Goal: Task Accomplishment & Management: Manage account settings

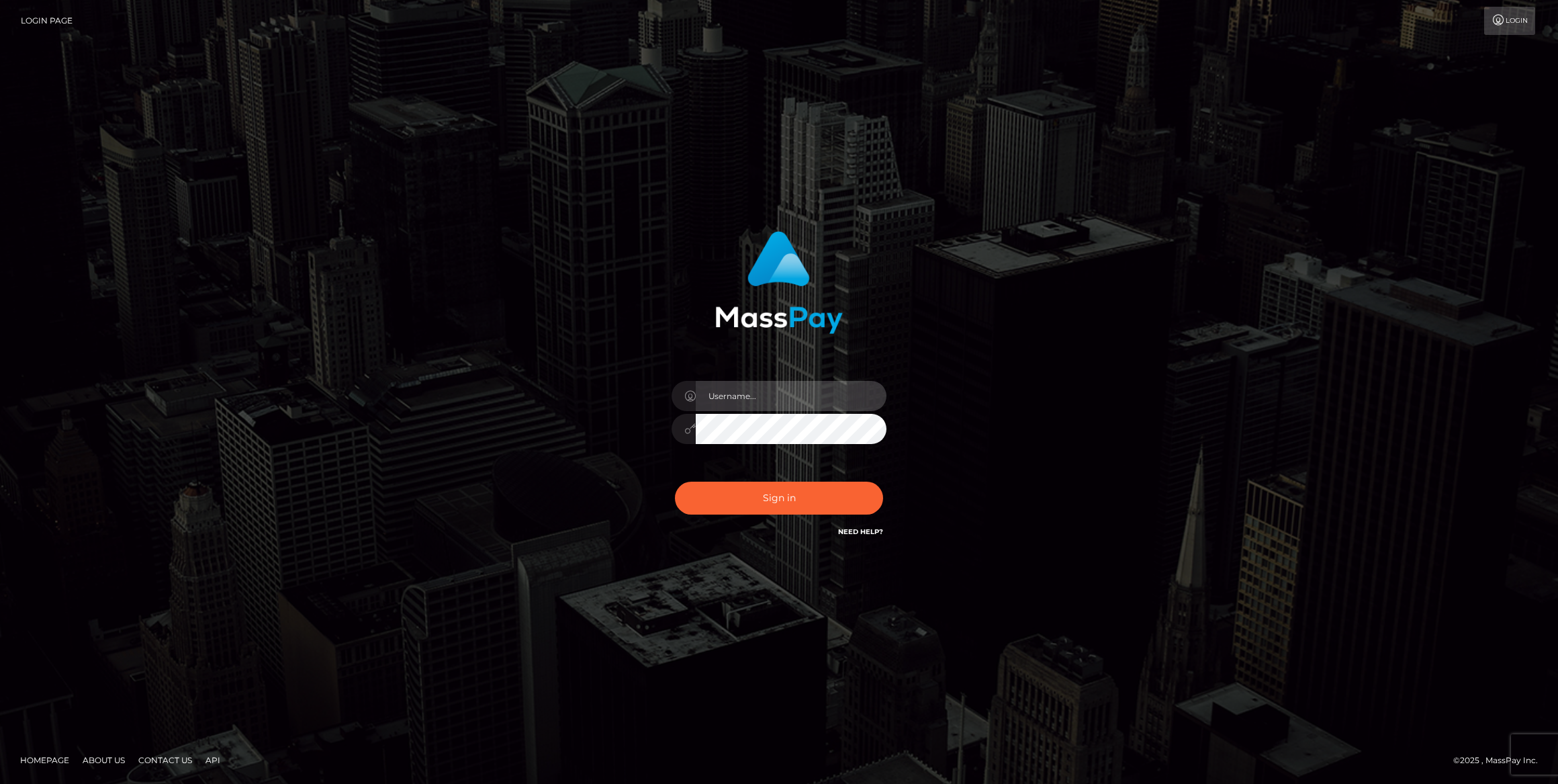
type input "bengreen"
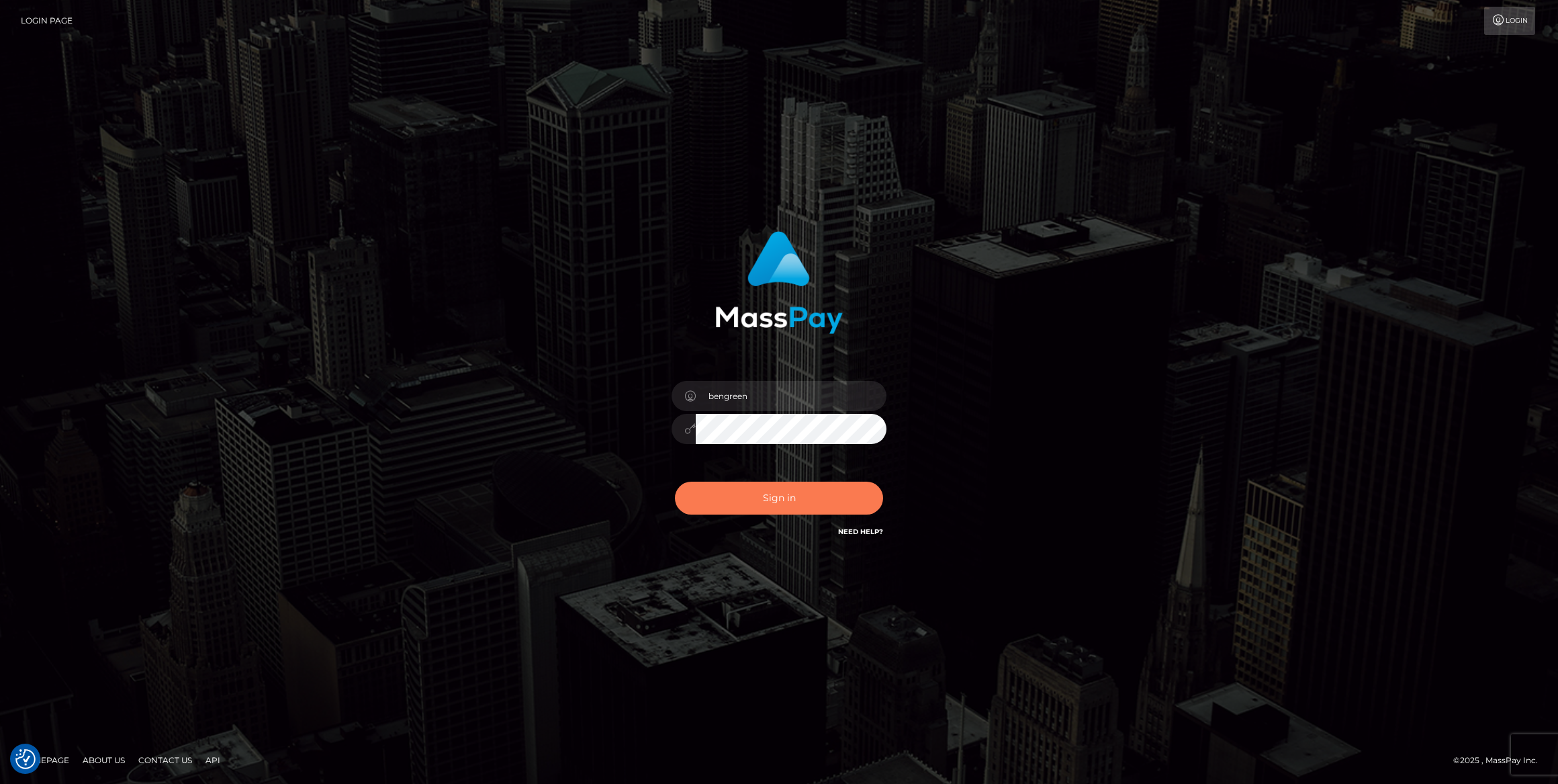
click at [743, 507] on button "Sign in" at bounding box center [779, 497] width 208 height 33
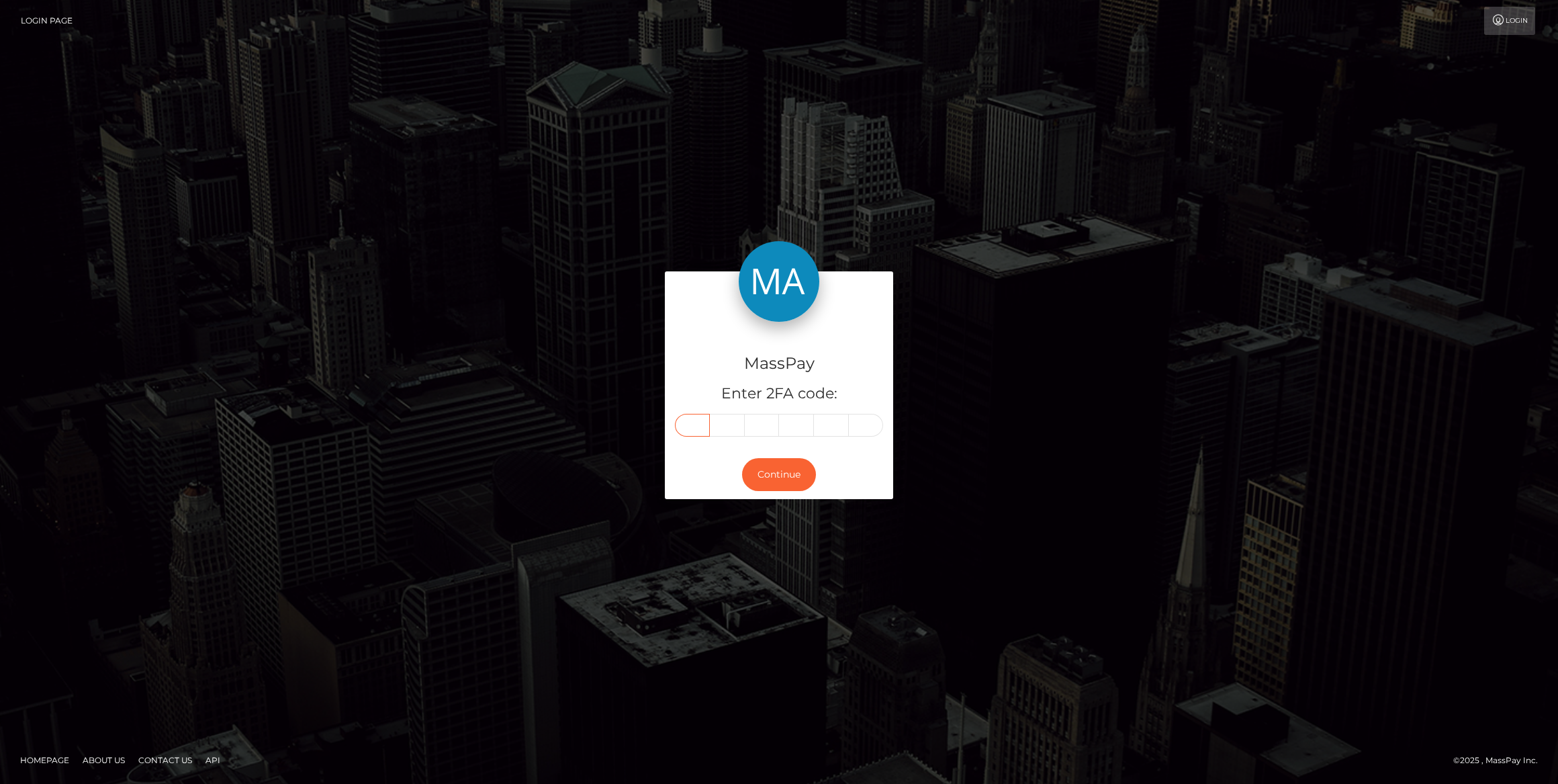
click at [700, 422] on input "text" at bounding box center [692, 425] width 35 height 22
paste input "8"
type input "8"
type input "1"
type input "7"
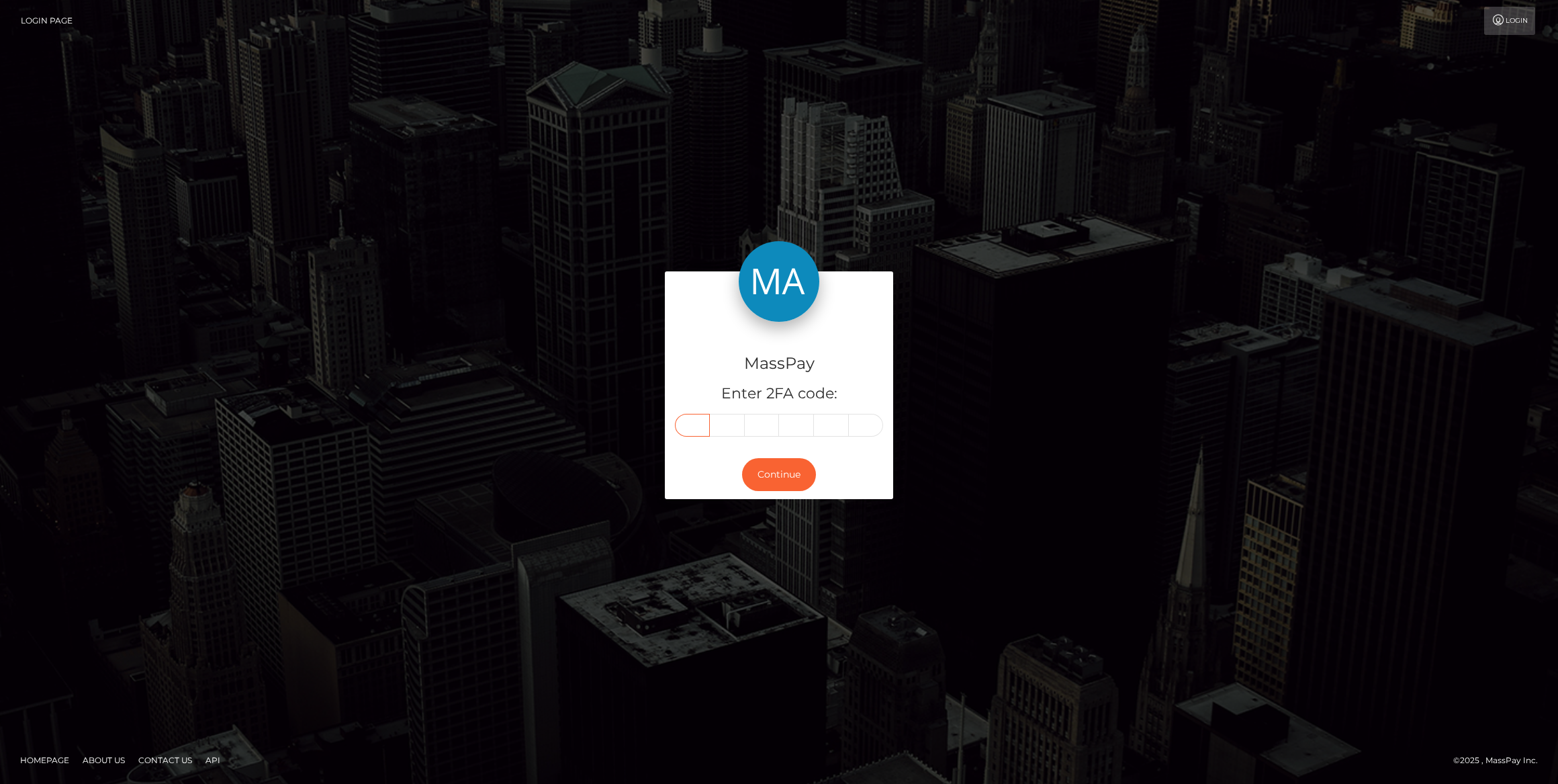
type input "5"
type input "2"
type input "3"
click at [760, 477] on button "Continue" at bounding box center [779, 474] width 74 height 33
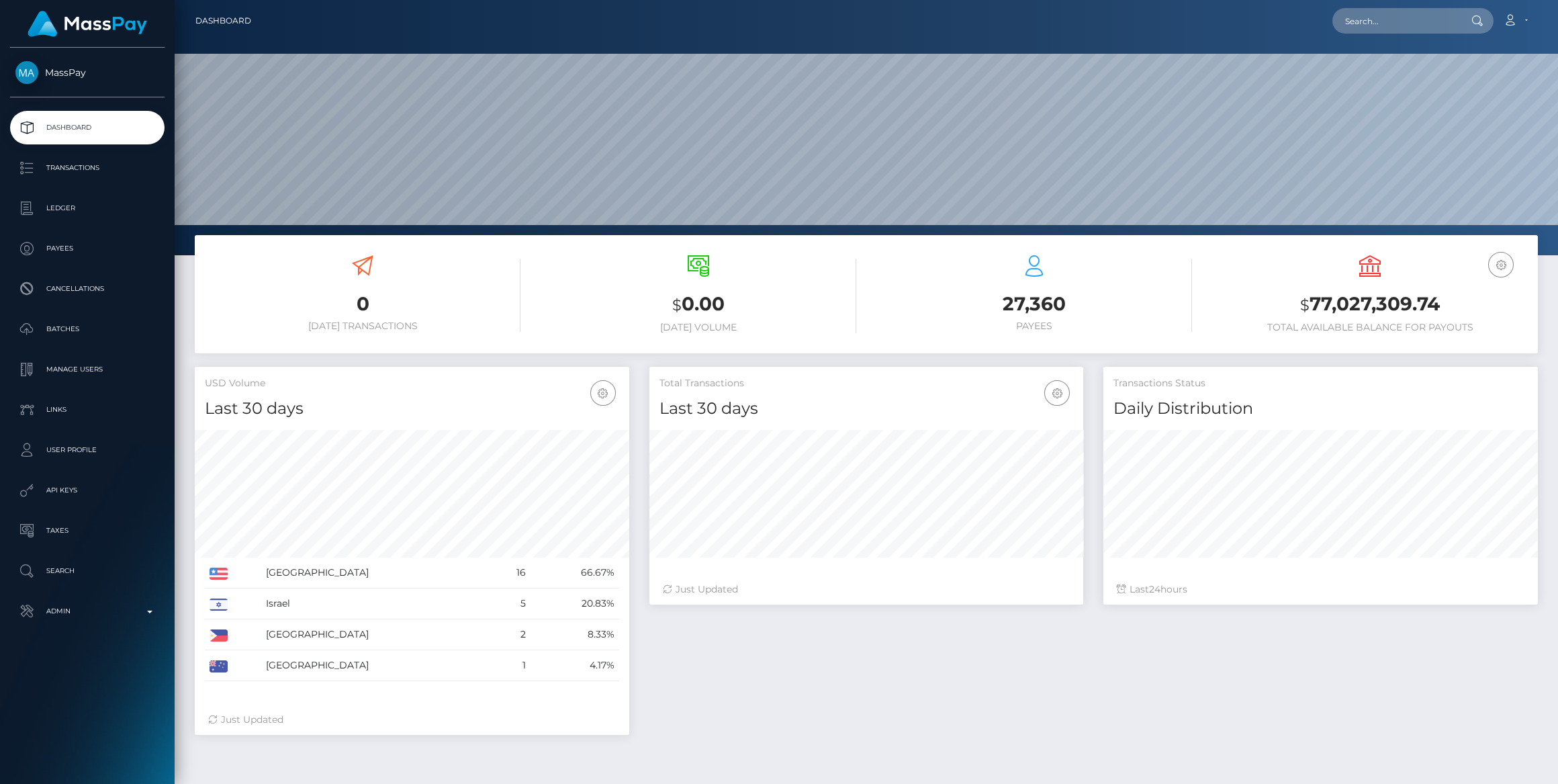
scroll to position [366, 434]
click at [41, 613] on p "Admin" at bounding box center [86, 612] width 143 height 21
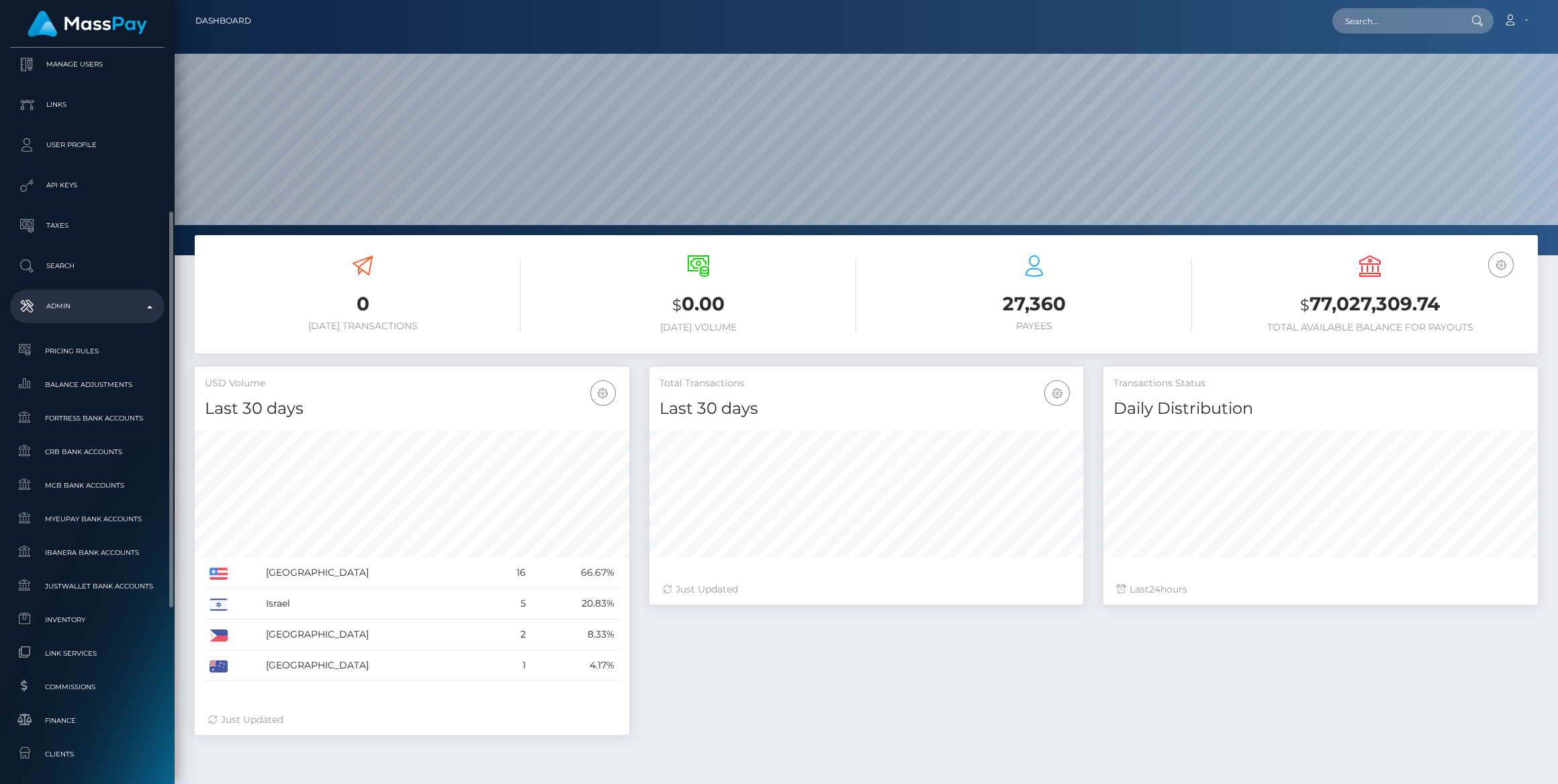
scroll to position [550, 0]
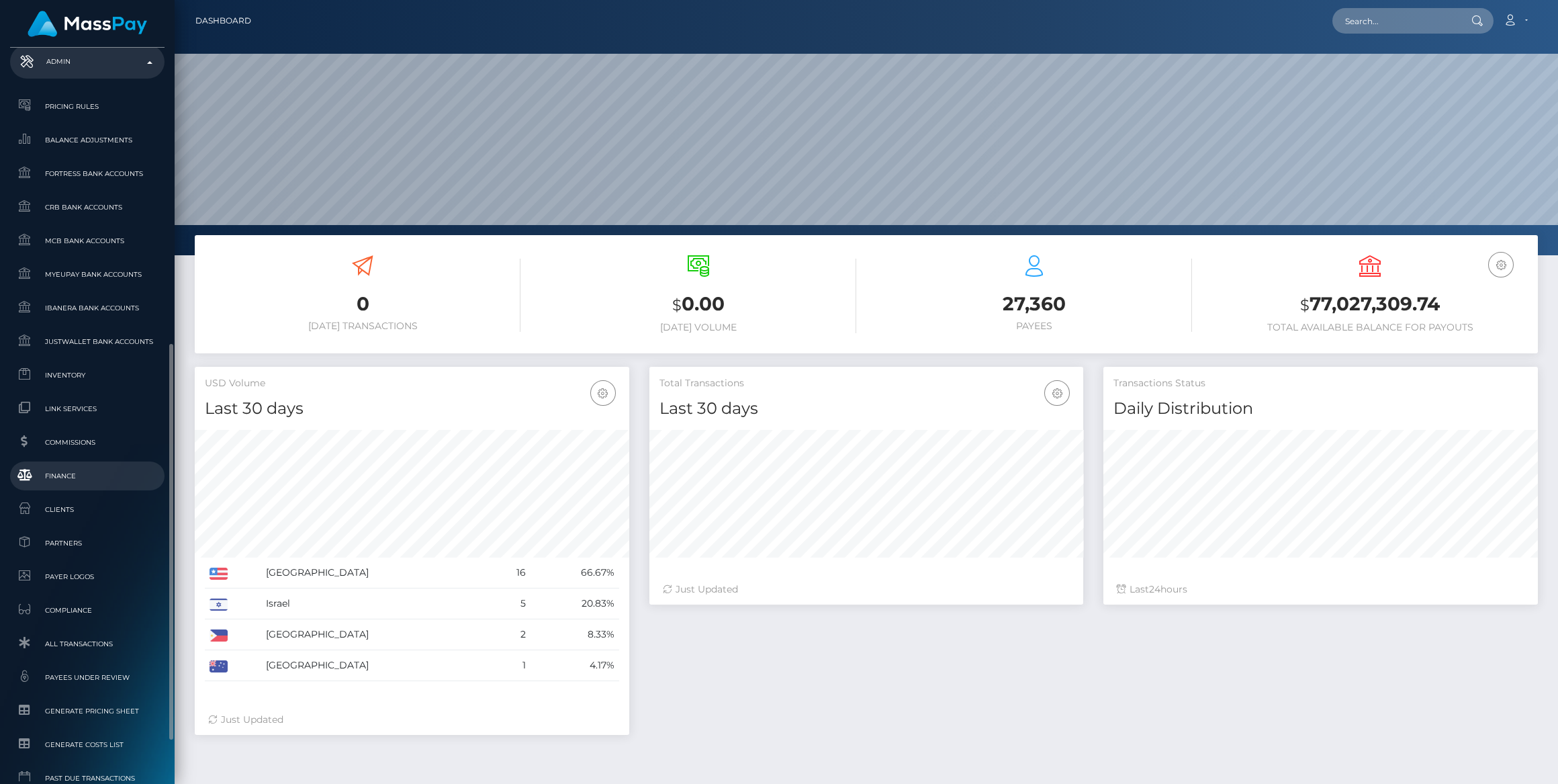
click at [93, 485] on link "Finance" at bounding box center [87, 476] width 155 height 29
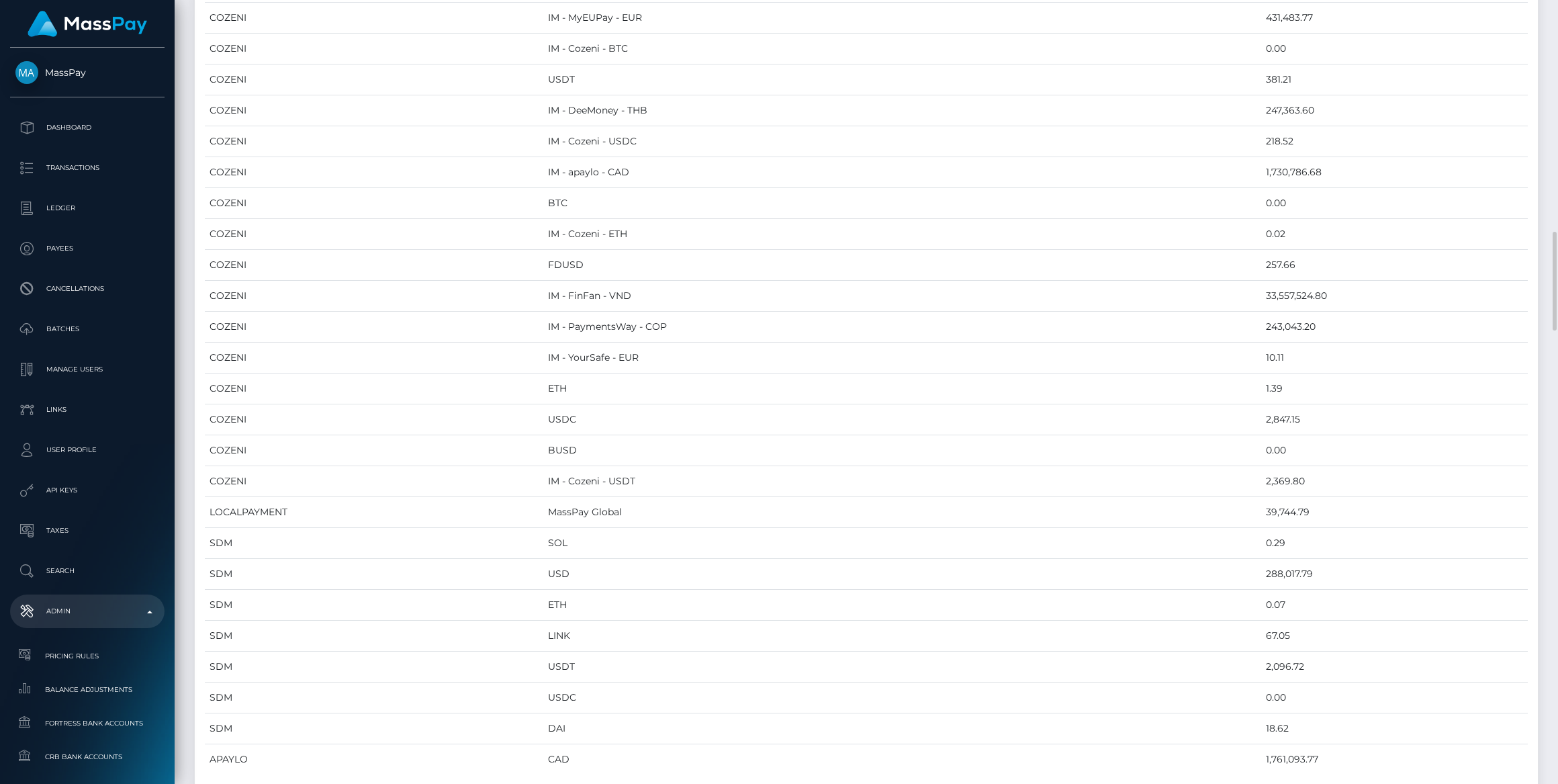
scroll to position [1893, 0]
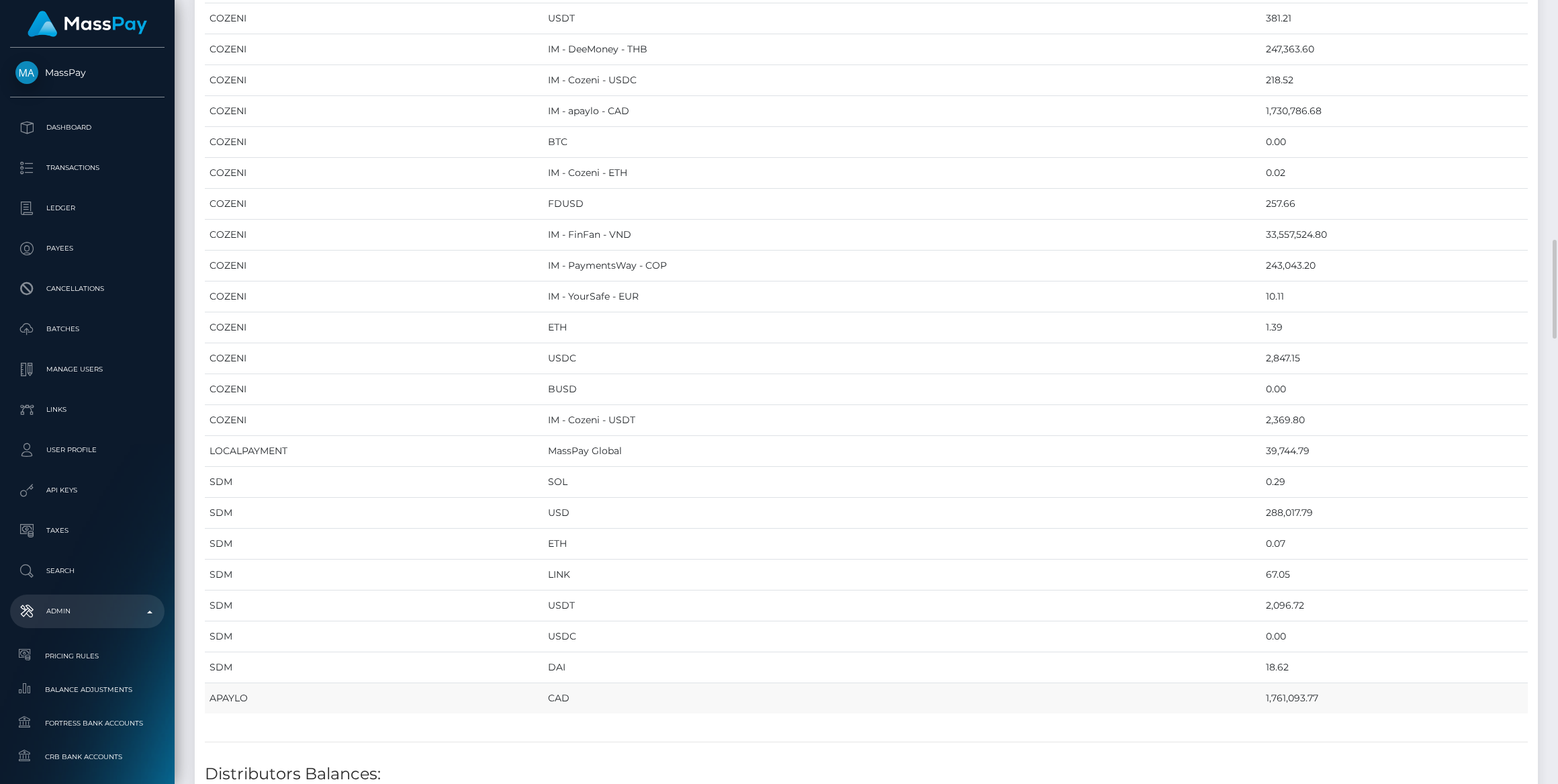
drag, startPoint x: 212, startPoint y: 146, endPoint x: 1257, endPoint y: 673, distance: 1170.4
copy table "Provider Currency Balance MYEUPAY EUR 862,685.41 MYEUPAY GBP 0.00 CHECKBOOK Pre…"
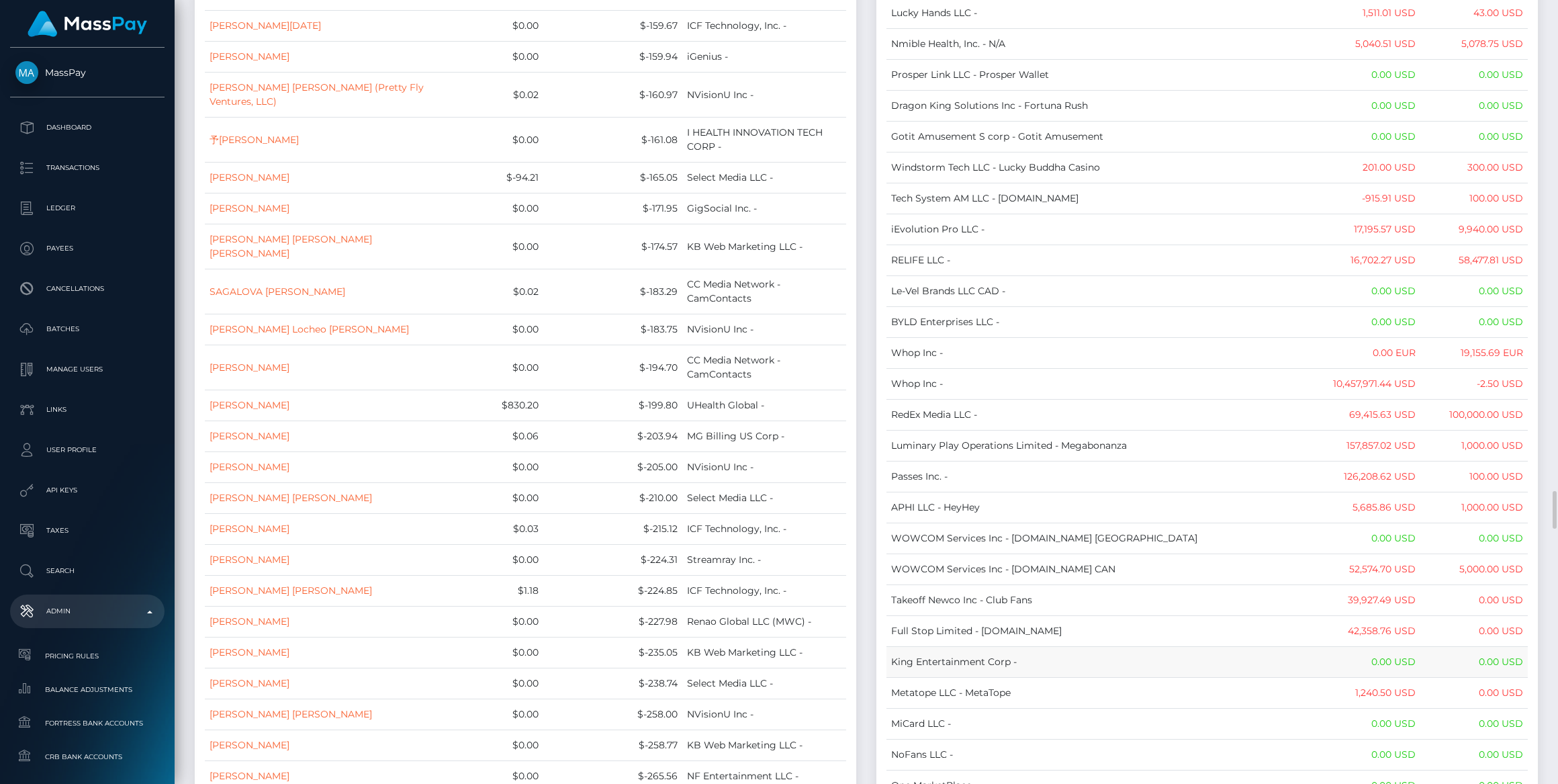
scroll to position [10440, 0]
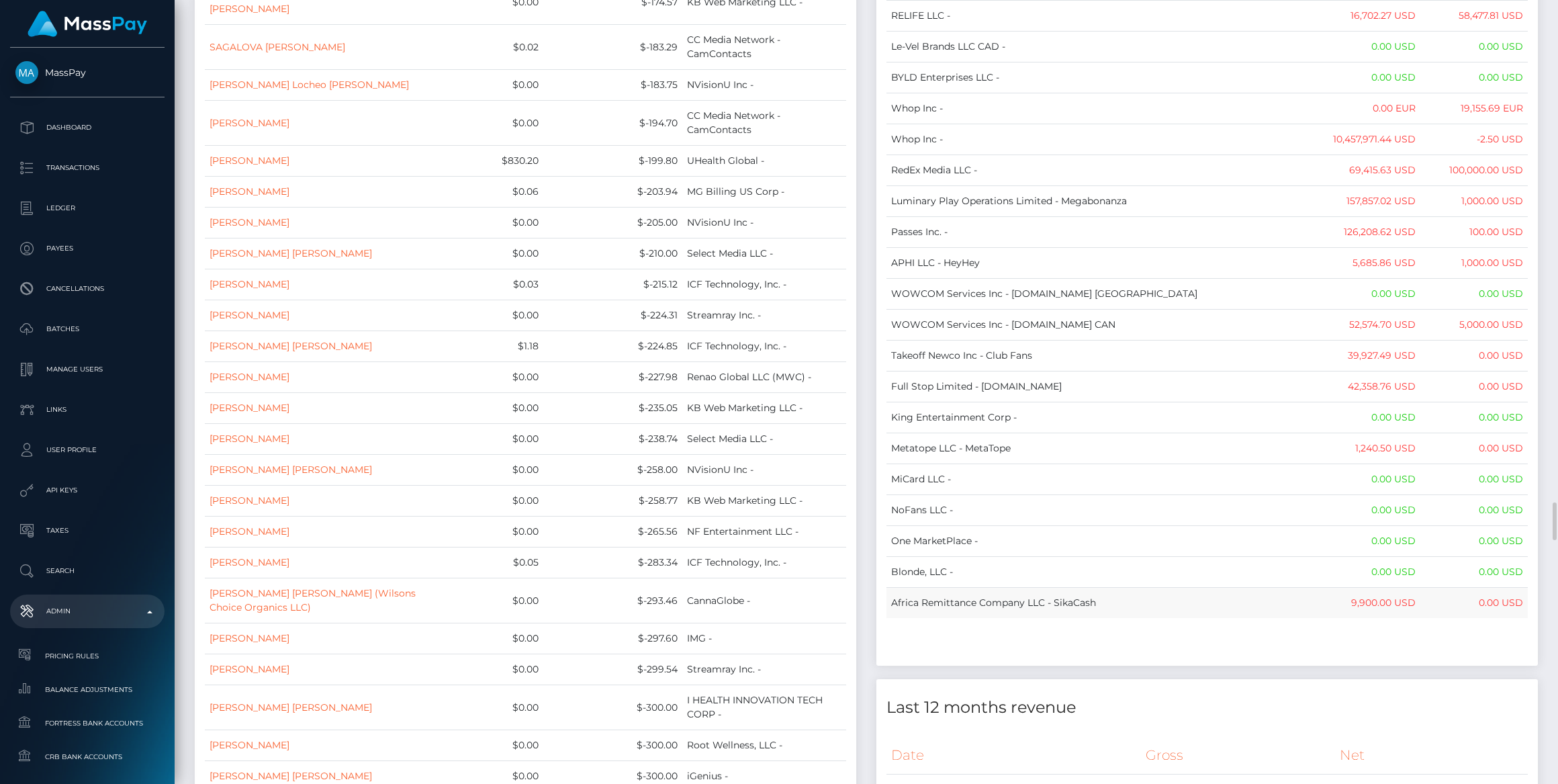
drag, startPoint x: 889, startPoint y: 145, endPoint x: 1520, endPoint y: 455, distance: 703.0
copy table "Name Wallet Balance Ledger Balance RNetwork LLC - 33,033.21 USD 1,542.77 USD Ma…"
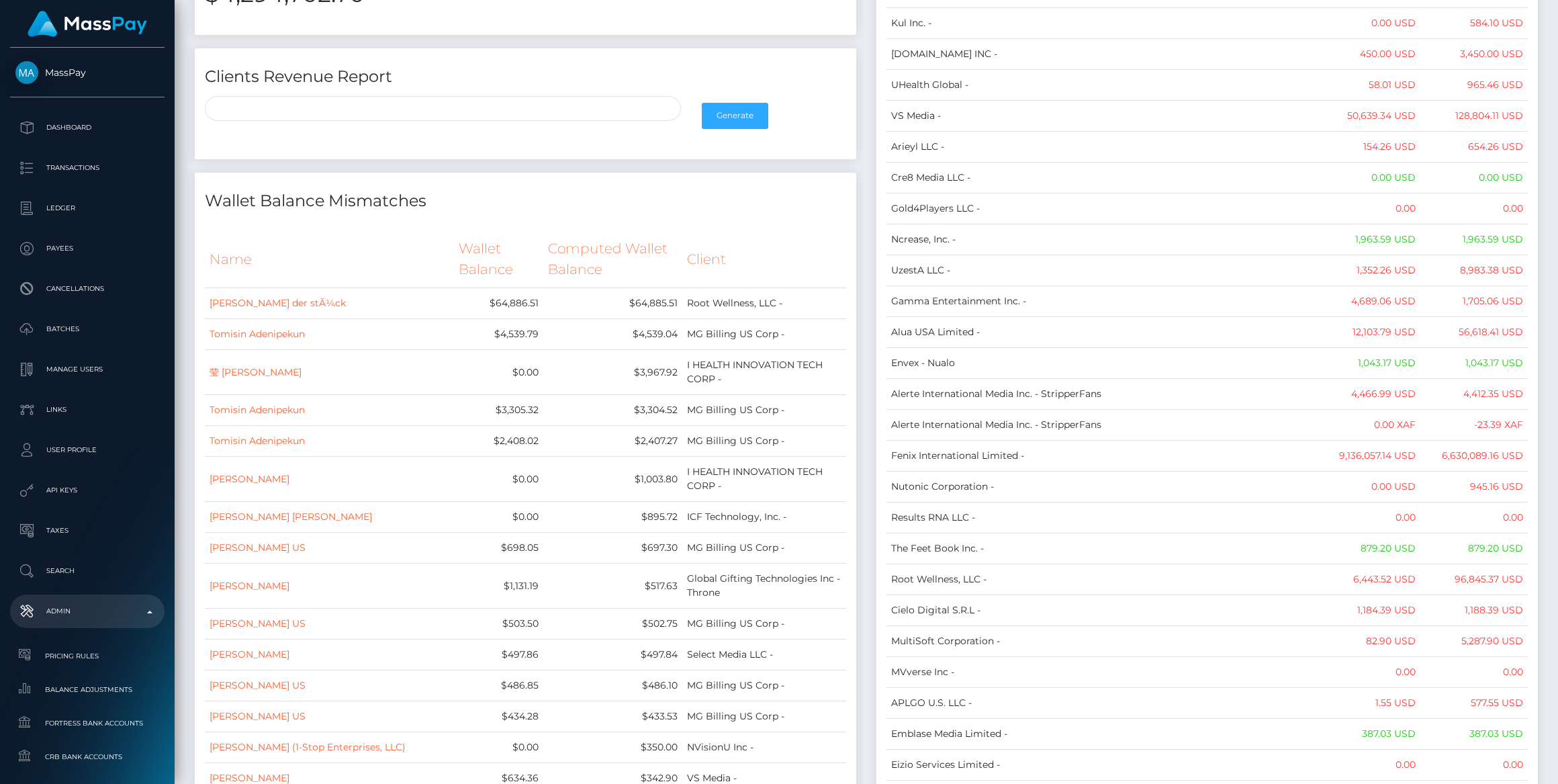
scroll to position [0, 0]
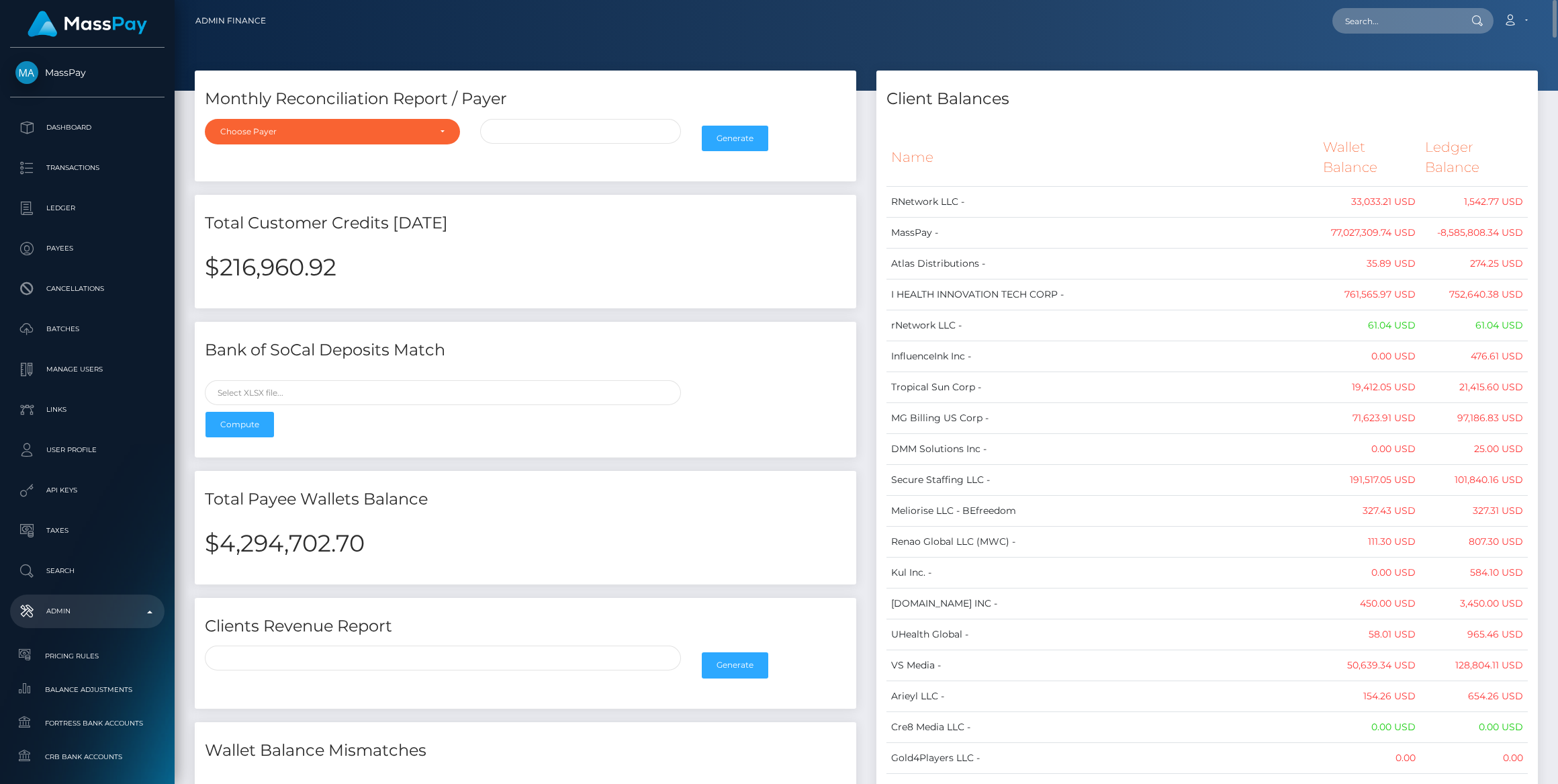
click at [301, 529] on h2 "$4,294,702.70" at bounding box center [526, 543] width 642 height 28
click at [300, 529] on h2 "$4,294,702.70" at bounding box center [526, 543] width 642 height 28
copy h2 "4,294,702.70"
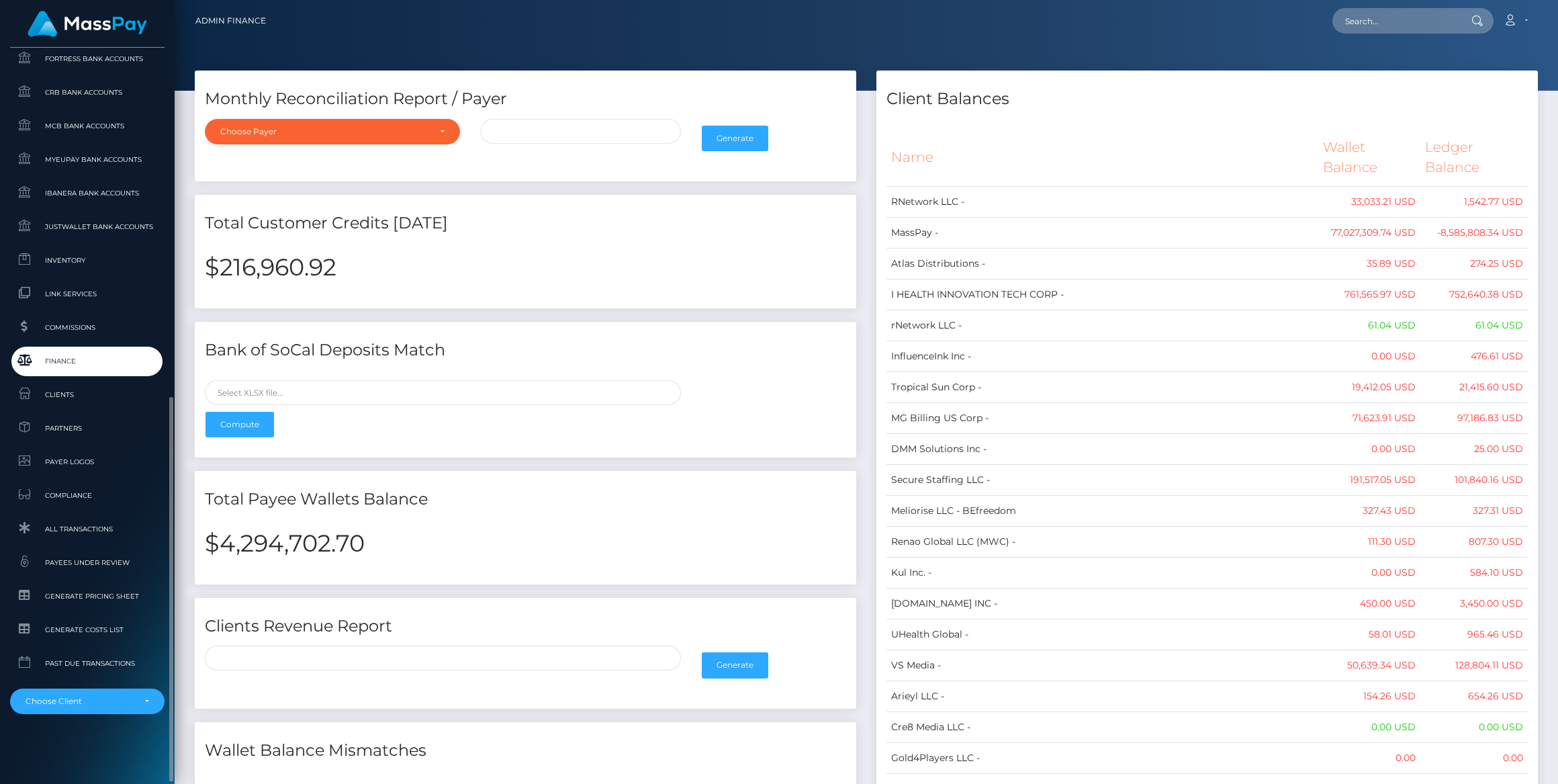
click at [98, 714] on div "MassPay Dashboard Transactions Ledger Payees Cancellations" at bounding box center [87, 414] width 174 height 733
click at [98, 706] on div "Choose Client" at bounding box center [87, 701] width 155 height 25
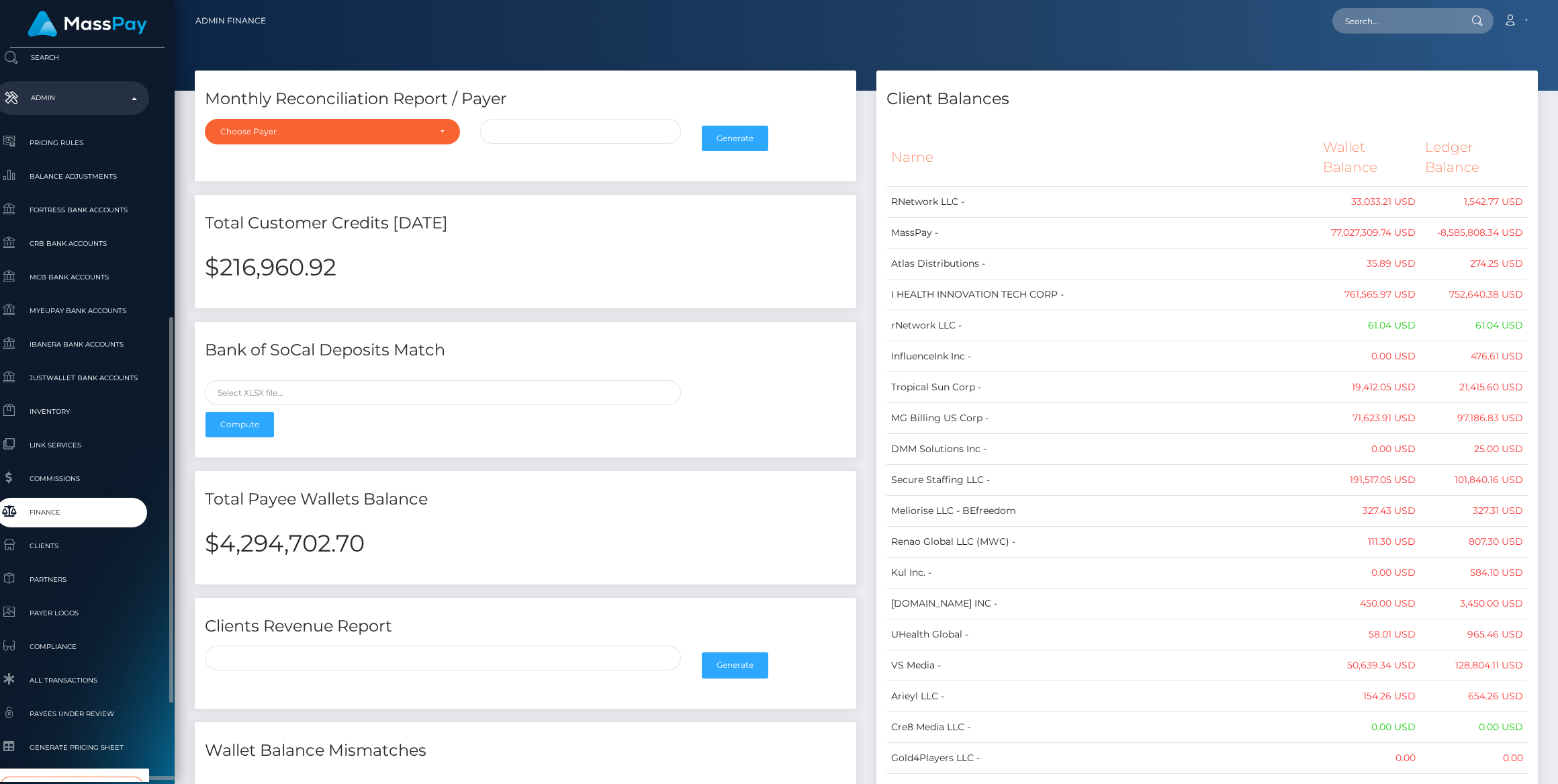
type input "whop"
select select "338"
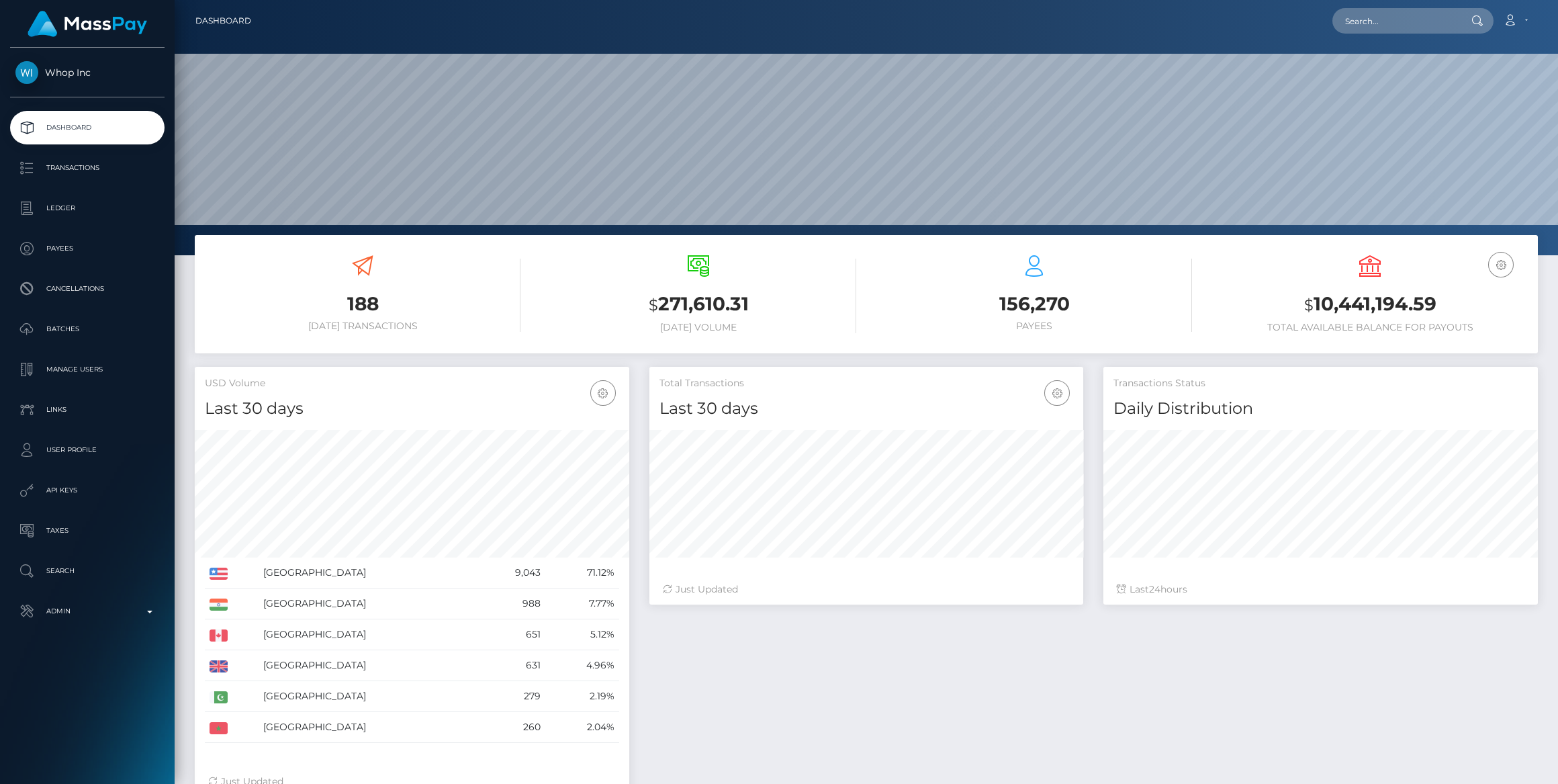
scroll to position [237, 434]
click at [67, 210] on p "Ledger" at bounding box center [86, 209] width 143 height 21
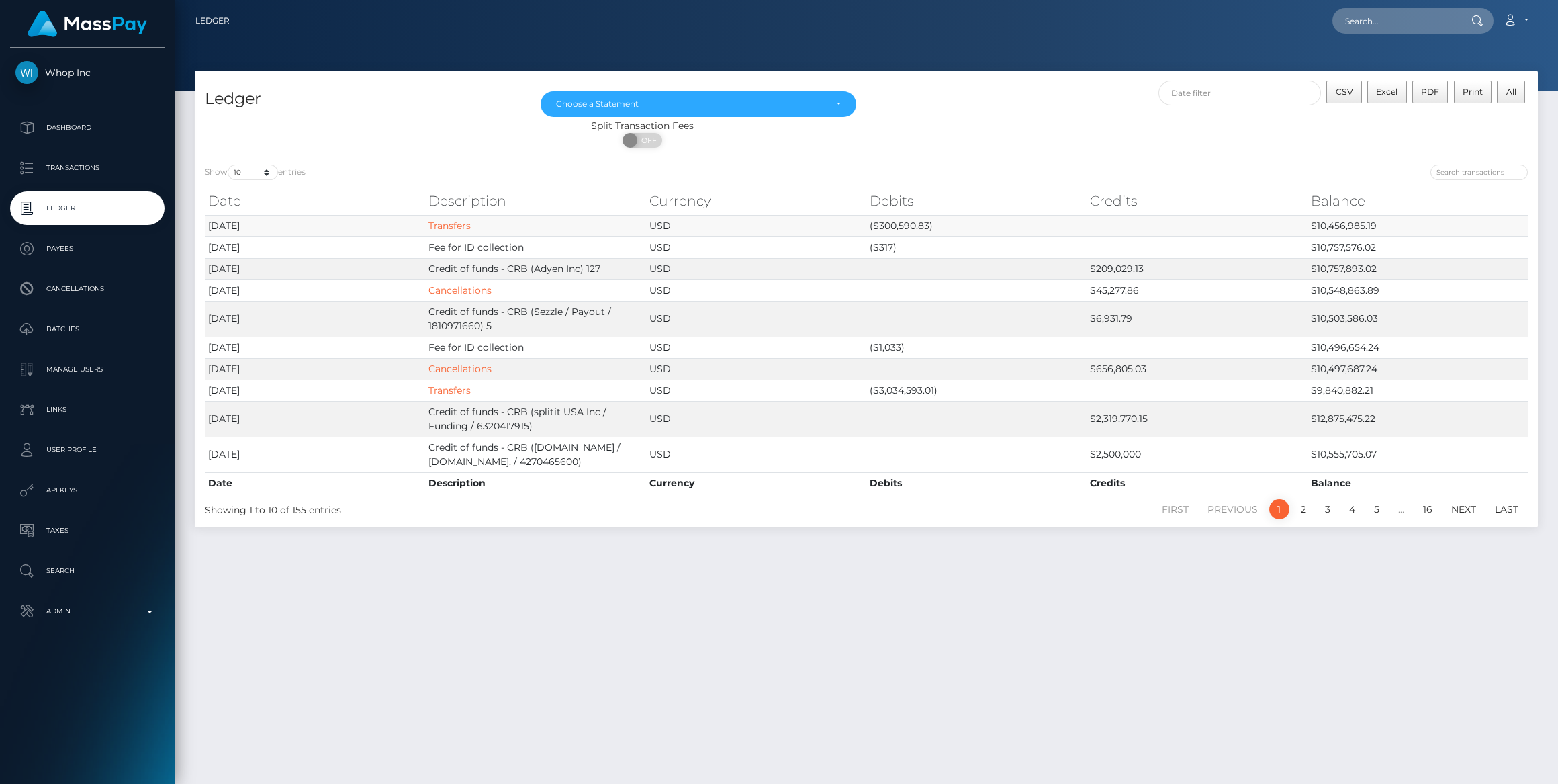
click at [1340, 226] on td "$10,456,985.19" at bounding box center [1417, 225] width 220 height 22
copy td "10,456,985.19"
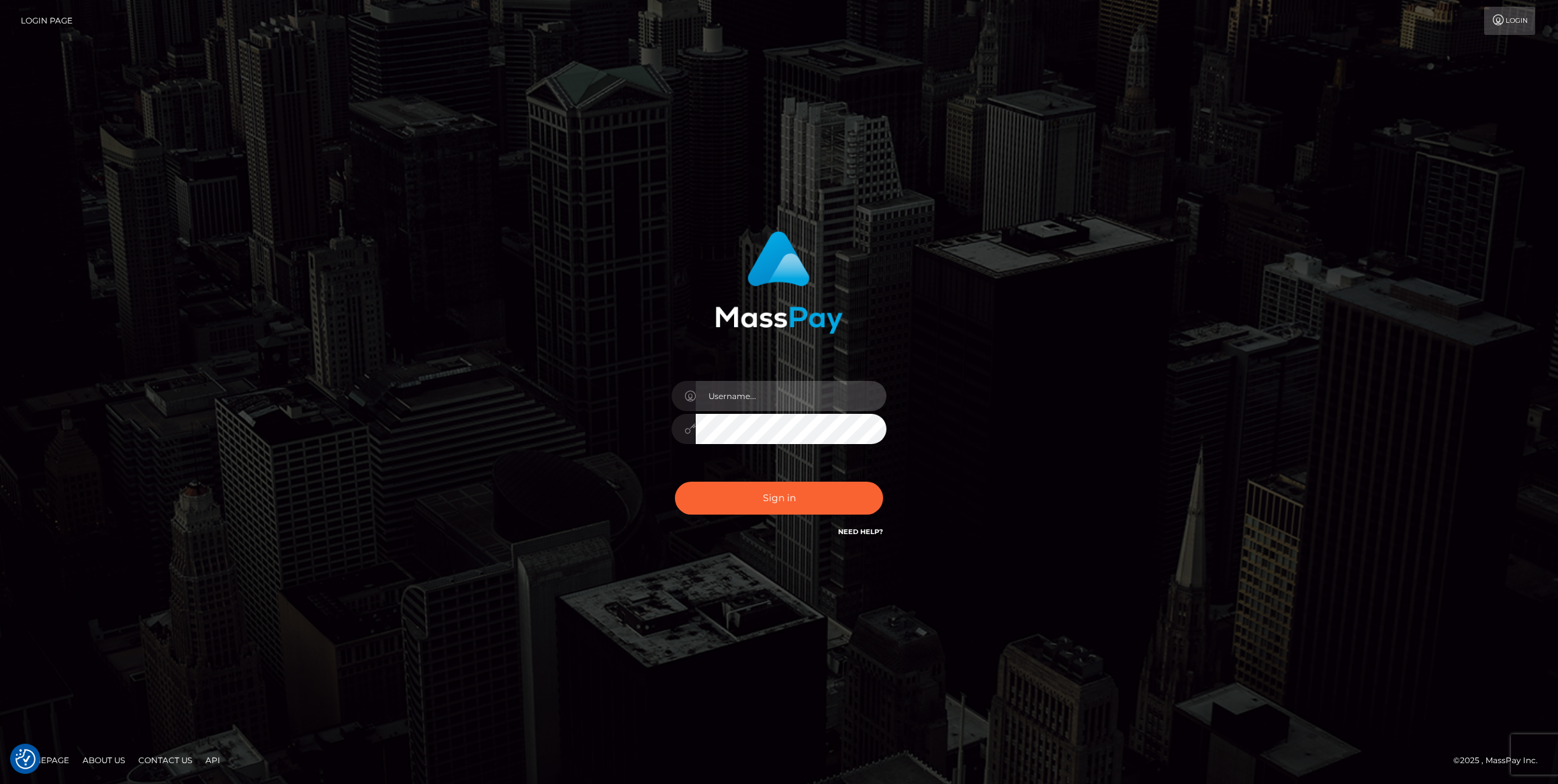
type input "bengreen"
click at [826, 506] on button "Sign in" at bounding box center [779, 497] width 208 height 33
type input "bengreen"
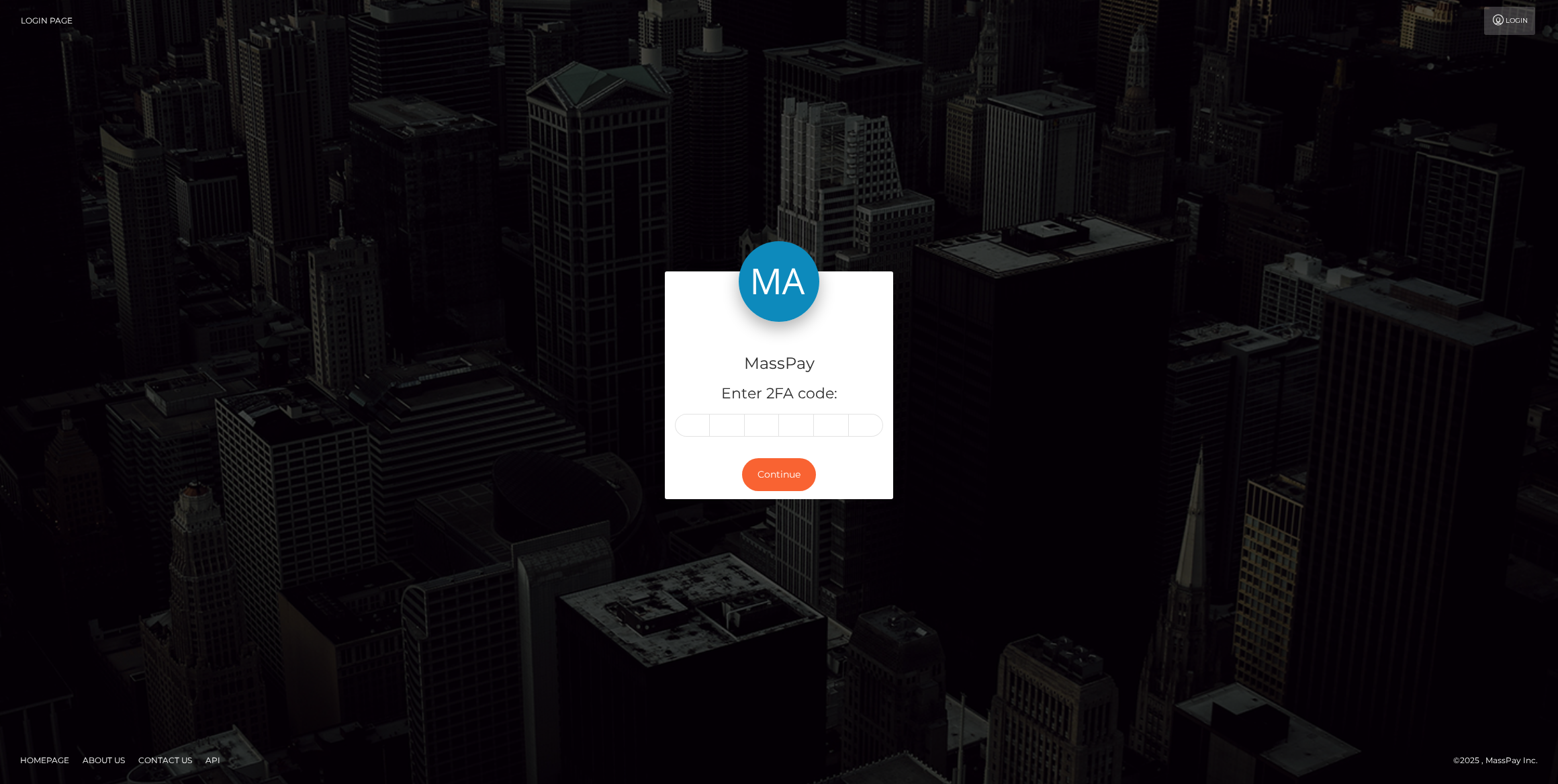
type input "9"
type input "4"
type input "0"
type input "7"
type input "5"
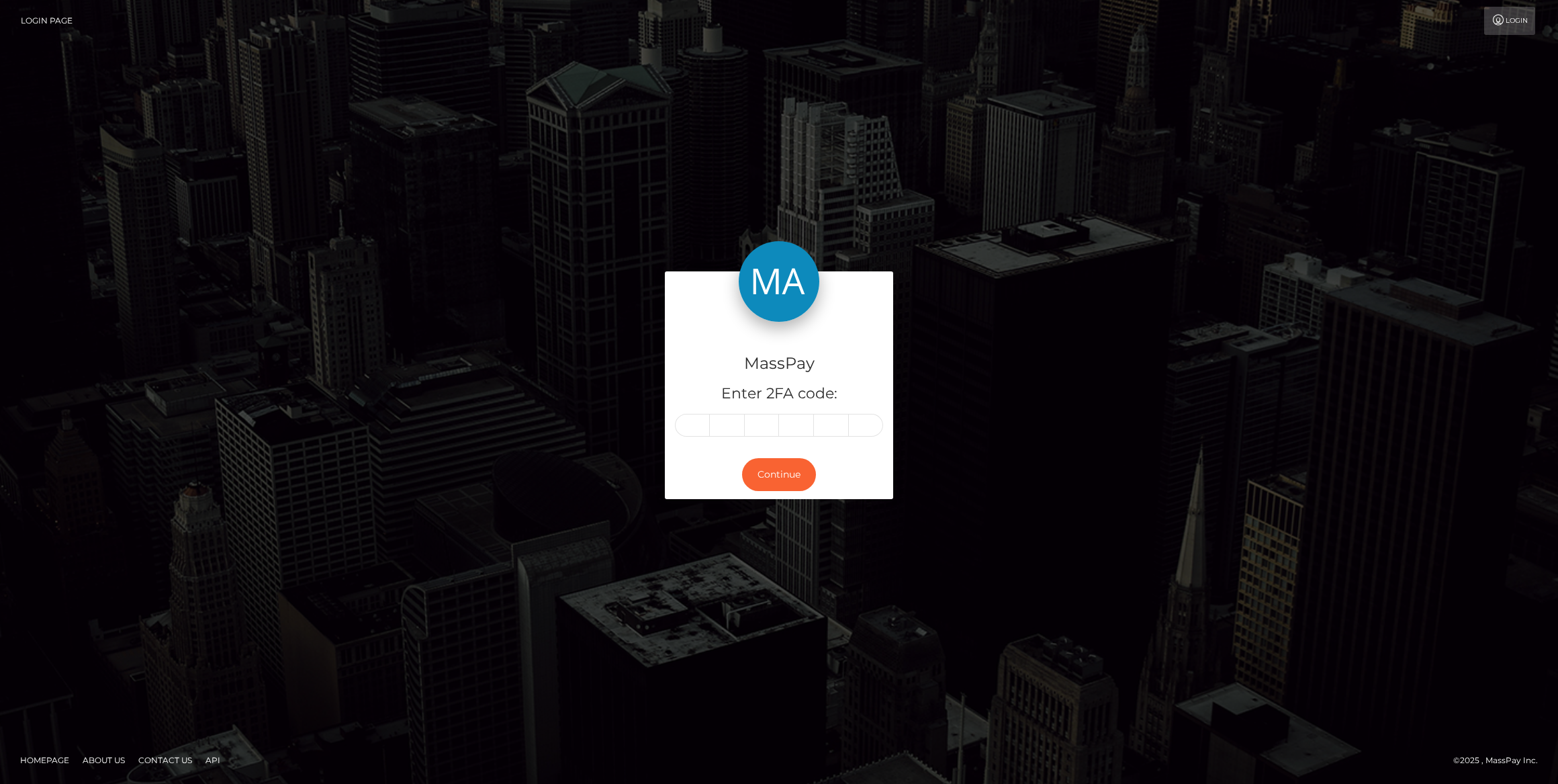
type input "7"
click at [760, 493] on div "Continue" at bounding box center [779, 474] width 229 height 49
click at [771, 481] on button "Continue" at bounding box center [779, 474] width 74 height 33
click at [772, 477] on button "Continue" at bounding box center [779, 474] width 74 height 33
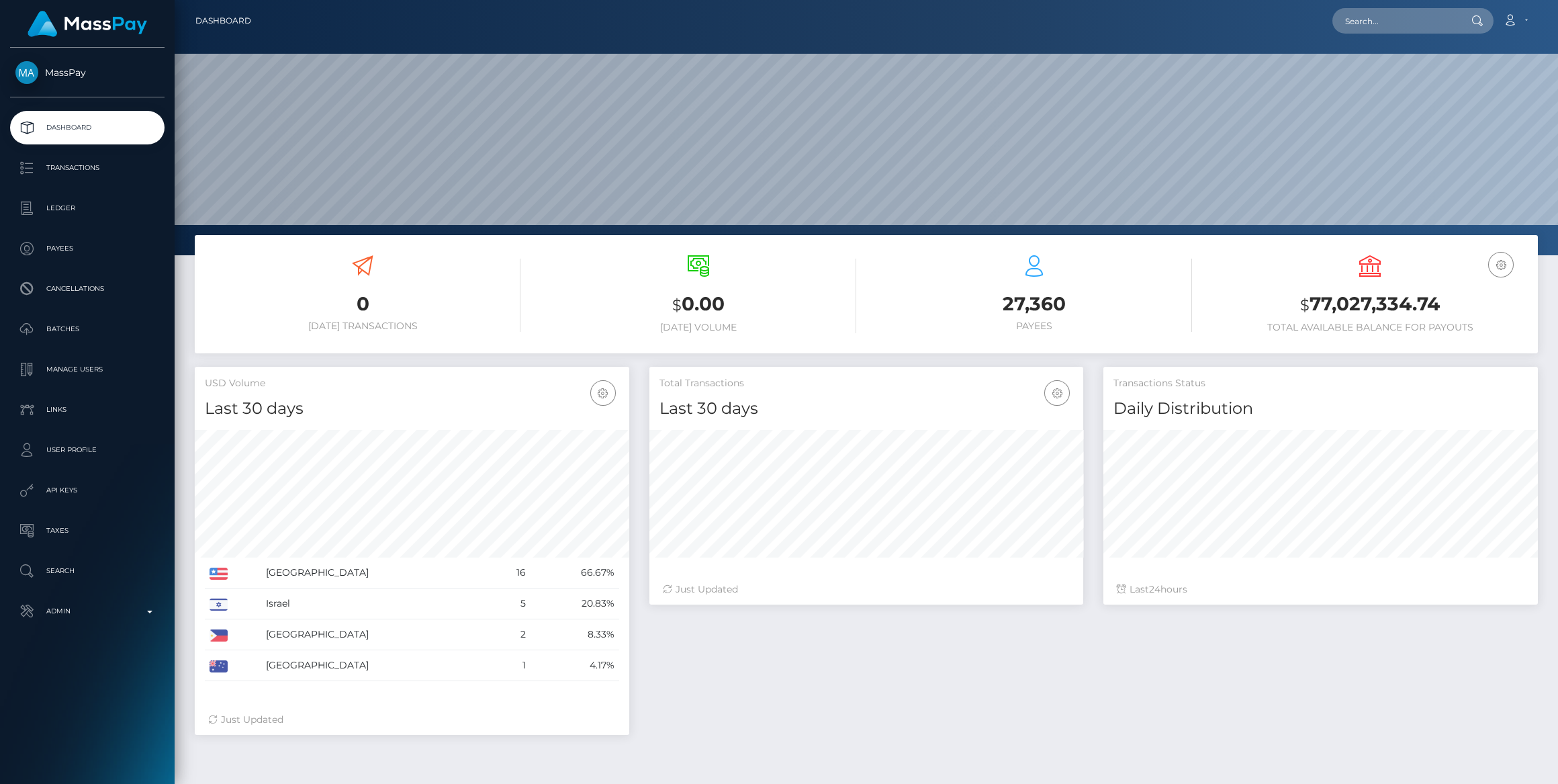
scroll to position [237, 434]
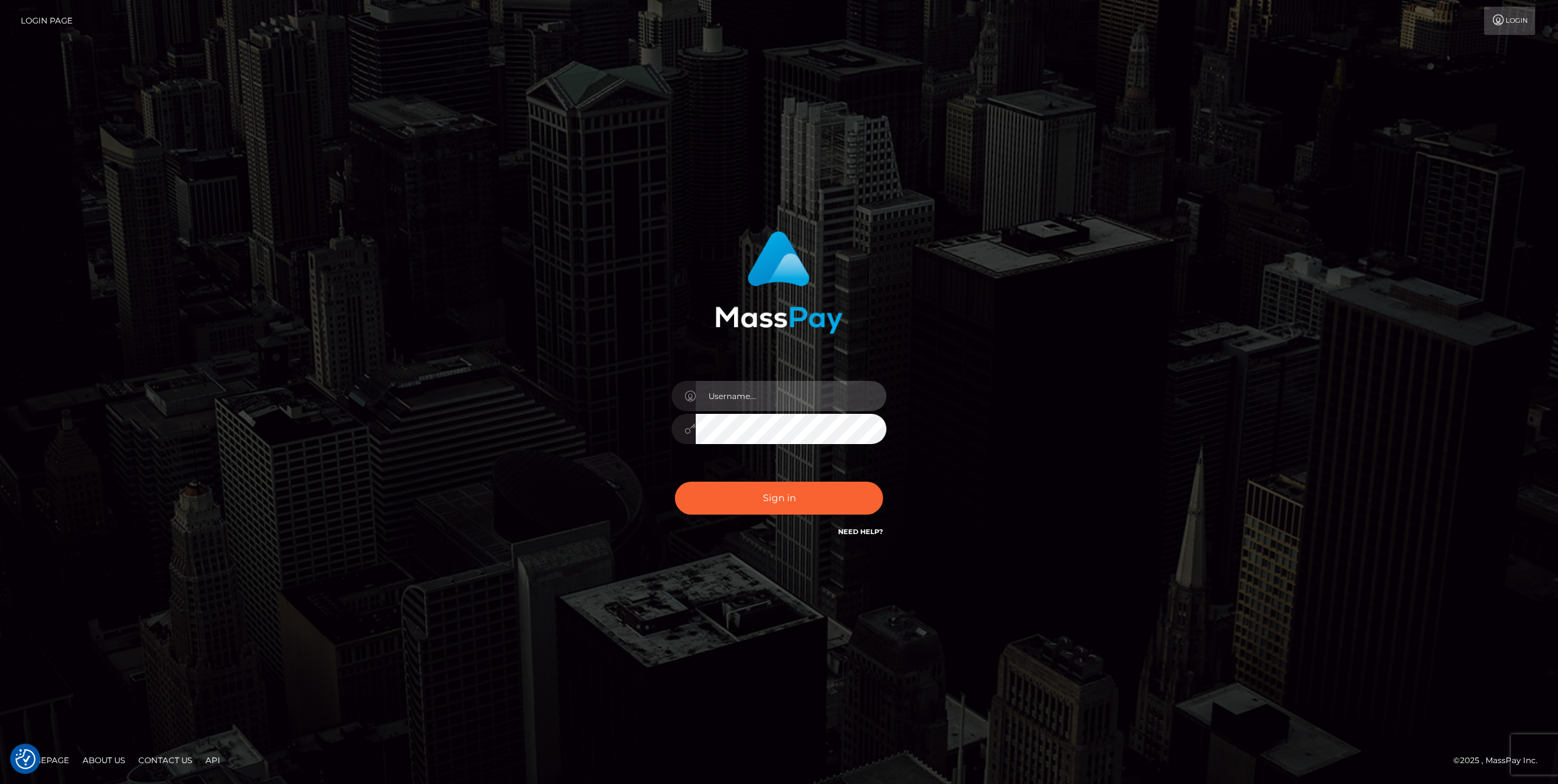
type input "bengreen"
click at [711, 508] on div "Sign in Need Help?" at bounding box center [779, 504] width 235 height 60
type input "bengreen"
click at [709, 466] on div "bengreen" at bounding box center [779, 422] width 235 height 103
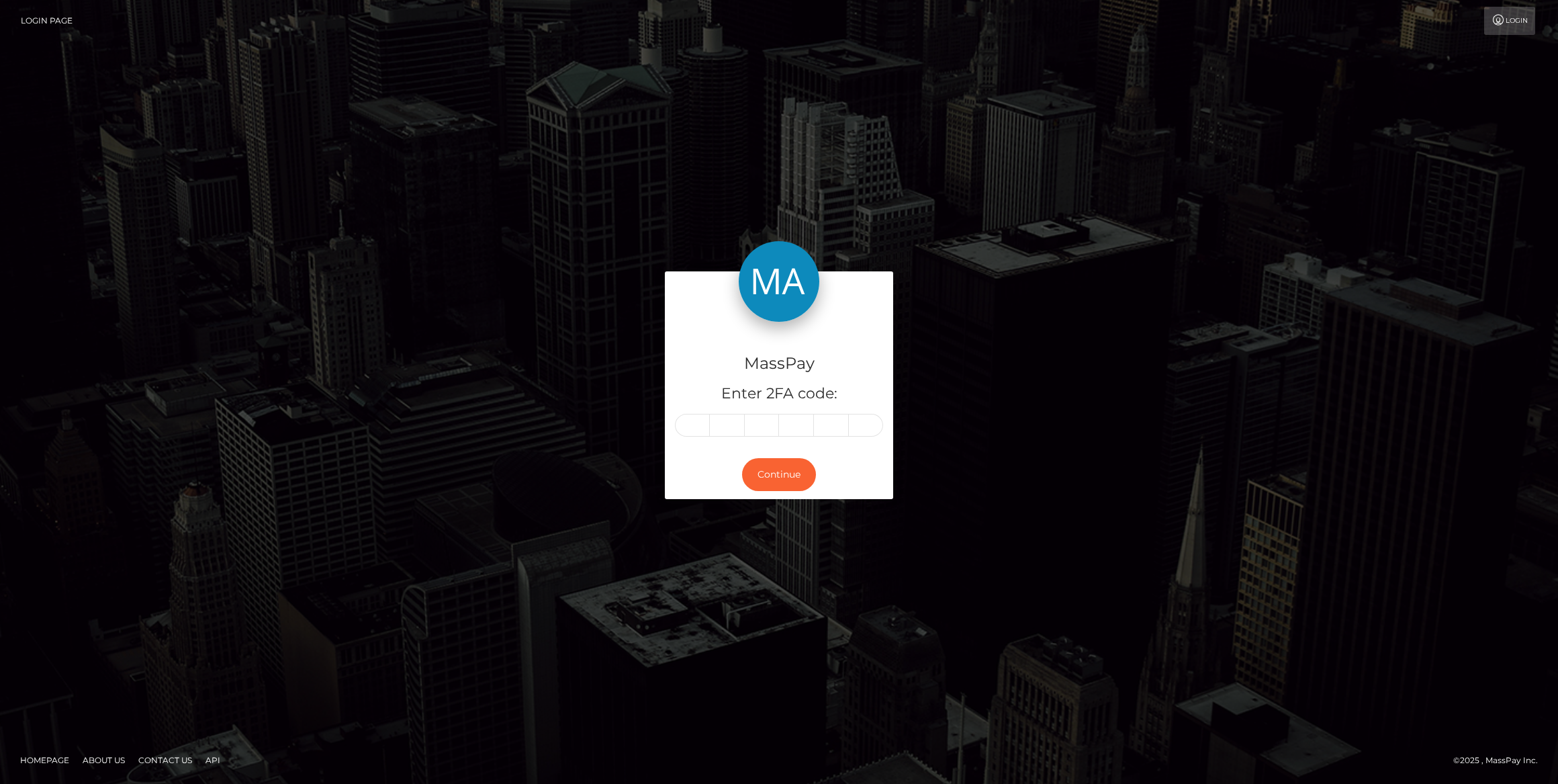
type input "5"
type input "6"
type input "0"
type input "4"
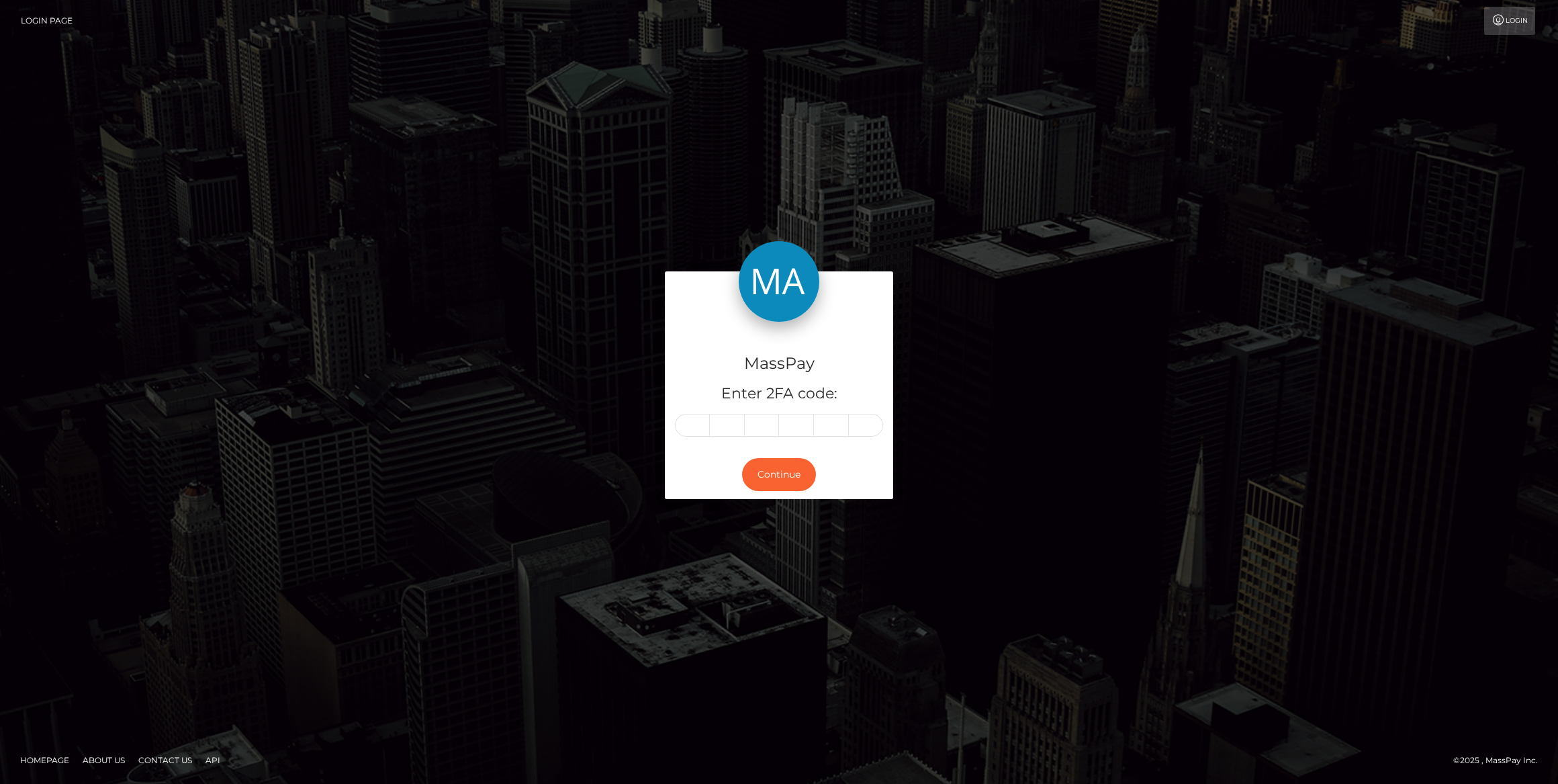
type input "5"
click at [795, 474] on button "Continue" at bounding box center [779, 474] width 74 height 33
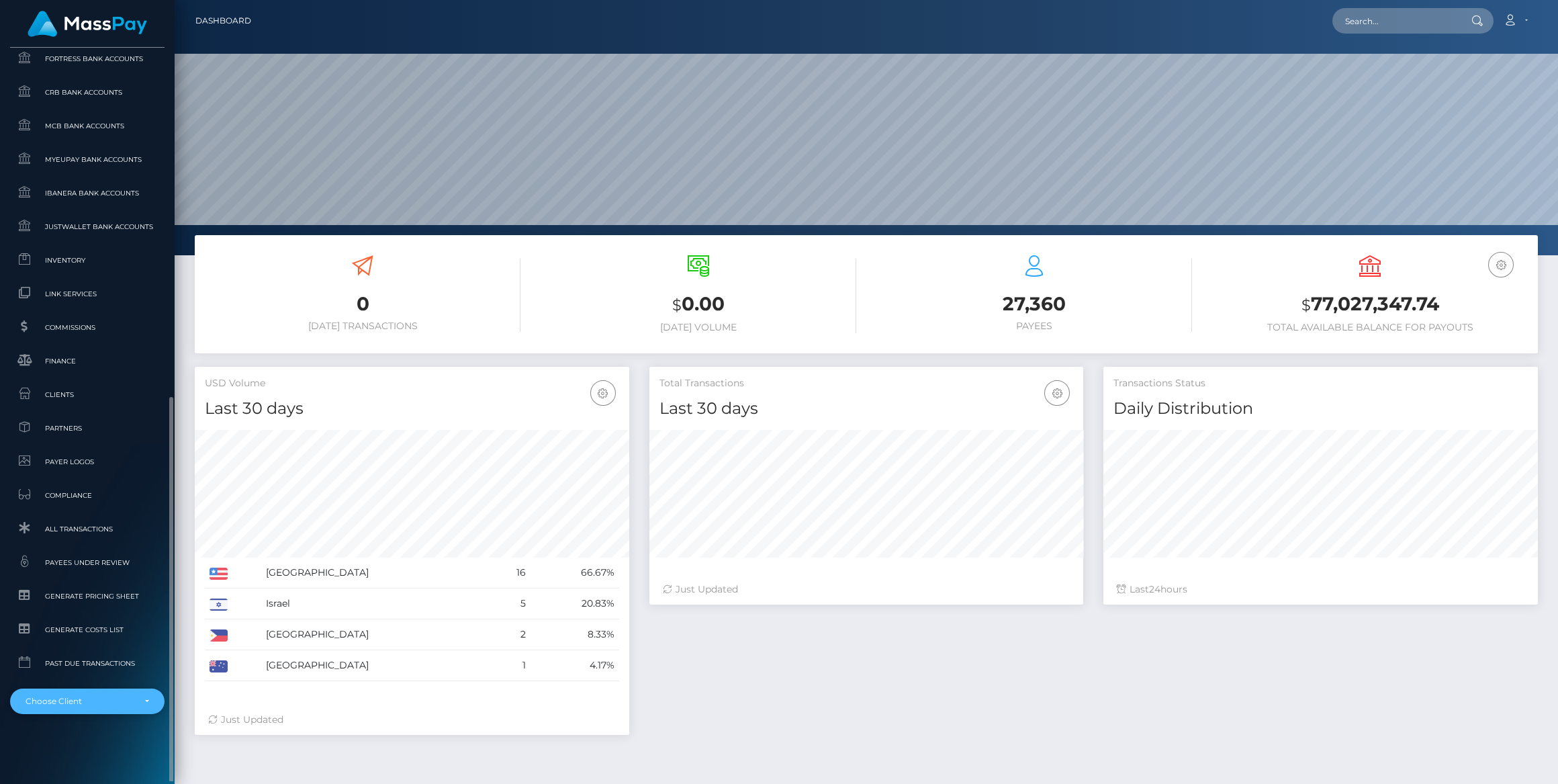
click at [86, 706] on div "Choose Client" at bounding box center [87, 701] width 155 height 25
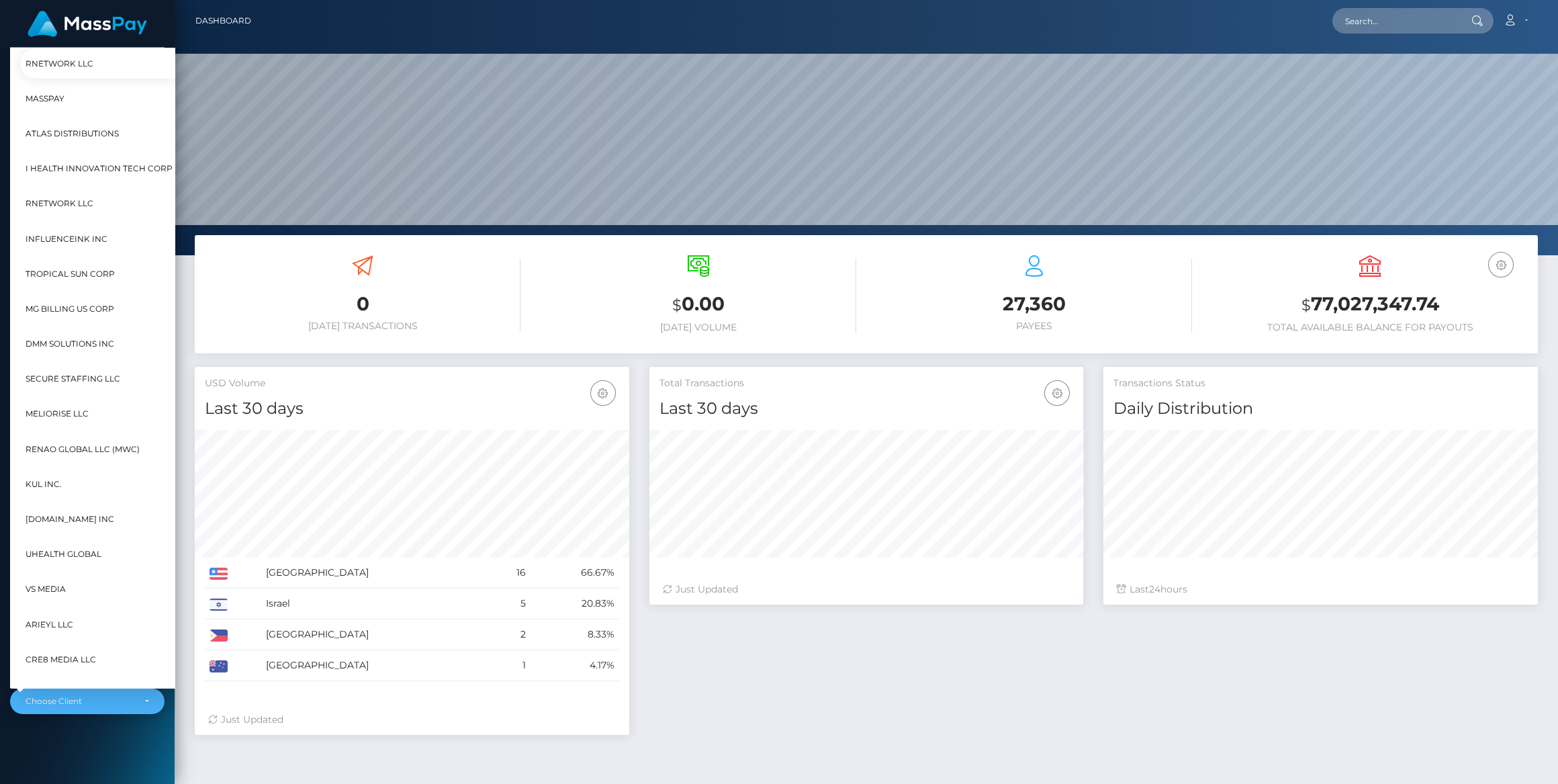
scroll to position [280, 15]
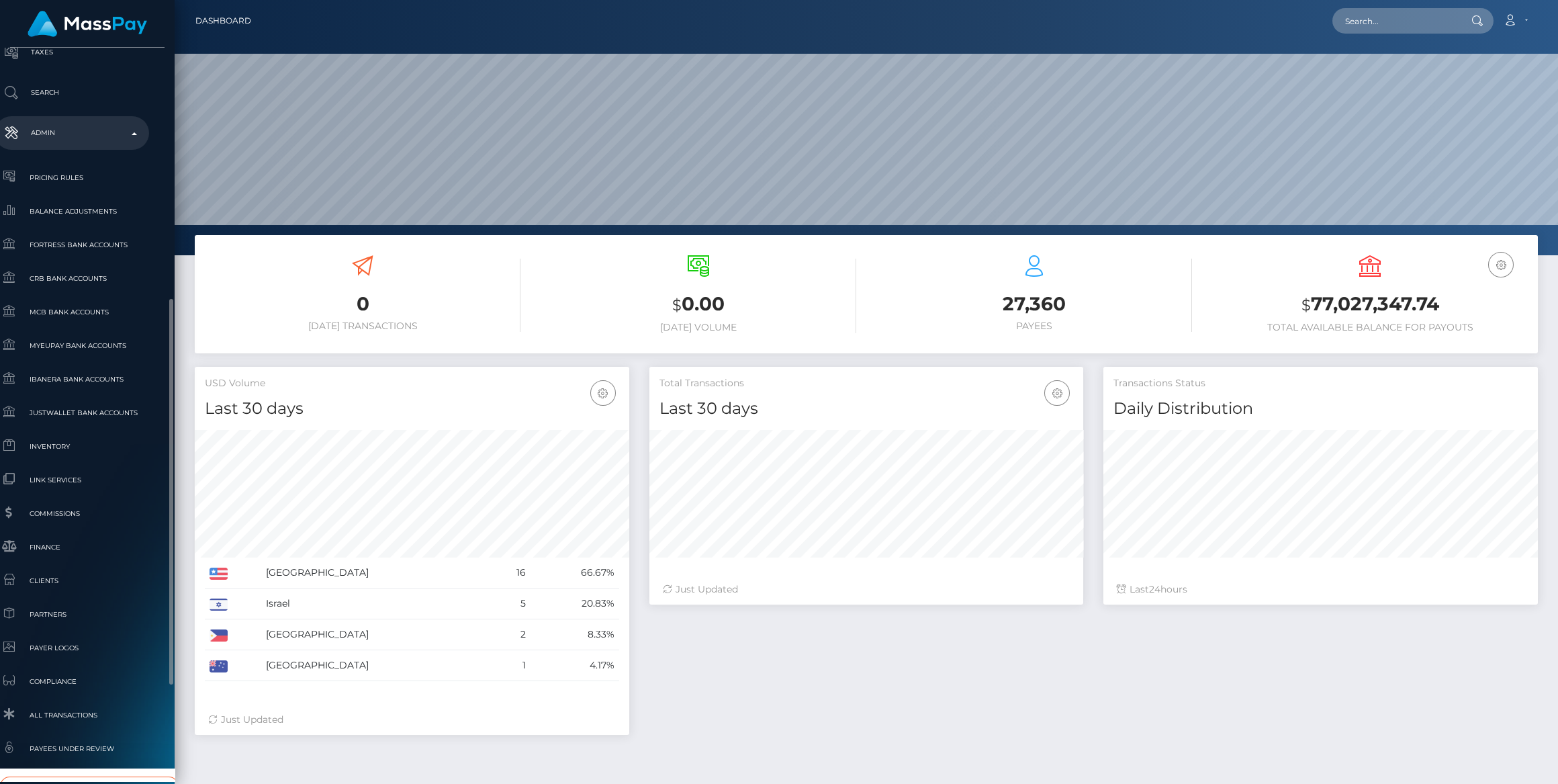
type input "fenix"
select select "26"
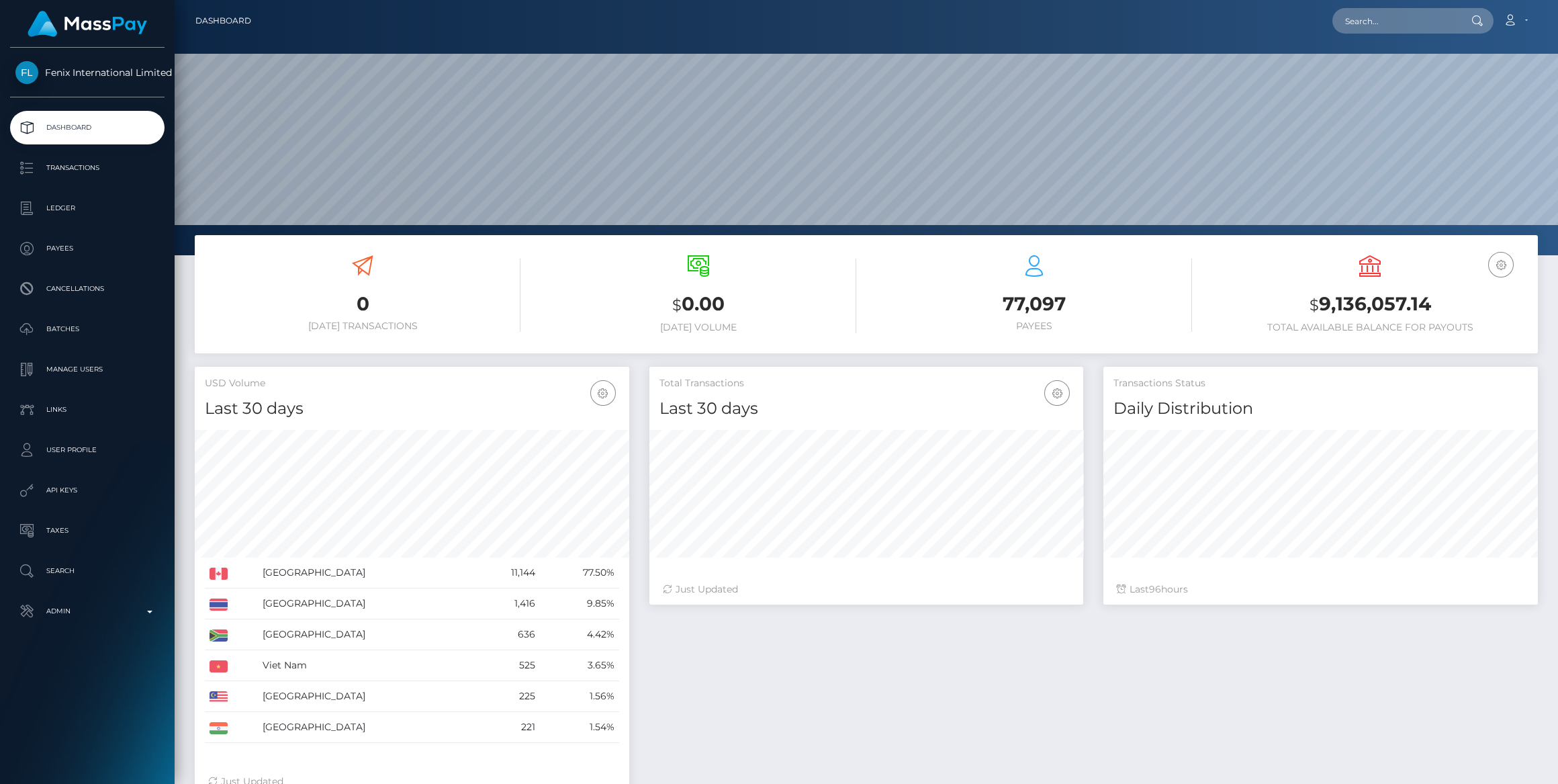
scroll to position [237, 434]
click at [44, 213] on p "Ledger" at bounding box center [86, 209] width 143 height 21
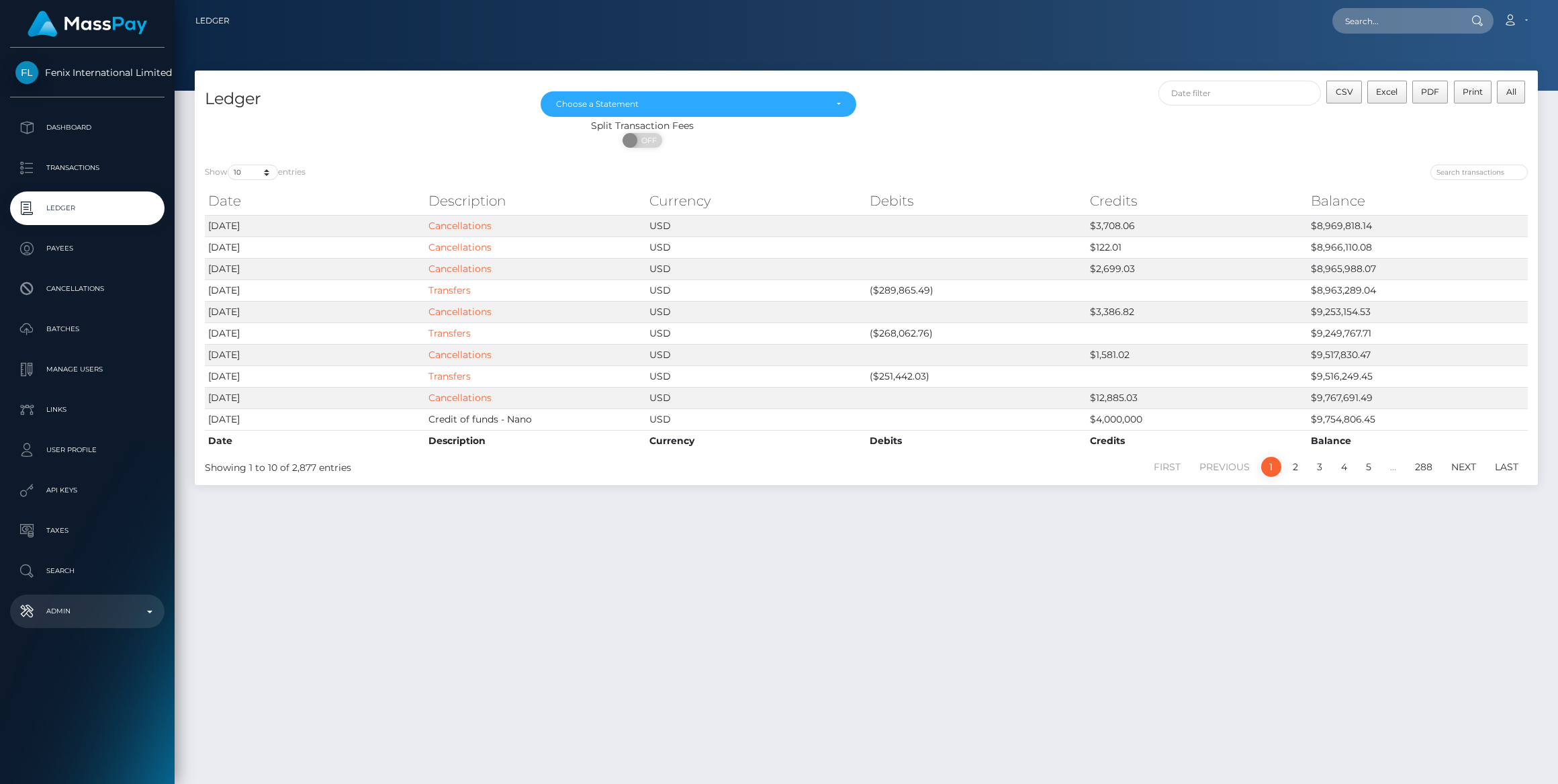
click at [93, 598] on link "Admin" at bounding box center [87, 612] width 155 height 34
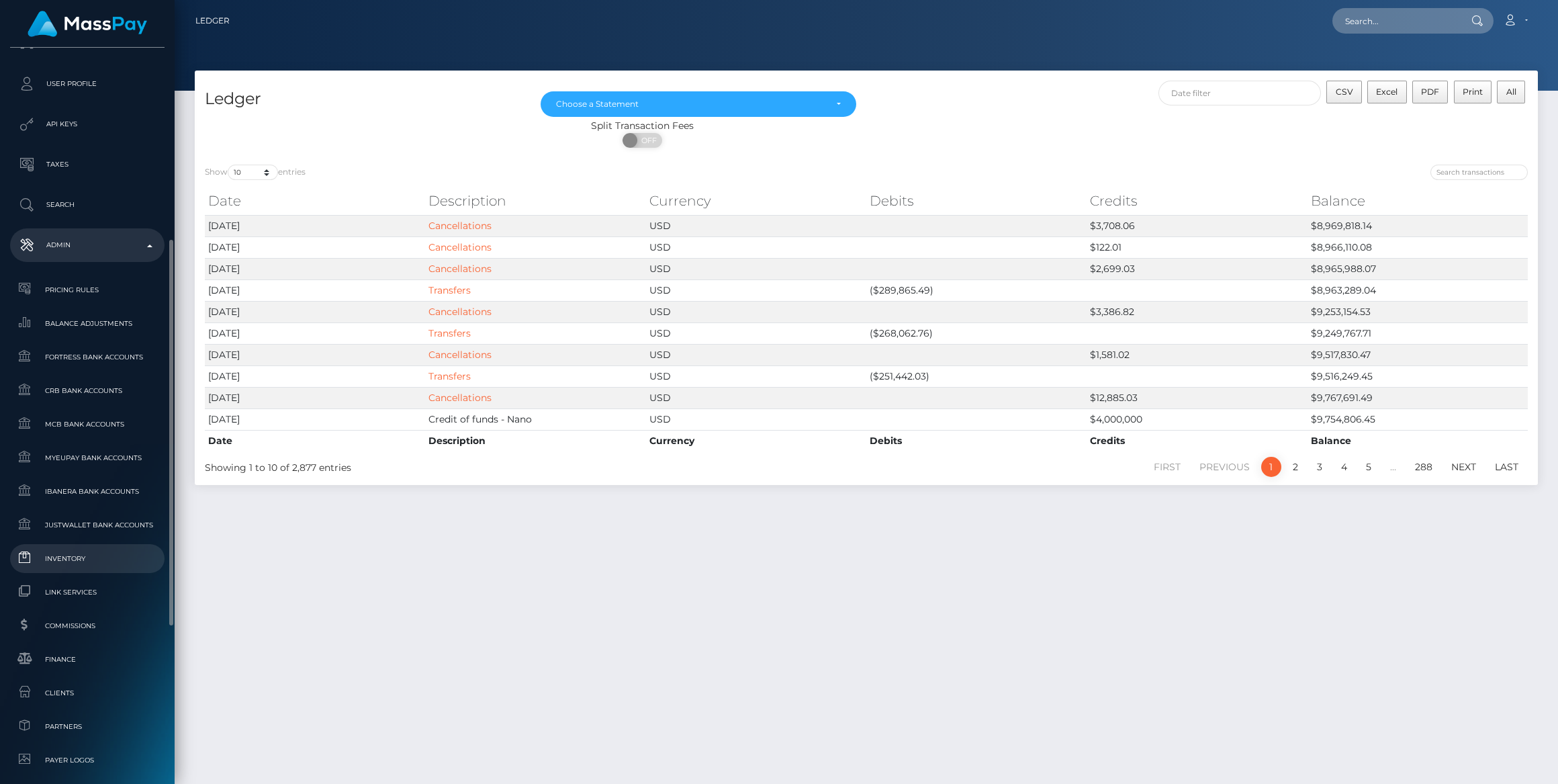
click at [88, 570] on link "Inventory" at bounding box center [87, 558] width 155 height 29
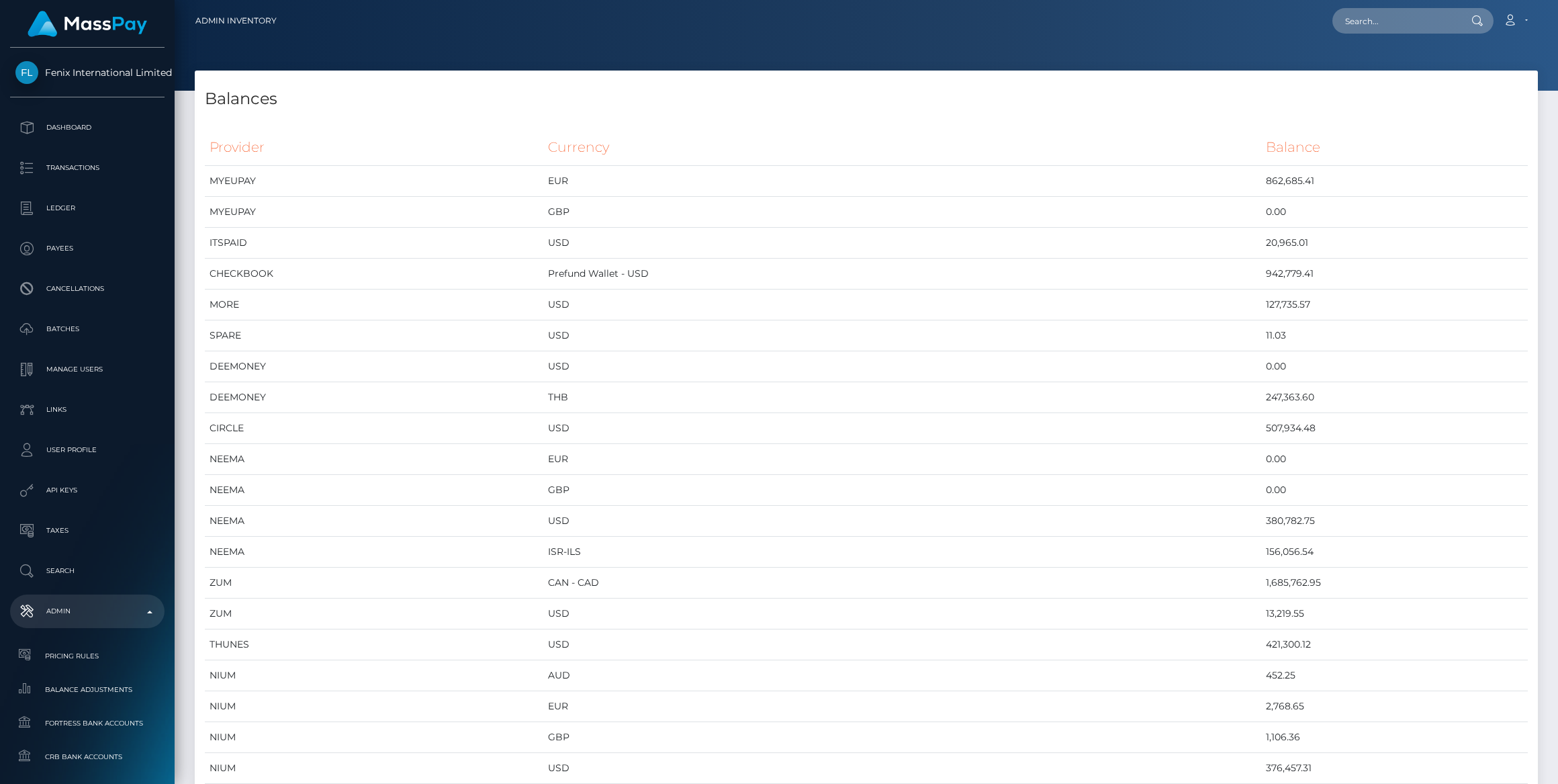
scroll to position [6046, 1343]
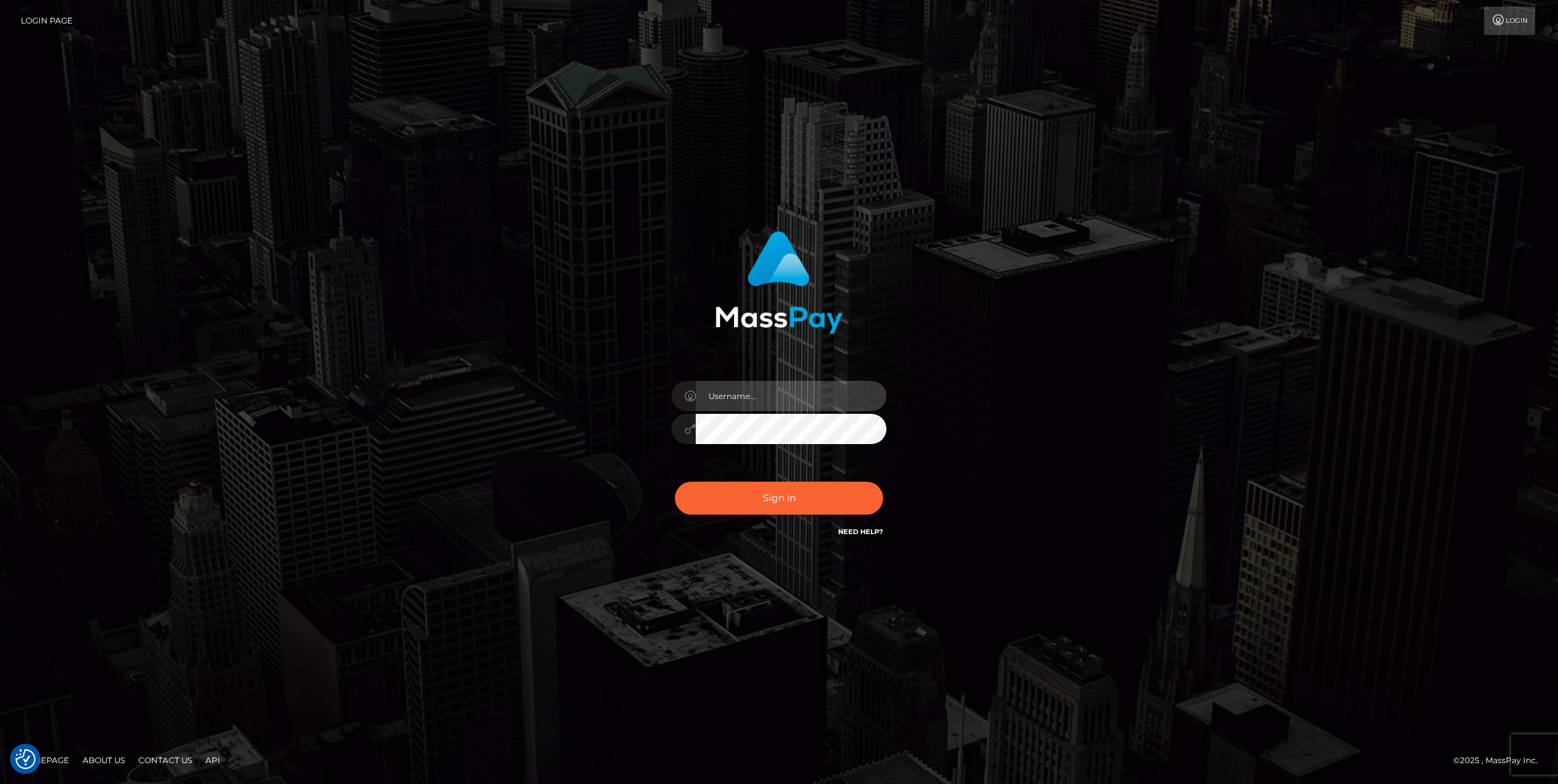
type input "bengreen"
drag, startPoint x: 685, startPoint y: 484, endPoint x: 696, endPoint y: 493, distance: 14.2
click at [687, 486] on div "Sign in Need Help?" at bounding box center [779, 504] width 235 height 60
click at [696, 493] on button "Sign in" at bounding box center [779, 497] width 208 height 33
type input "bengreen"
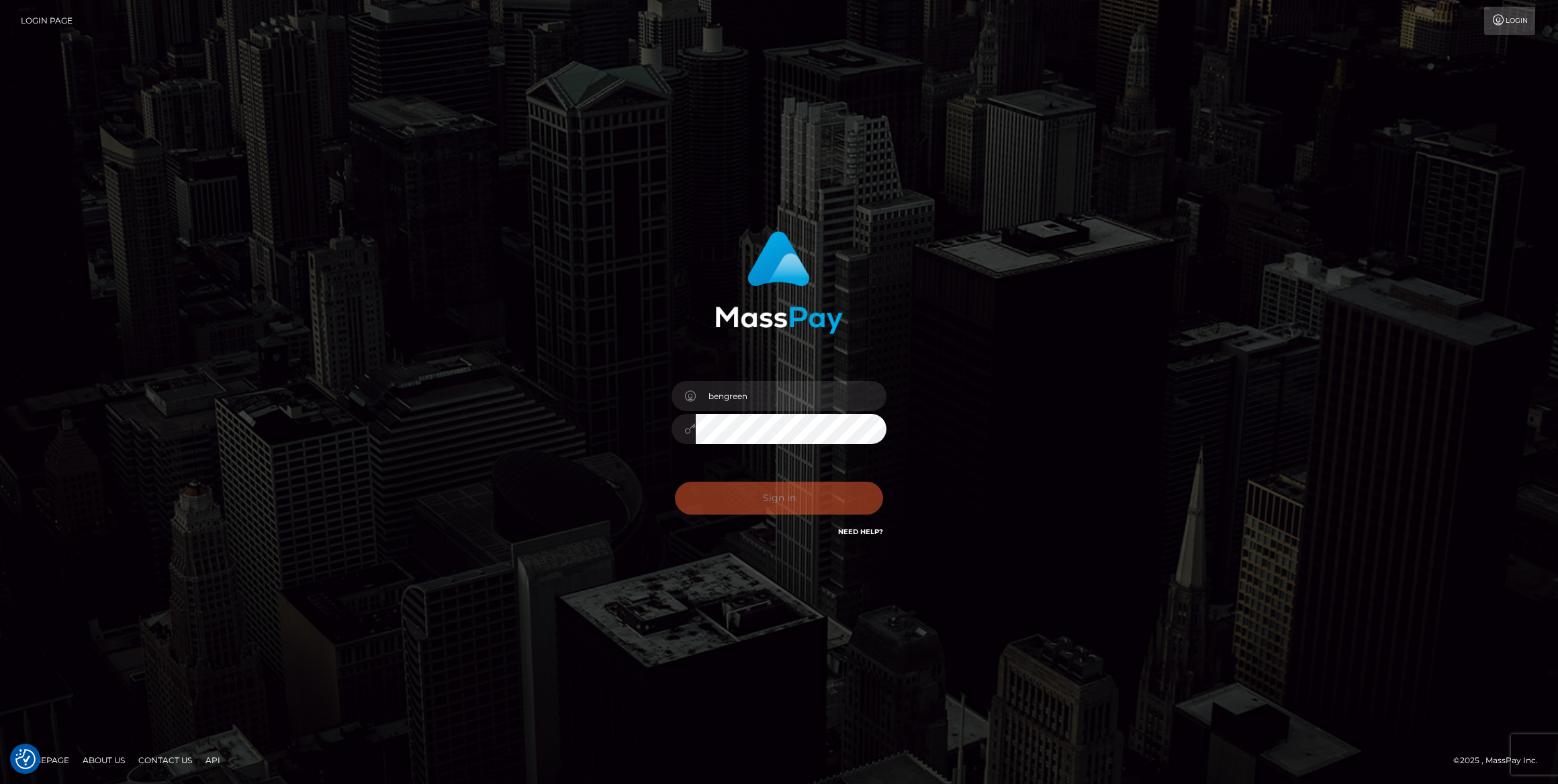
click at [781, 492] on button "Sign in" at bounding box center [779, 497] width 208 height 33
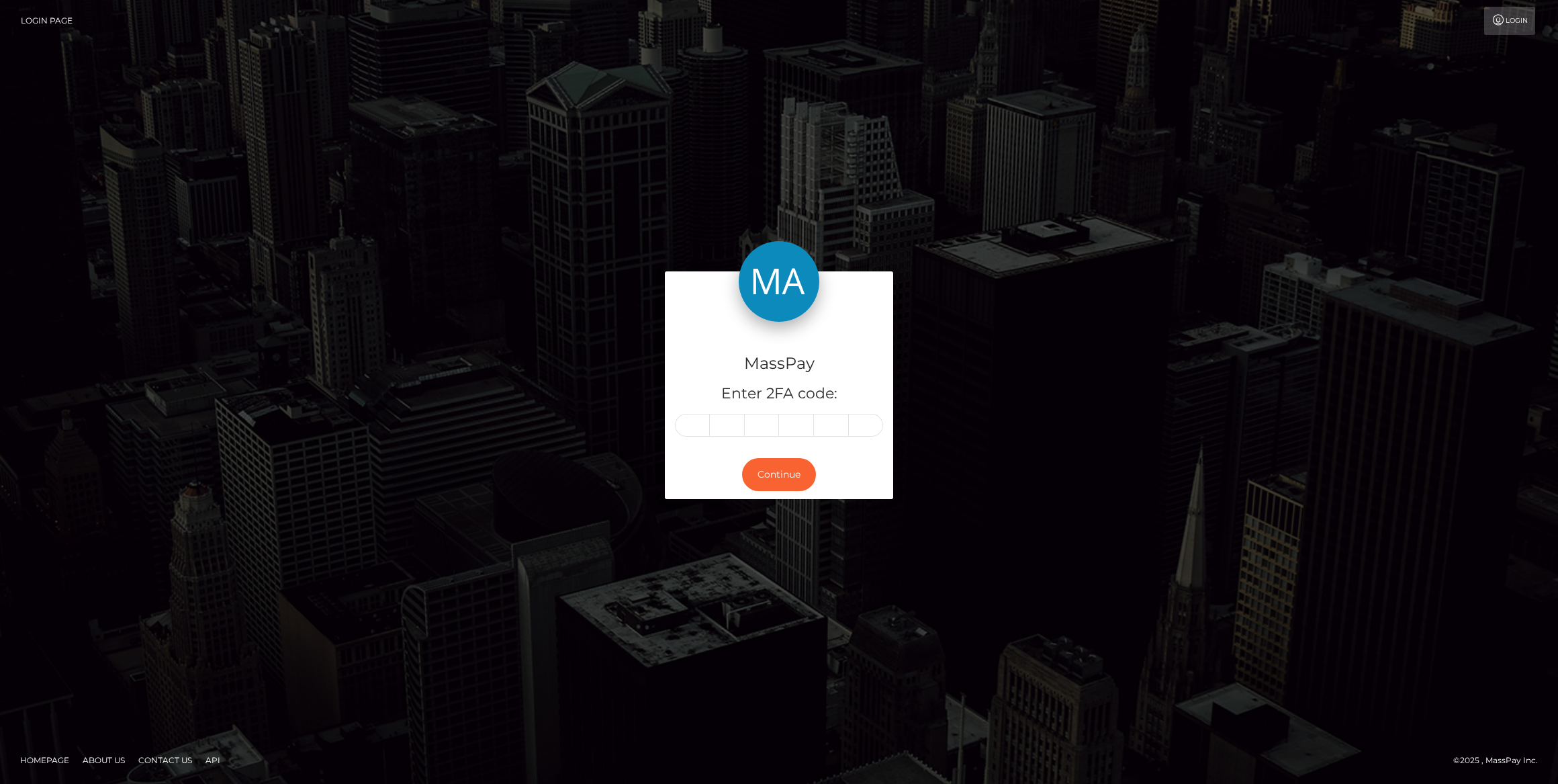
drag, startPoint x: 0, startPoint y: 0, endPoint x: 690, endPoint y: 427, distance: 811.4
type input "3"
type input "7"
type input "1"
type input "5"
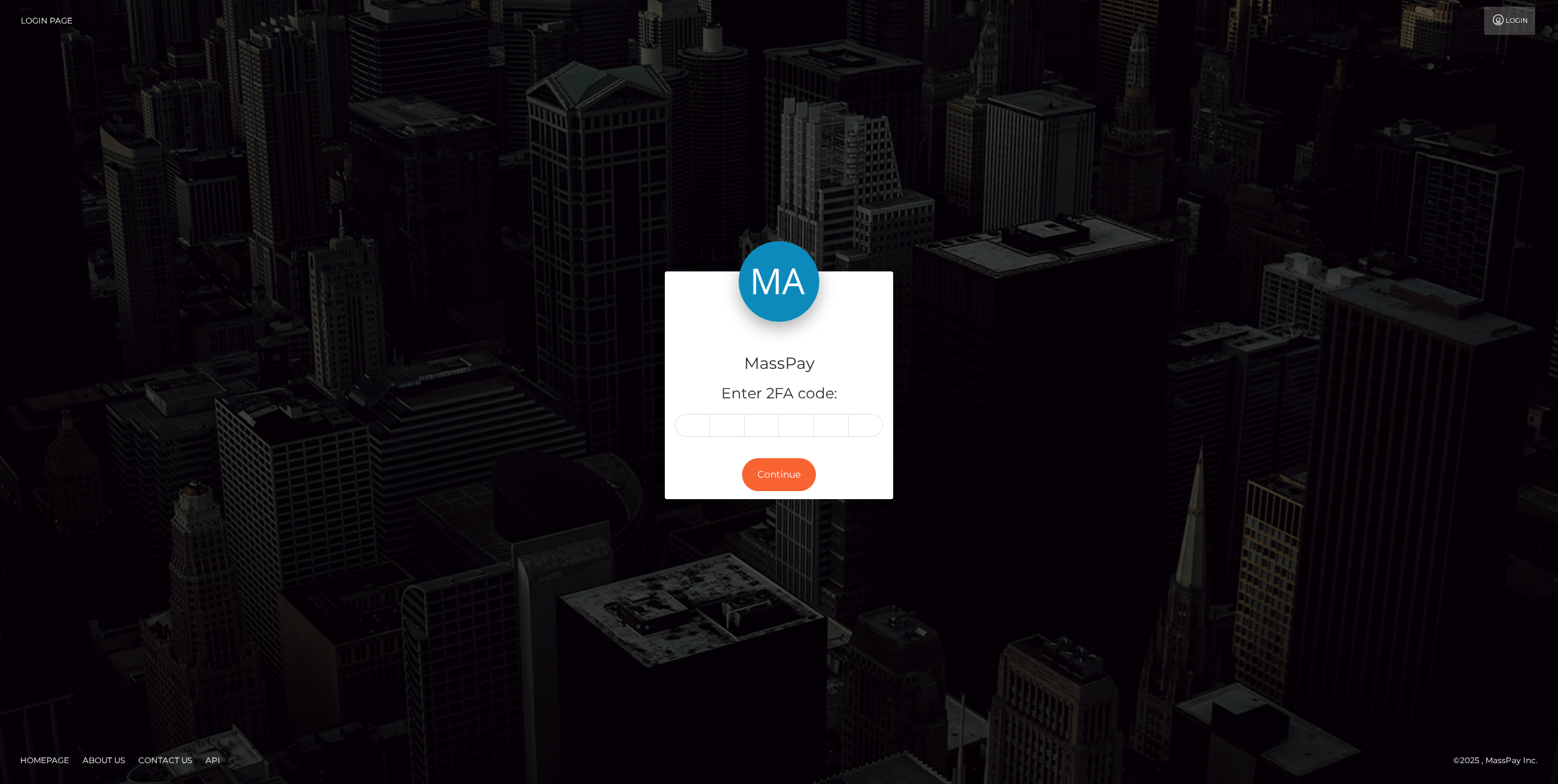
type input "2"
click at [779, 474] on button "Continue" at bounding box center [779, 474] width 74 height 33
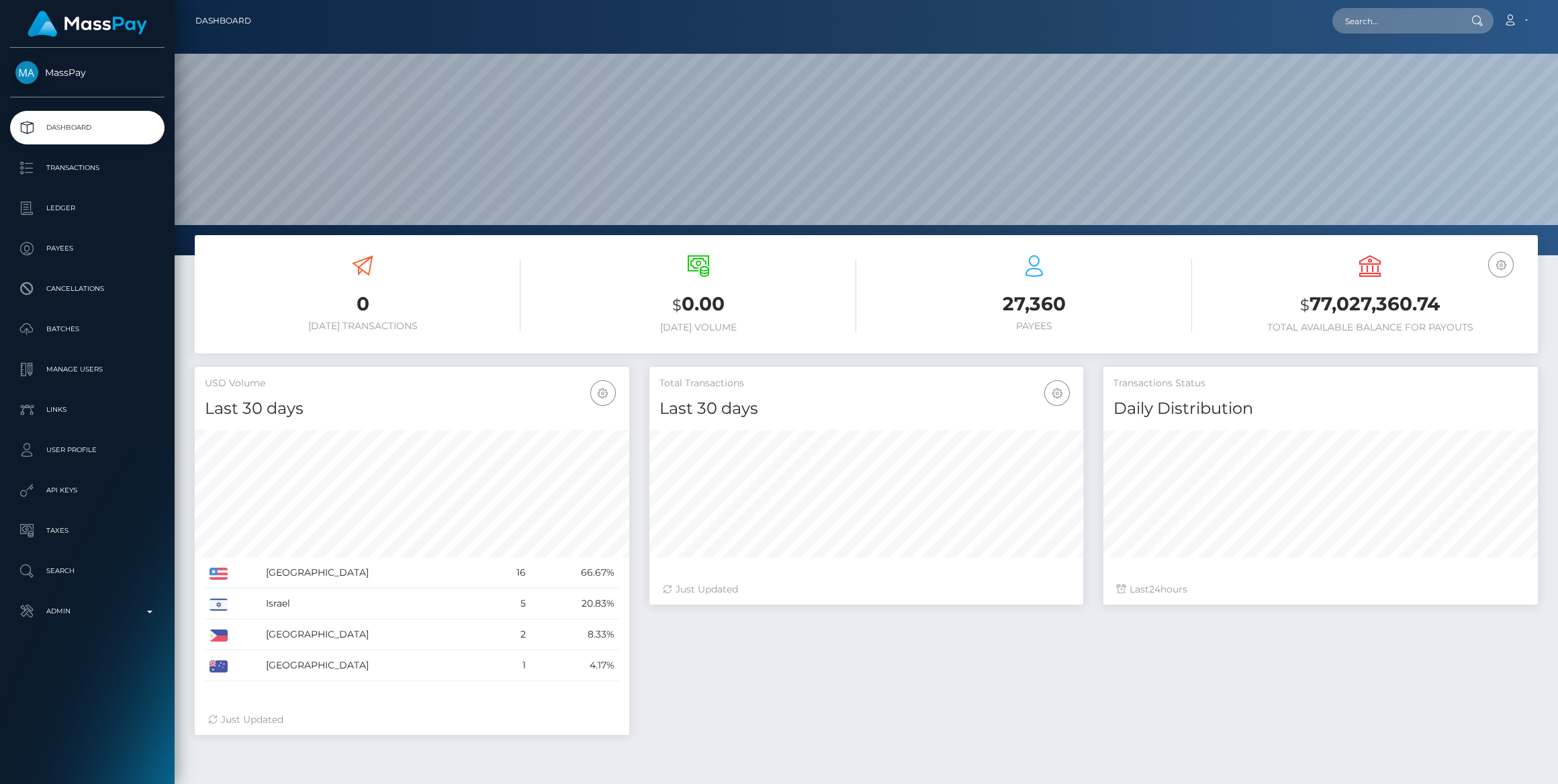
scroll to position [237, 434]
click at [139, 596] on link "Admin" at bounding box center [87, 612] width 155 height 34
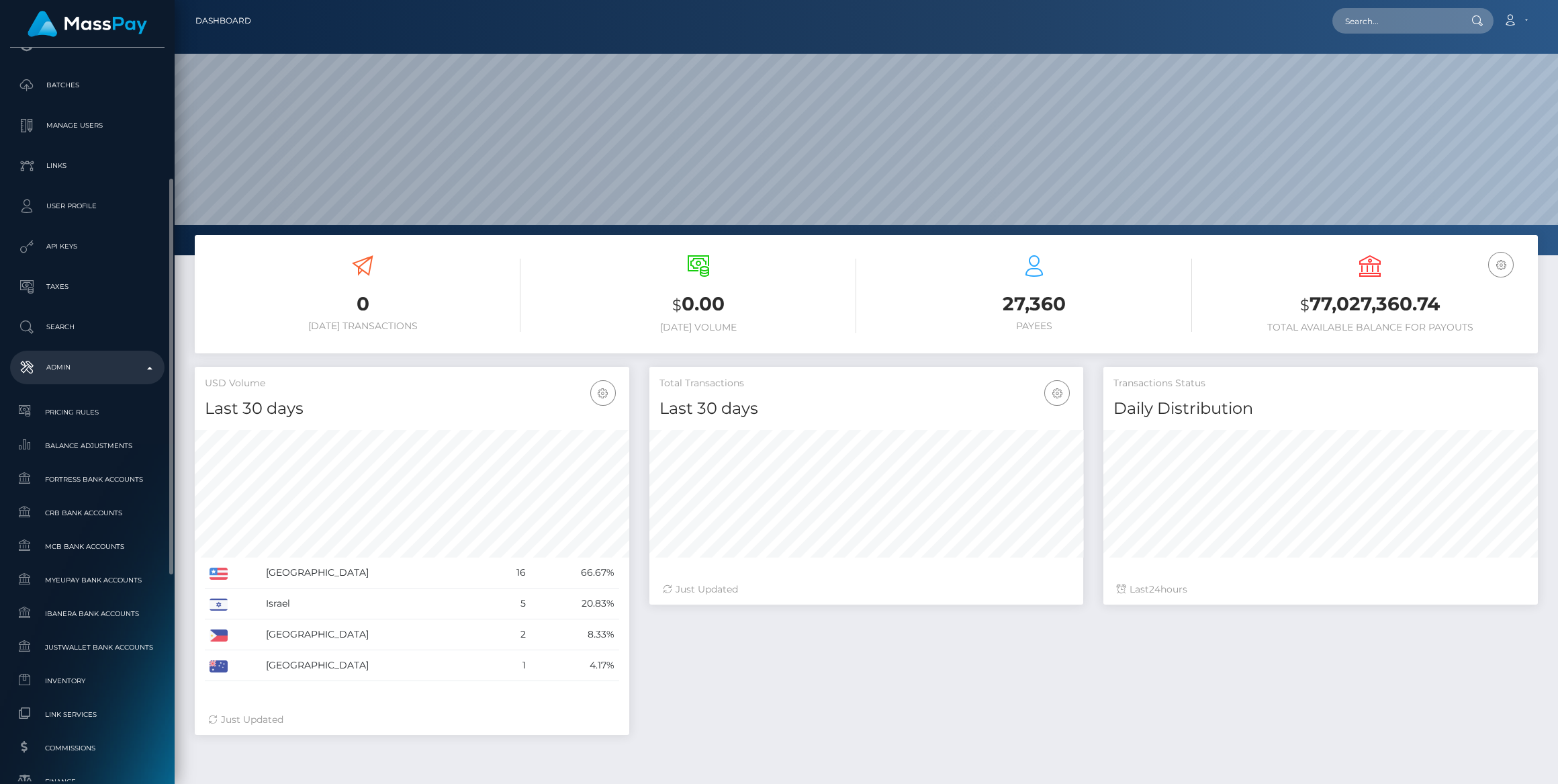
click at [78, 663] on ul "Pricing Rules Balance Adjustments Fortress Bank Accounts CRB Bank Accounts" at bounding box center [87, 747] width 174 height 701
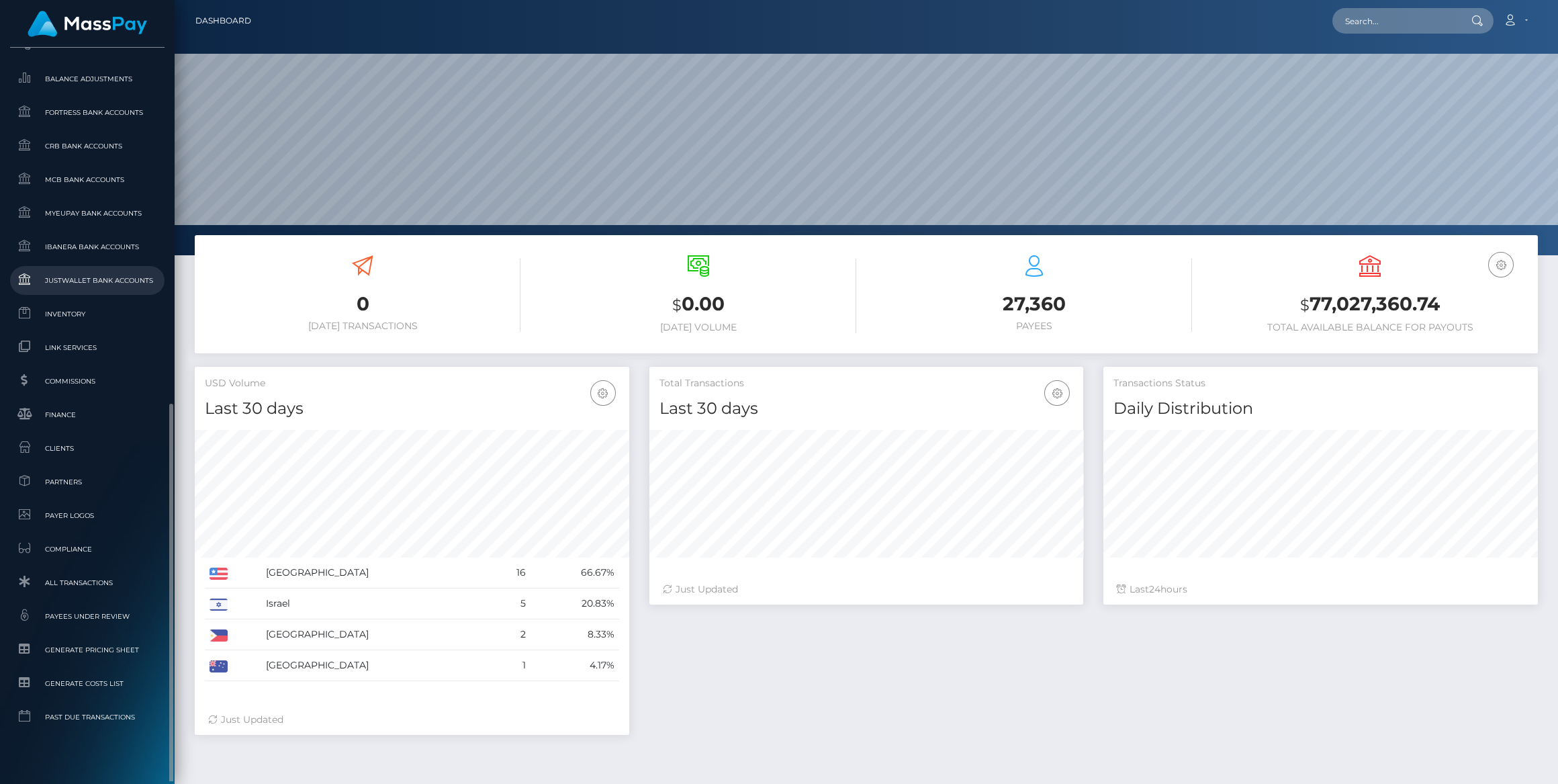
scroll to position [628, 0]
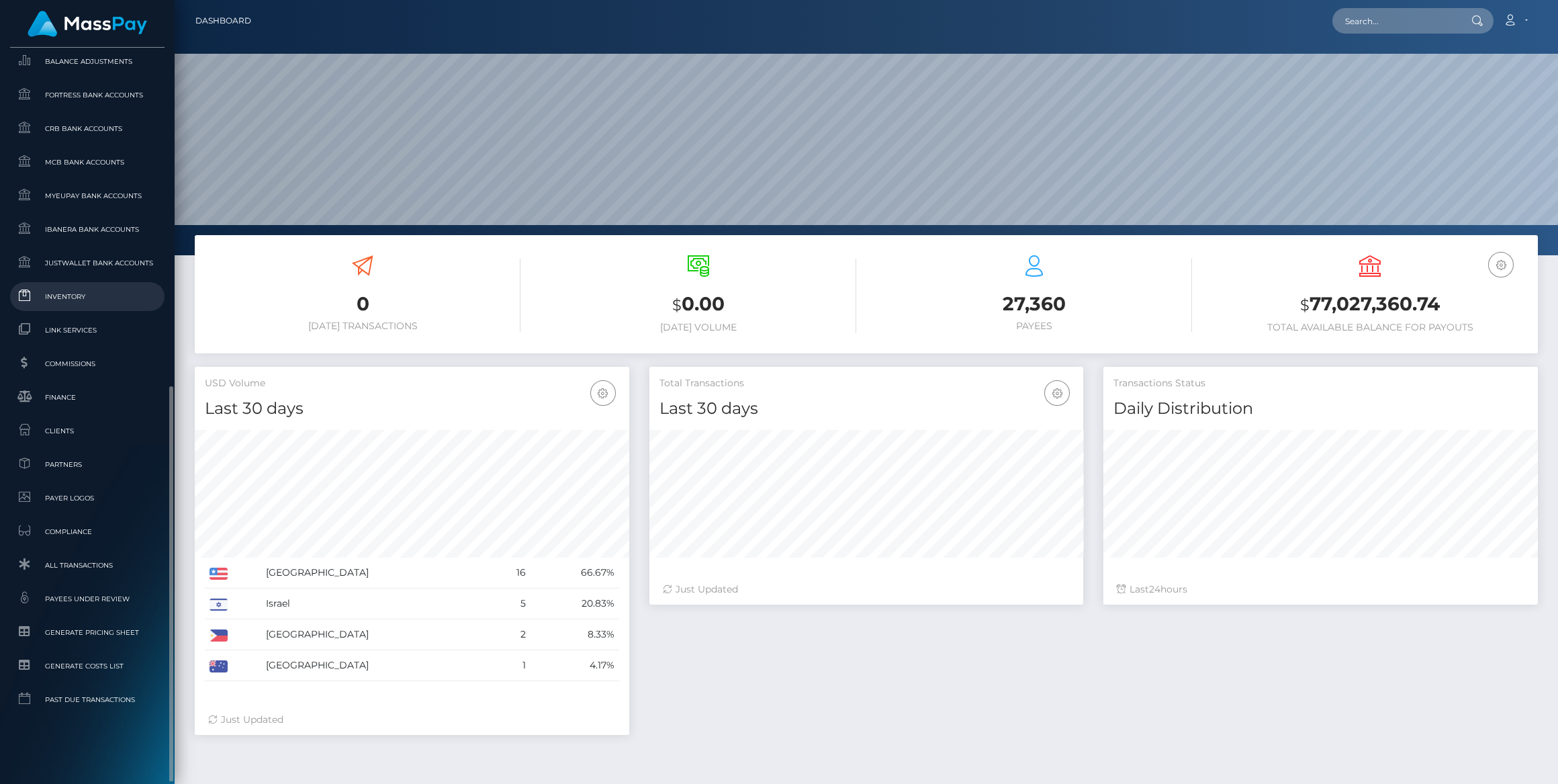
click at [63, 294] on span "Inventory" at bounding box center [86, 296] width 143 height 15
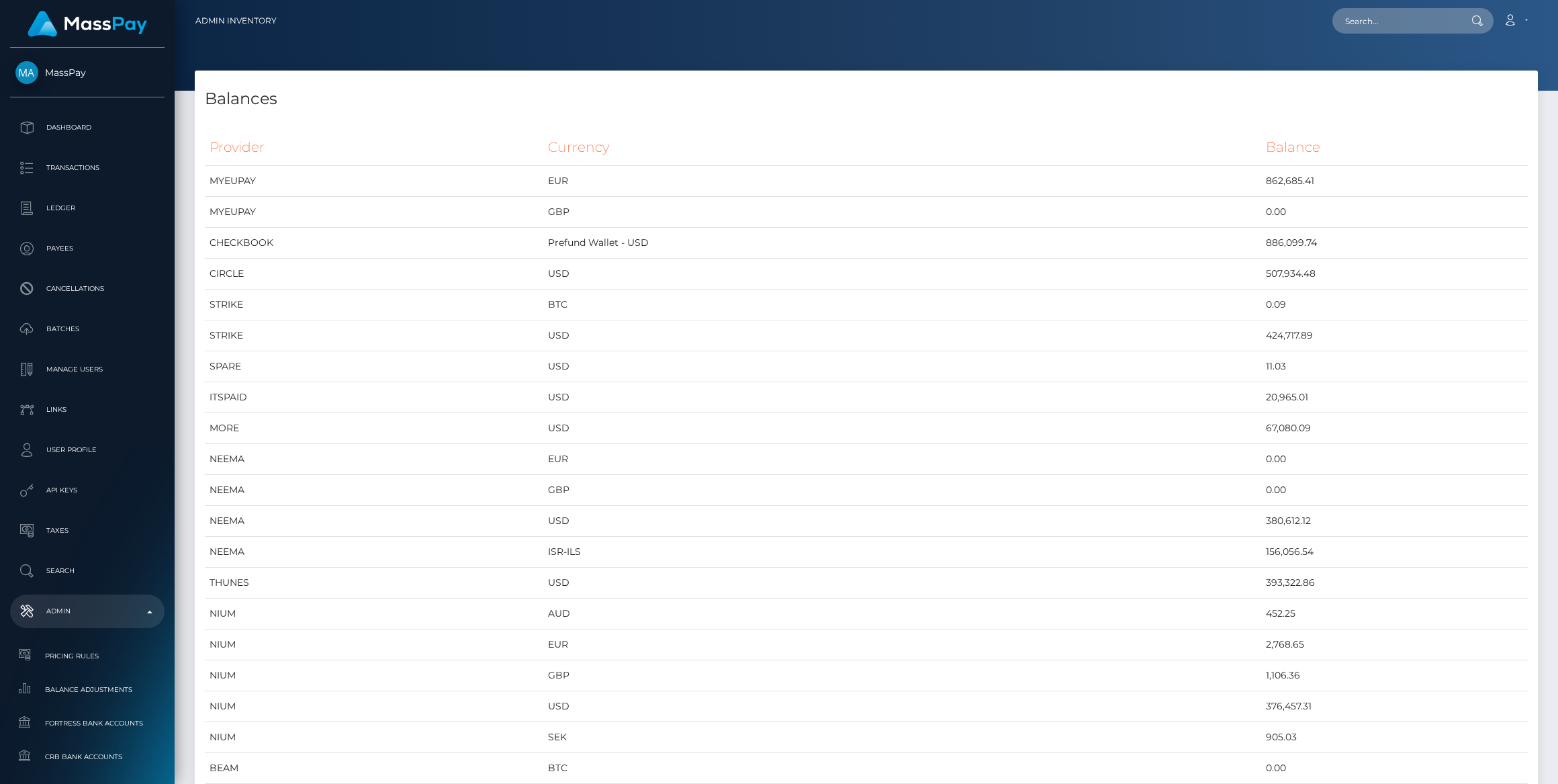
scroll to position [6046, 1343]
drag, startPoint x: 1293, startPoint y: 276, endPoint x: 1138, endPoint y: 282, distance: 155.1
click at [1138, 282] on tr "CIRCLE USD 507,934.48" at bounding box center [867, 274] width 1324 height 31
click at [1194, 303] on td "BTC" at bounding box center [902, 304] width 718 height 31
click at [1262, 279] on td "507,934.48" at bounding box center [1395, 274] width 267 height 31
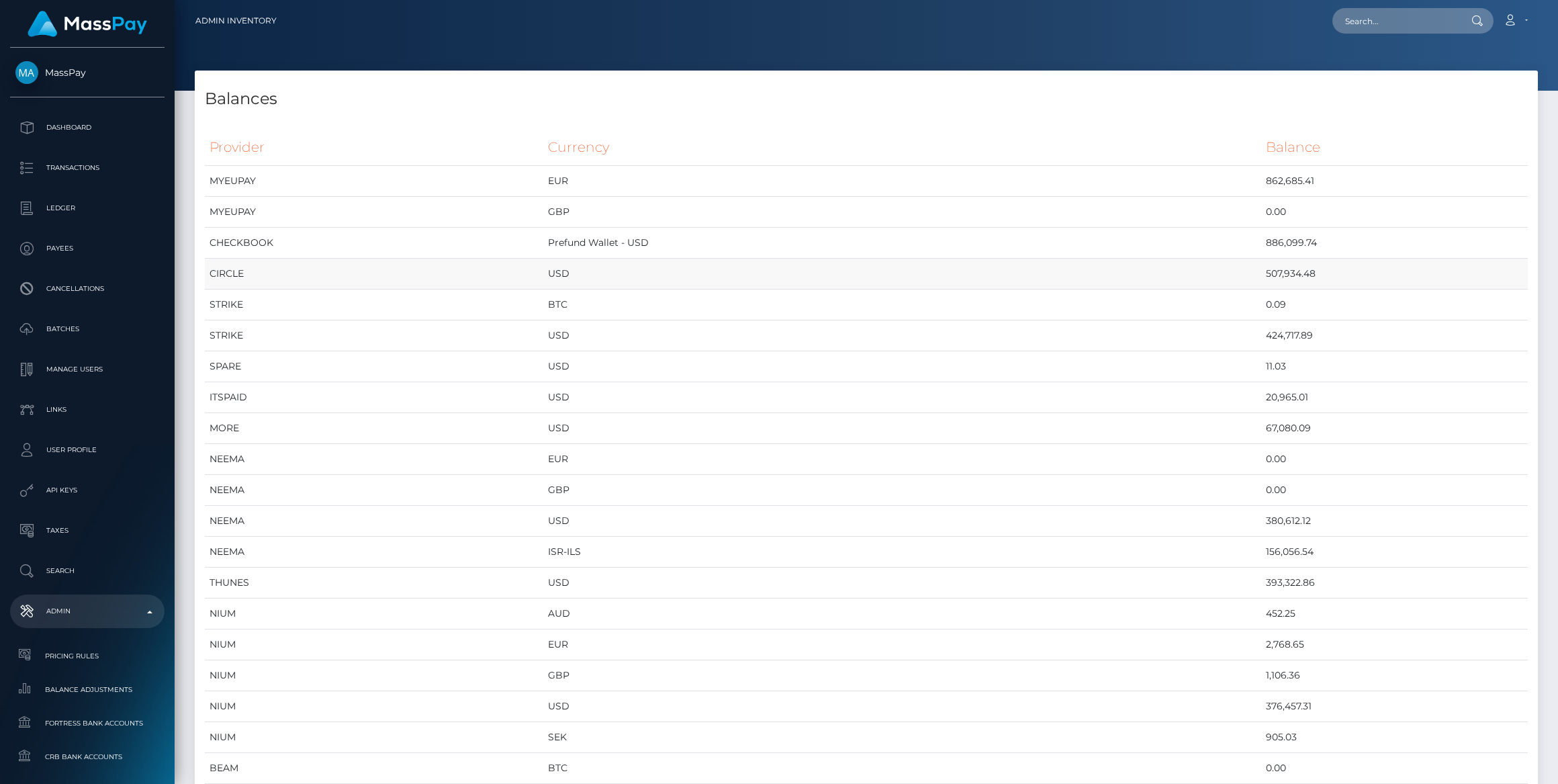
click at [1262, 279] on td "507,934.48" at bounding box center [1395, 274] width 267 height 31
copy tbody "507,934.48"
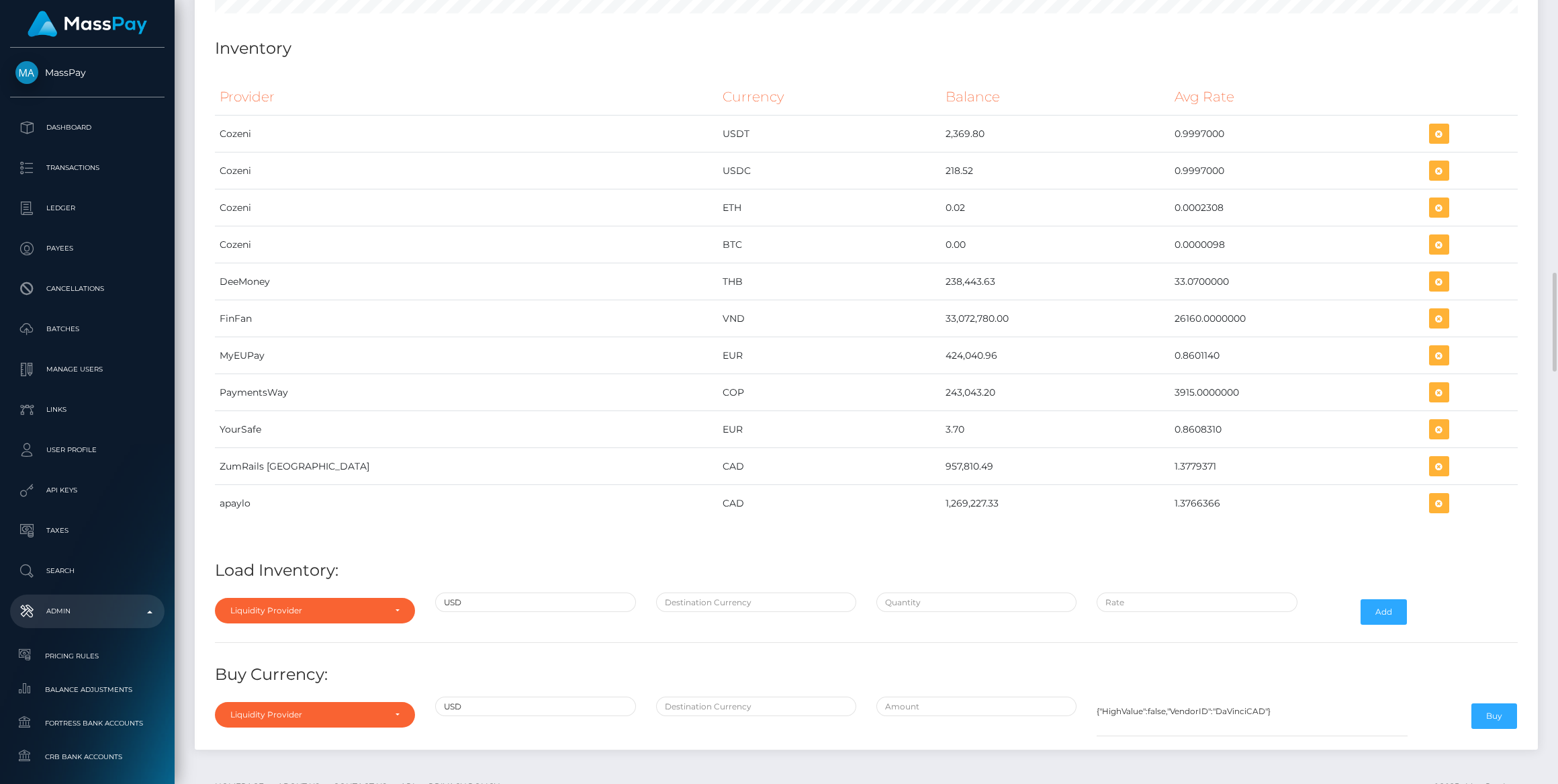
scroll to position [4558, 0]
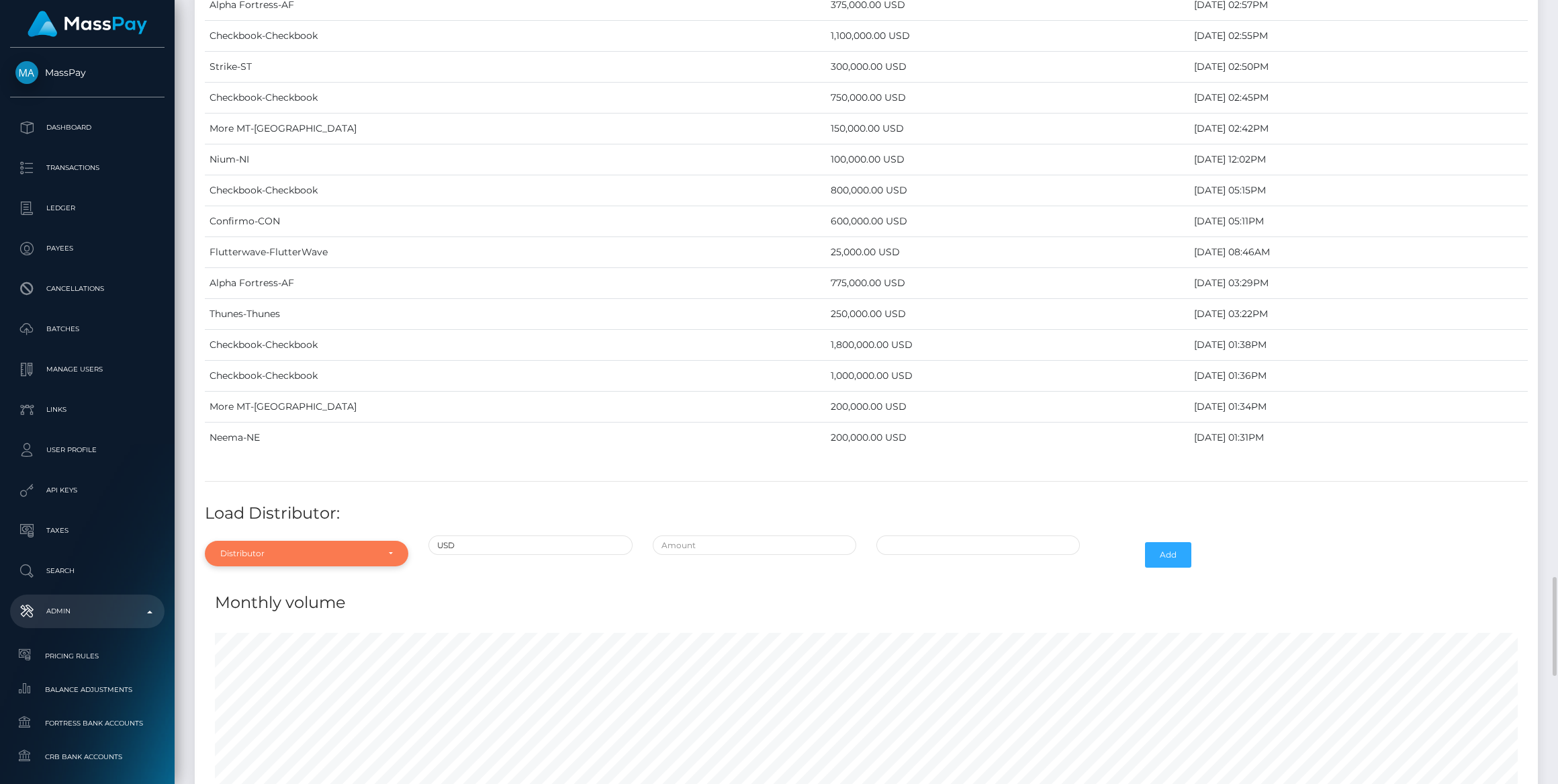
click at [293, 548] on div "Distributor" at bounding box center [299, 553] width 157 height 10
click at [250, 339] on input "Search" at bounding box center [306, 348] width 193 height 20
type input "che"
click at [313, 510] on link "Checkbook" at bounding box center [306, 522] width 203 height 25
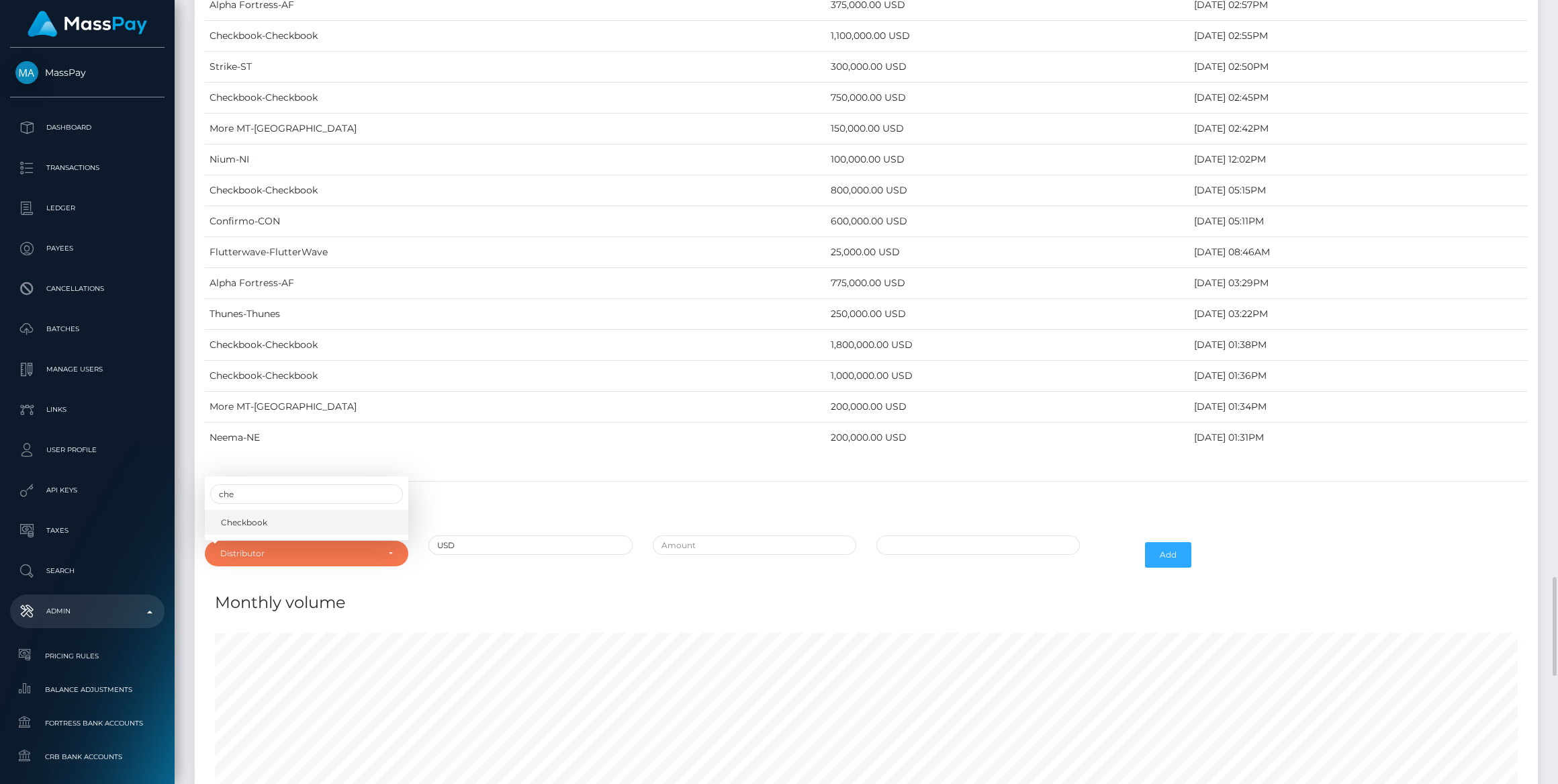
select select "7"
click at [744, 535] on div at bounding box center [754, 555] width 224 height 39
click at [754, 535] on input "text" at bounding box center [754, 544] width 203 height 20
type input "$975,000.0000000"
type input "08/26/2025 7:44 AM"
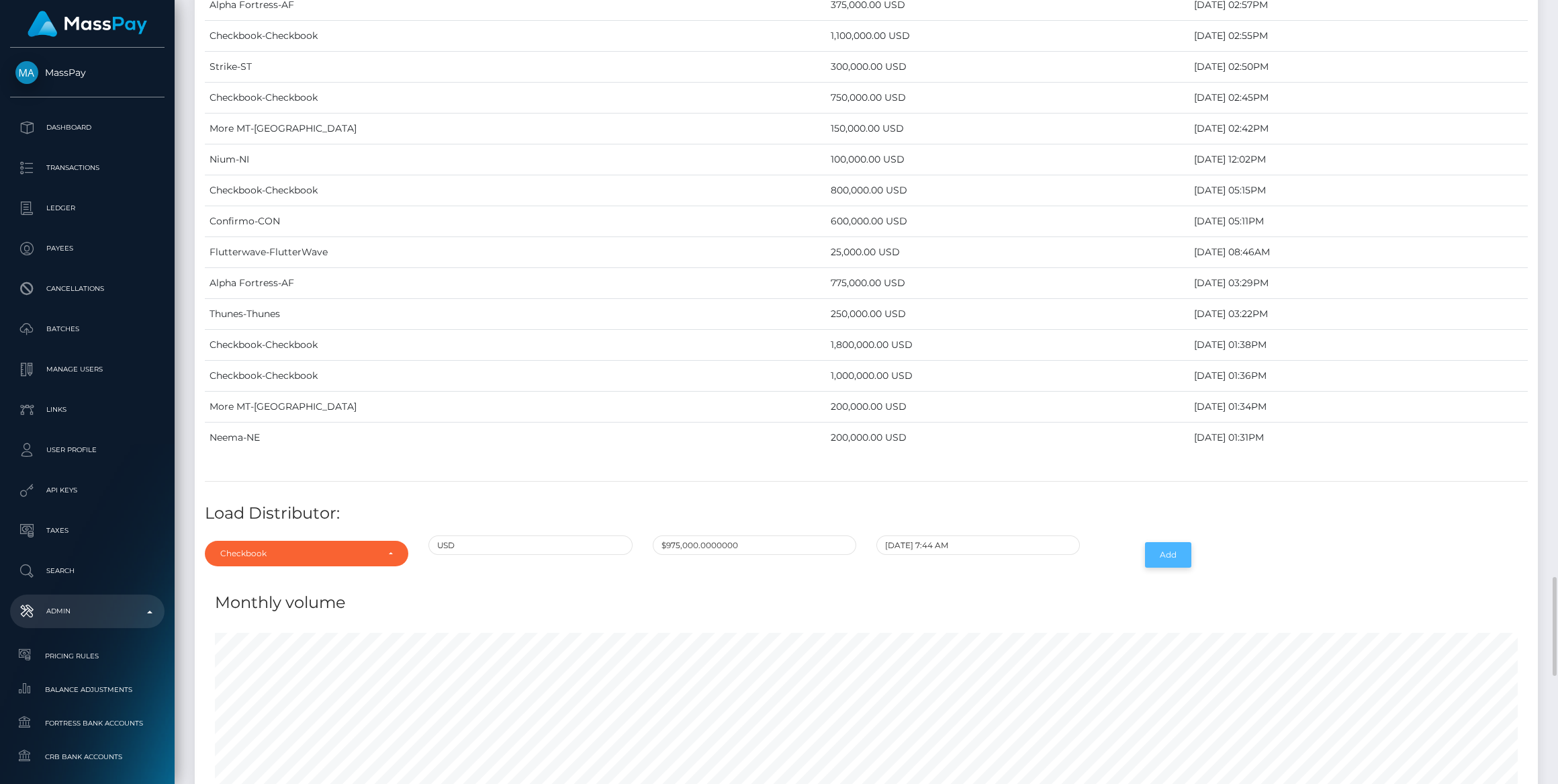
click at [1178, 542] on button "Add" at bounding box center [1168, 555] width 46 height 25
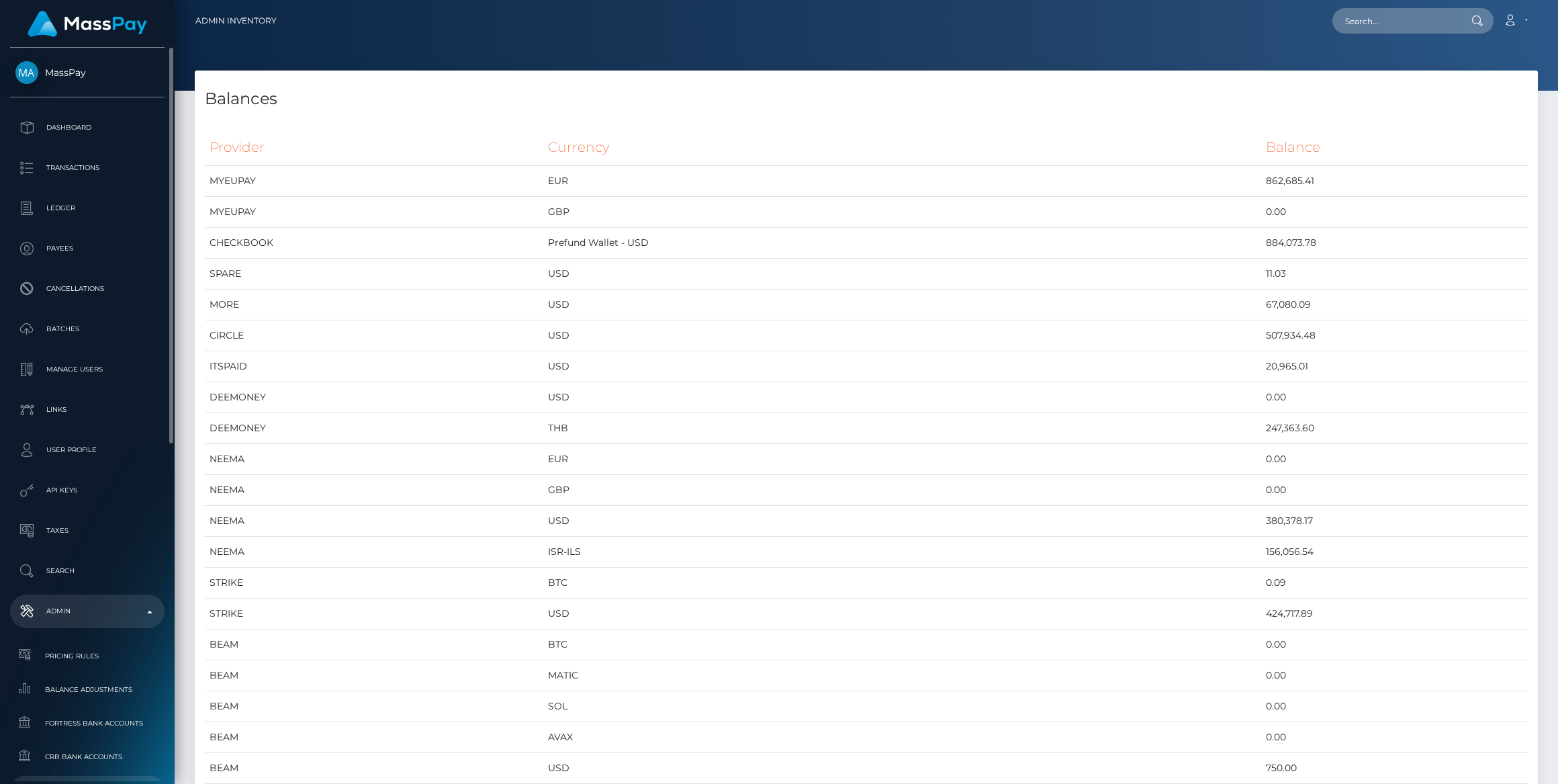
scroll to position [305, 0]
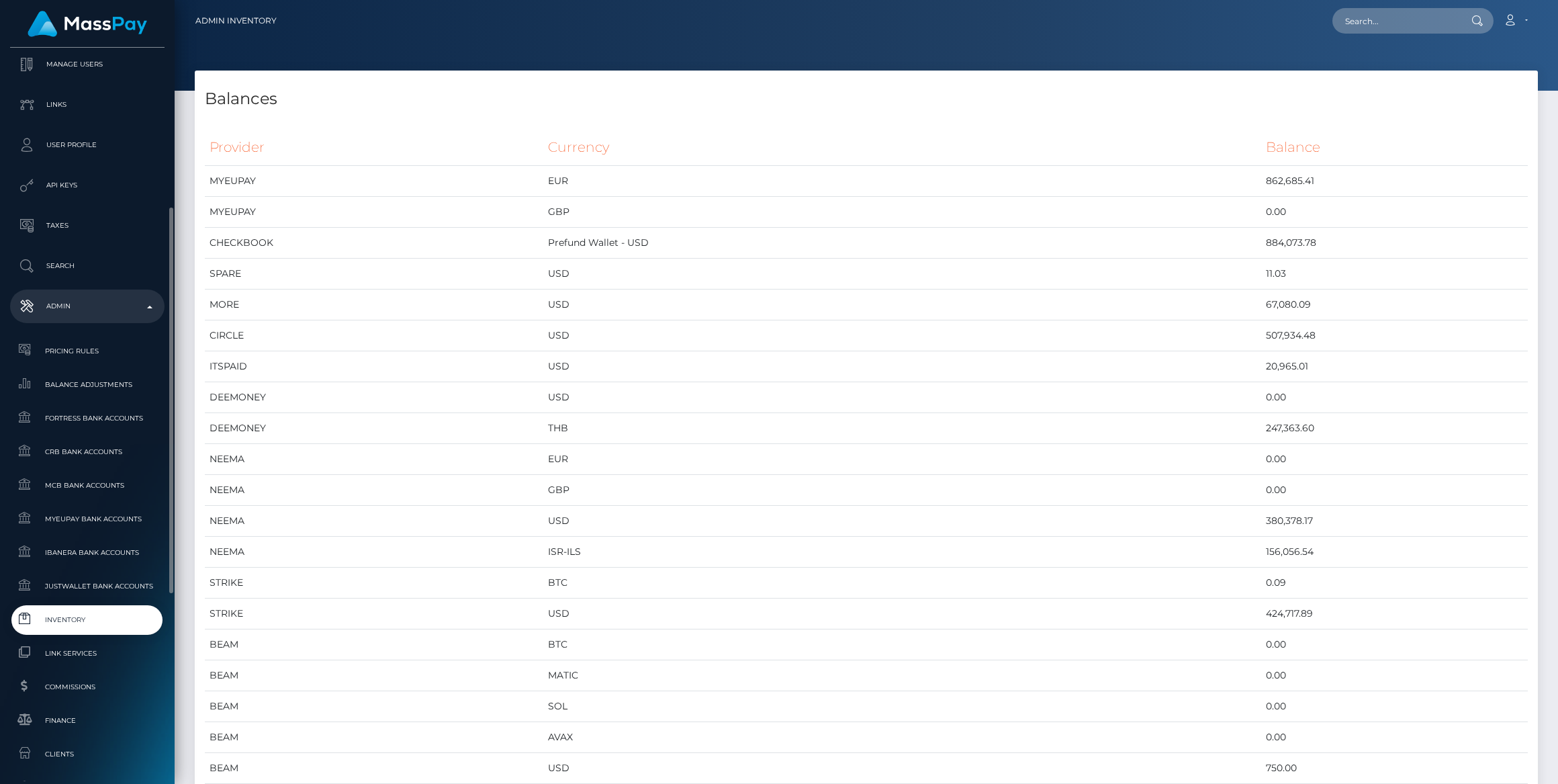
click at [92, 627] on link "Inventory" at bounding box center [87, 619] width 155 height 29
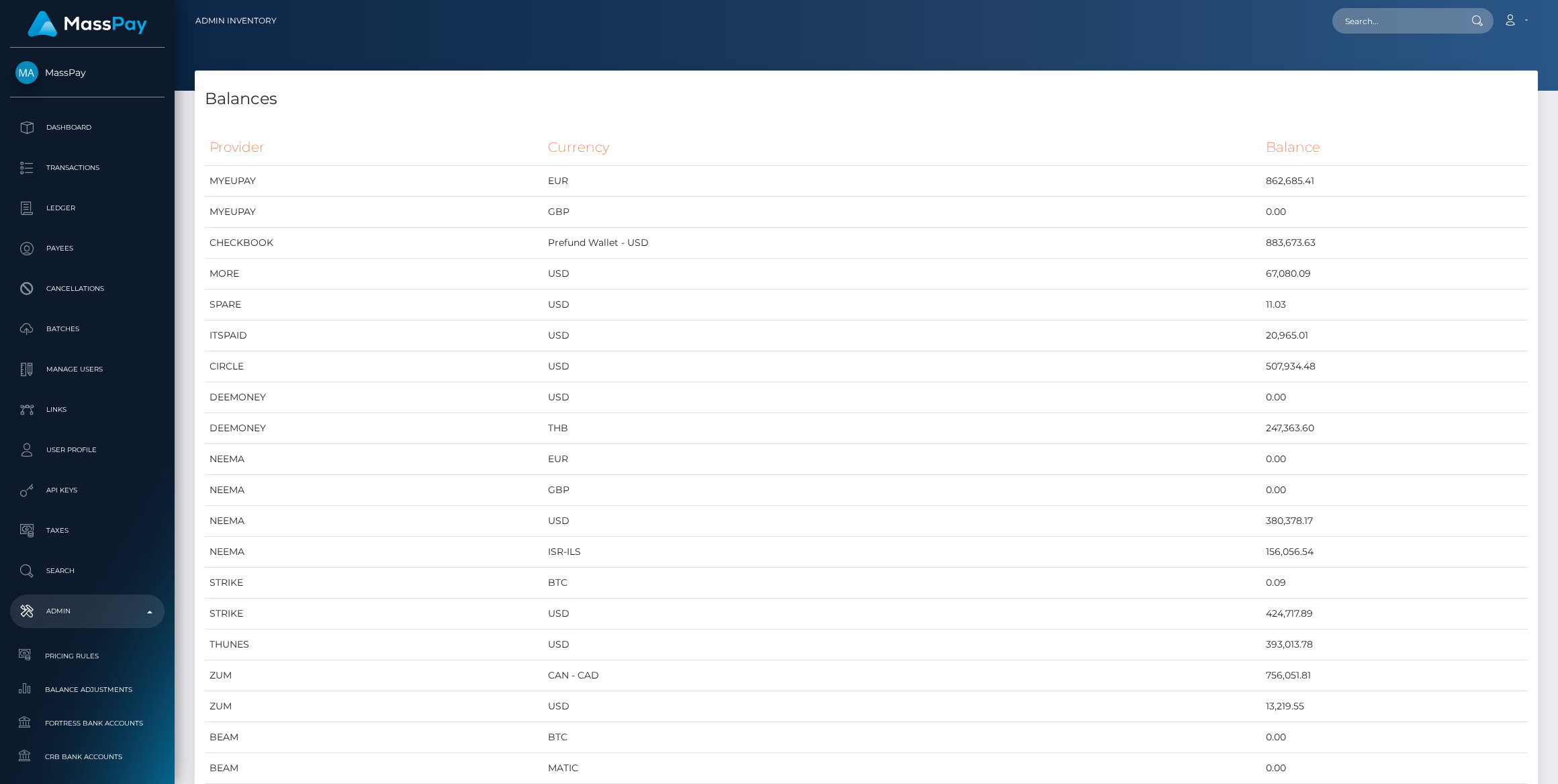
scroll to position [6077, 1343]
click at [1406, 33] on input "text" at bounding box center [1396, 21] width 126 height 25
paste input "FVW-20250629-289"
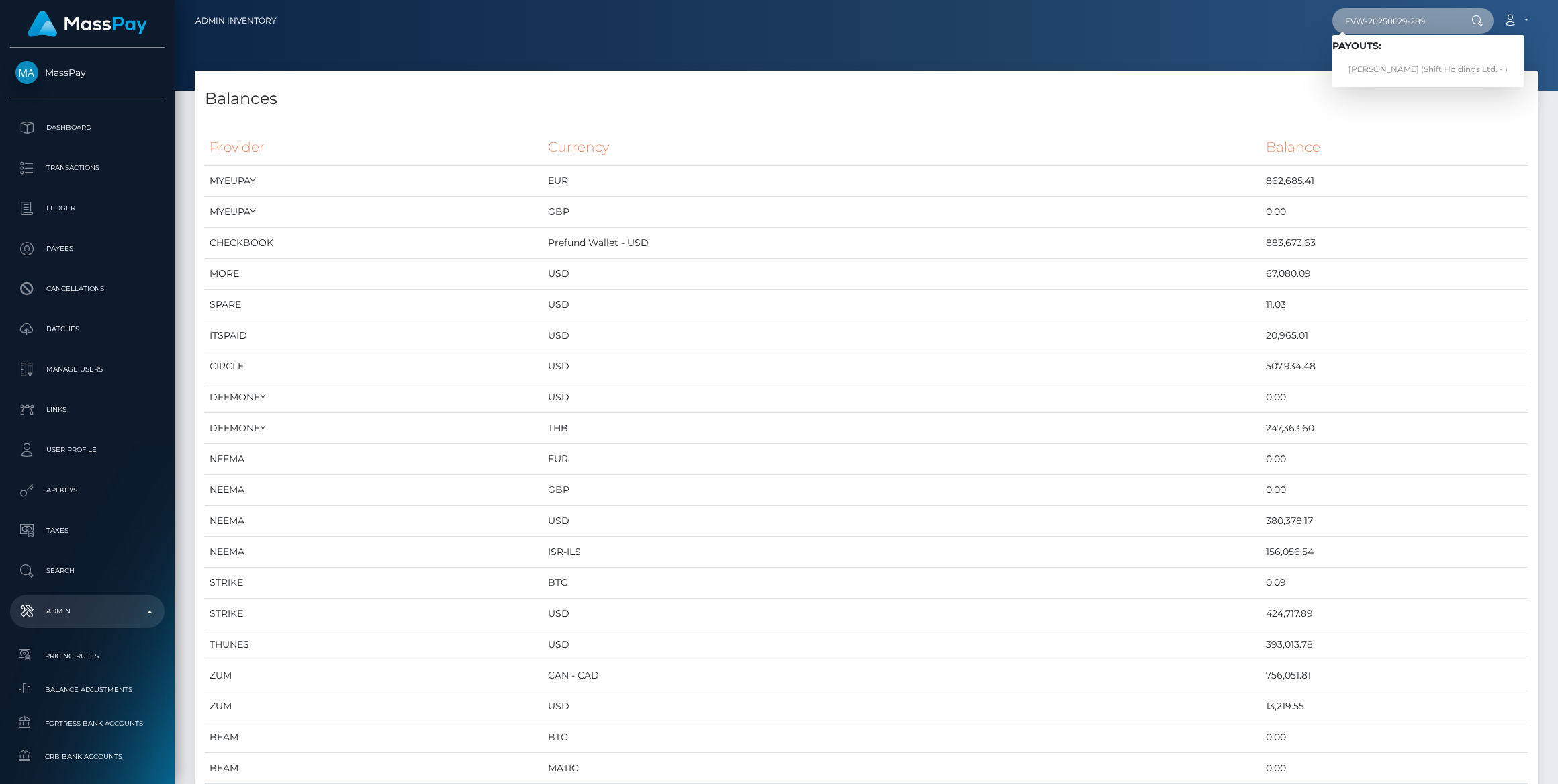
type input "FVW-20250629-289"
click at [1368, 53] on span "Payouts: MICHAEL ANTHONY DIAZ (Shift Holdings Ltd. - )" at bounding box center [1429, 61] width 191 height 41
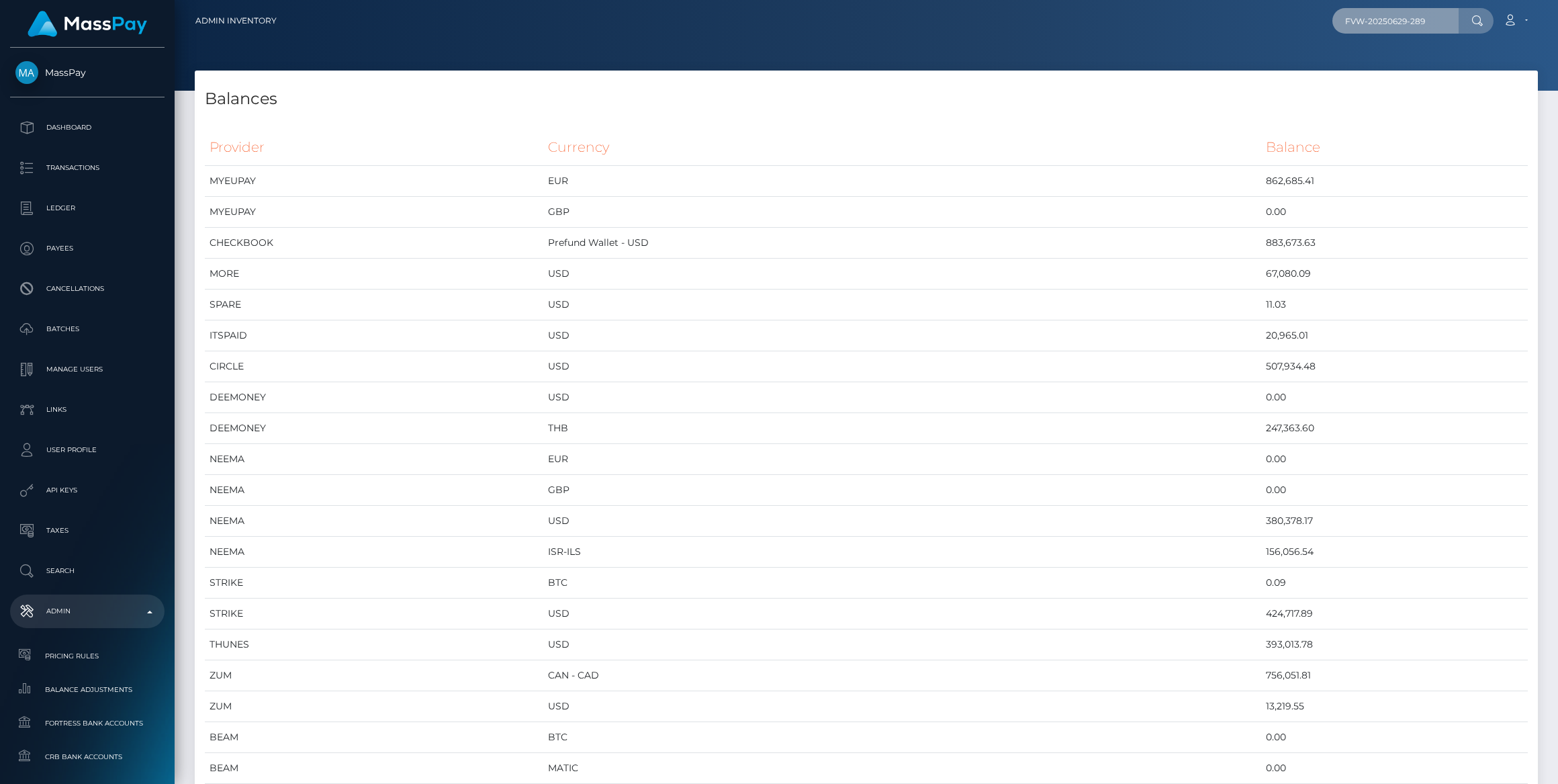
click at [1433, 22] on input "FVW-20250629-289" at bounding box center [1396, 21] width 126 height 25
click at [1434, 22] on input "FVW-20250629-289" at bounding box center [1396, 21] width 126 height 25
click at [1433, 22] on input "FVW-20250629-289" at bounding box center [1396, 21] width 126 height 25
drag, startPoint x: 1434, startPoint y: 22, endPoint x: 1224, endPoint y: 26, distance: 210.0
click at [1224, 26] on div "FVW-20250629-289 Loading... Loading... Payouts: MICHAEL ANTHONY DIAZ (Shift Hol…" at bounding box center [913, 21] width 1250 height 28
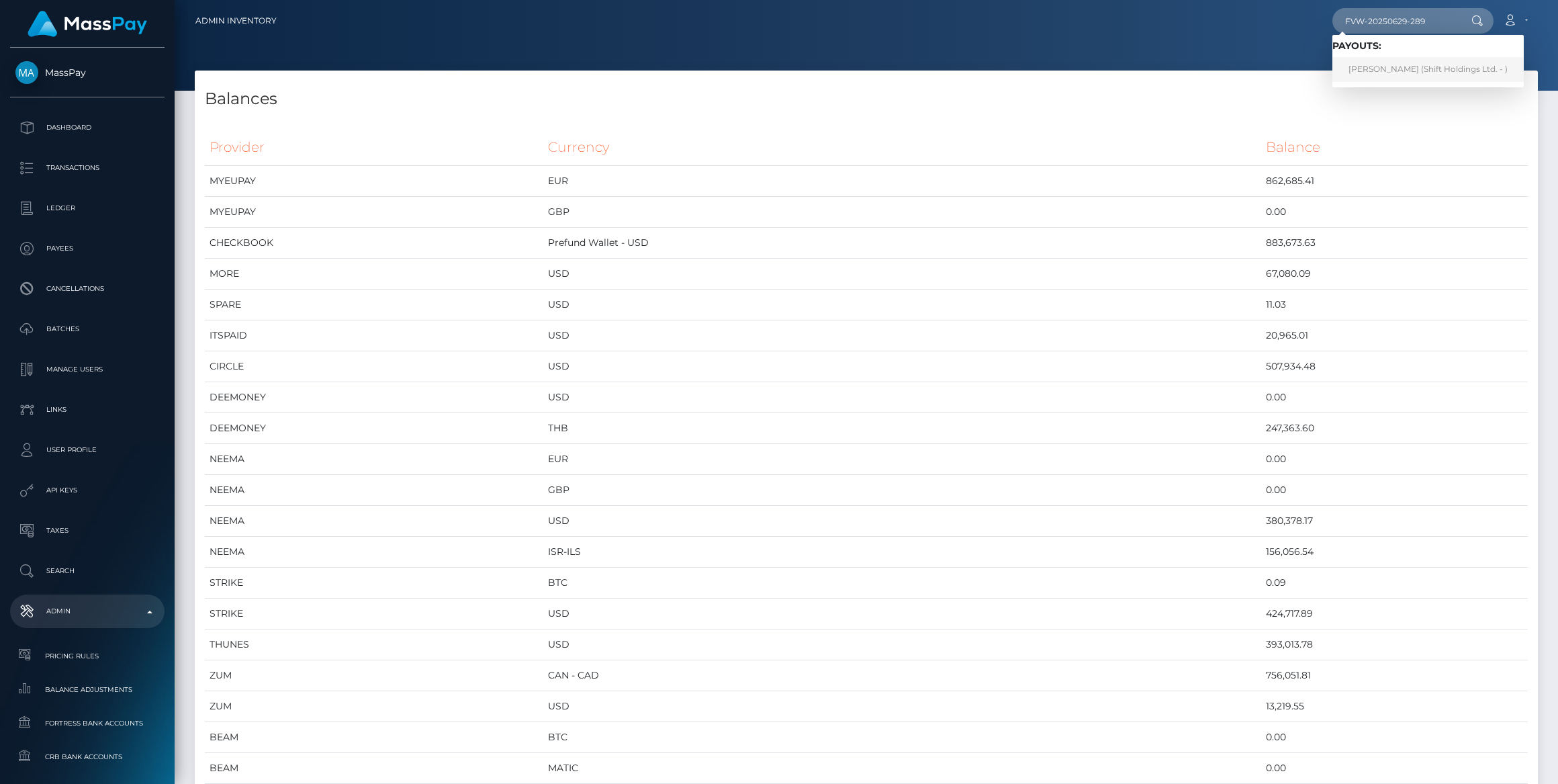
click at [1399, 58] on link "MICHAEL ANTHONY DIAZ (Shift Holdings Ltd. - )" at bounding box center [1429, 69] width 191 height 25
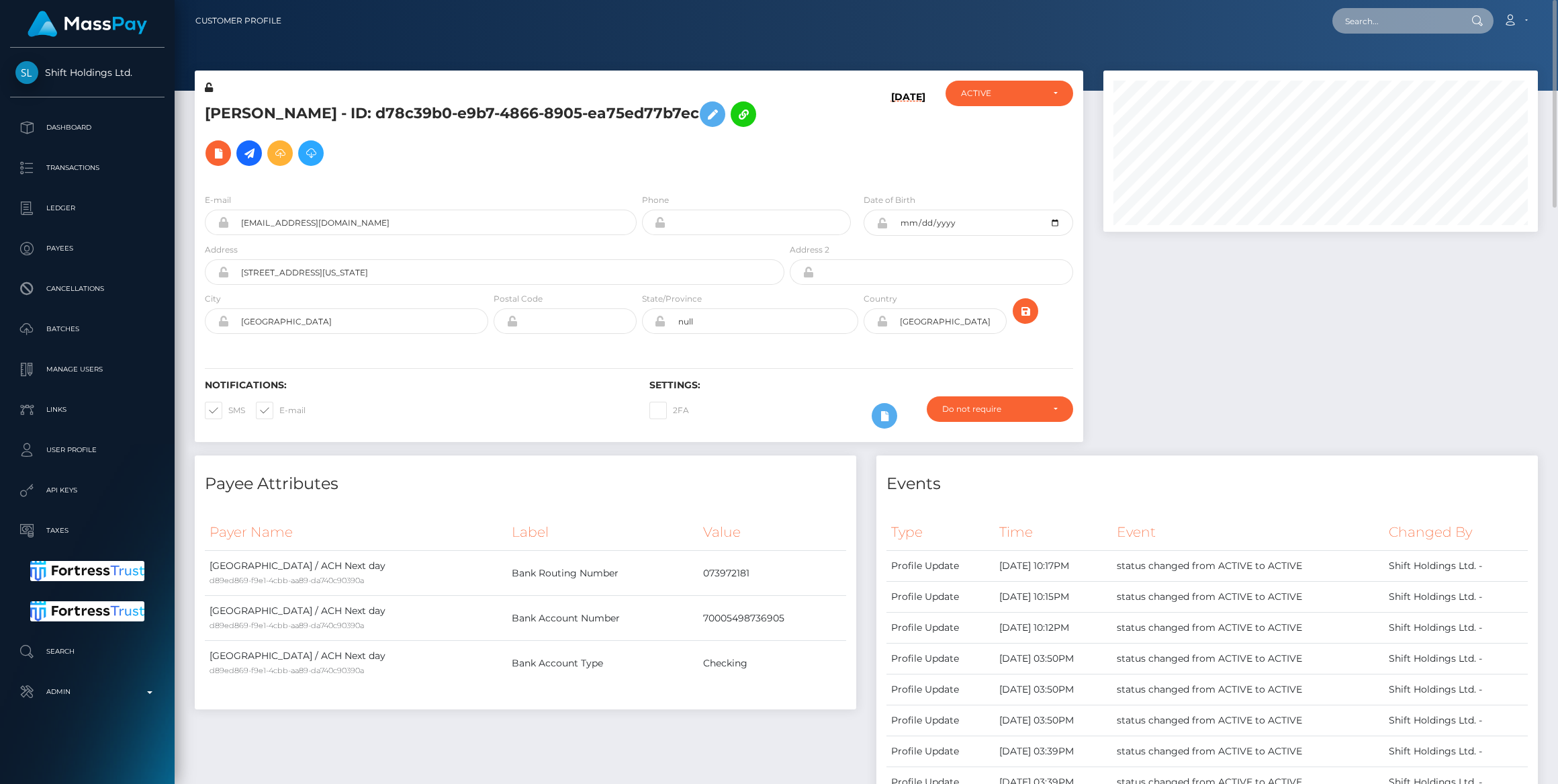
click at [1391, 28] on input "text" at bounding box center [1396, 21] width 126 height 25
paste input "75094437"
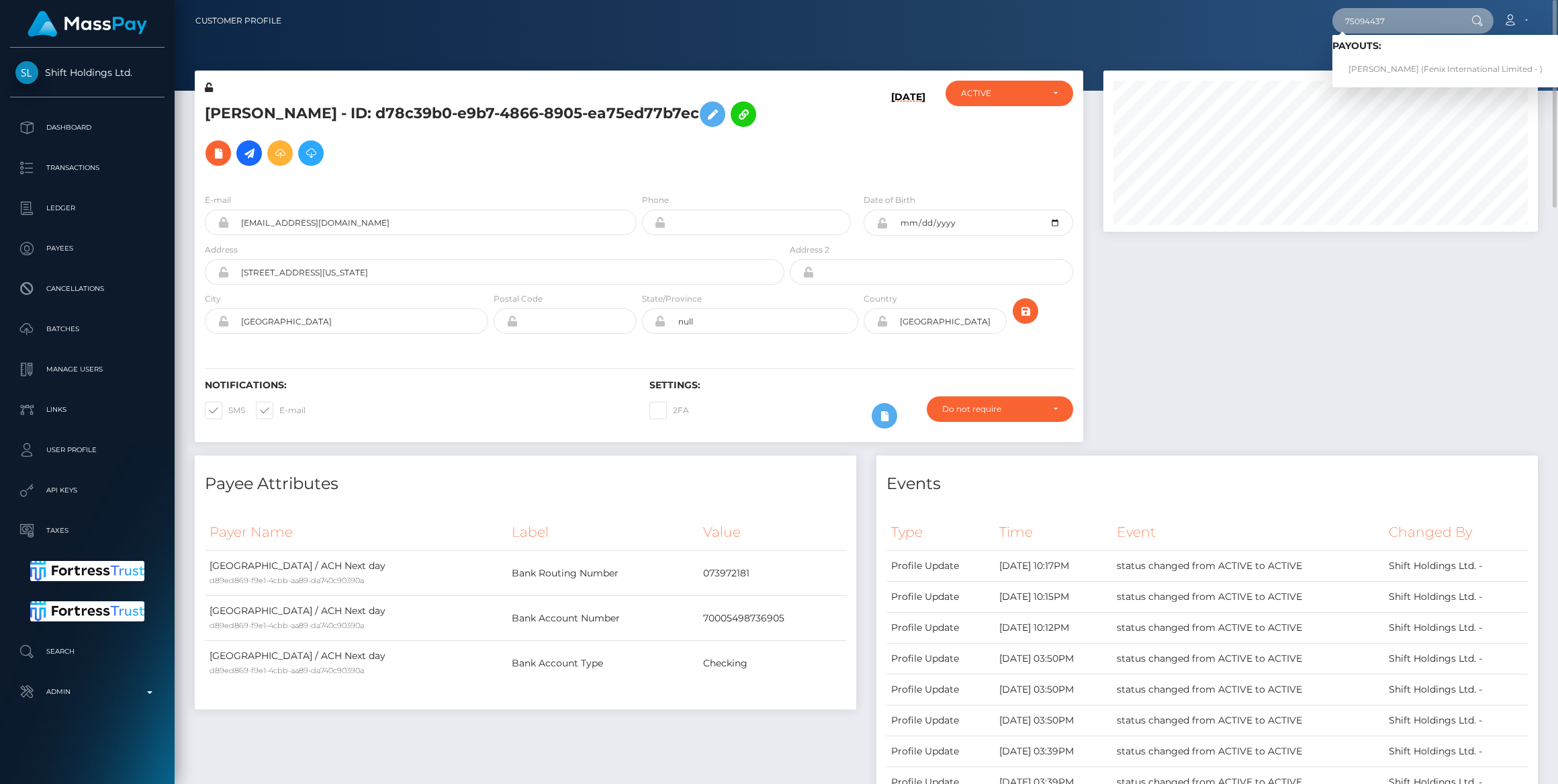
type input "75094437"
click at [1377, 67] on link "LILIYA KULIKOVA (Fenix International Limited - )" at bounding box center [1447, 69] width 227 height 25
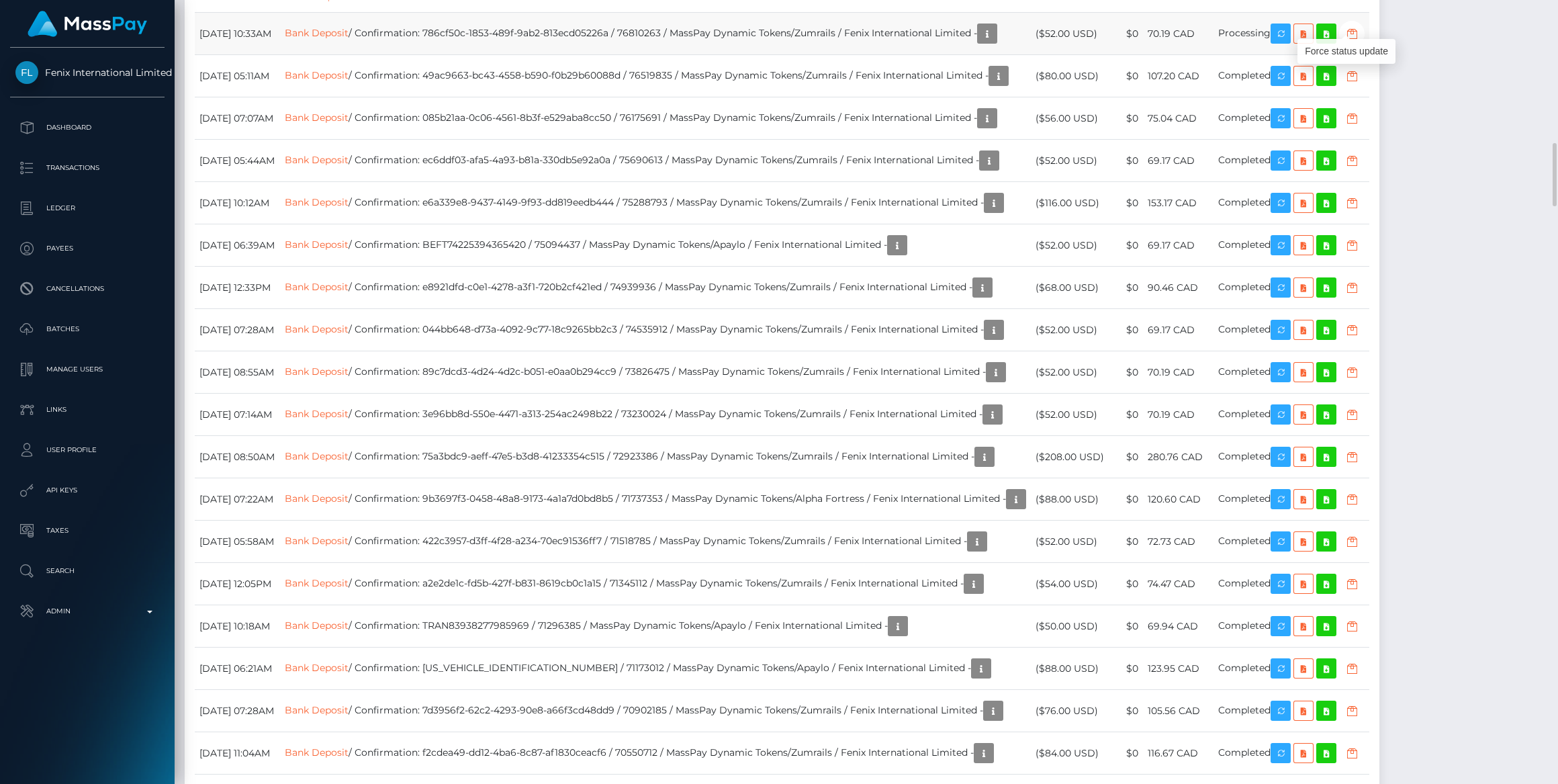
scroll to position [160, 434]
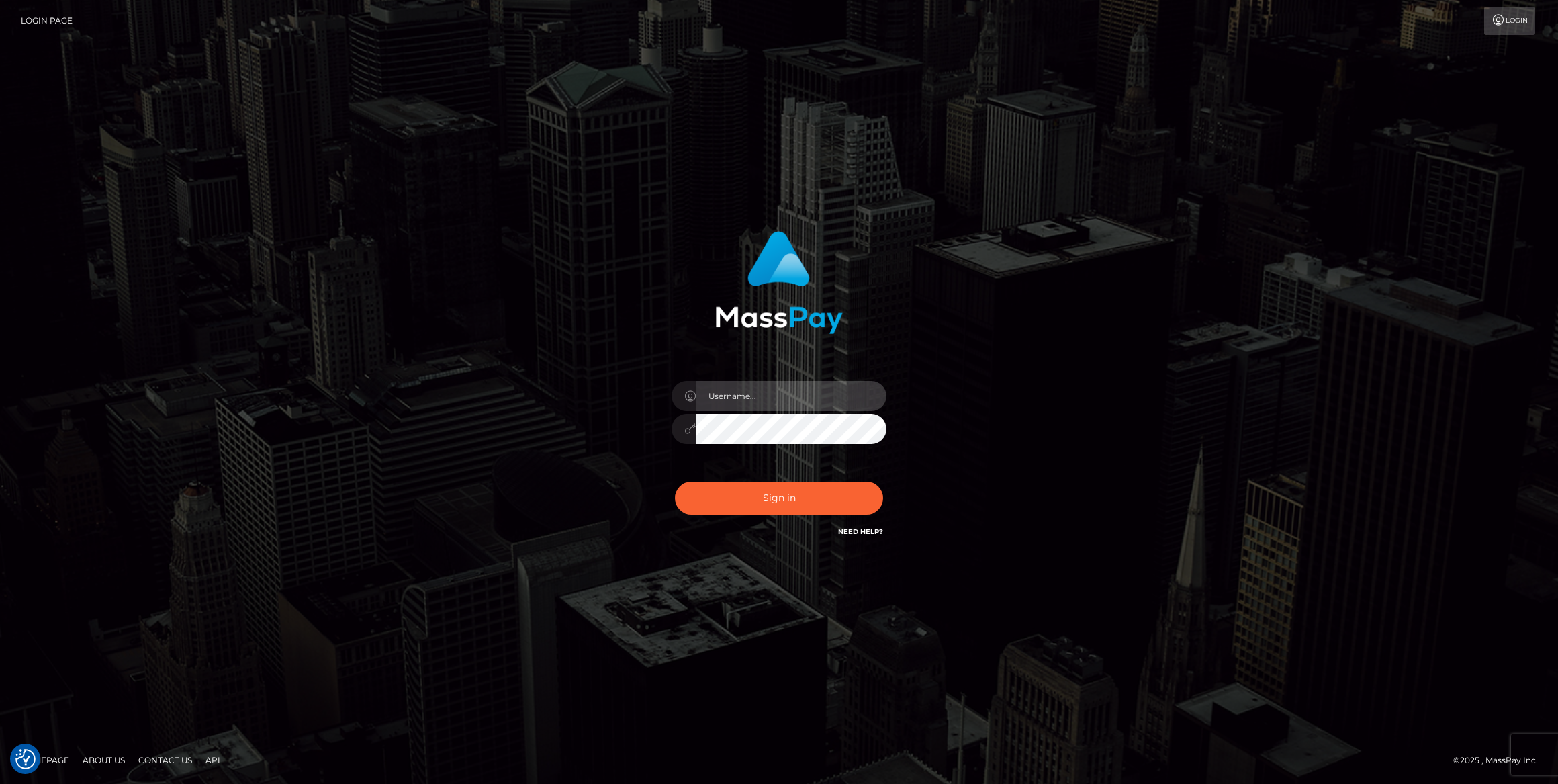
type input "bengreen"
click at [757, 494] on button "Sign in" at bounding box center [779, 497] width 208 height 33
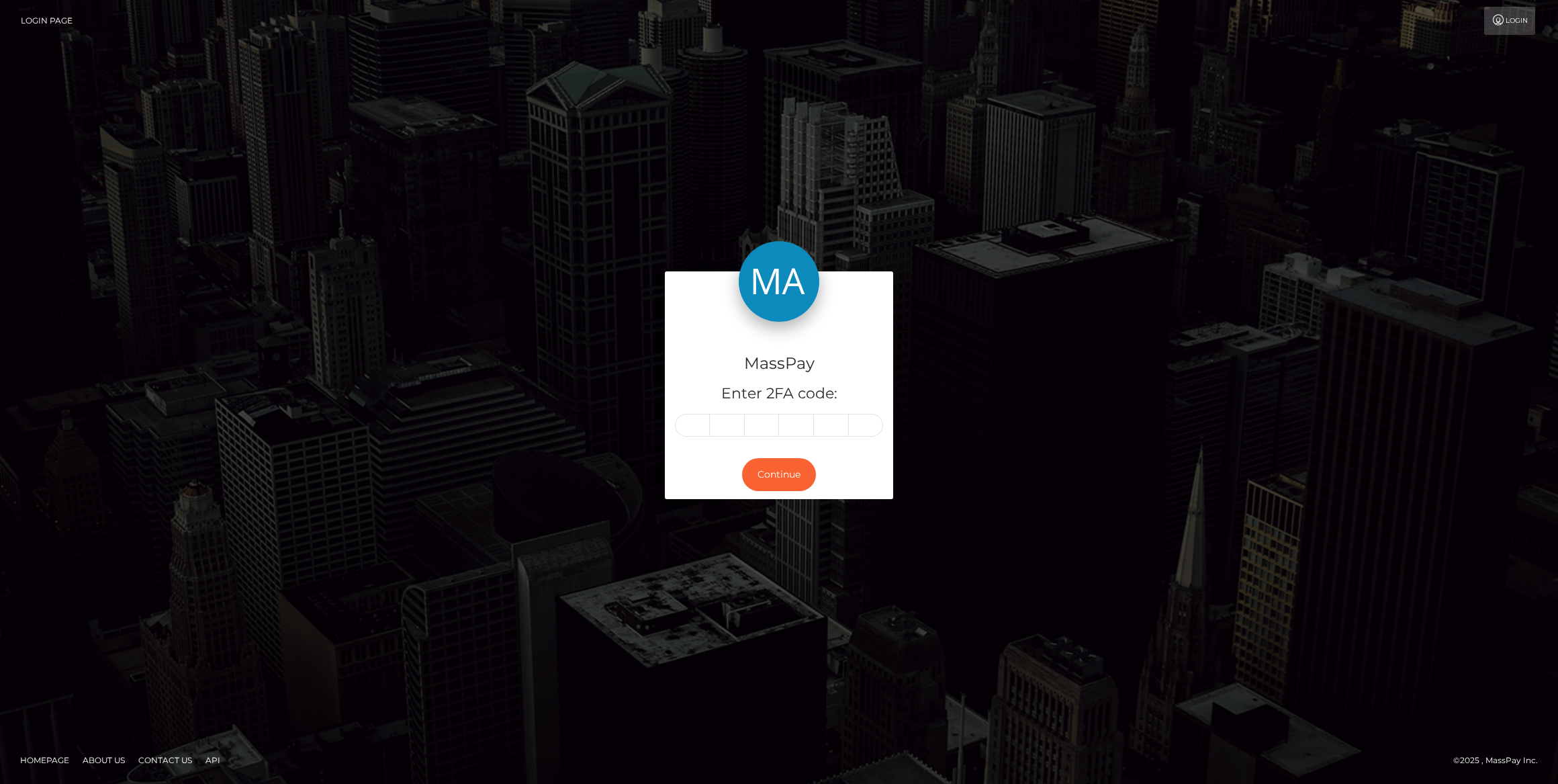
type input "0"
type input "7"
type input "4"
type input "7"
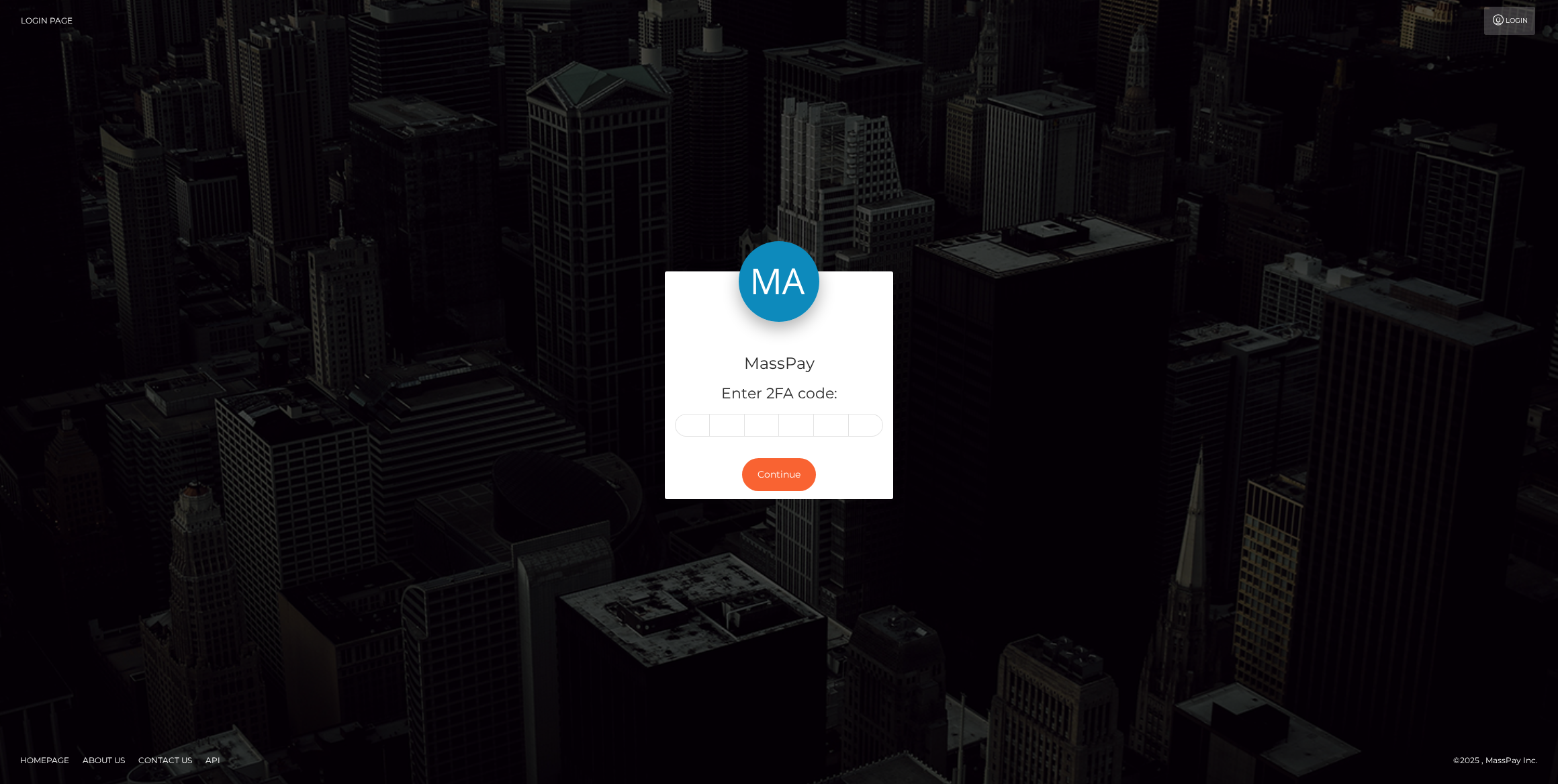
type input "9"
click at [754, 483] on button "Continue" at bounding box center [779, 474] width 74 height 33
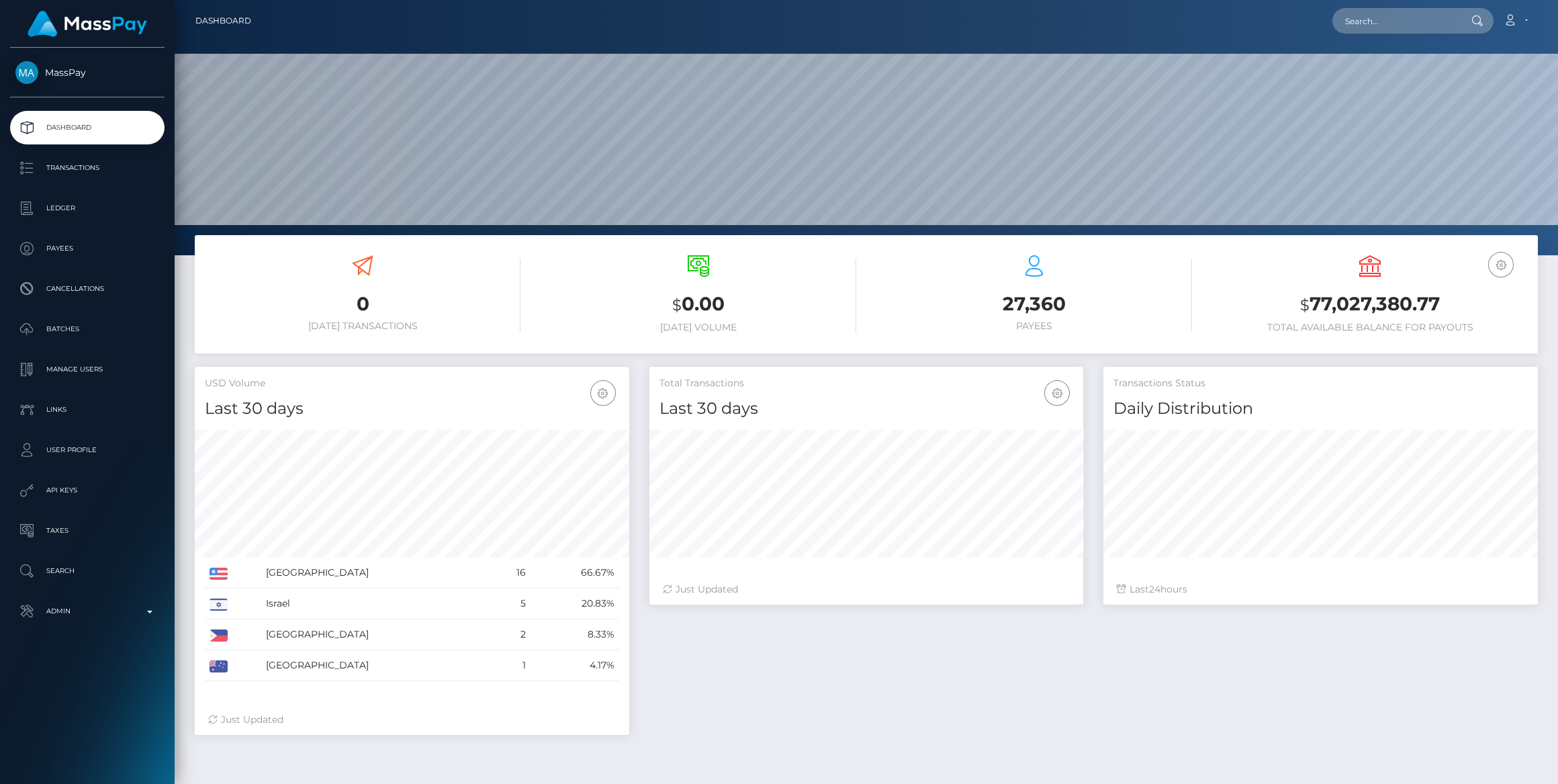
scroll to position [237, 434]
click at [106, 582] on link "Search" at bounding box center [87, 571] width 155 height 34
click at [95, 614] on p "Admin" at bounding box center [86, 612] width 143 height 21
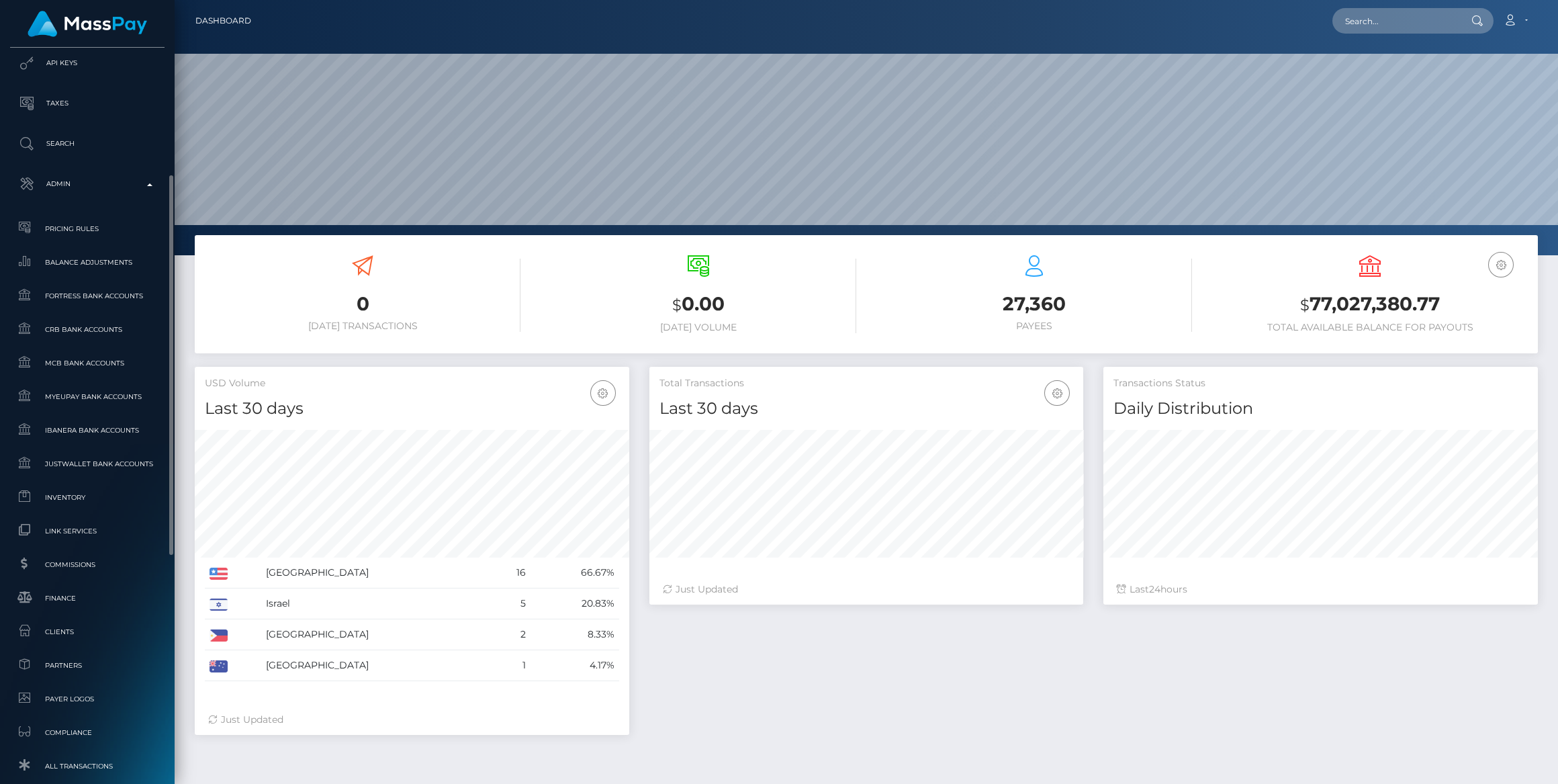
scroll to position [664, 0]
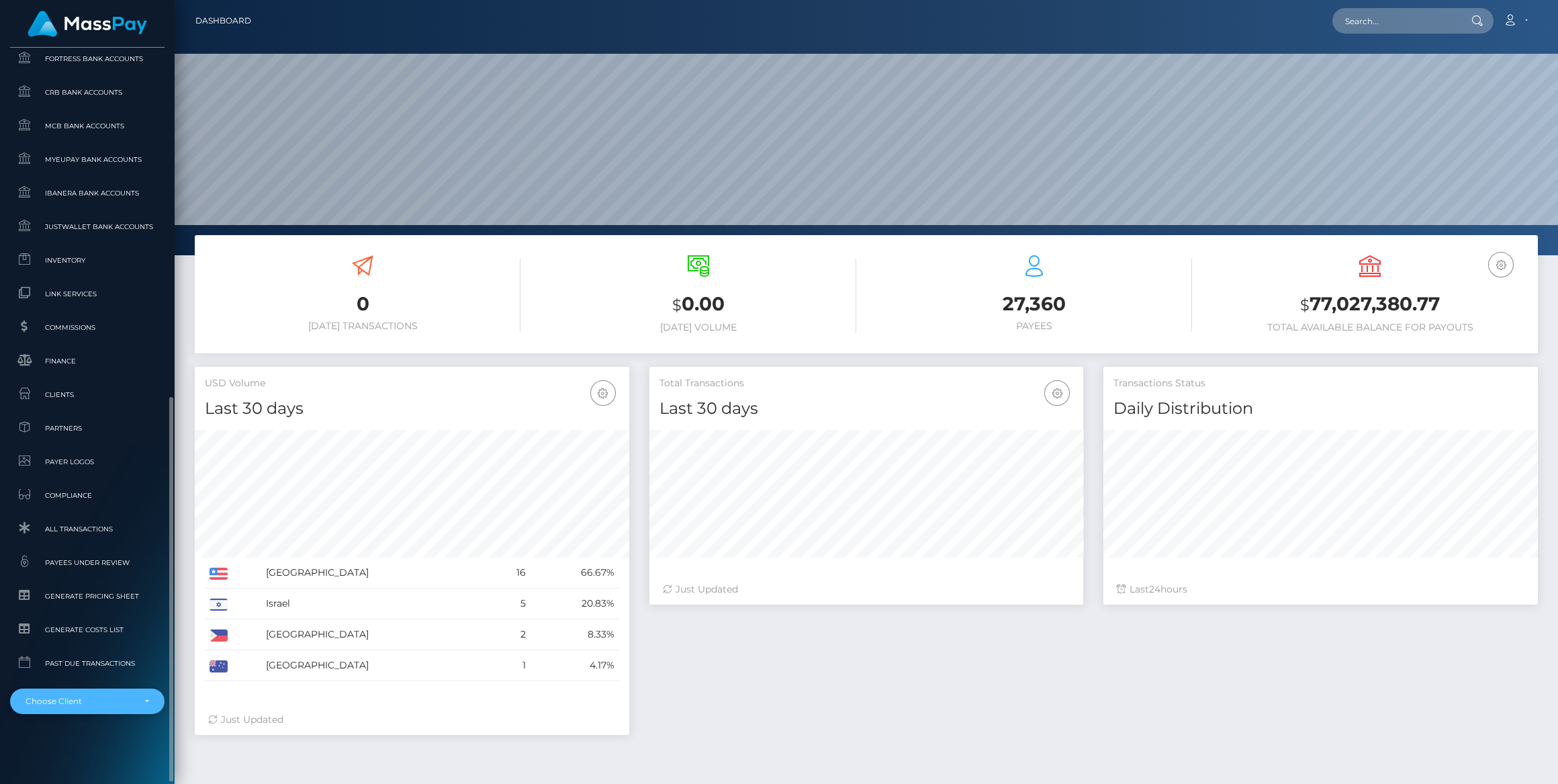
click at [101, 707] on div "Choose Client" at bounding box center [87, 701] width 155 height 25
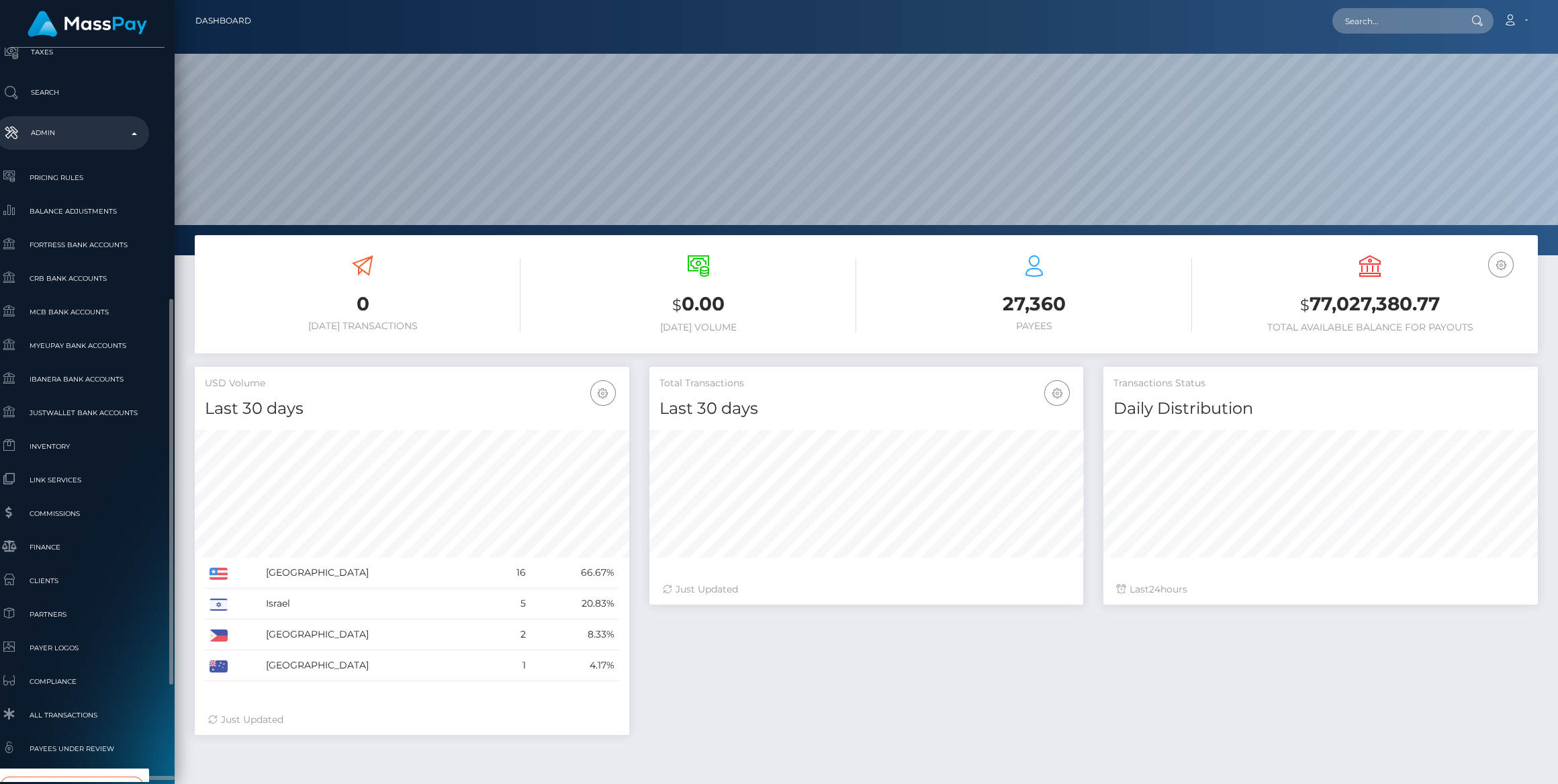
scroll to position [513, 15]
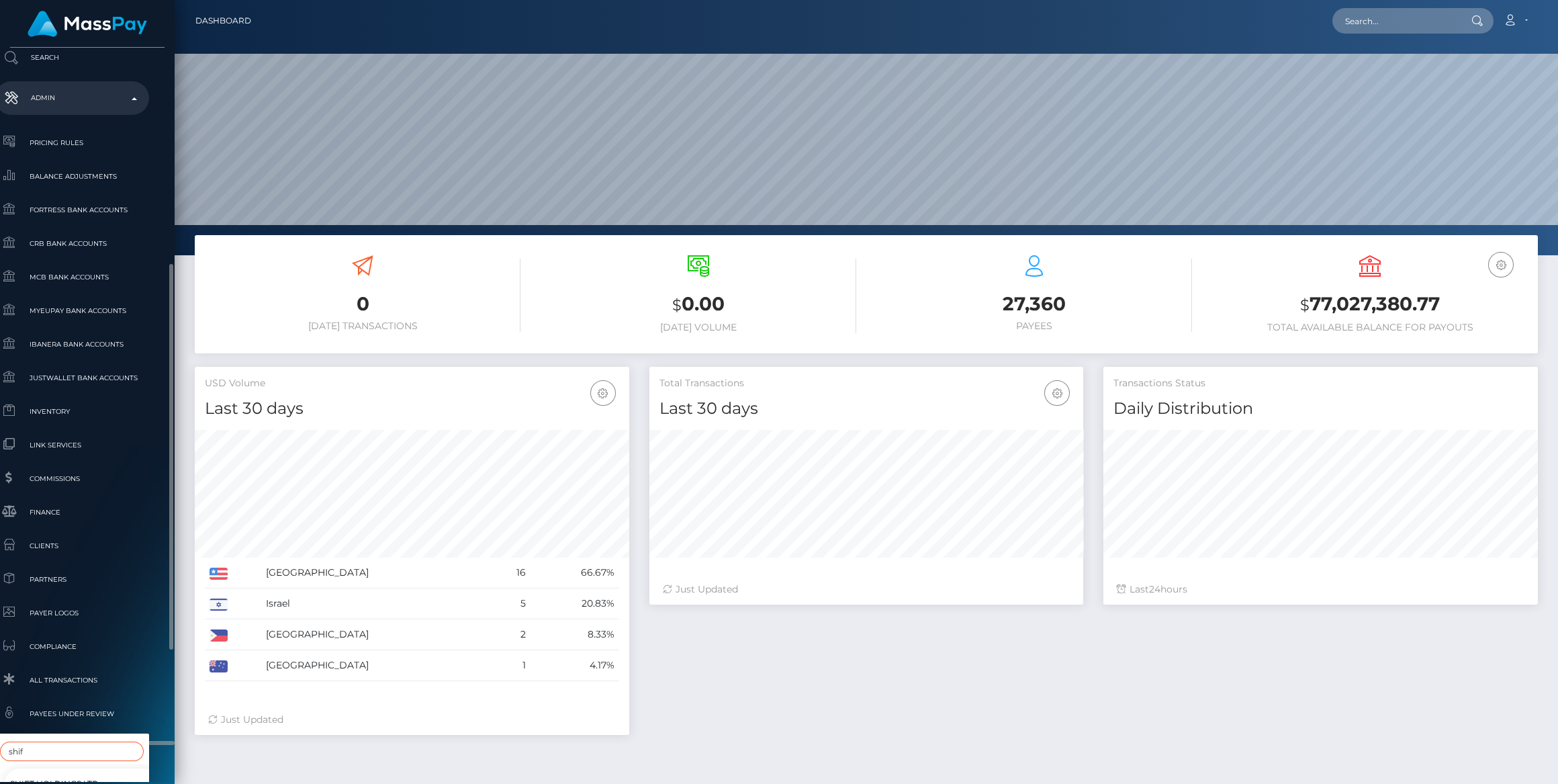
type input "shift"
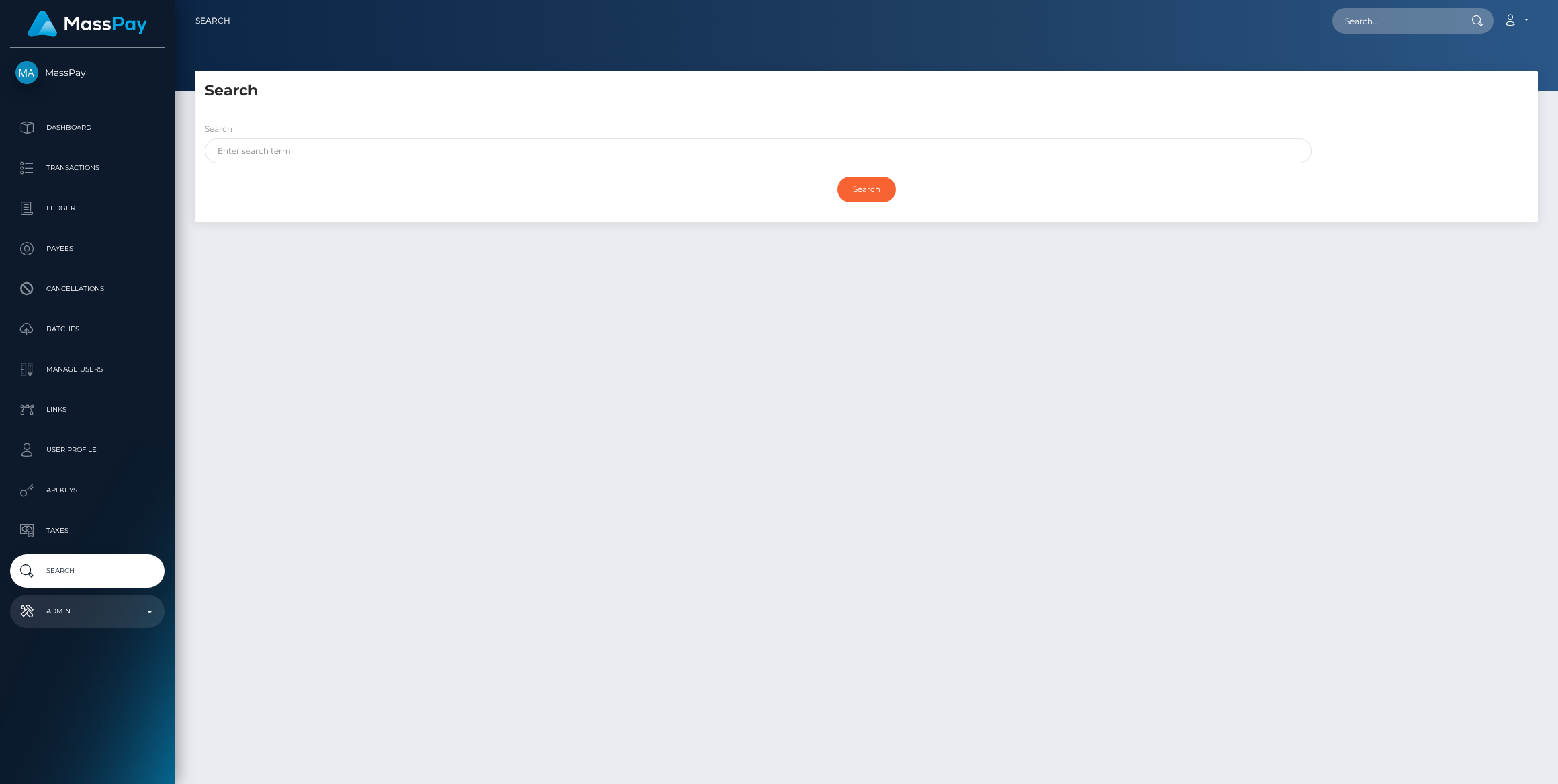
click at [82, 599] on link "Admin" at bounding box center [87, 612] width 155 height 34
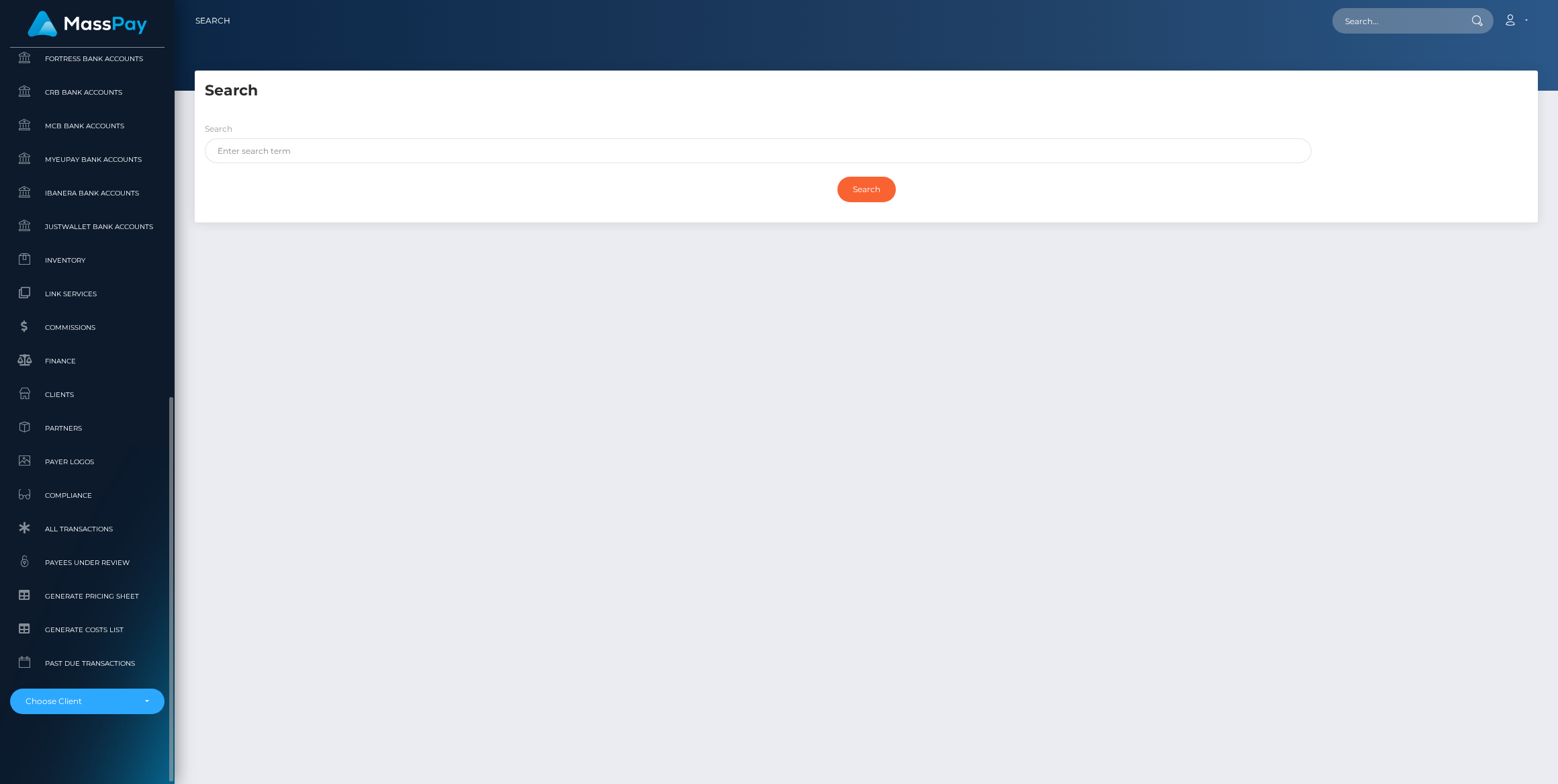
scroll to position [664, 0]
click at [118, 706] on div "Choose Client" at bounding box center [87, 701] width 155 height 25
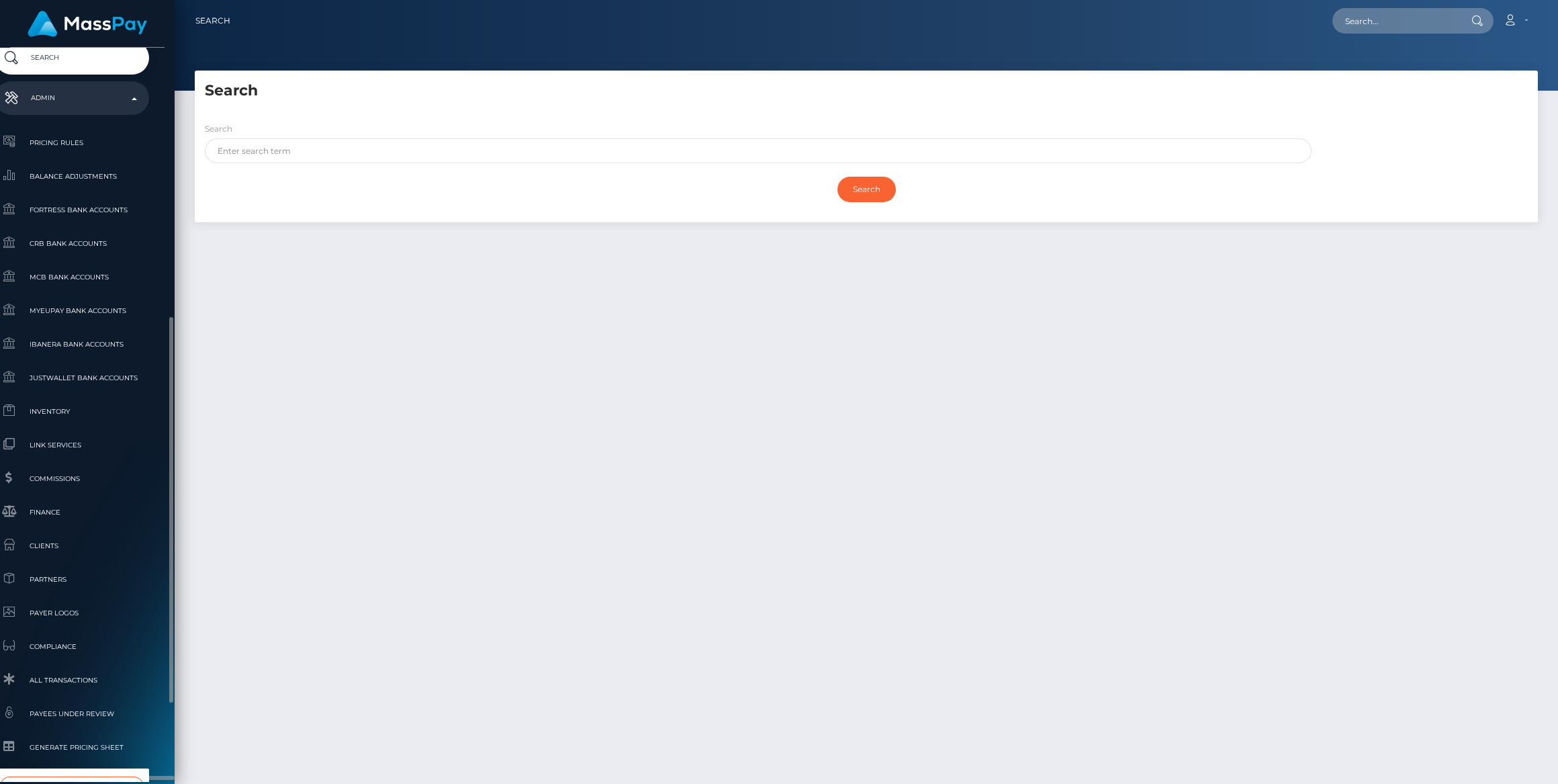
type input "shift"
select select "81"
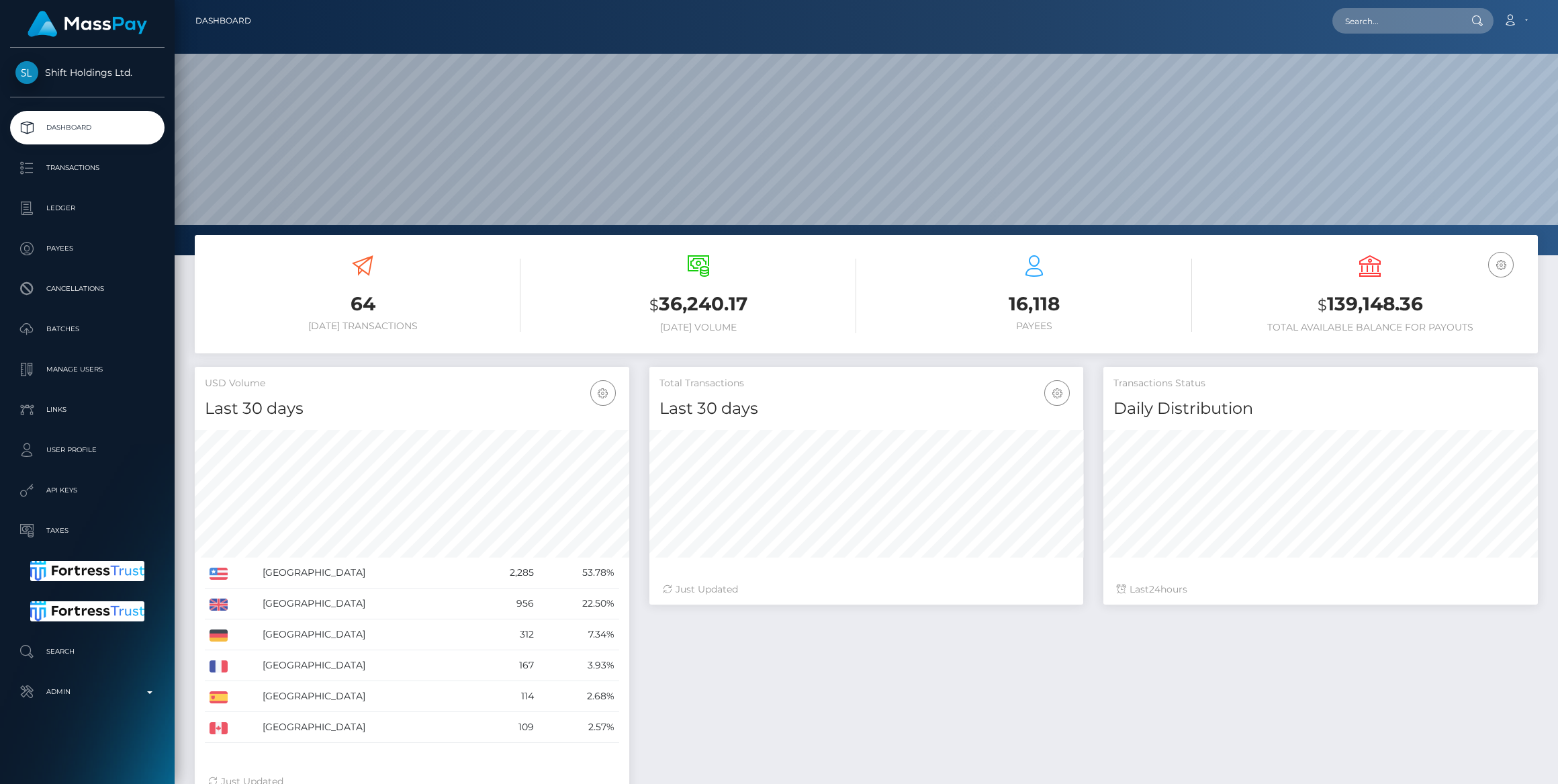
scroll to position [237, 434]
click at [65, 205] on p "Ledger" at bounding box center [86, 209] width 143 height 21
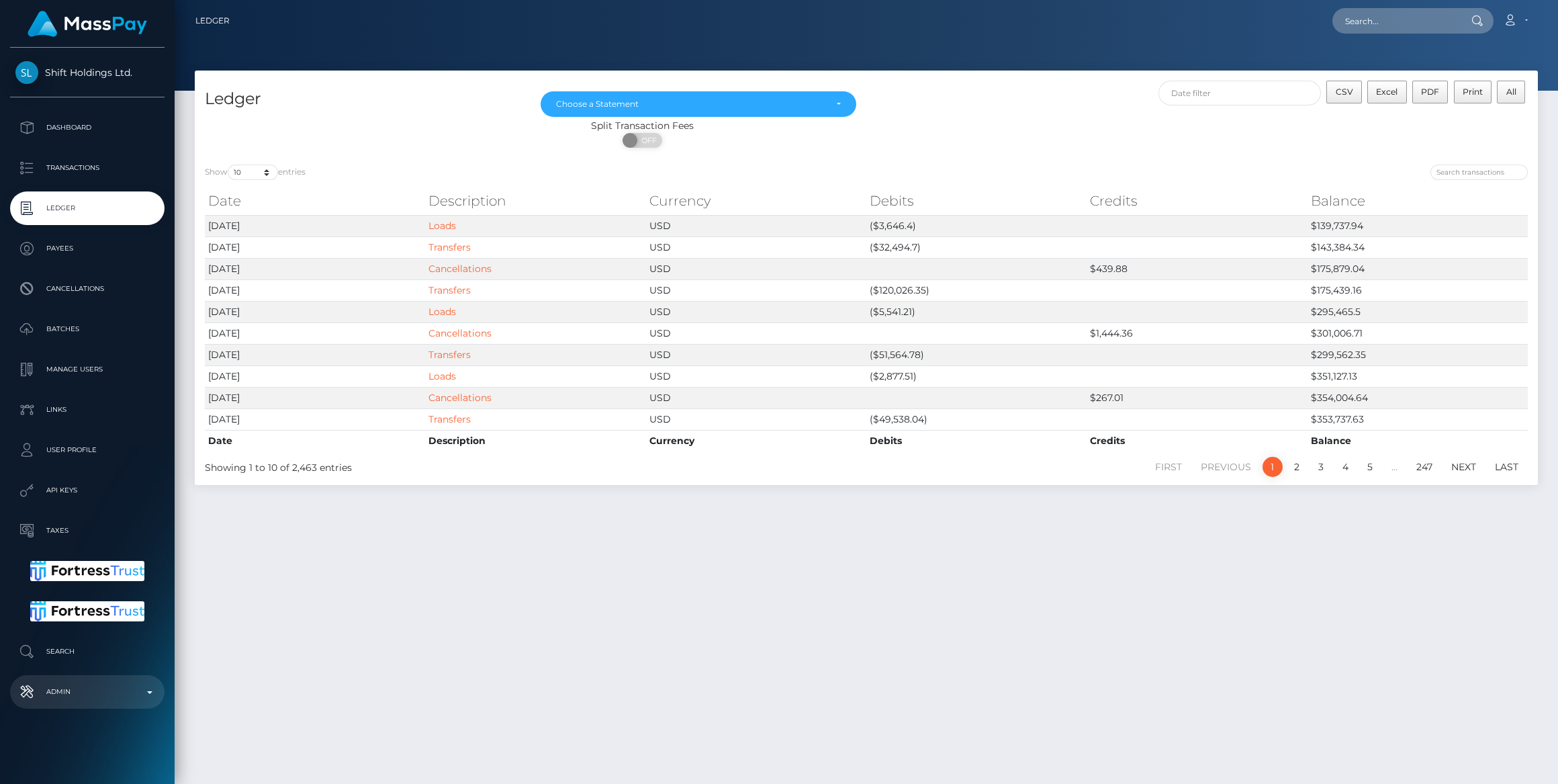
click at [129, 693] on p "Admin" at bounding box center [86, 692] width 143 height 21
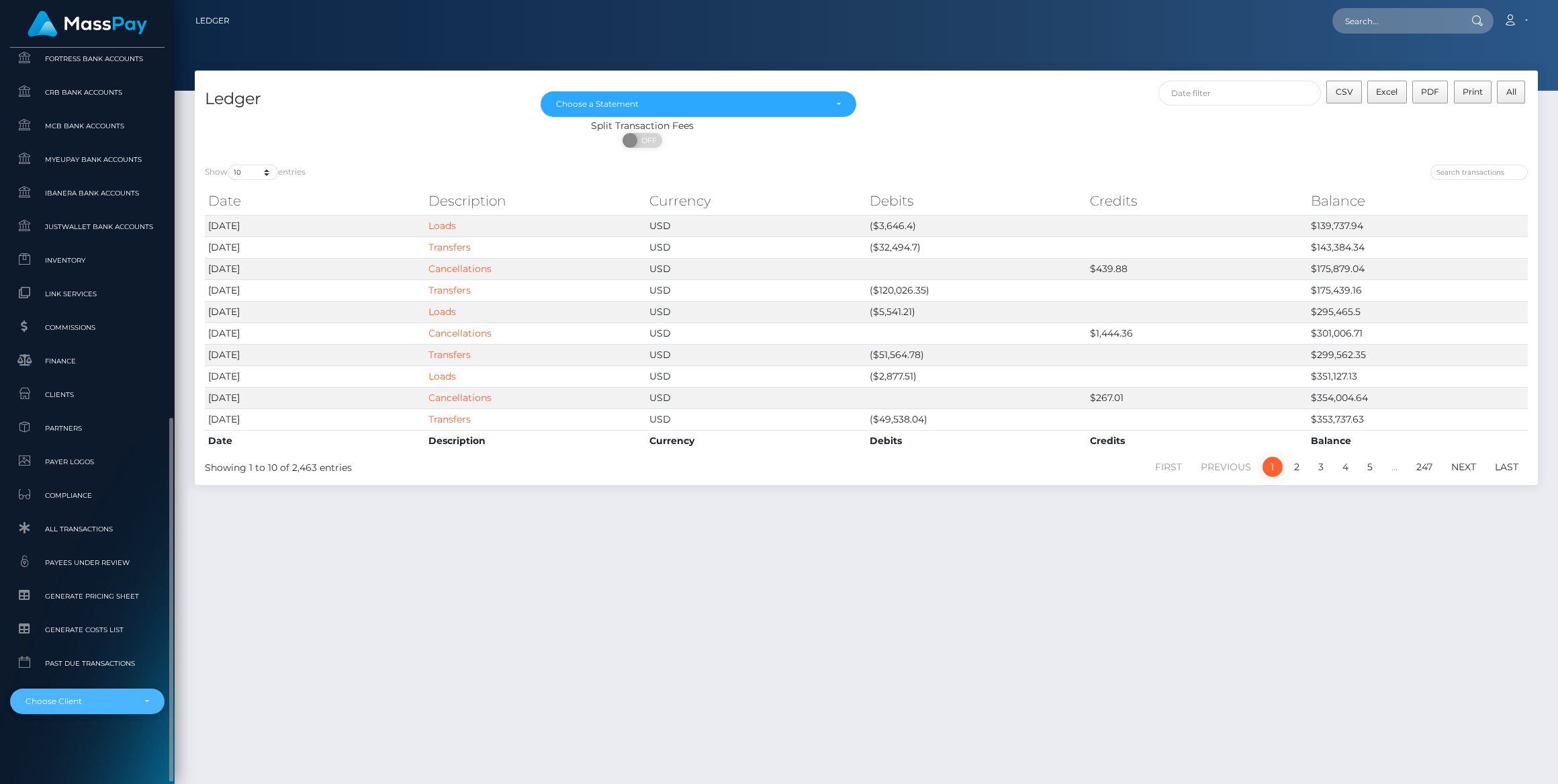
click at [133, 703] on div "Choose Client" at bounding box center [79, 701] width 108 height 10
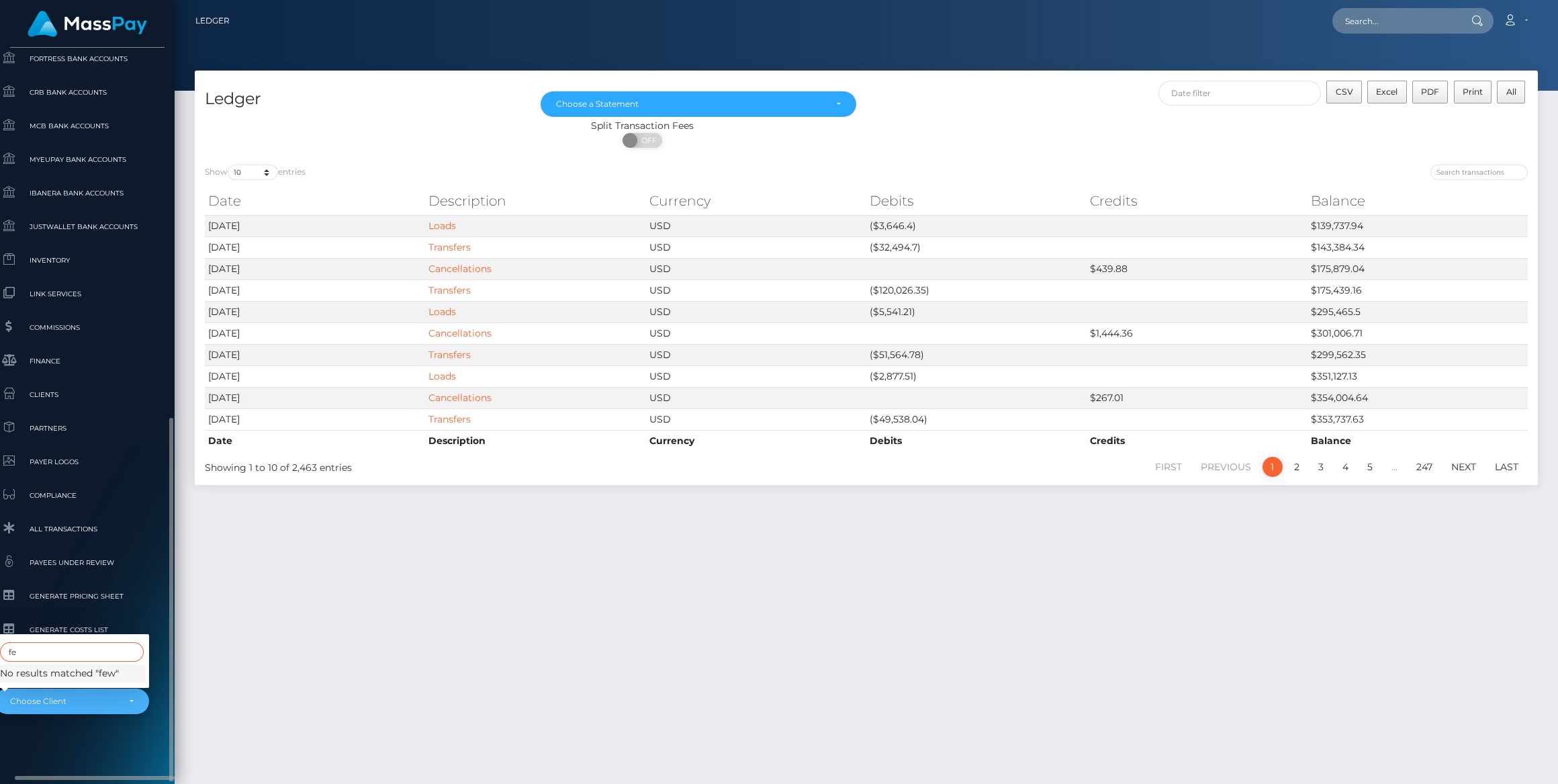
type input "f"
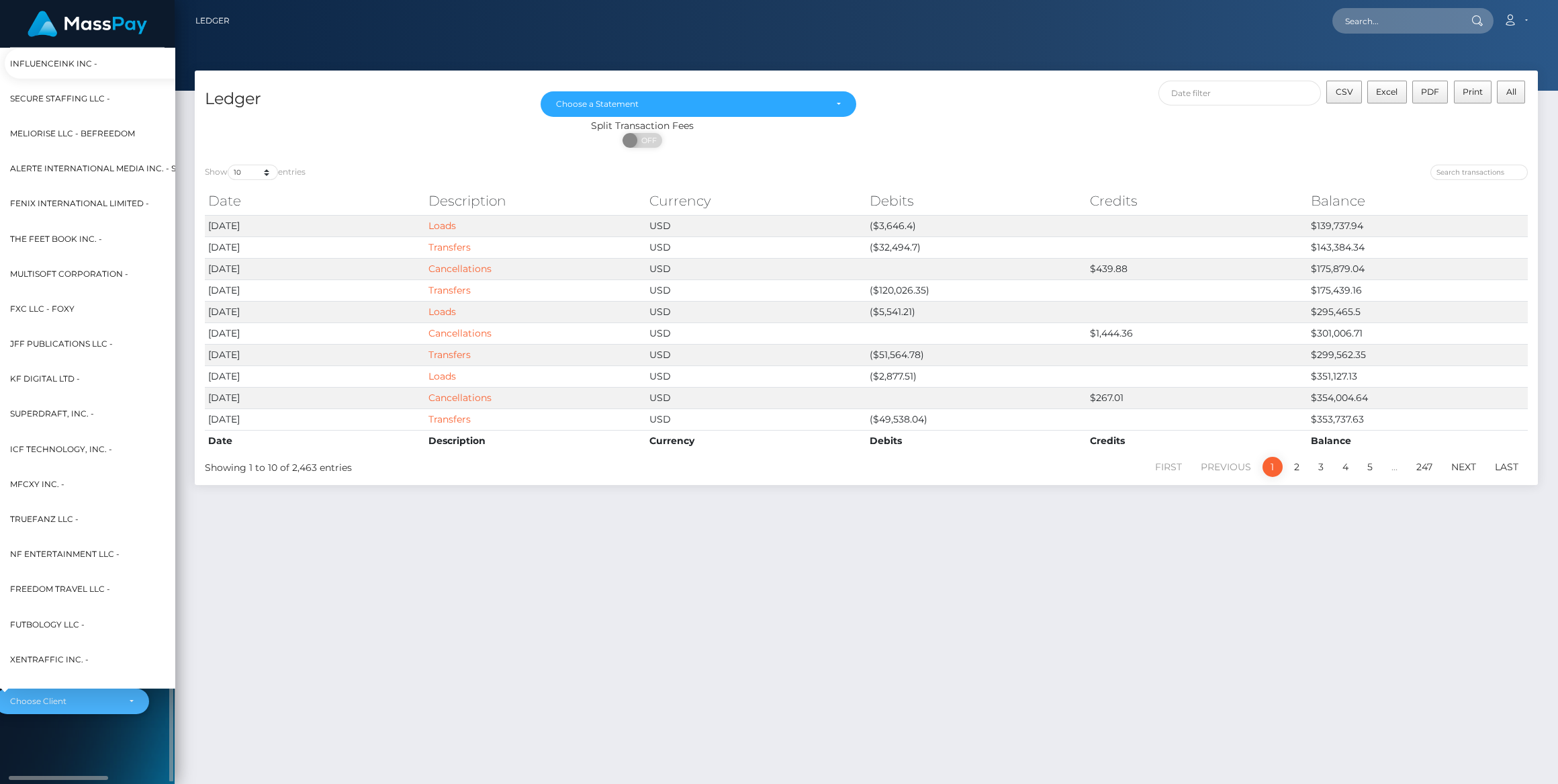
scroll to position [745, 15]
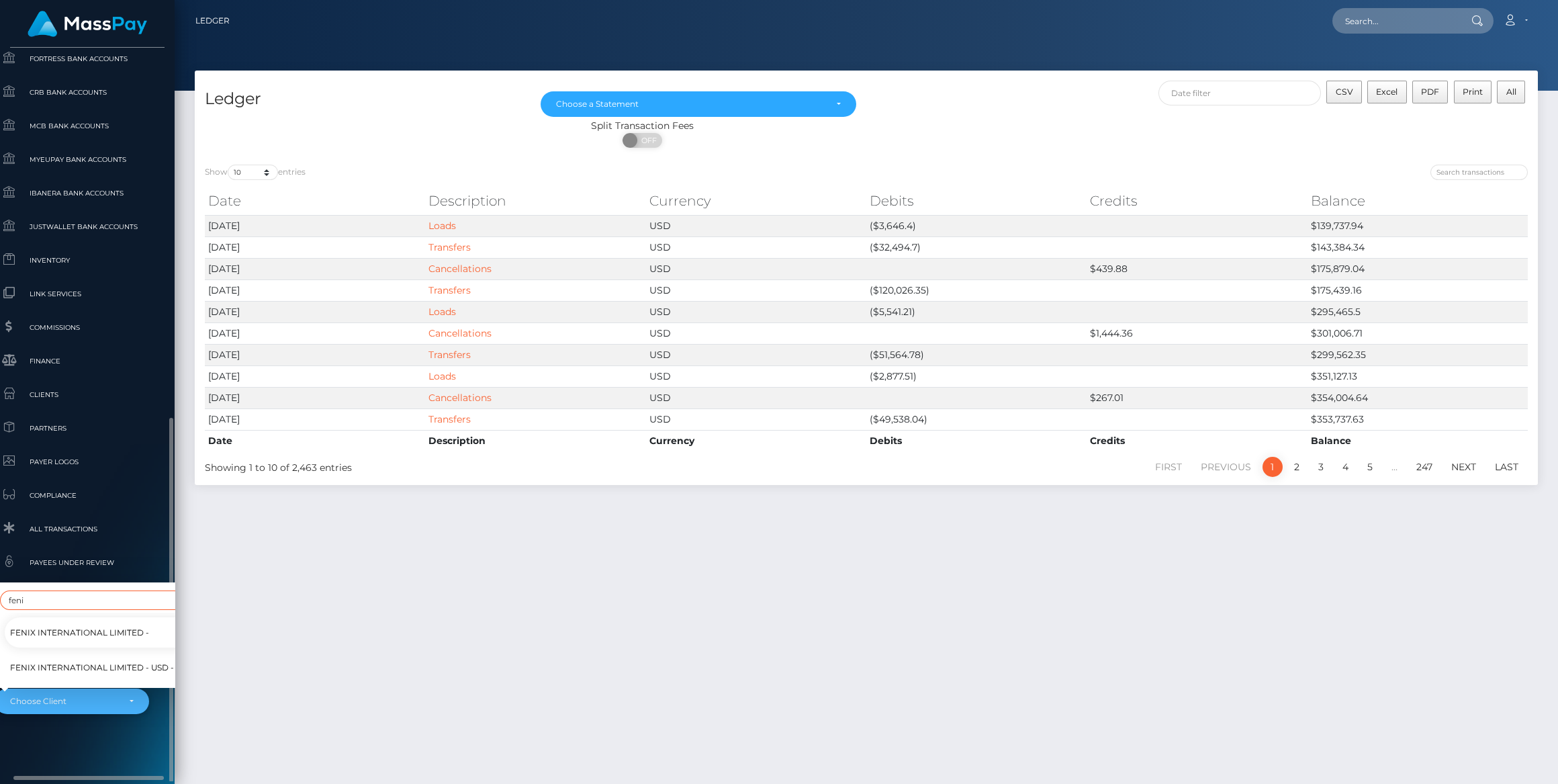
type input "feni"
select select "26"
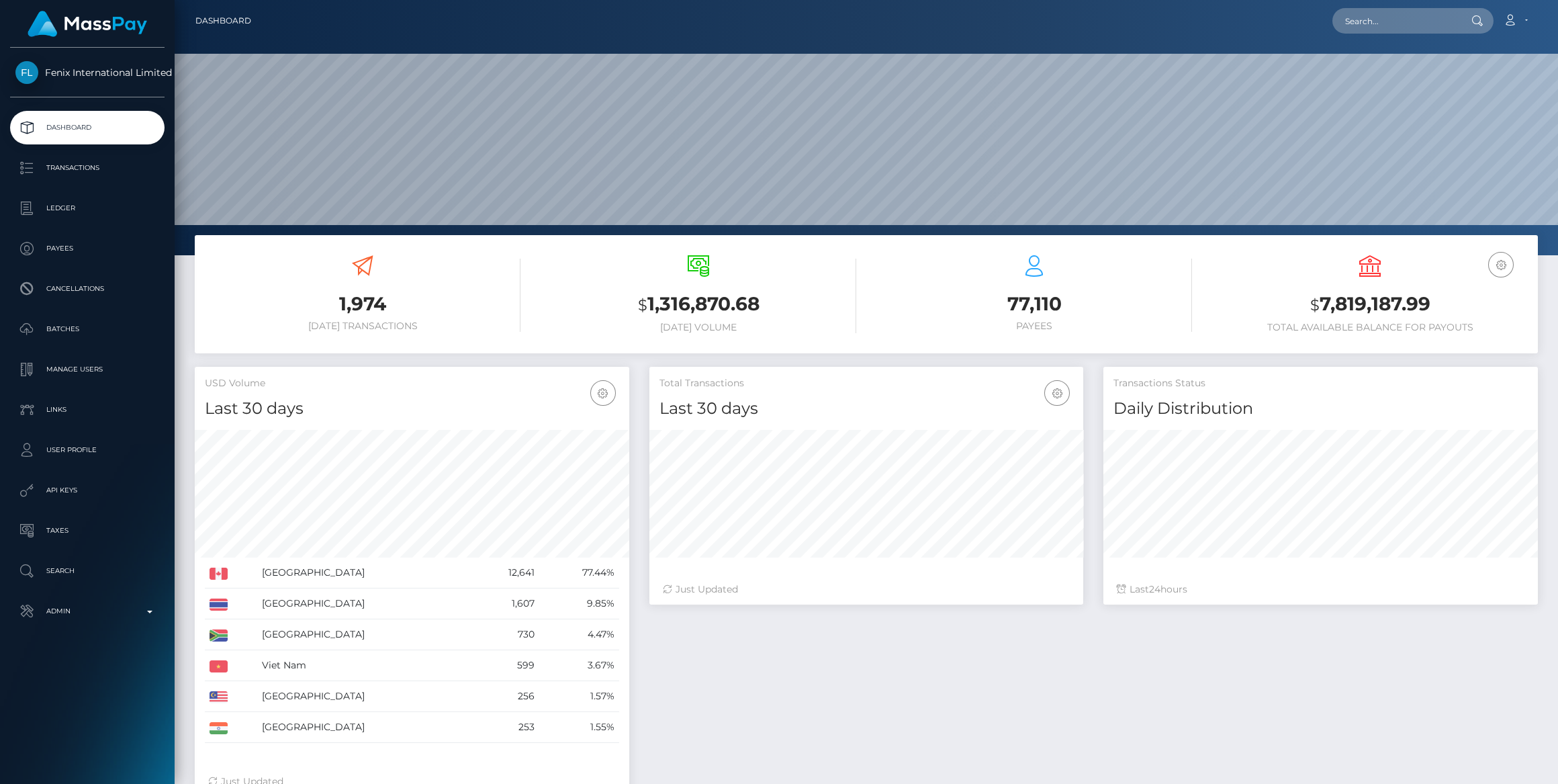
scroll to position [237, 434]
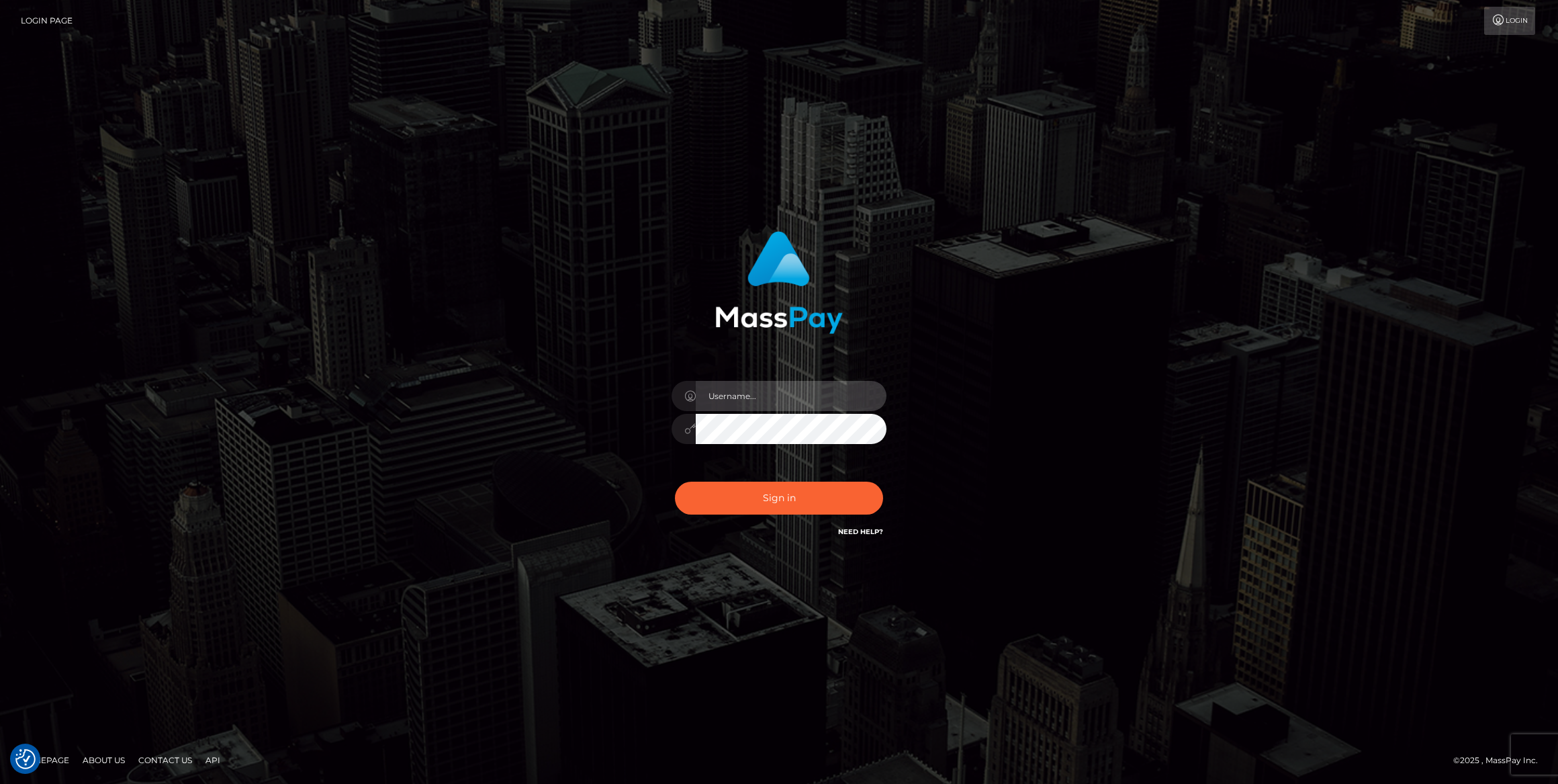
type input "bengreen"
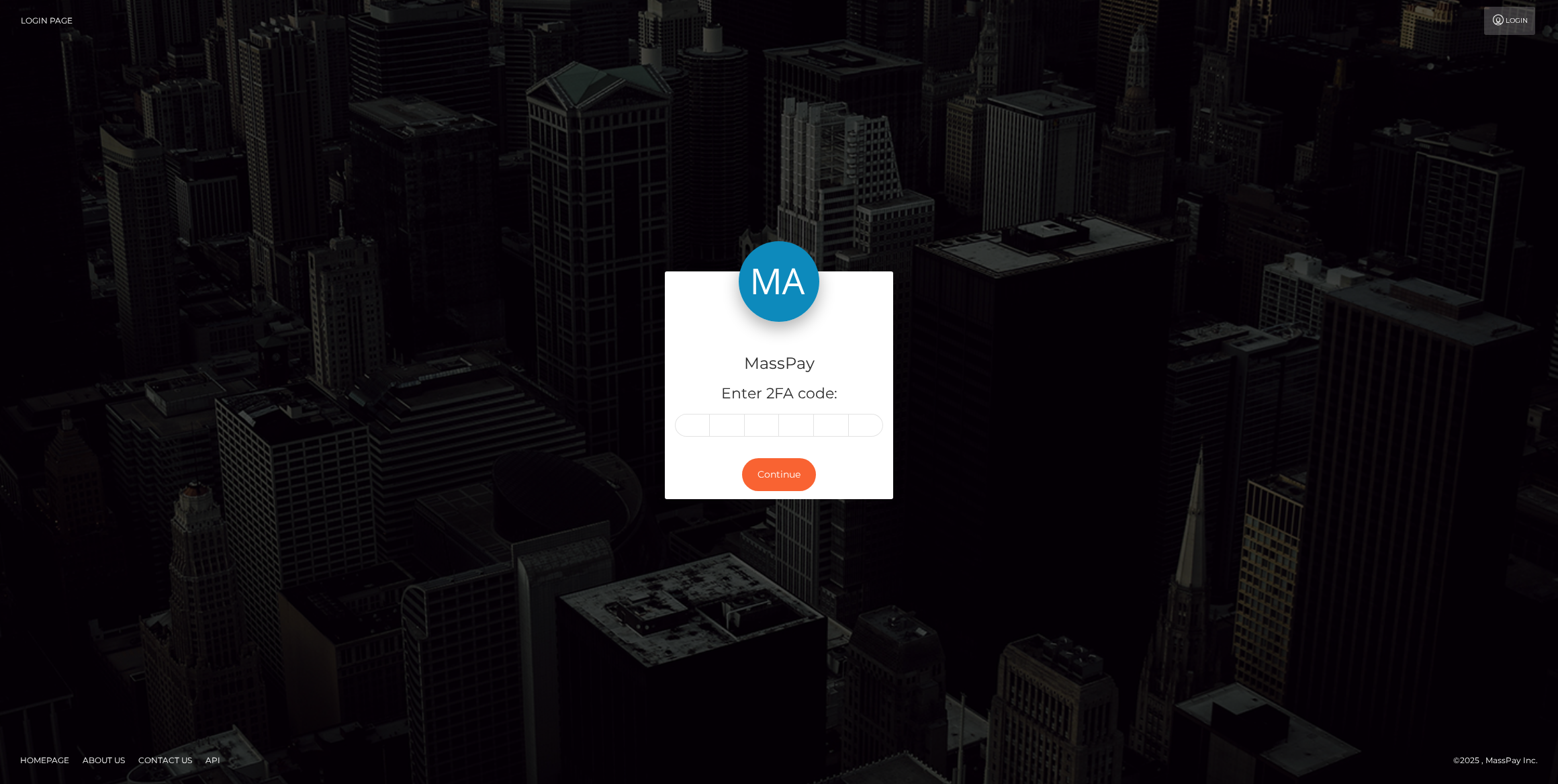
click at [686, 445] on div "MassPay Enter 2FA code:" at bounding box center [779, 386] width 229 height 129
click at [692, 427] on input "text" at bounding box center [692, 425] width 35 height 22
paste input "6"
type input "6"
type input "2"
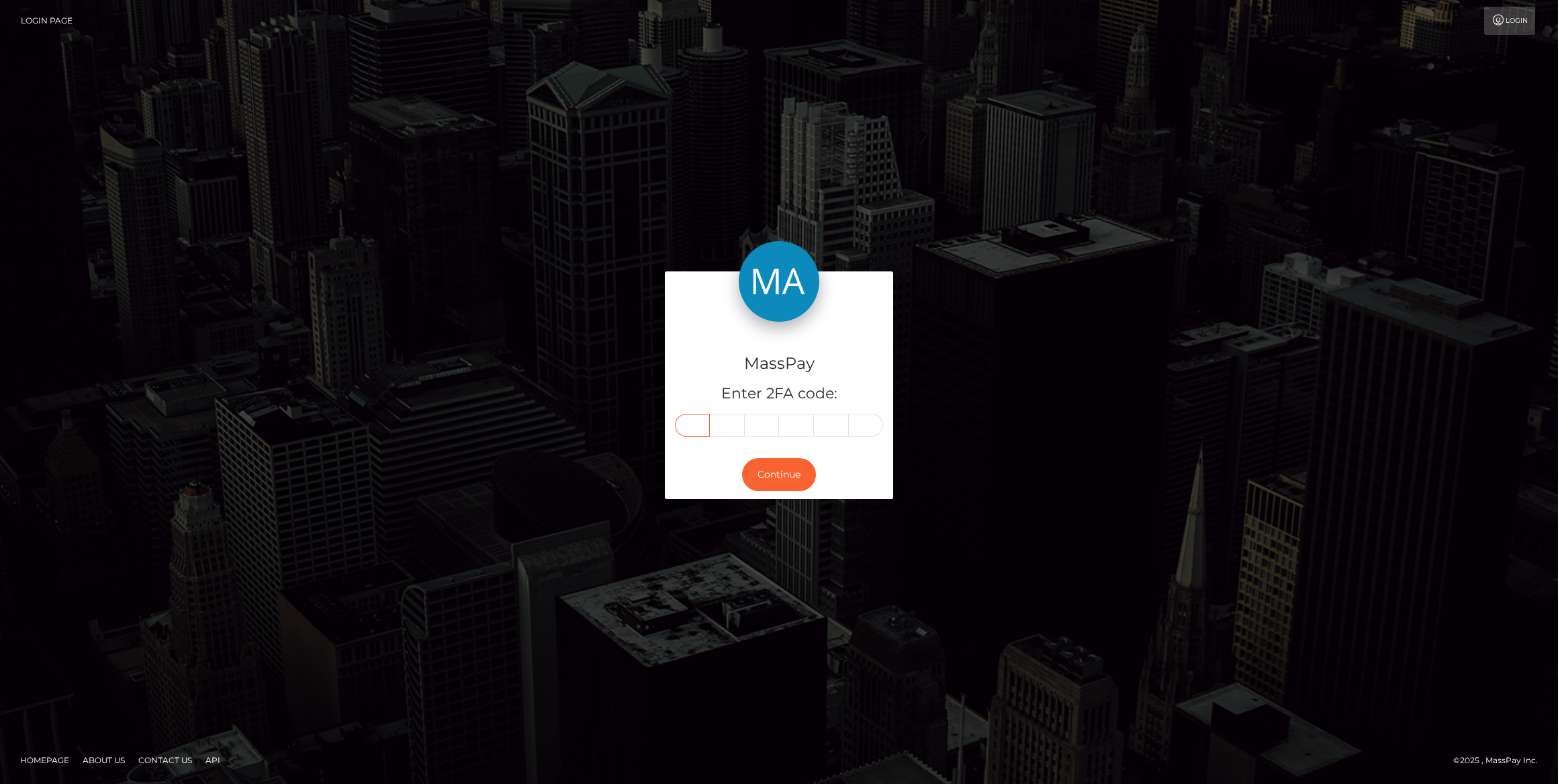
type input "2"
type input "7"
type input "0"
click at [778, 471] on button "Continue" at bounding box center [779, 474] width 74 height 33
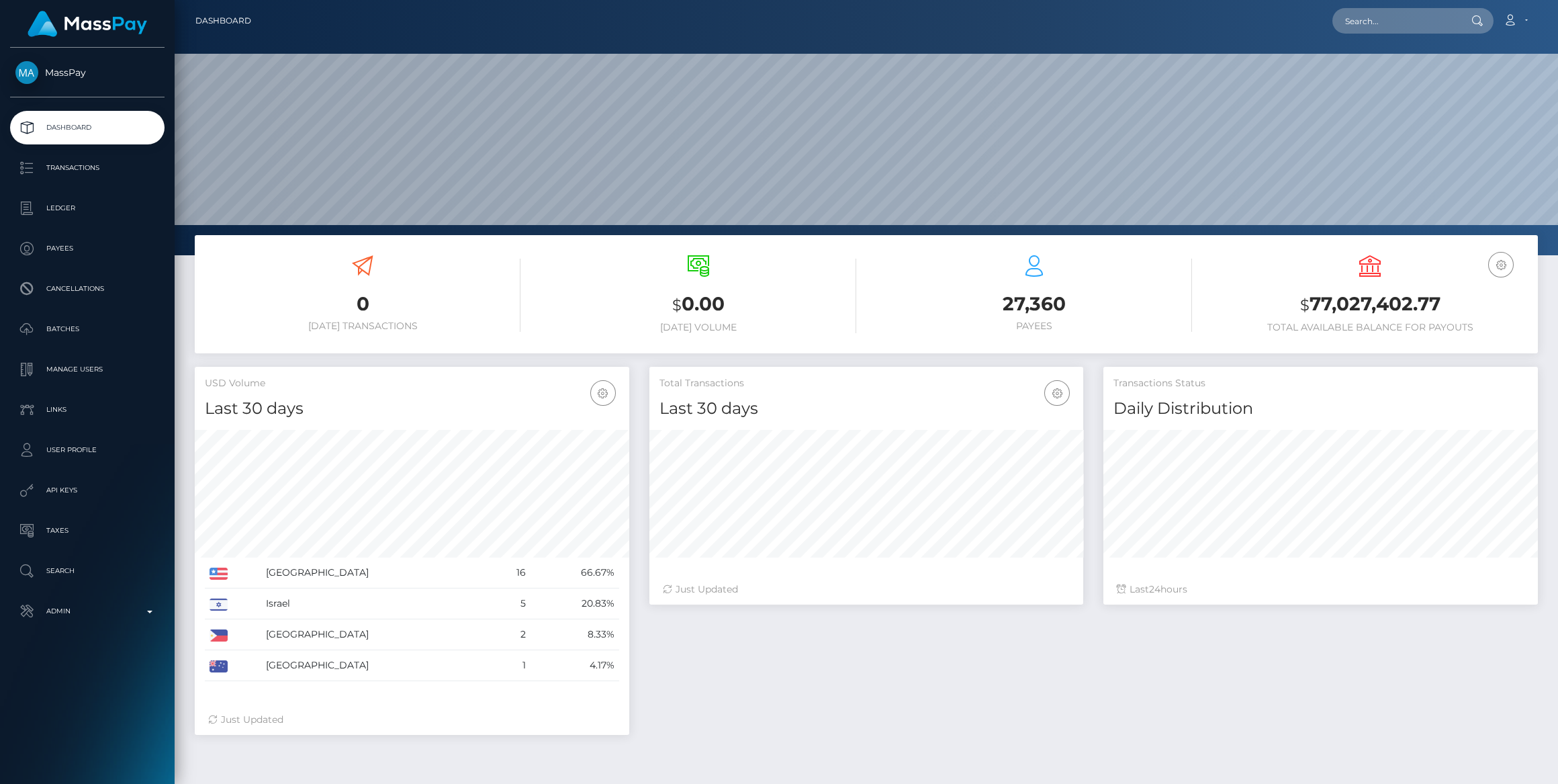
scroll to position [237, 434]
click at [49, 611] on p "Admin" at bounding box center [86, 612] width 143 height 21
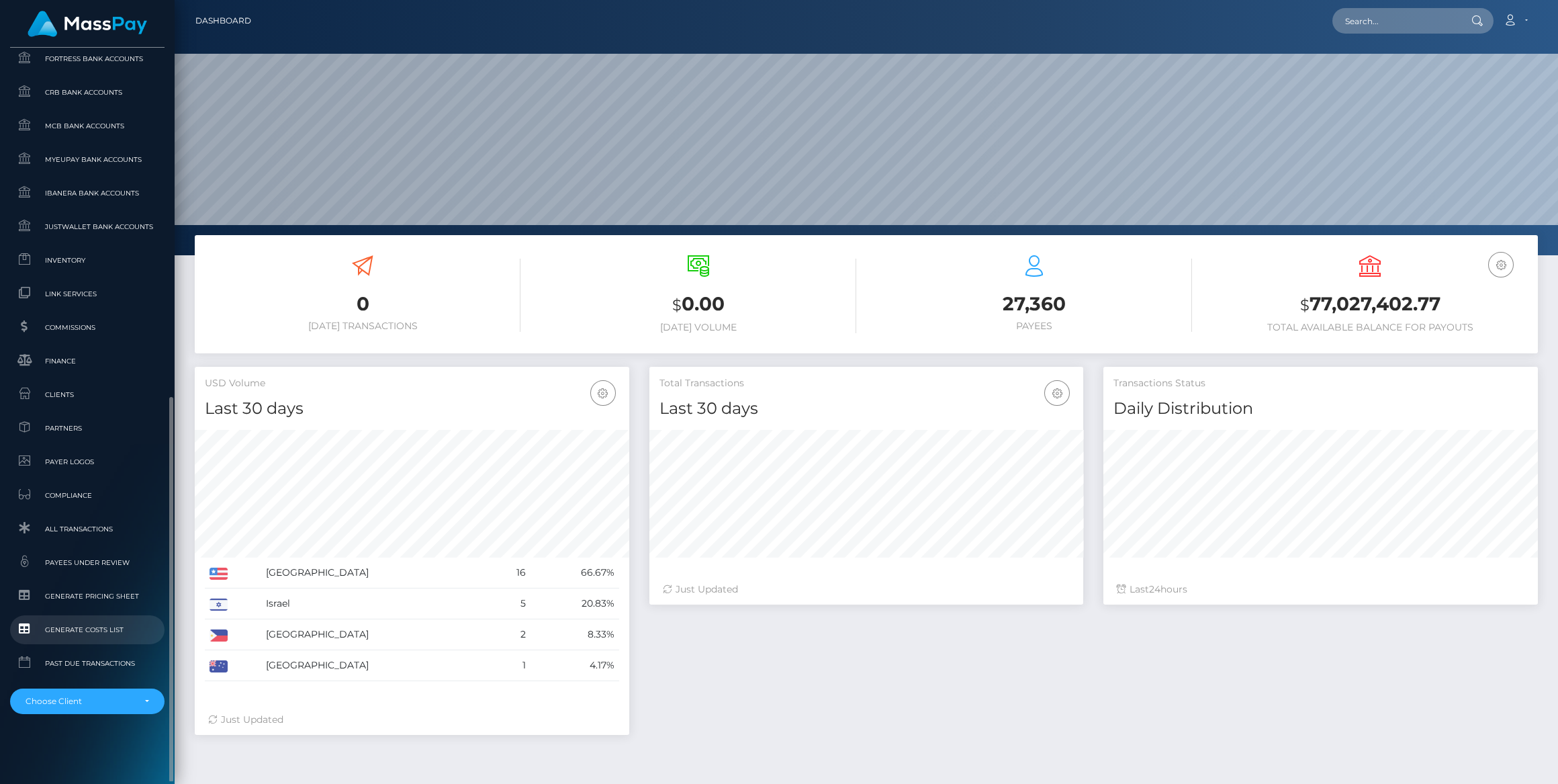
scroll to position [664, 0]
click at [70, 261] on span "Inventory" at bounding box center [86, 260] width 143 height 15
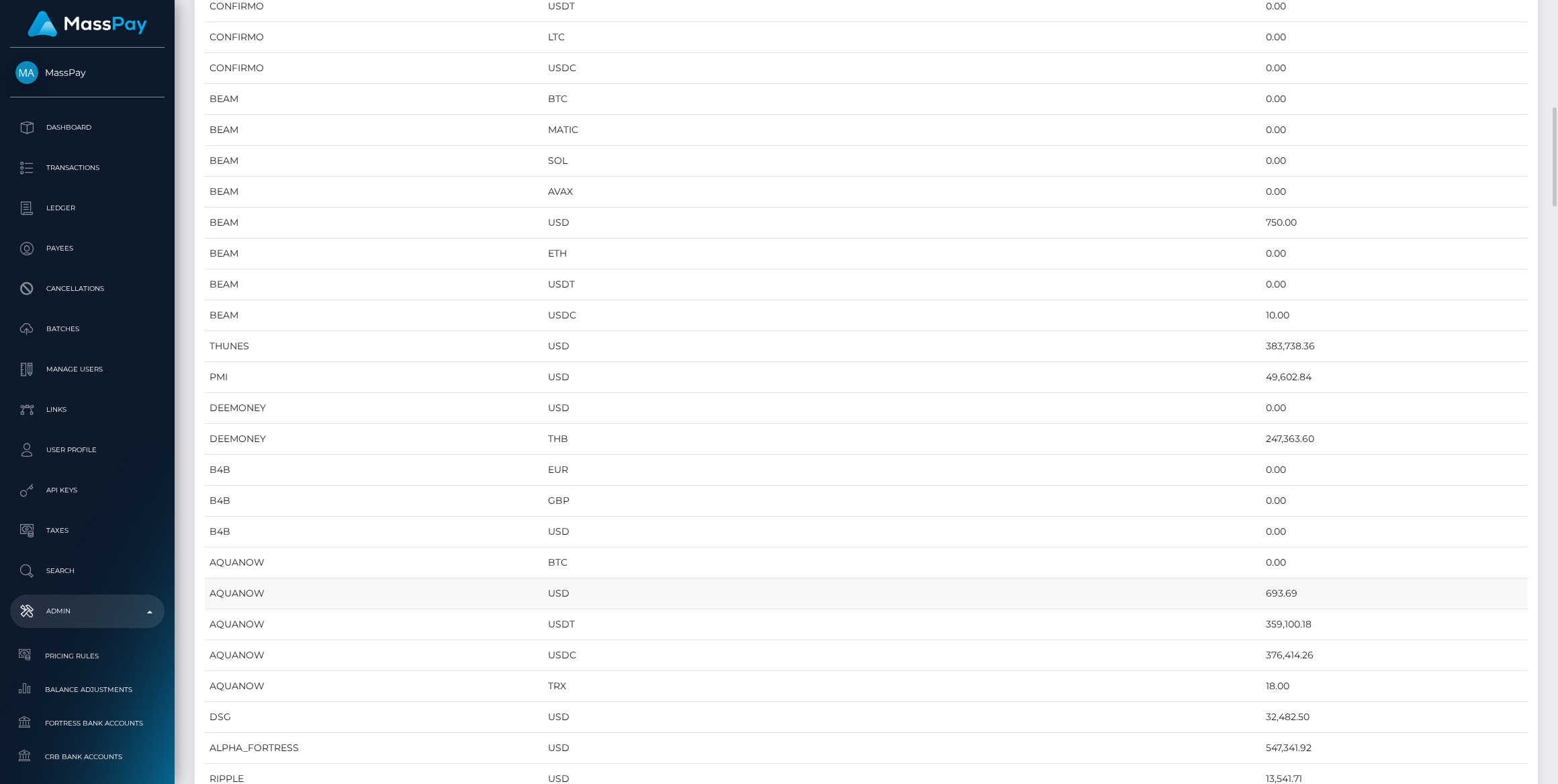
scroll to position [915, 0]
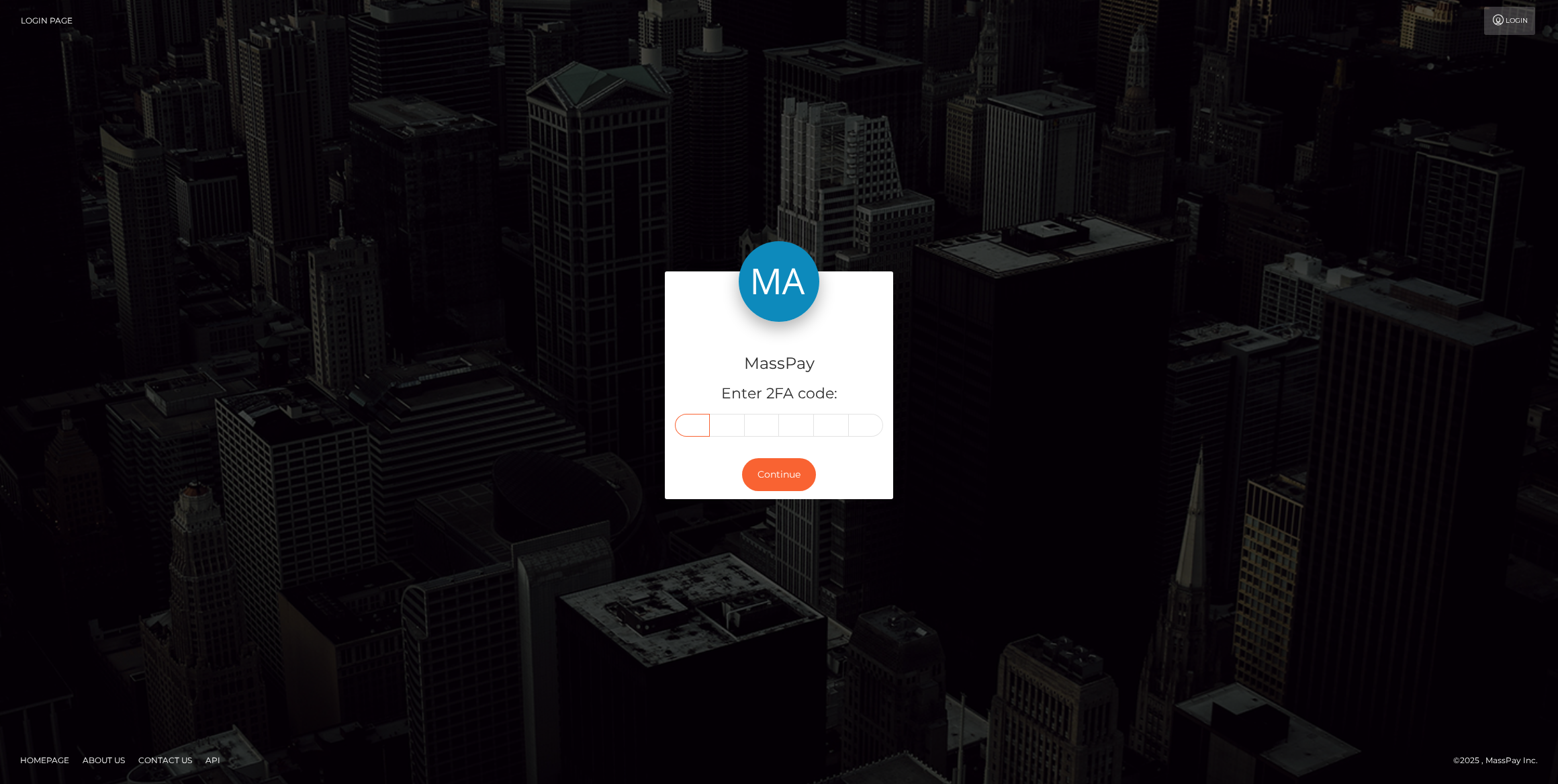
drag, startPoint x: 690, startPoint y: 440, endPoint x: 682, endPoint y: 435, distance: 9.4
paste input "1"
type input "1"
type input "2"
type input "6"
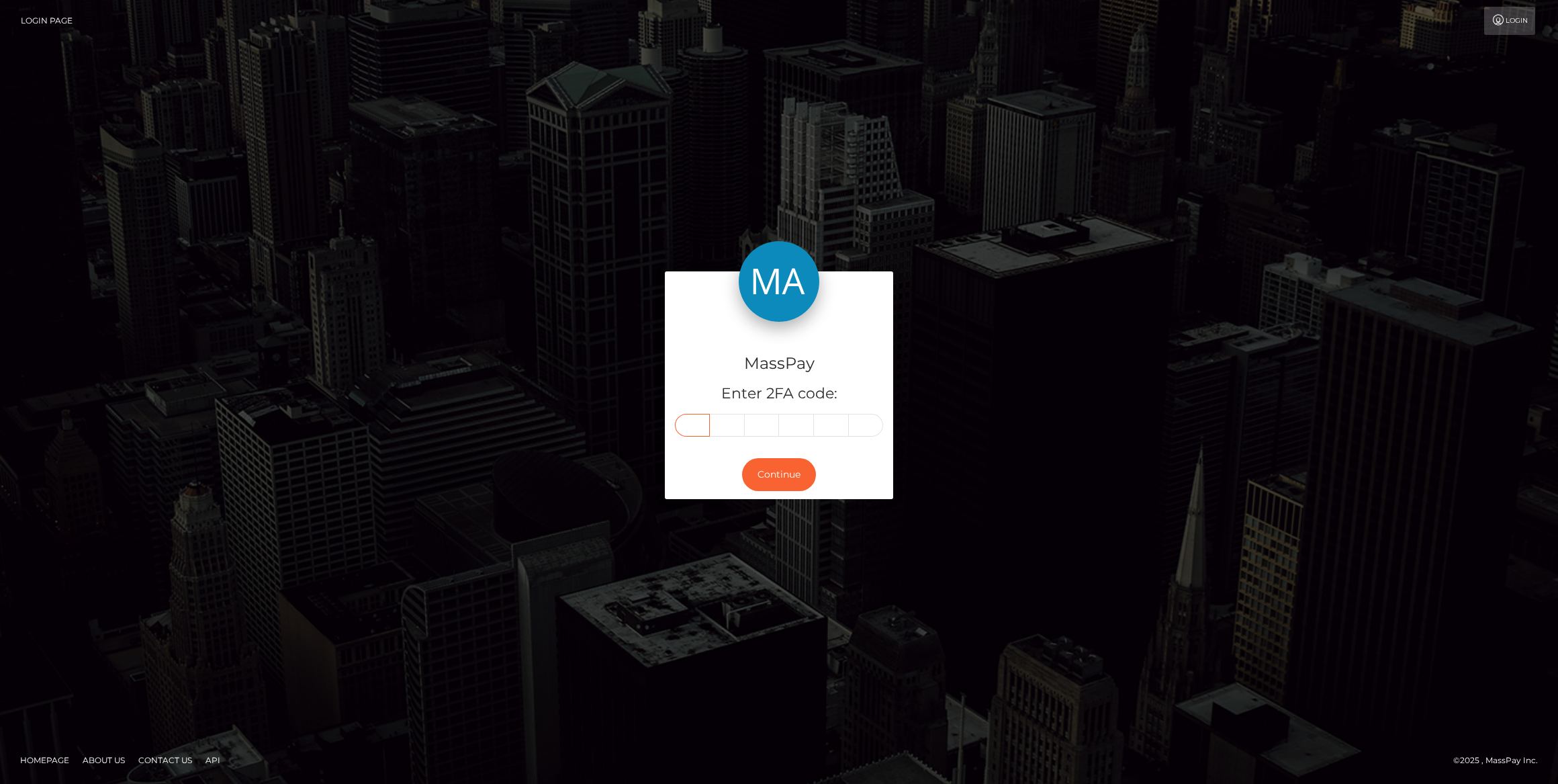
type input "8"
type input "4"
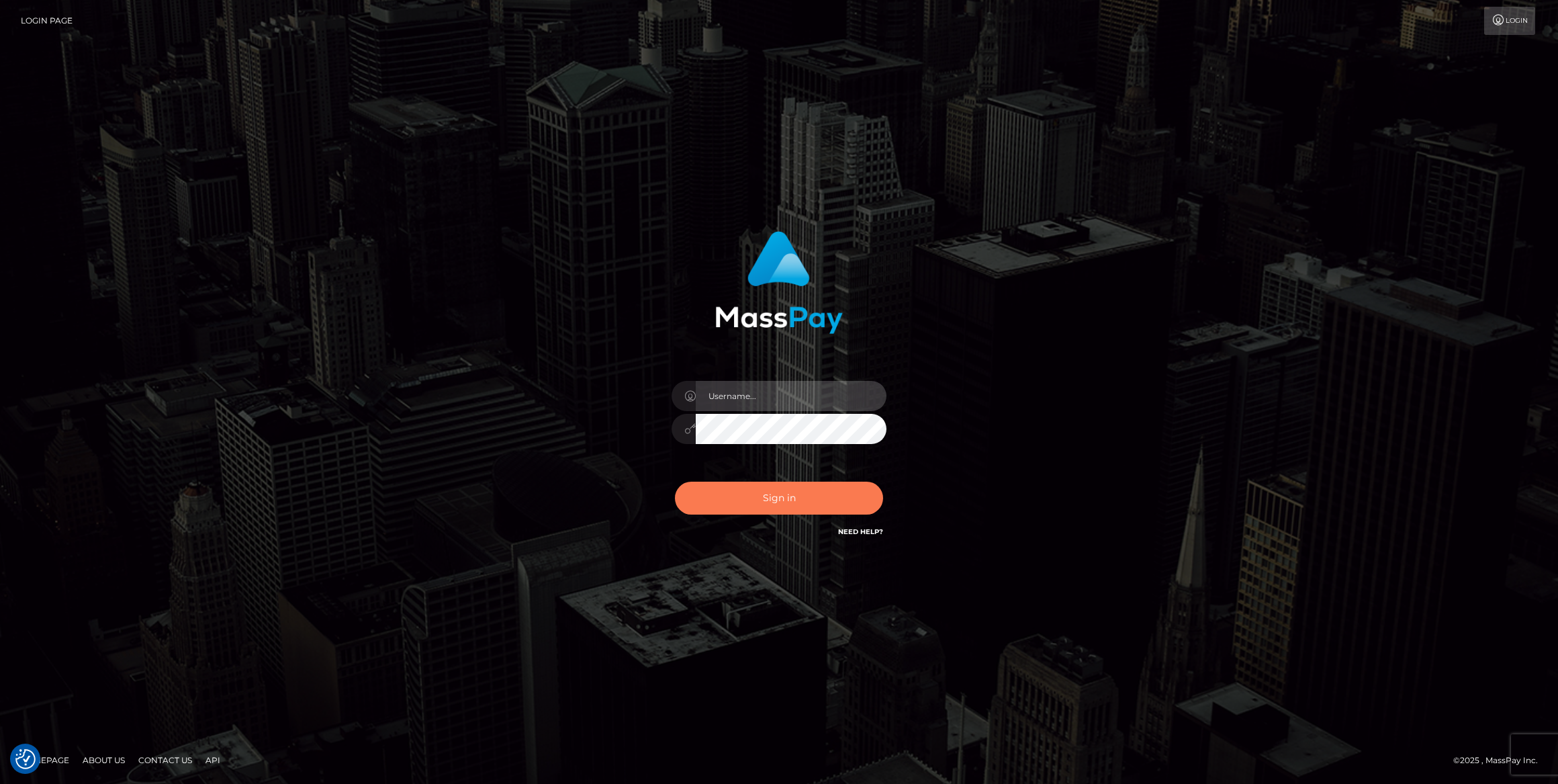
type input "bengreen"
click at [768, 499] on button "Sign in" at bounding box center [779, 497] width 208 height 33
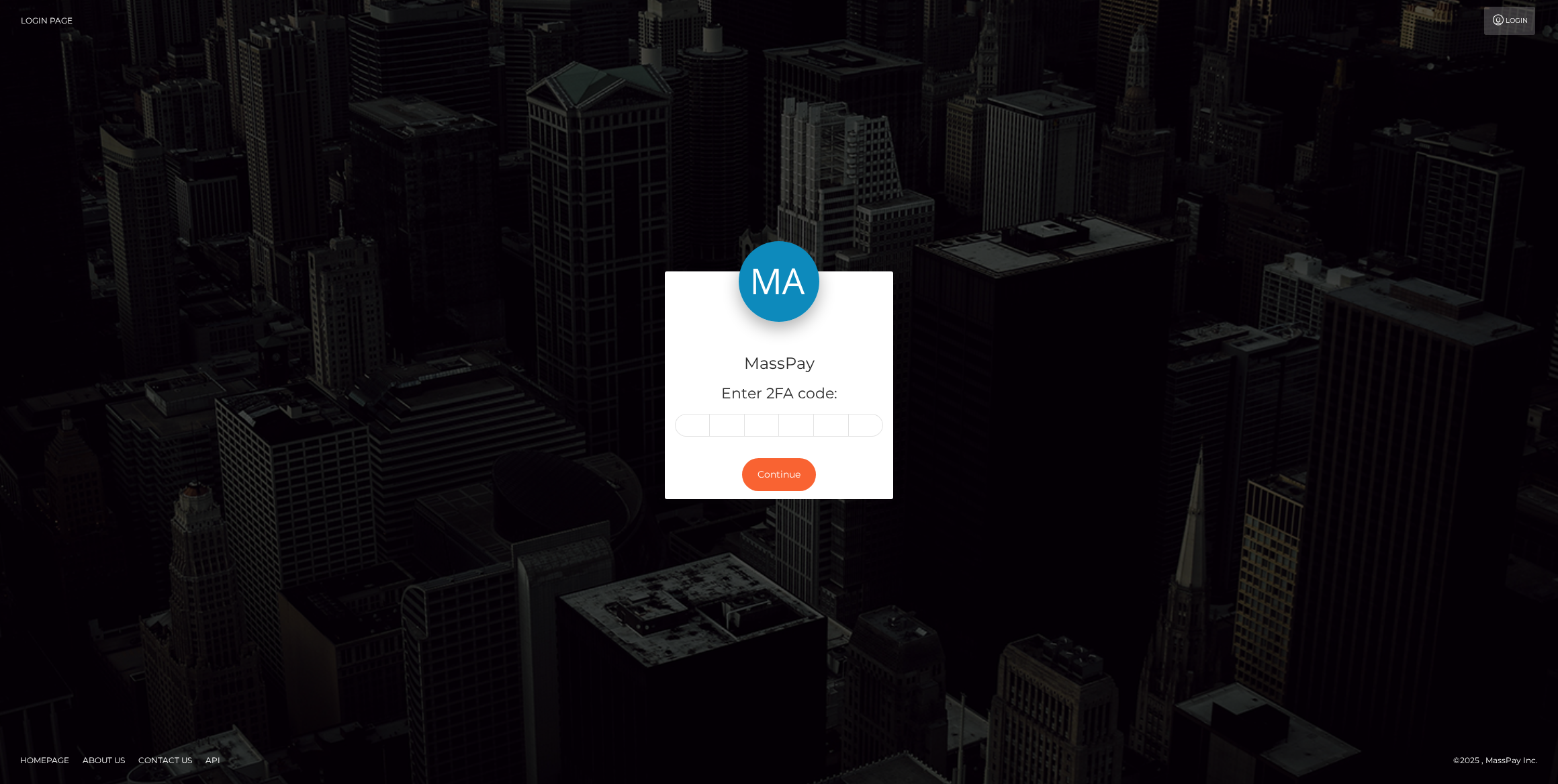
drag, startPoint x: 647, startPoint y: 473, endPoint x: 983, endPoint y: 357, distance: 355.5
click at [996, 352] on div "MassPay Enter 2FA code: Continue" at bounding box center [779, 392] width 765 height 241
click at [719, 407] on div "MassPay Enter 2FA code:" at bounding box center [779, 386] width 229 height 129
click at [701, 419] on input "text" at bounding box center [692, 425] width 35 height 22
drag, startPoint x: 696, startPoint y: 421, endPoint x: 685, endPoint y: 425, distance: 11.7
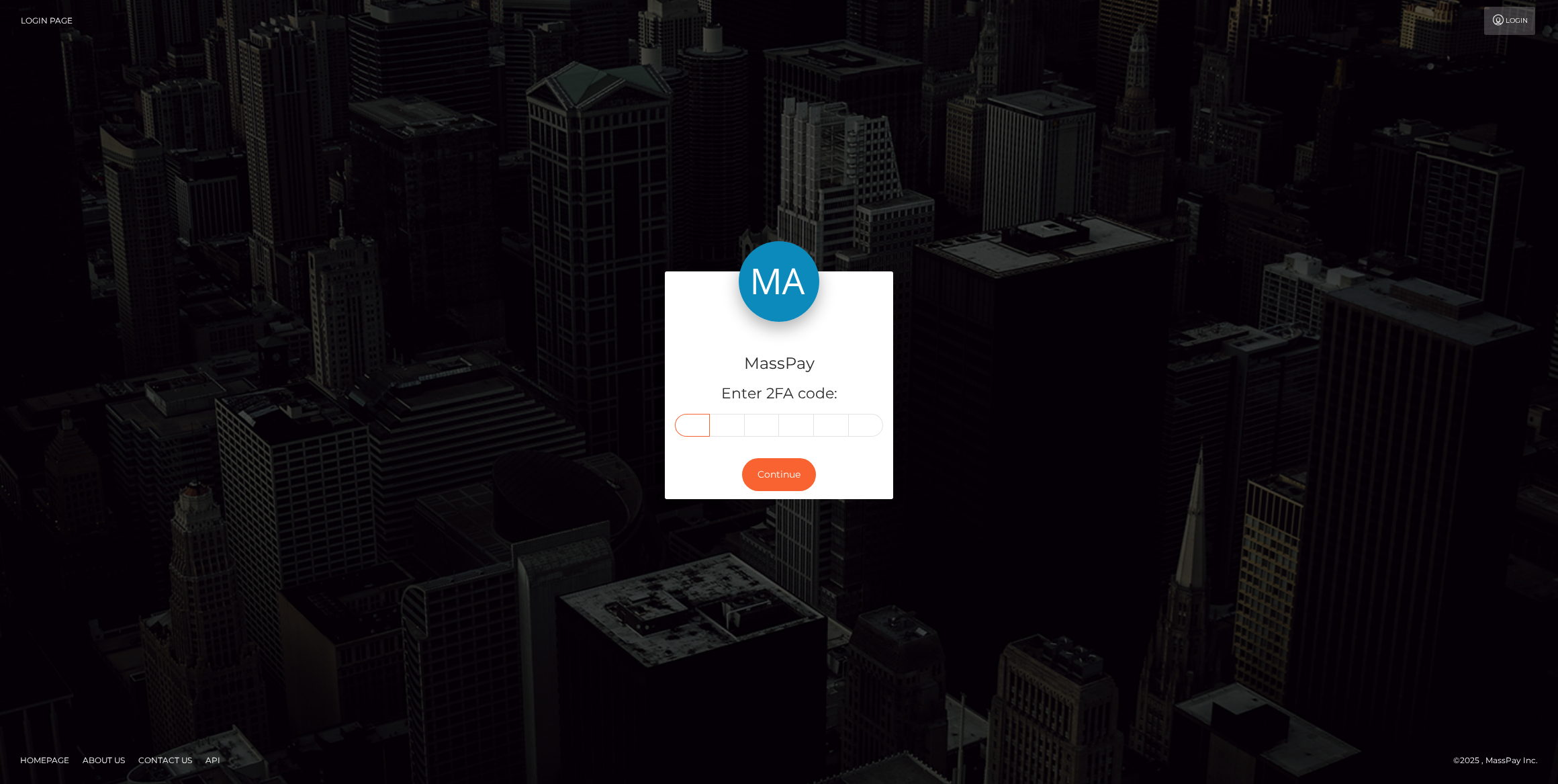
paste input "1"
type input "1"
type input "2"
type input "6"
type input "8"
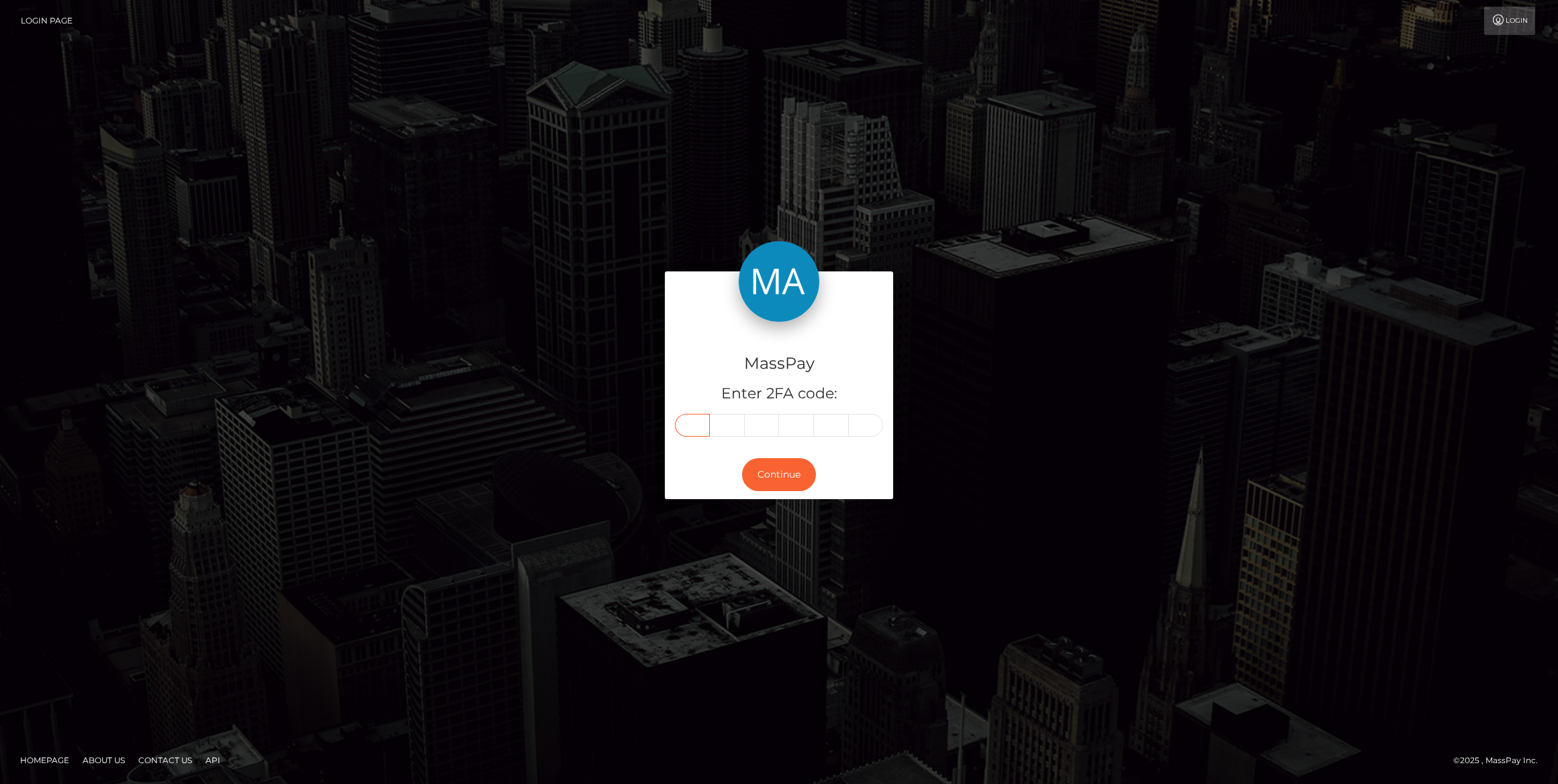
type input "4"
click at [770, 474] on button "Continue" at bounding box center [779, 474] width 74 height 33
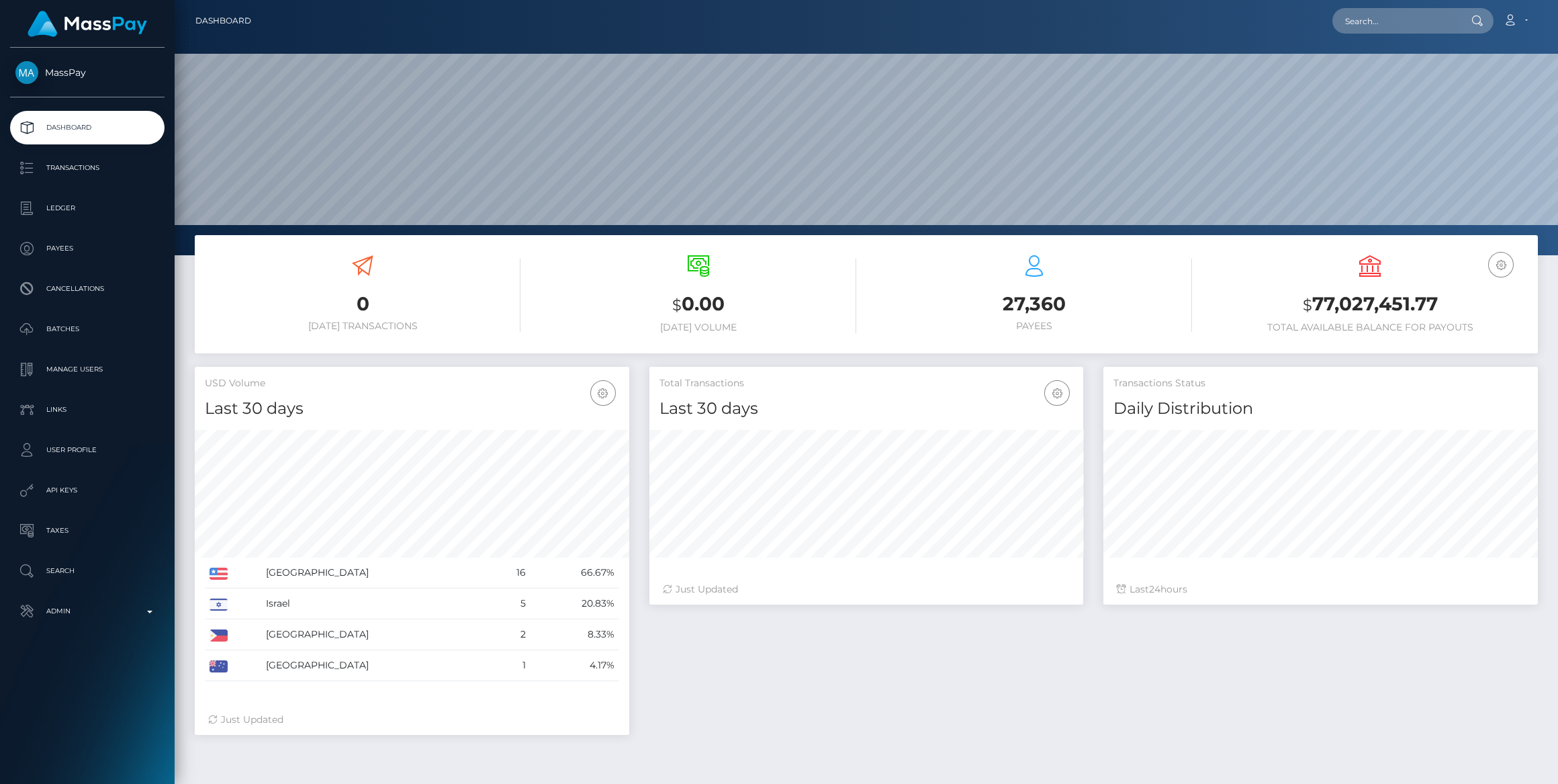
scroll to position [237, 434]
click at [113, 611] on p "Admin" at bounding box center [86, 612] width 143 height 21
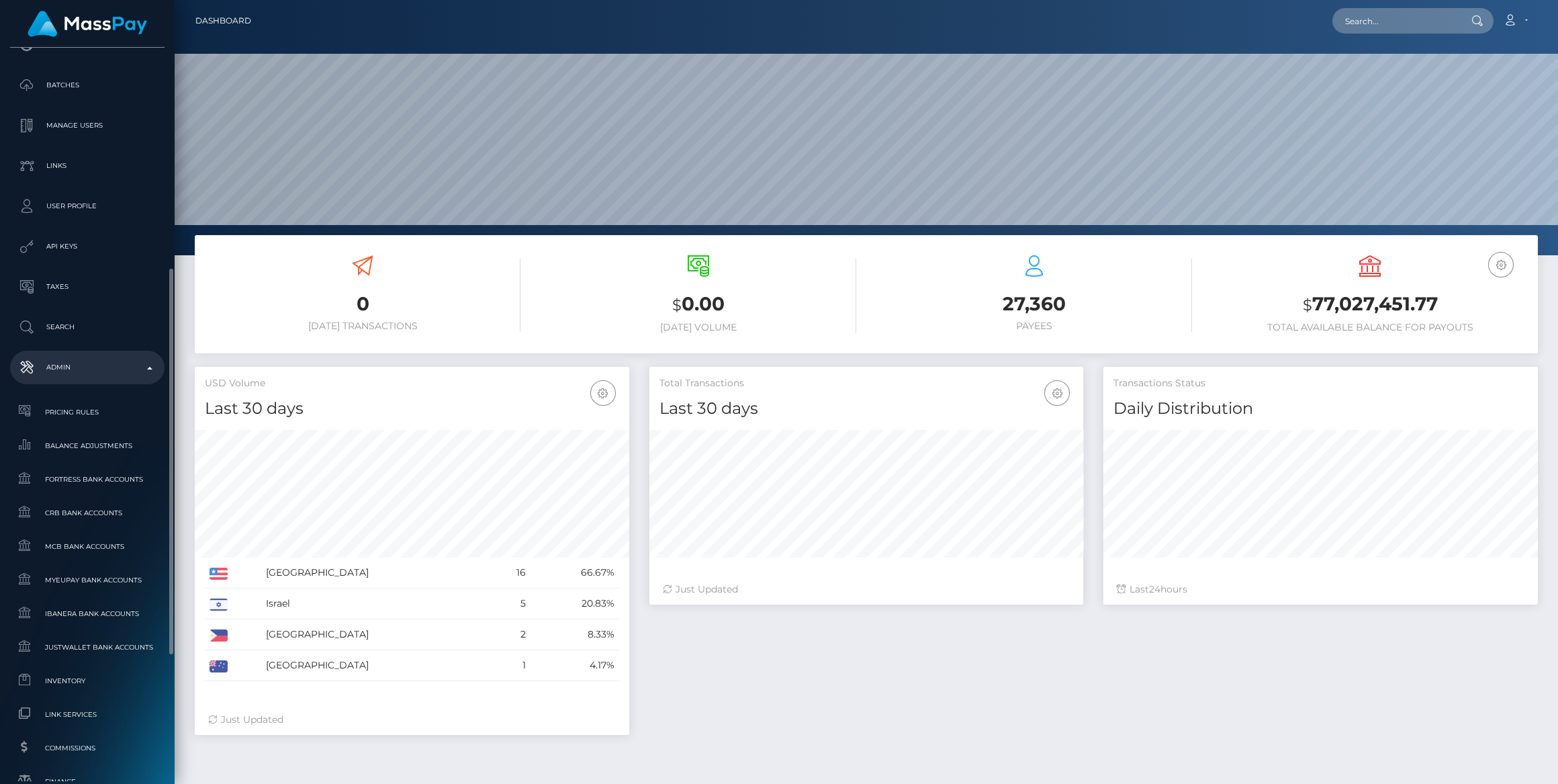
scroll to position [488, 0]
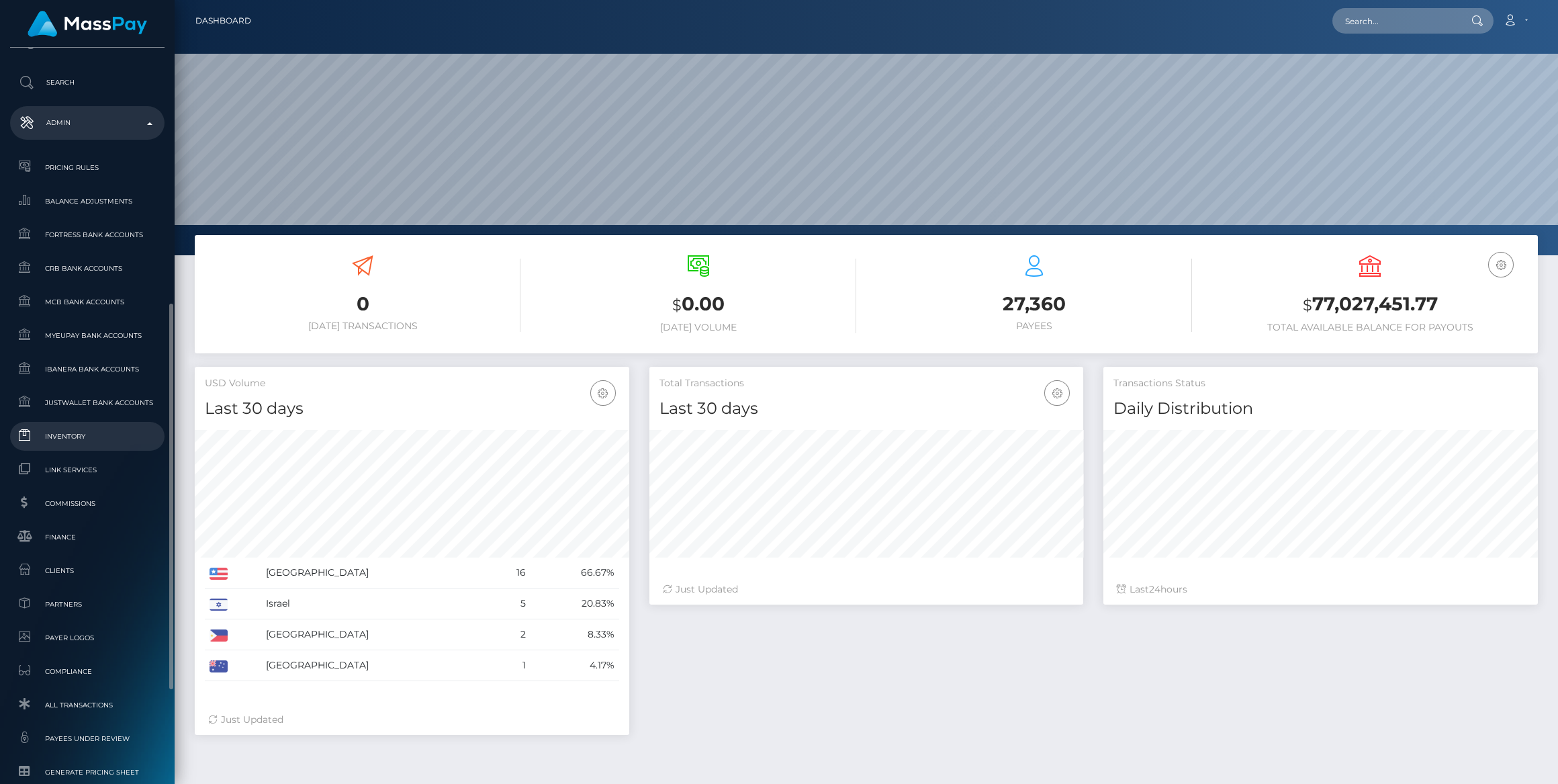
click at [86, 438] on span "Inventory" at bounding box center [86, 436] width 143 height 15
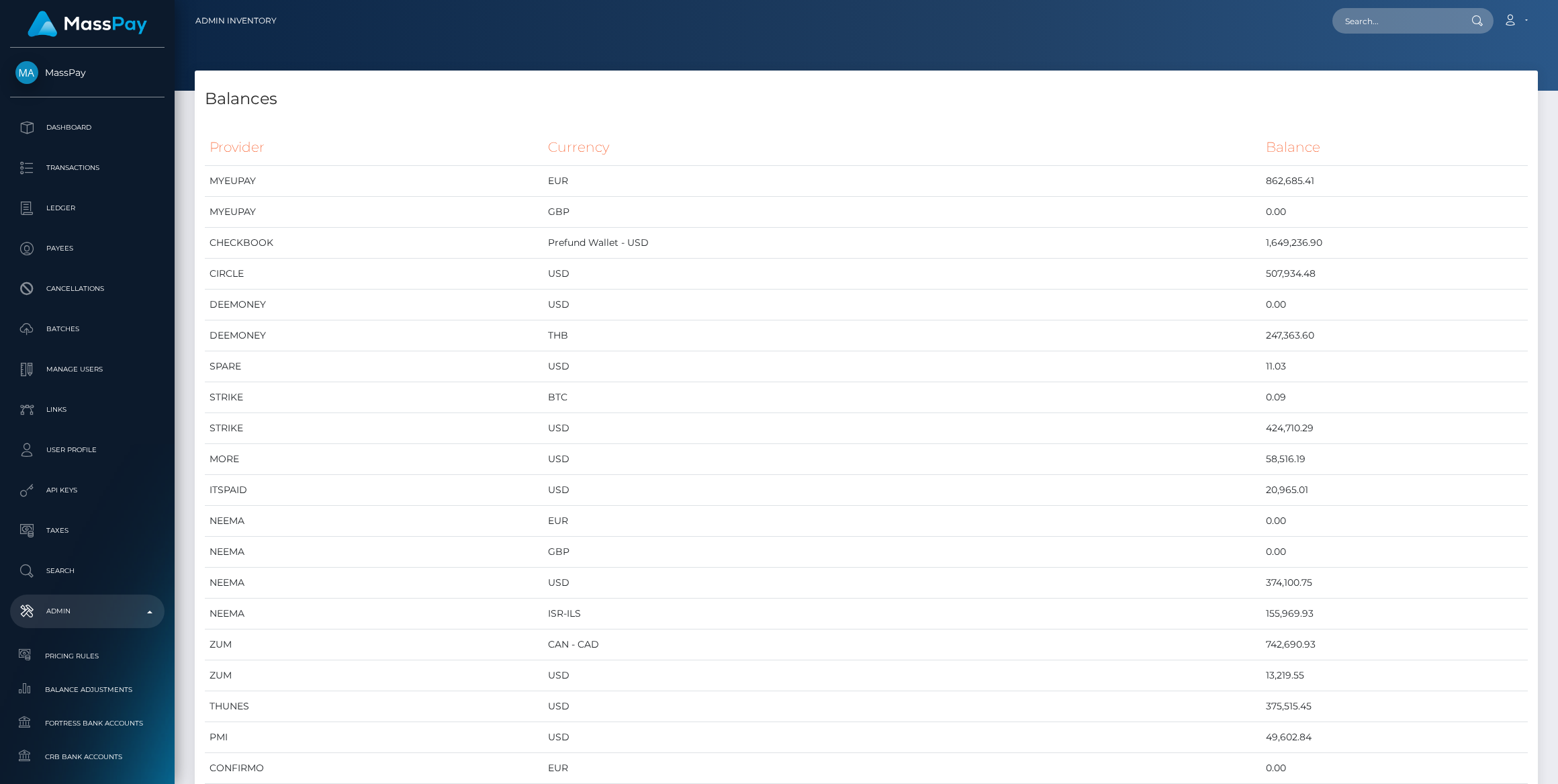
scroll to position [6077, 1343]
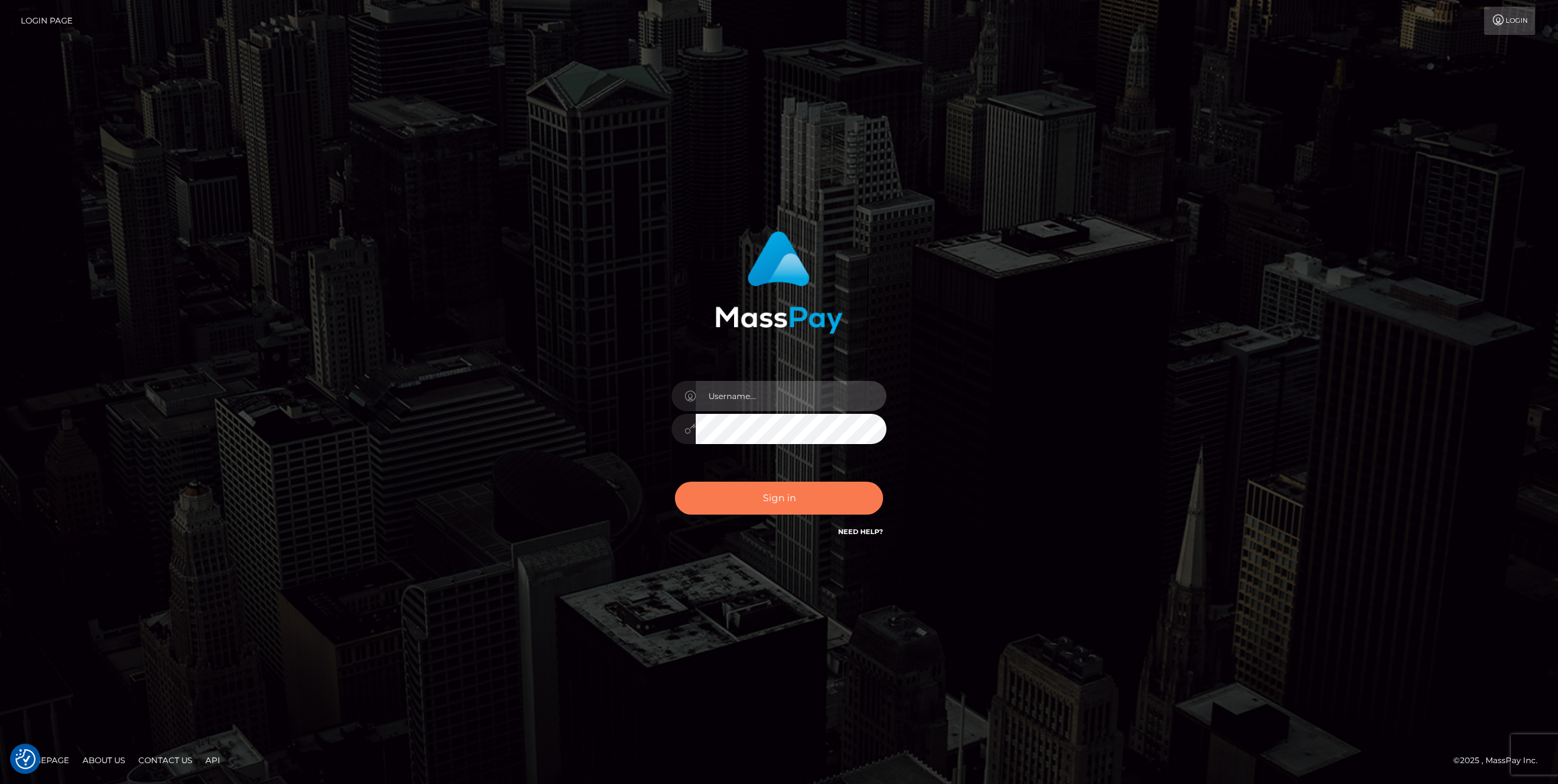
type input "bengreen"
click at [787, 514] on button "Sign in" at bounding box center [779, 497] width 208 height 33
type input "bengreen"
click at [779, 505] on button "Sign in" at bounding box center [779, 497] width 208 height 33
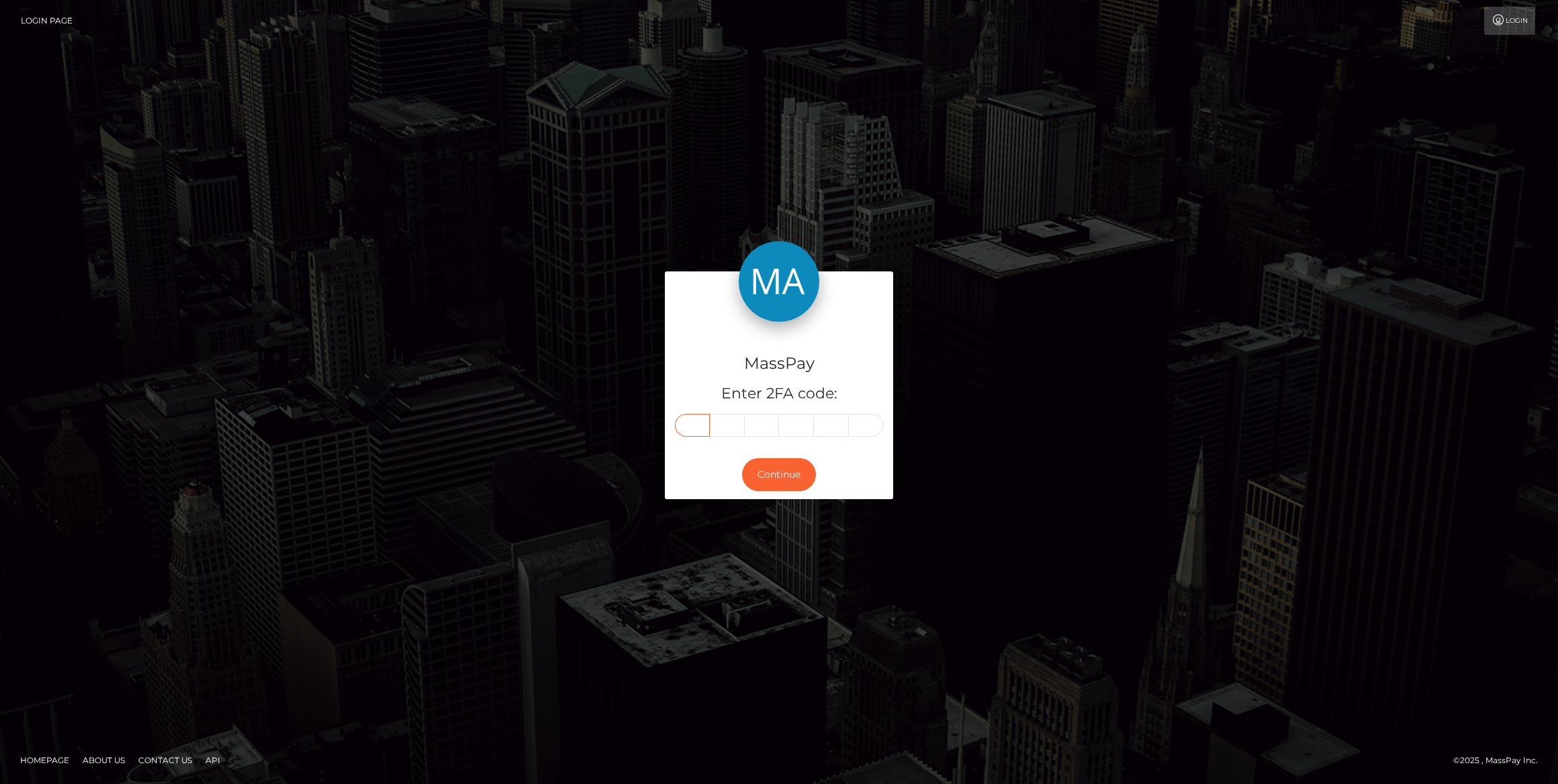
drag, startPoint x: 708, startPoint y: 402, endPoint x: 688, endPoint y: 435, distance: 38.6
click at [688, 435] on input "text" at bounding box center [692, 425] width 35 height 22
drag, startPoint x: 671, startPoint y: 448, endPoint x: 688, endPoint y: 412, distance: 39.8
click at [684, 407] on div "MassPay Enter 2FA code:" at bounding box center [779, 386] width 229 height 129
click at [690, 420] on input "text" at bounding box center [692, 425] width 35 height 22
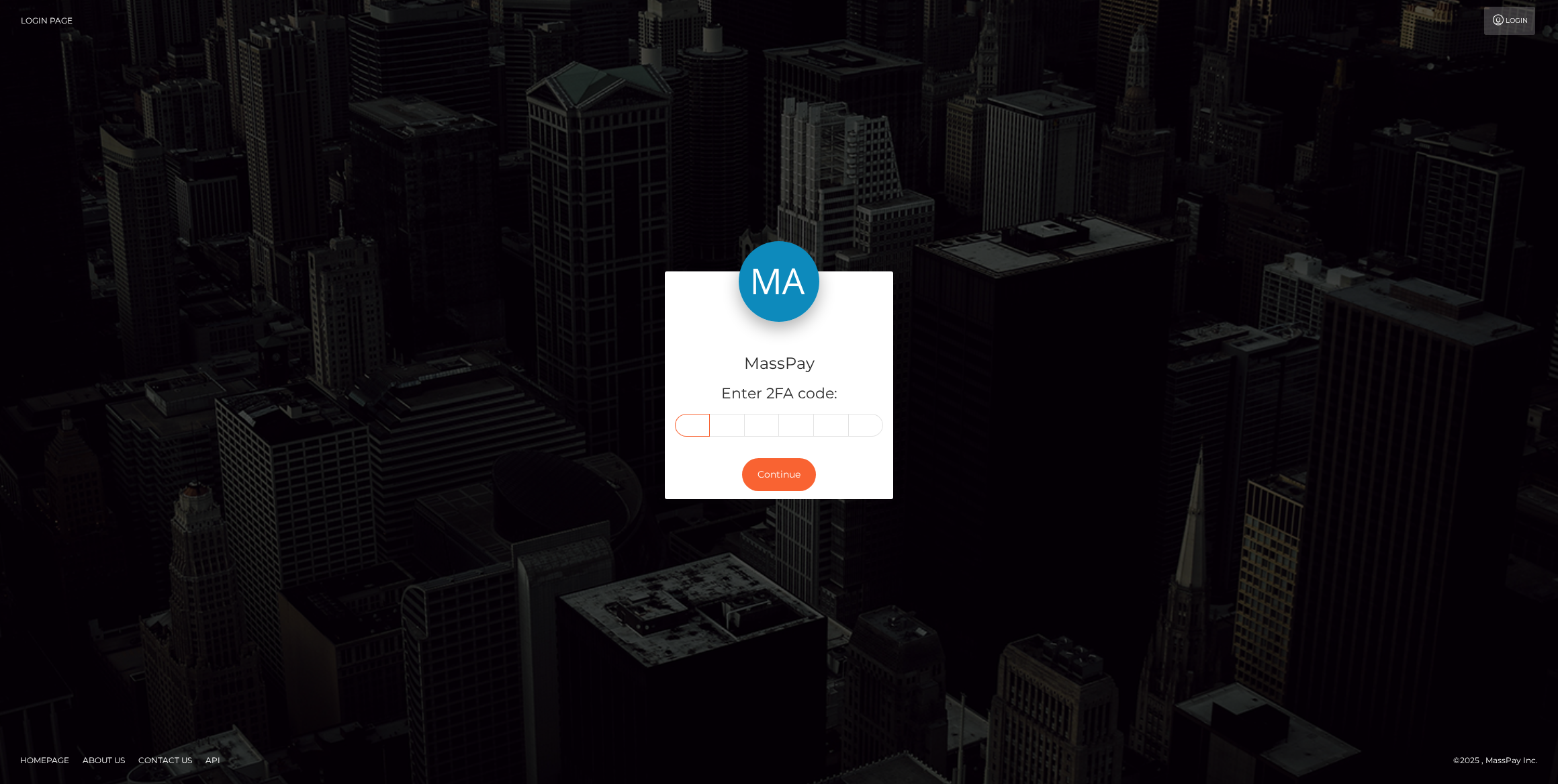
paste input "2"
type input "2"
type input "6"
type input "7"
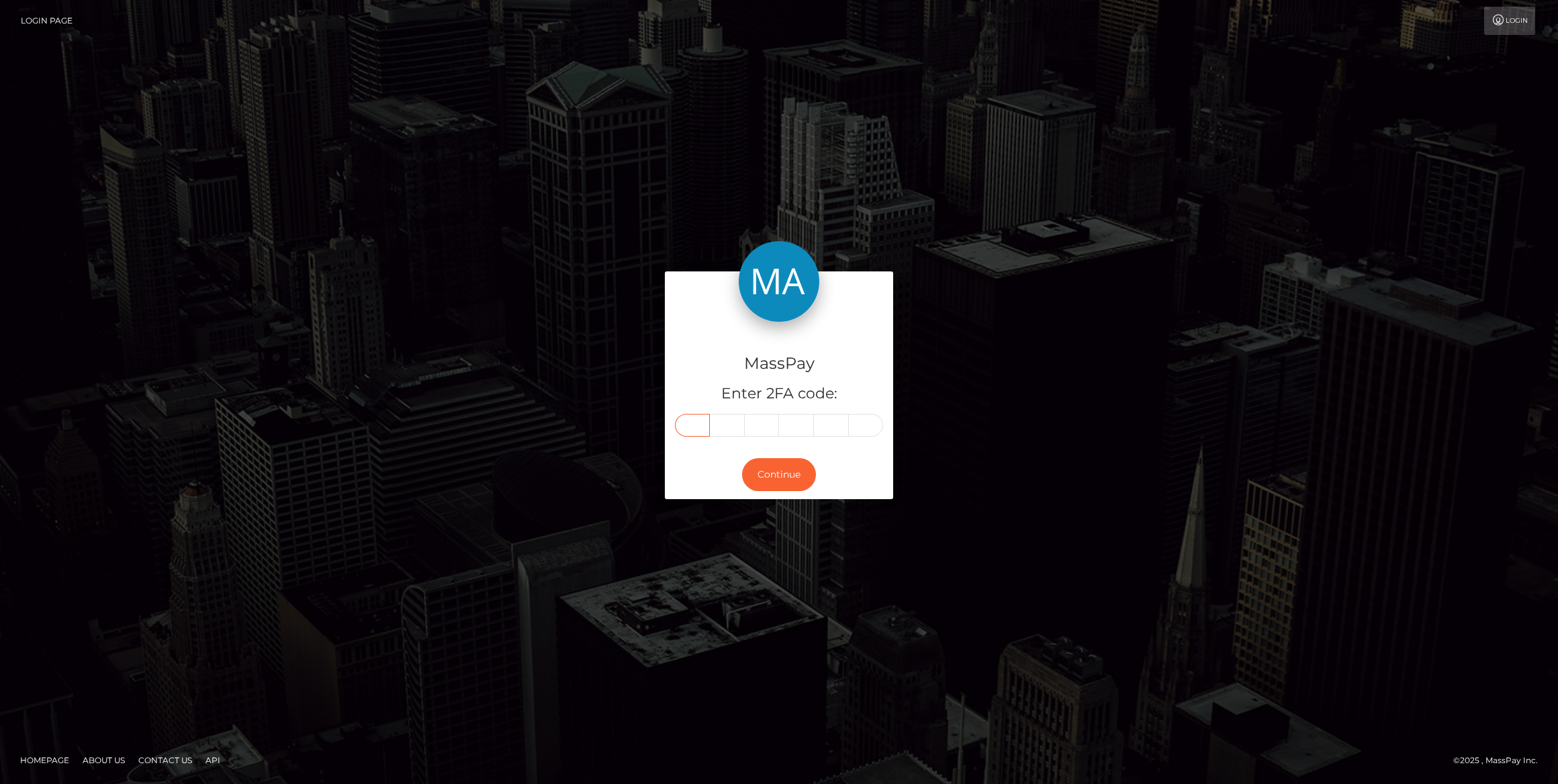
type input "9"
type input "7"
click at [786, 460] on button "Continue" at bounding box center [779, 474] width 74 height 33
click at [787, 464] on button "Continue" at bounding box center [779, 474] width 74 height 33
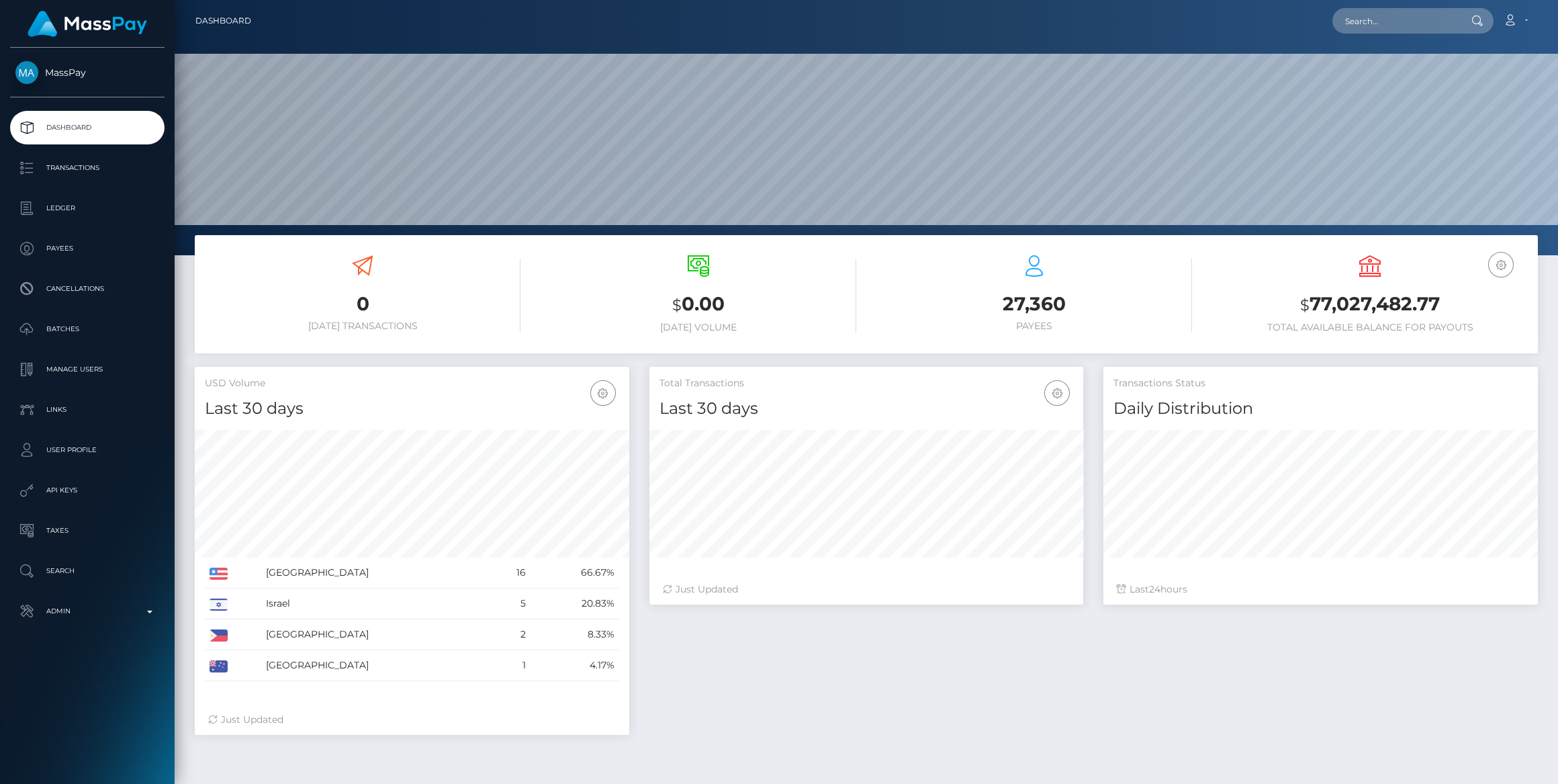
scroll to position [237, 434]
click at [104, 626] on link "Admin" at bounding box center [87, 612] width 155 height 34
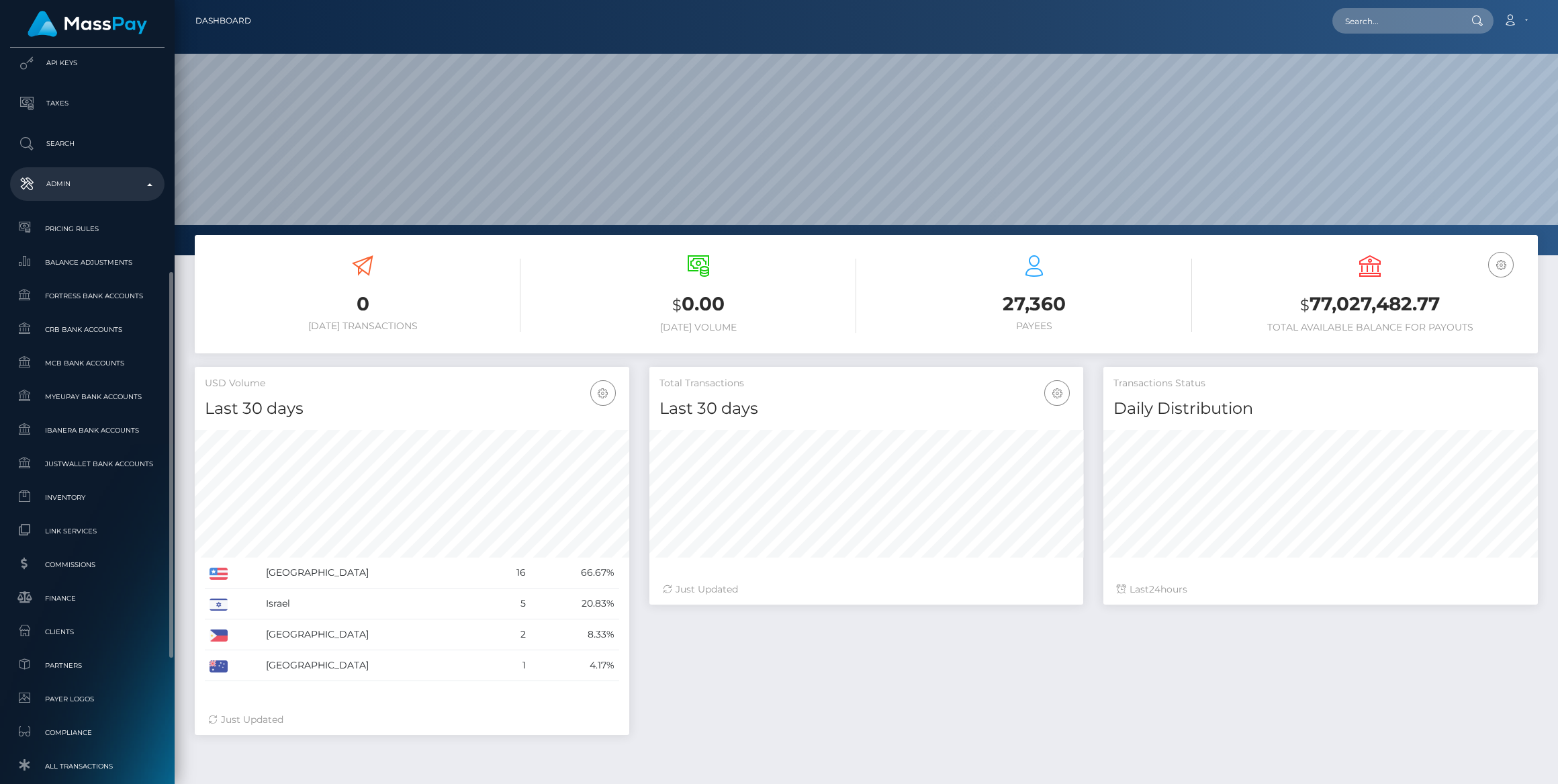
click at [71, 512] on ul "Pricing Rules Balance Adjustments Fortress Bank Accounts CRB Bank Accounts" at bounding box center [87, 583] width 174 height 737
click at [74, 508] on link "Inventory" at bounding box center [87, 497] width 155 height 29
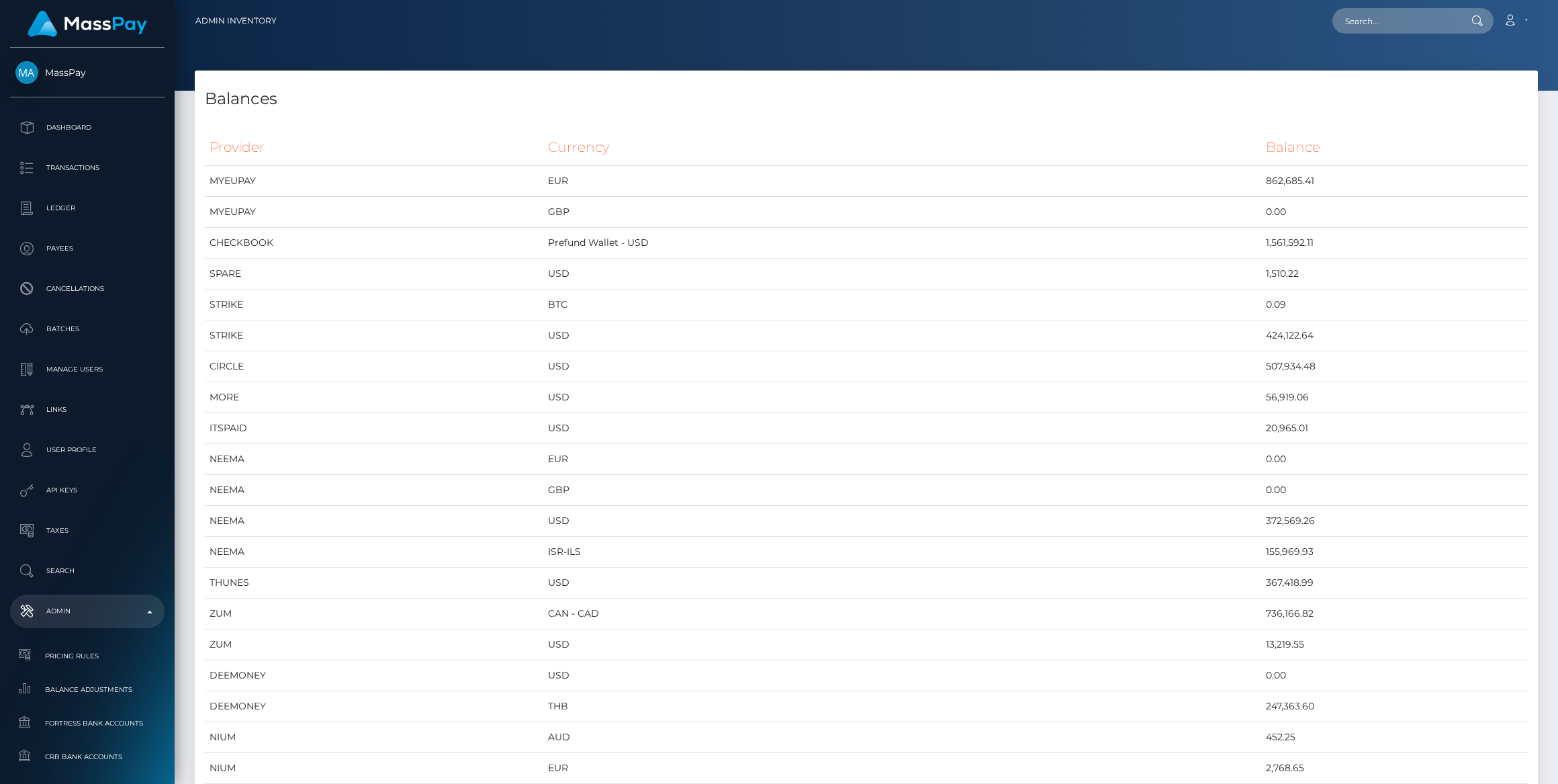
scroll to position [6077, 1343]
click at [642, 592] on td "USD" at bounding box center [902, 583] width 718 height 31
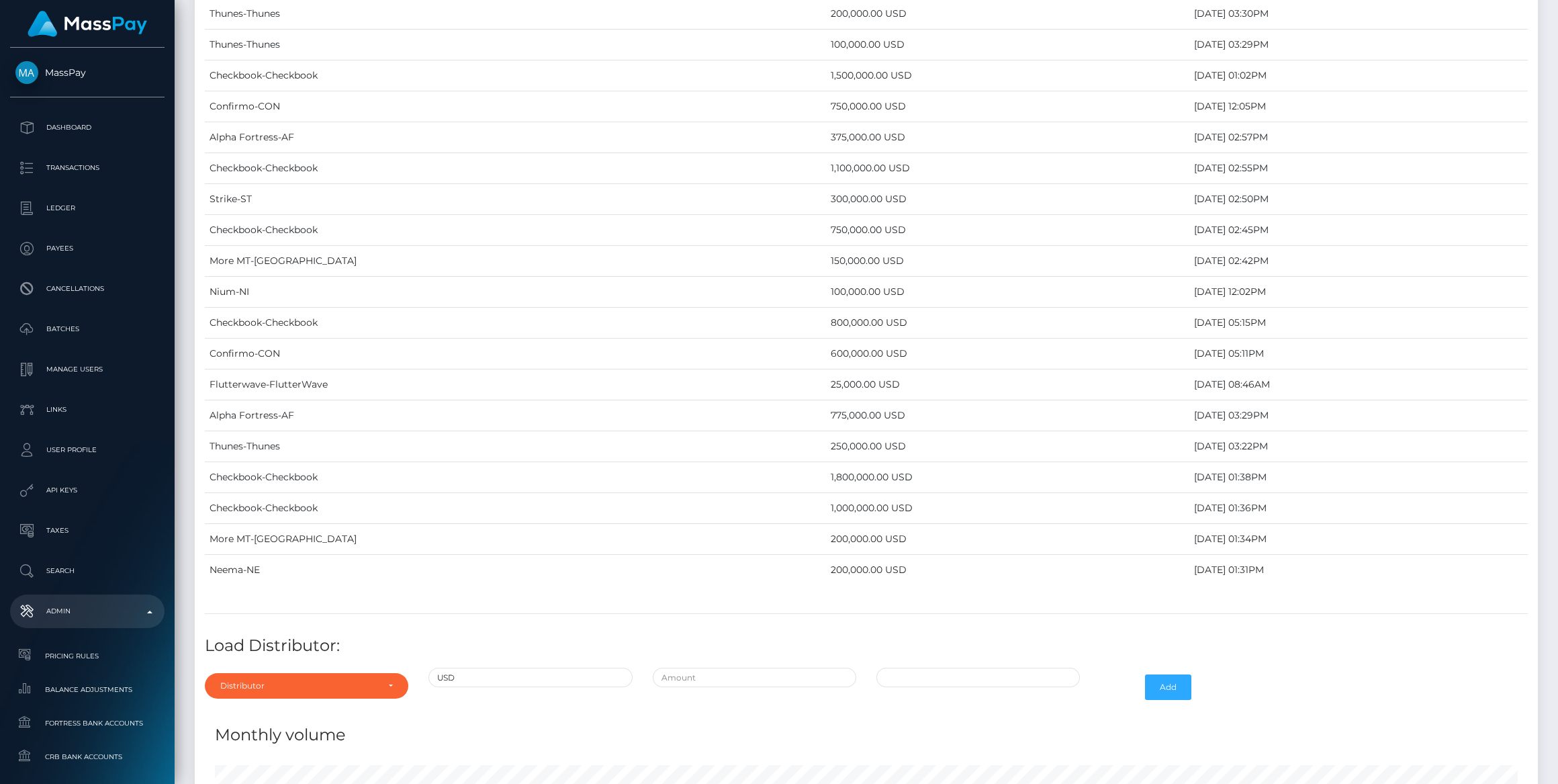
scroll to position [5443, 0]
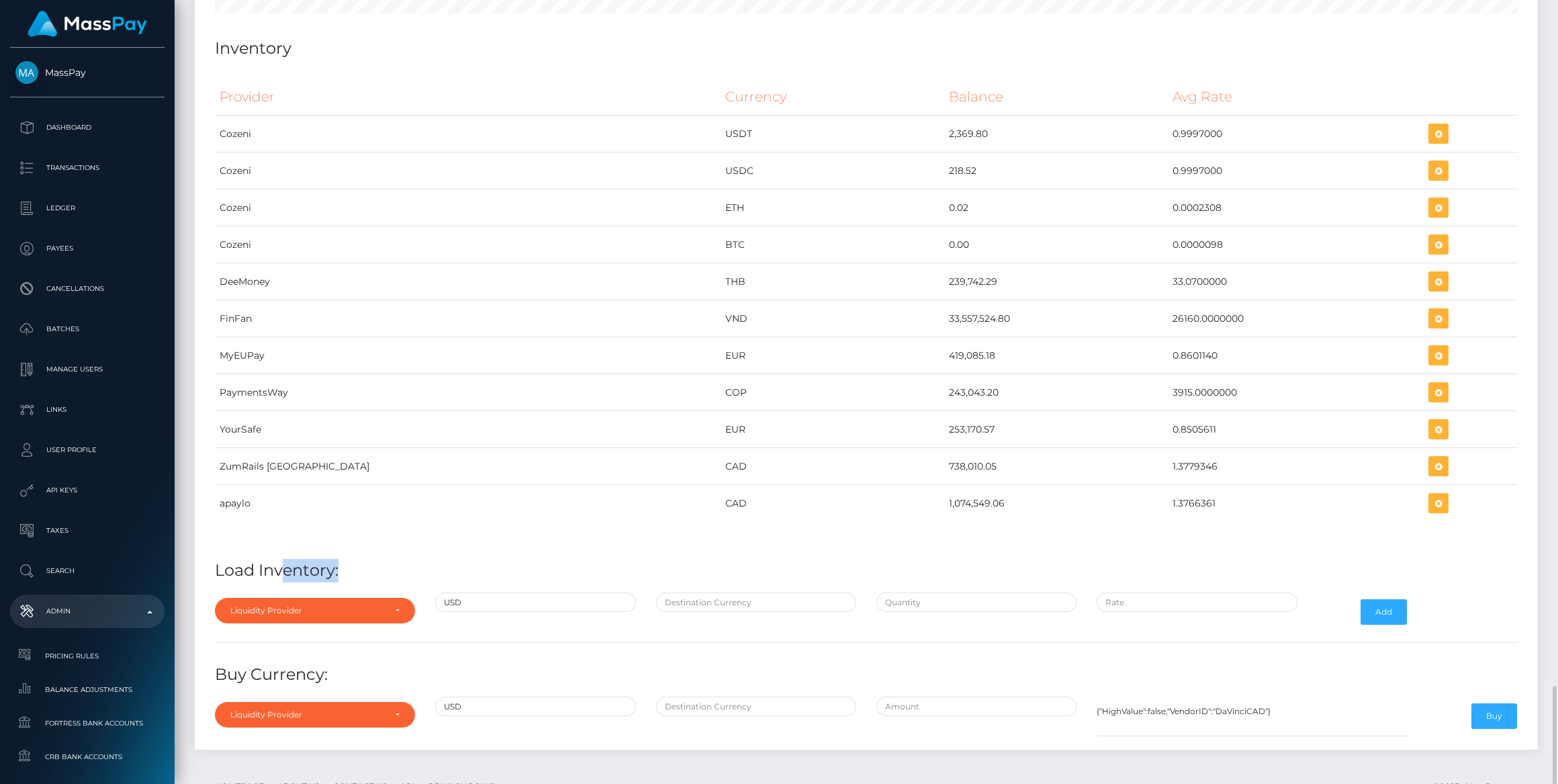
click at [281, 537] on div "Provider Currency Balance Avg Rate Cozeni USDT 2,369.80 Load Inventory:" at bounding box center [867, 406] width 1324 height 674
drag, startPoint x: 281, startPoint y: 537, endPoint x: 293, endPoint y: 578, distance: 42.7
click at [293, 592] on div "Liquidity Provider Da Vinci AFEX QIWI apaylo Cozeni B4B ApprizaPay PaymentsWay …" at bounding box center [315, 612] width 220 height 39
click at [292, 598] on div "Liquidity Provider" at bounding box center [315, 610] width 200 height 25
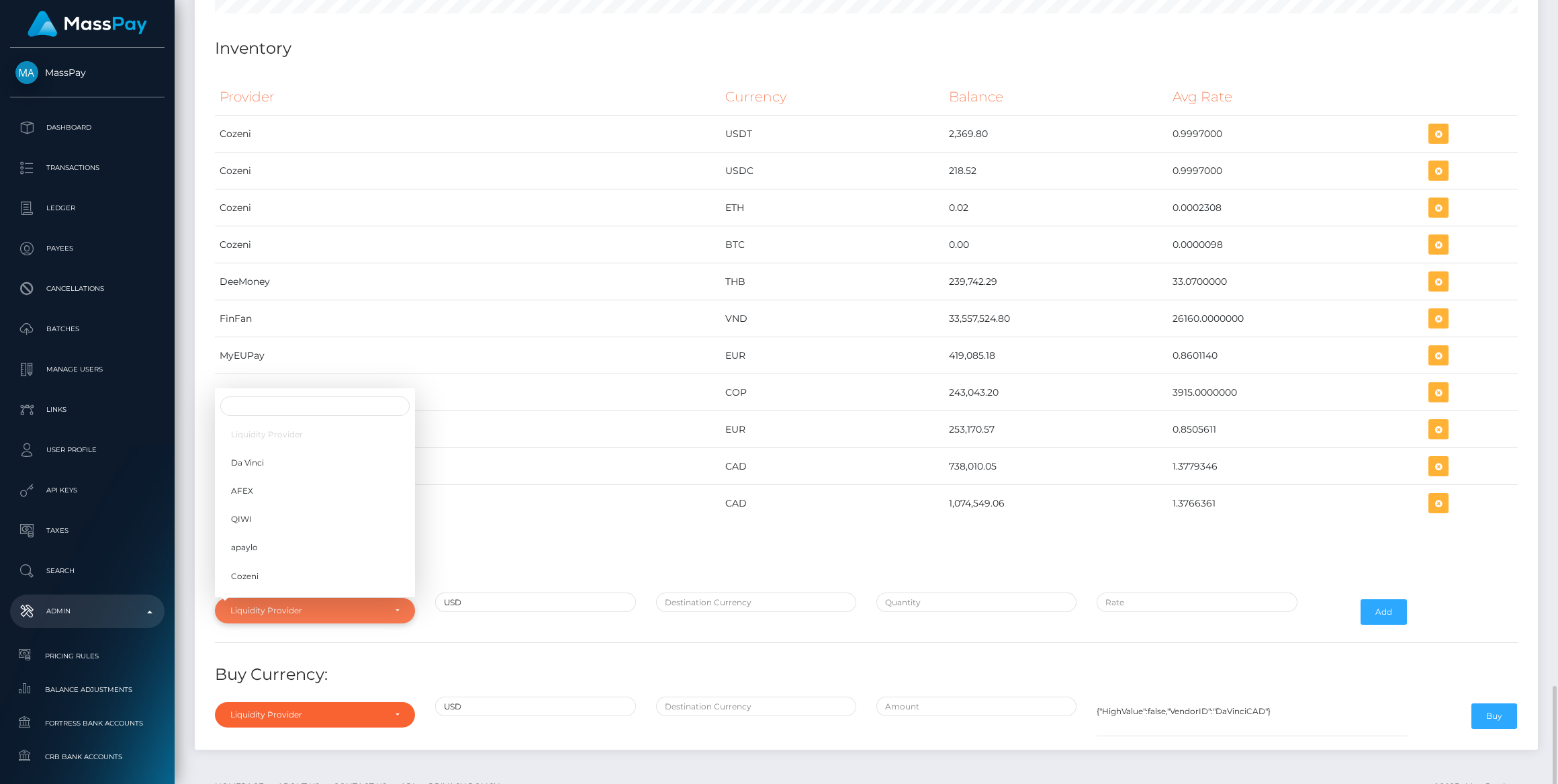
scroll to position [6077, 1343]
click at [305, 393] on div at bounding box center [315, 406] width 200 height 25
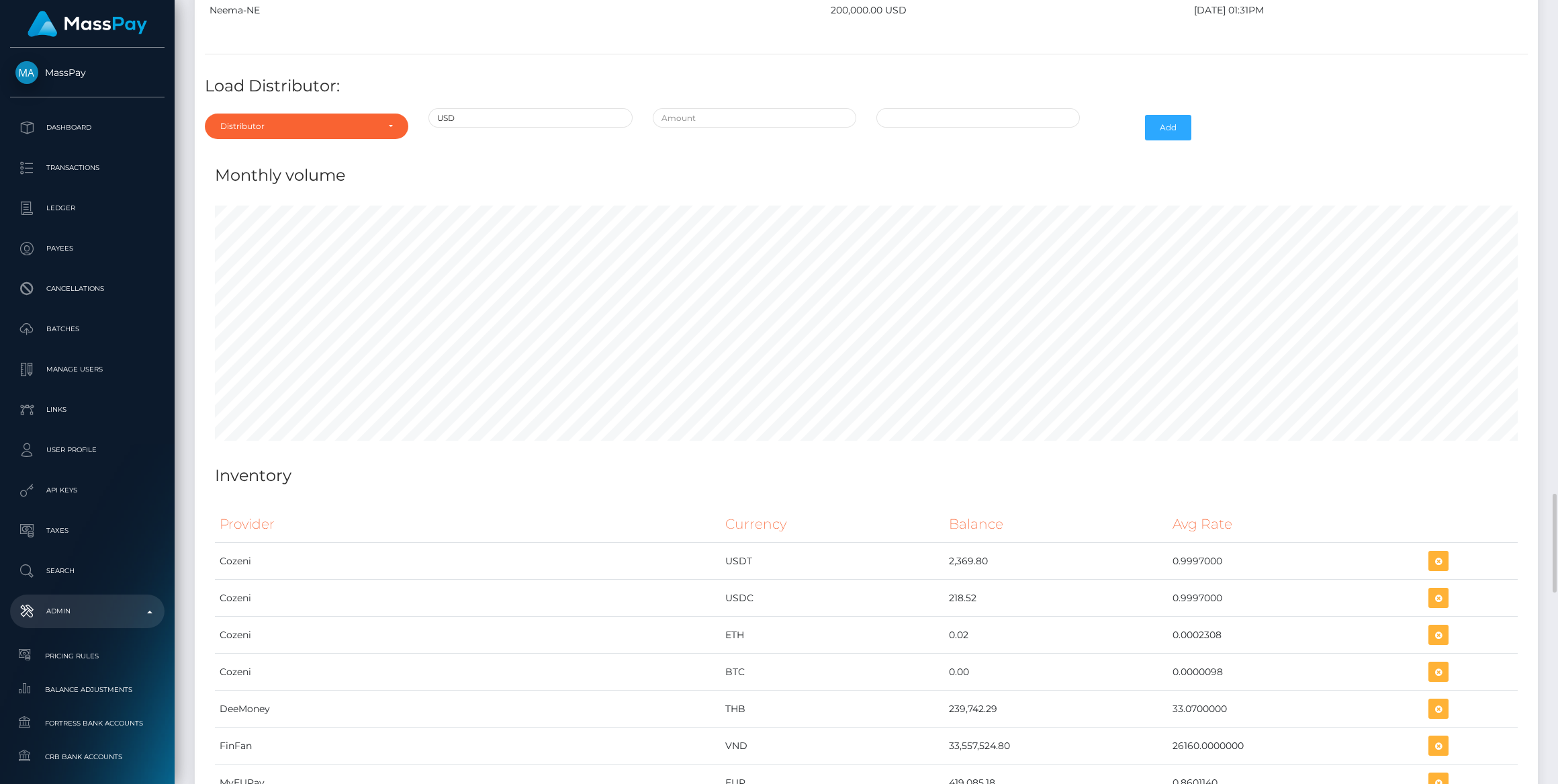
scroll to position [4771, 0]
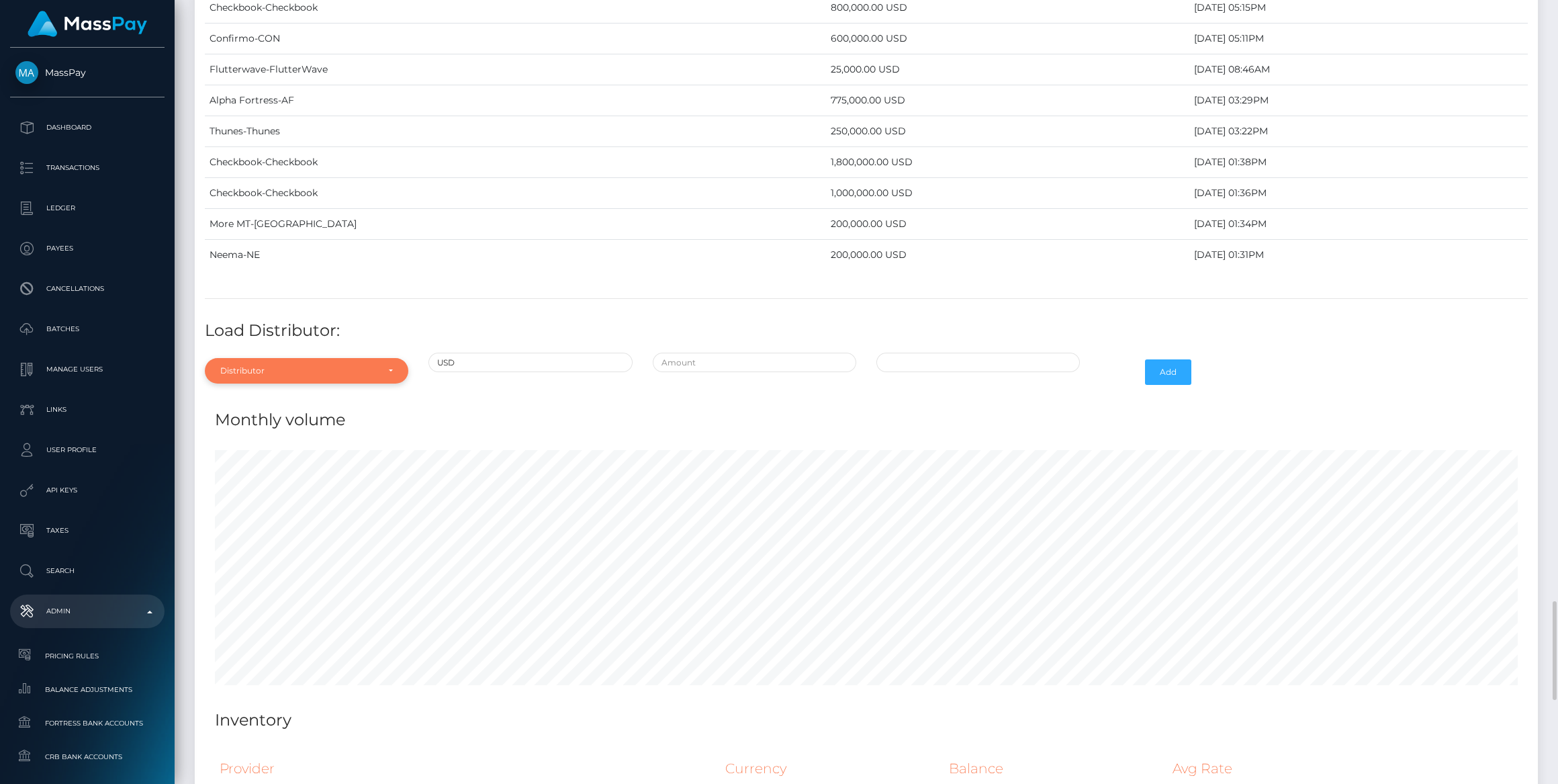
click at [322, 365] on div "Distributor" at bounding box center [299, 370] width 157 height 10
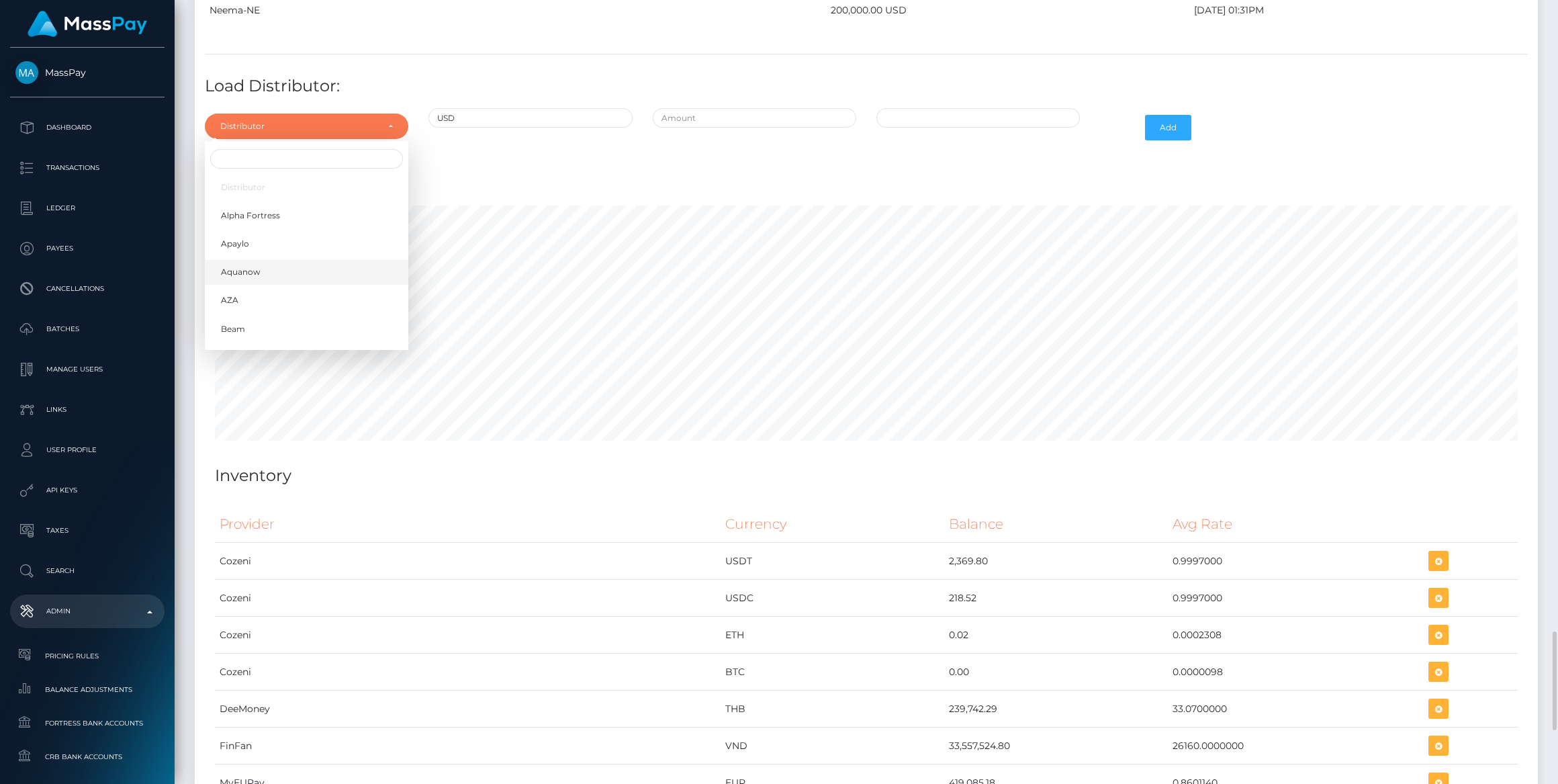
scroll to position [4955, 0]
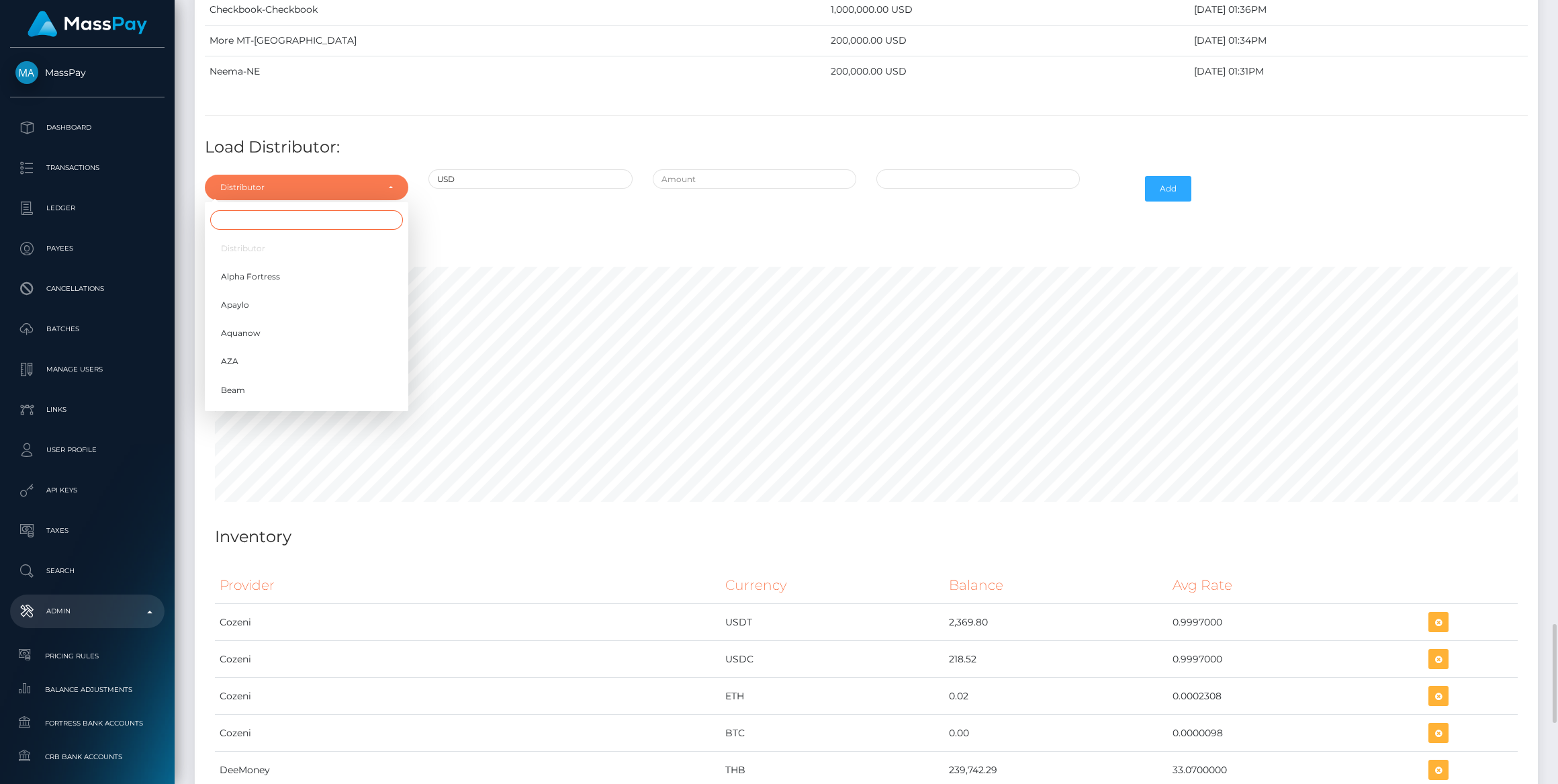
click at [301, 210] on input "Search" at bounding box center [306, 219] width 193 height 20
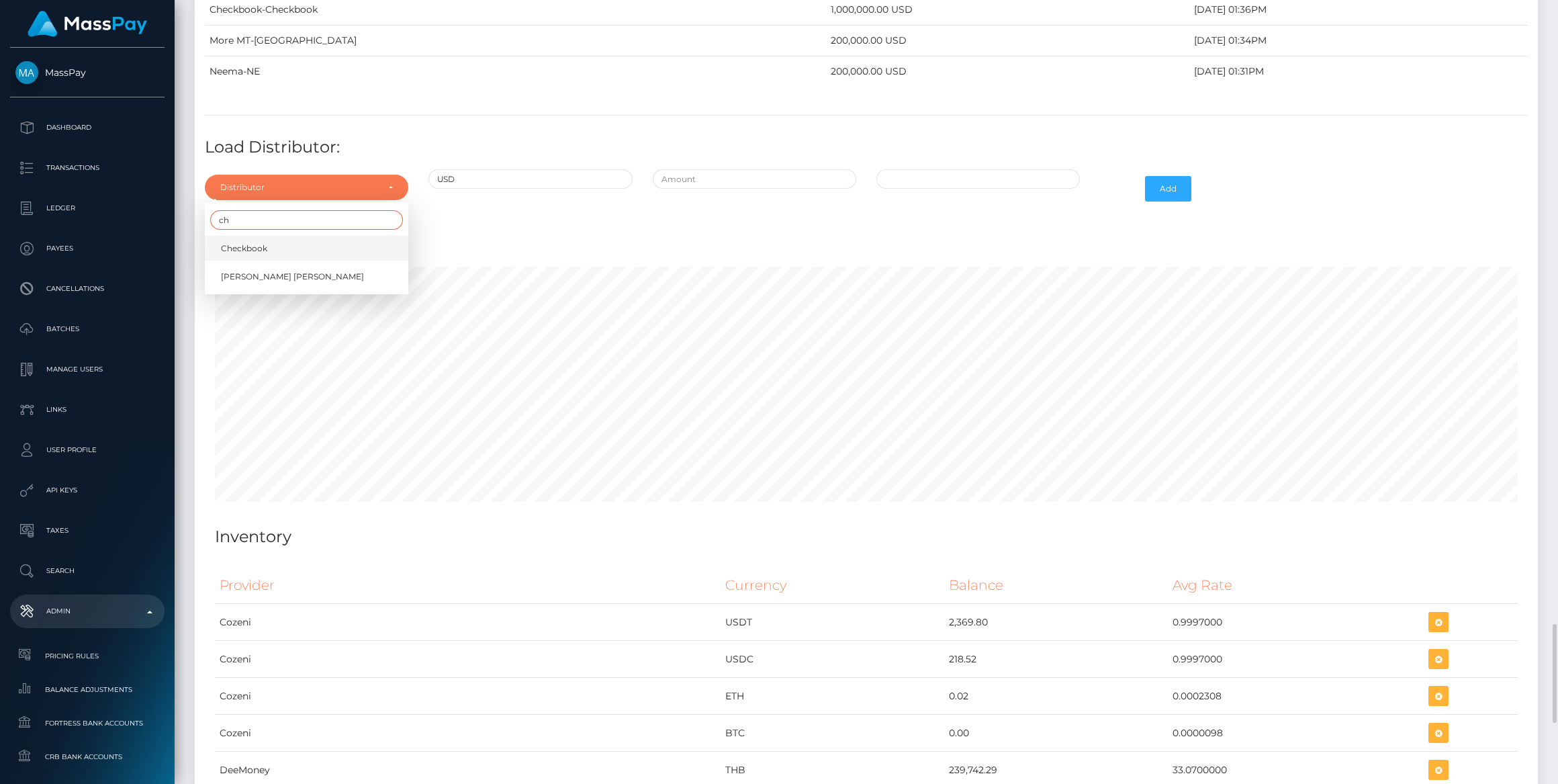
type input "ch"
click at [292, 236] on link "Checkbook" at bounding box center [306, 248] width 203 height 25
select select "7"
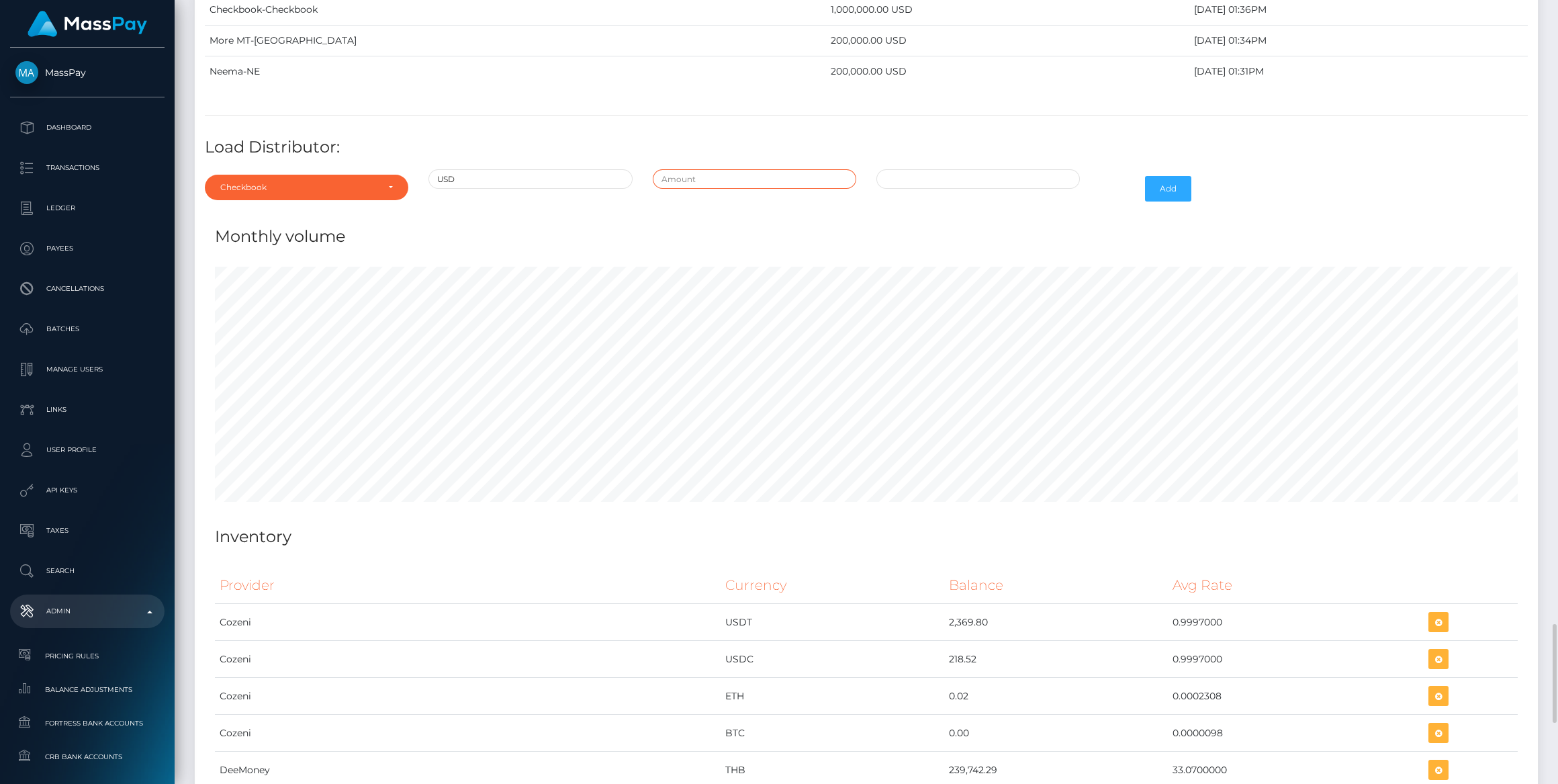
click at [739, 170] on input "text" at bounding box center [754, 179] width 203 height 20
click at [745, 170] on input "$" at bounding box center [754, 179] width 203 height 20
type input "$950,000.0000000"
type input "08/26/2025 9:54 AM"
click at [1171, 176] on button "Add" at bounding box center [1168, 188] width 46 height 25
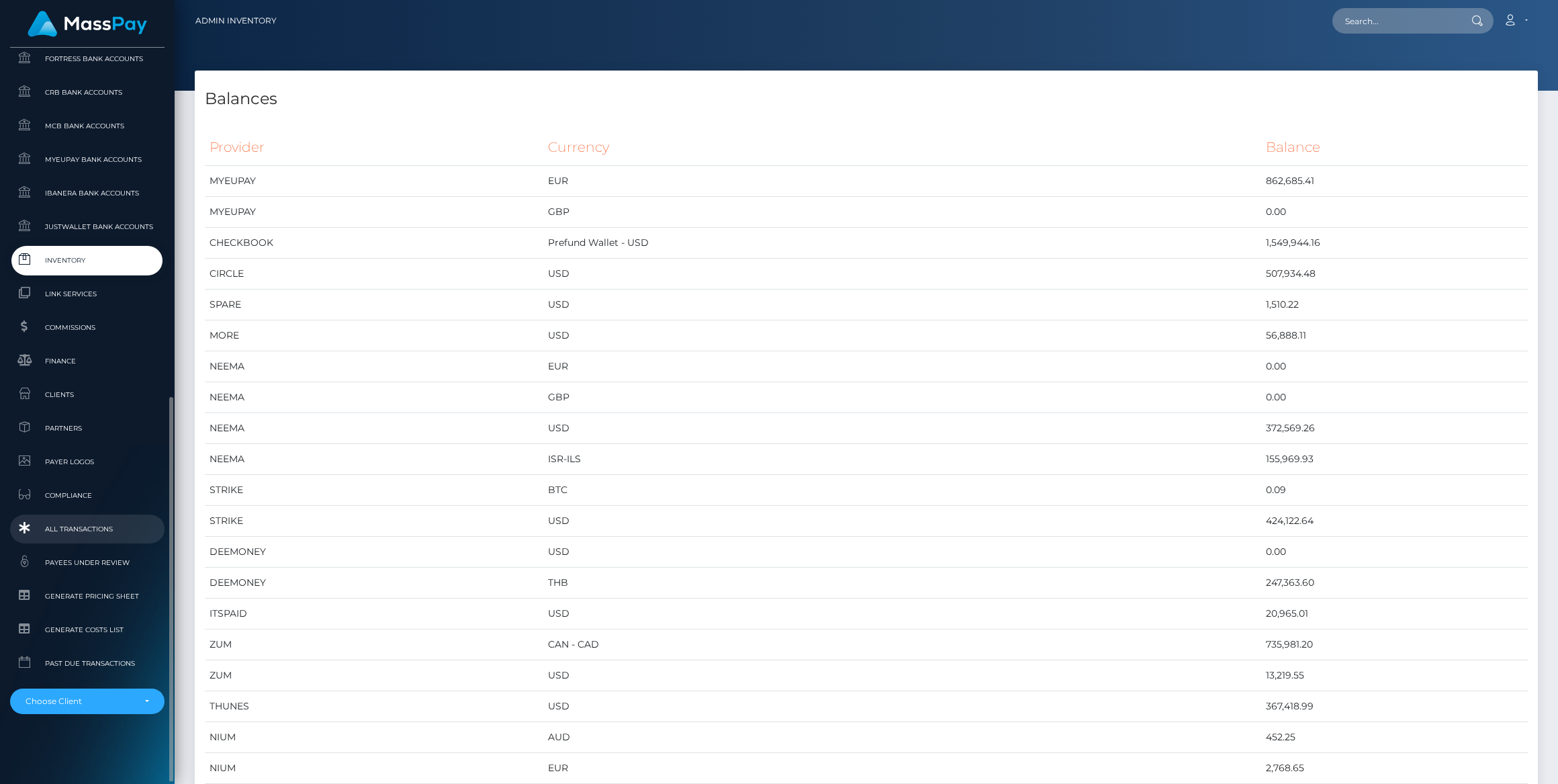
scroll to position [542, 0]
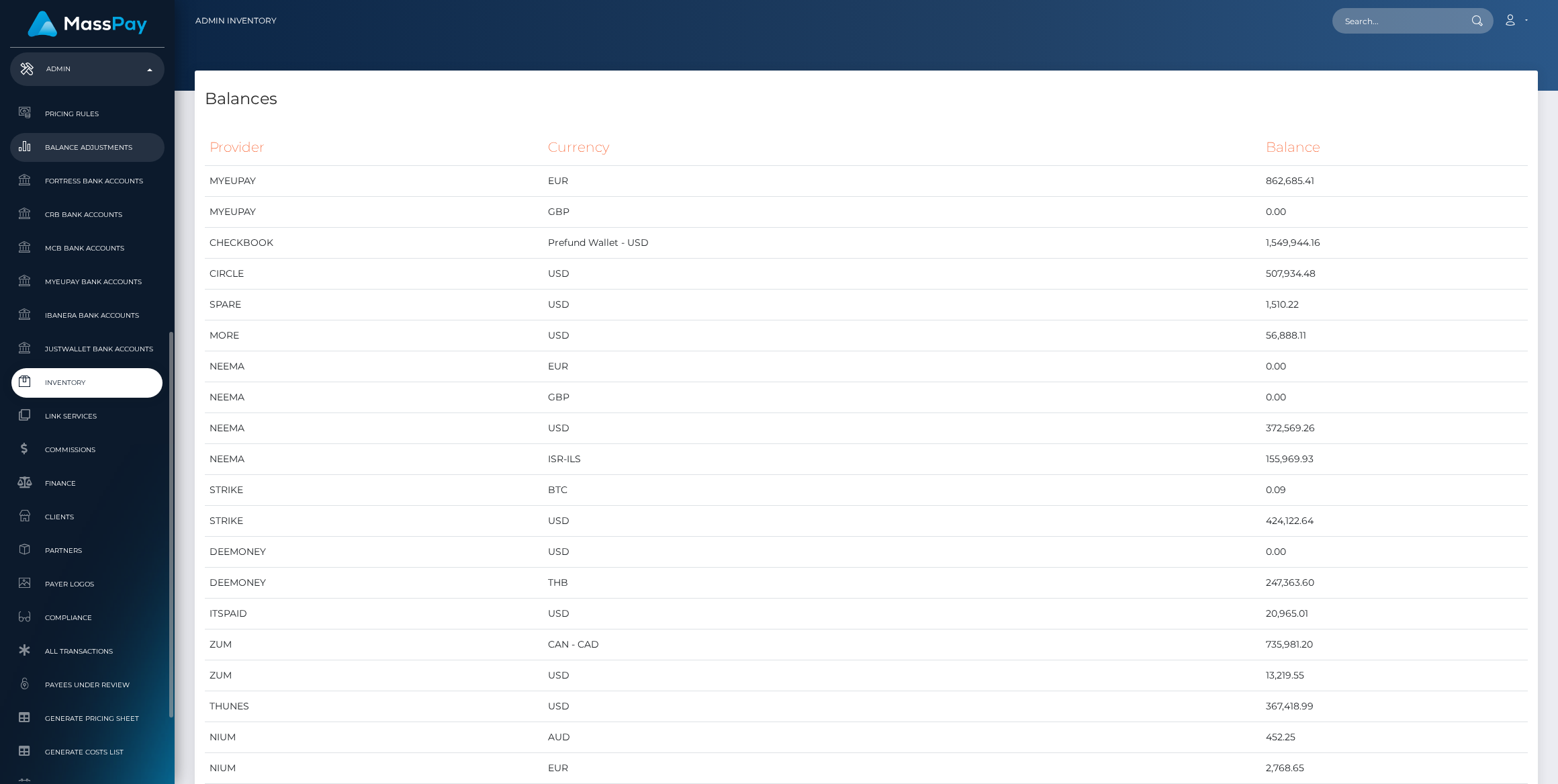
click at [58, 147] on span "Balance Adjustments" at bounding box center [86, 147] width 143 height 15
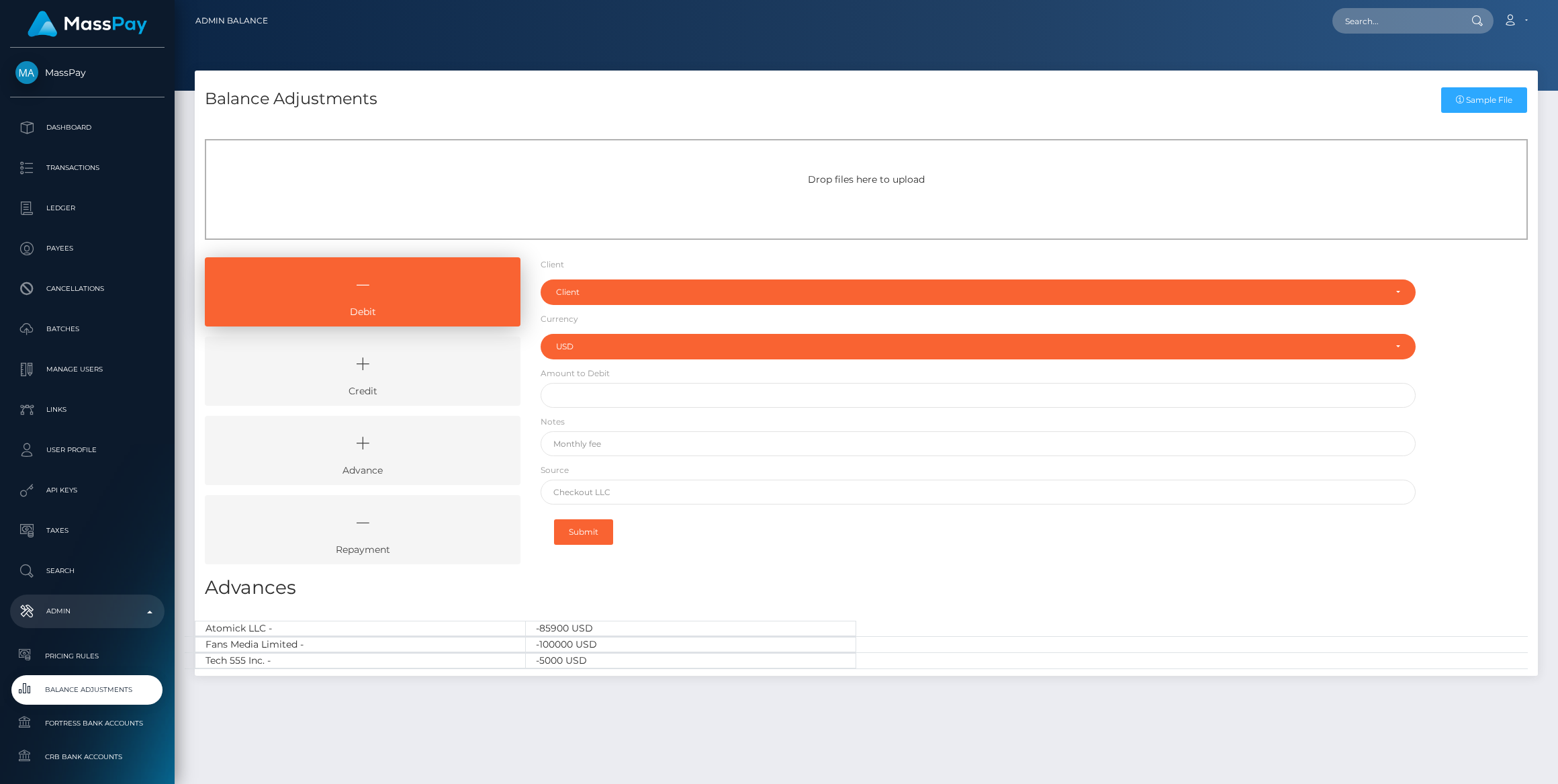
select select "USD"
click at [380, 359] on icon at bounding box center [363, 363] width 285 height 40
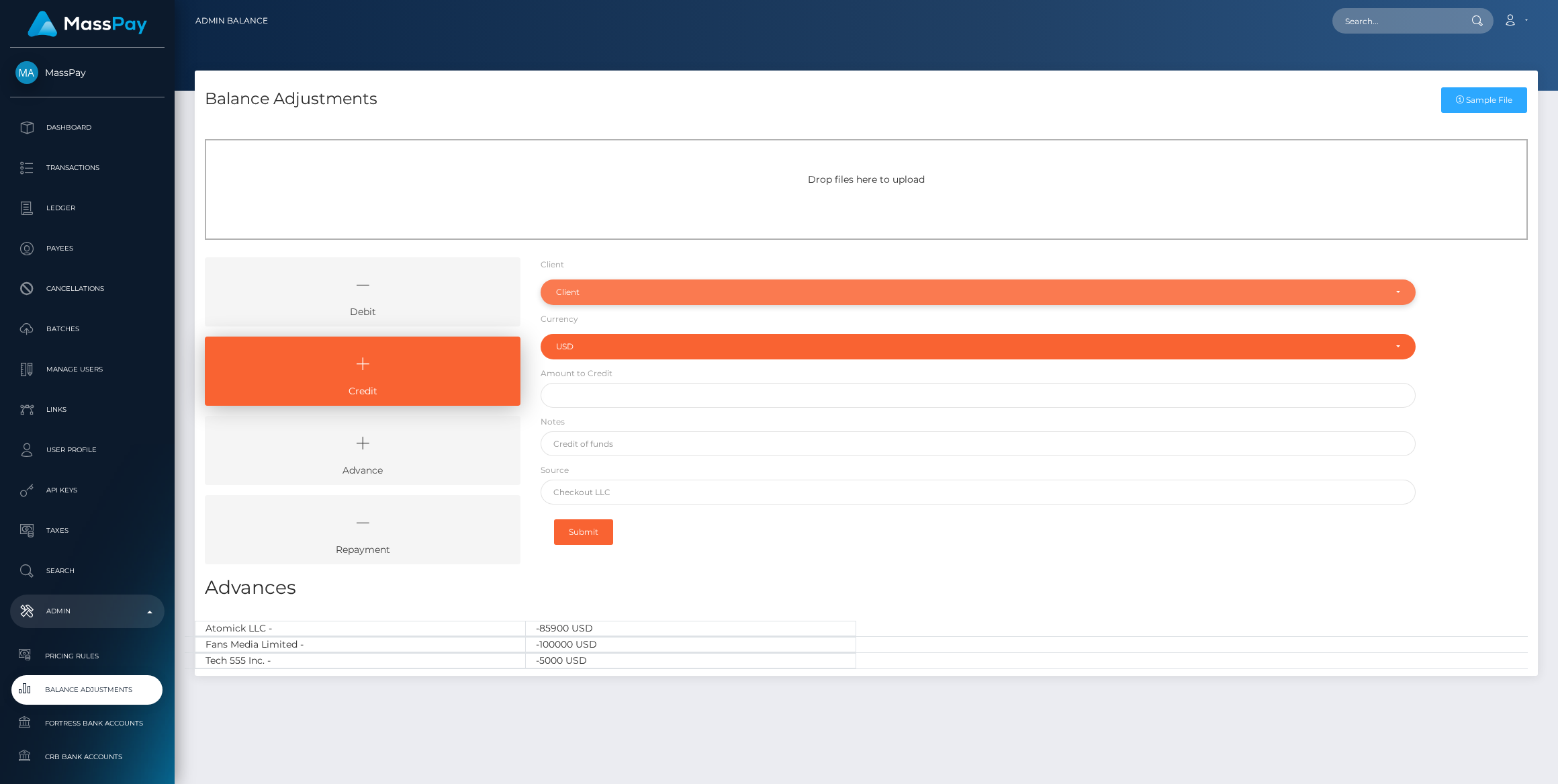
click at [578, 301] on div "Client" at bounding box center [978, 291] width 875 height 25
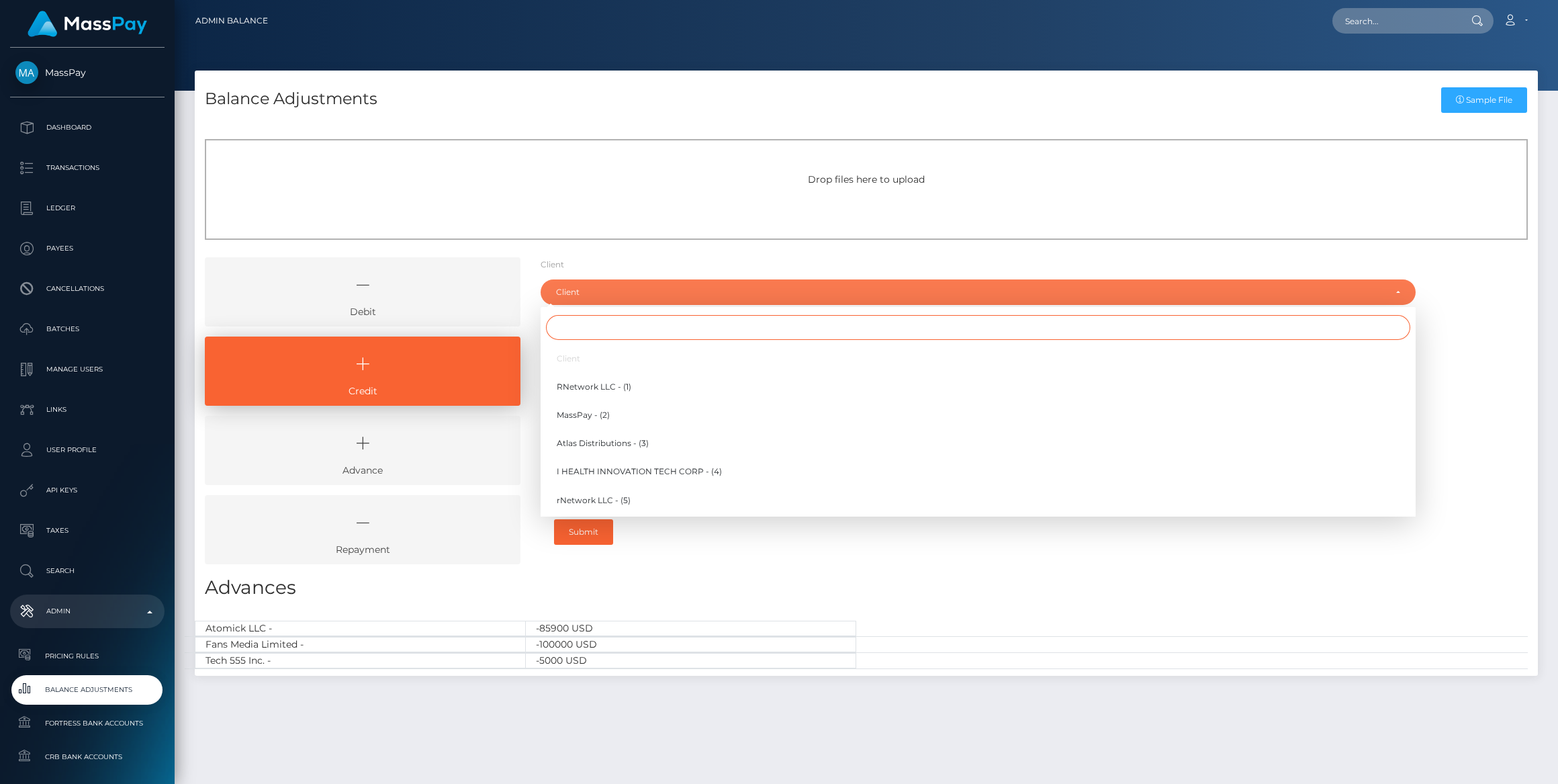
click at [575, 336] on input "Search" at bounding box center [978, 327] width 865 height 25
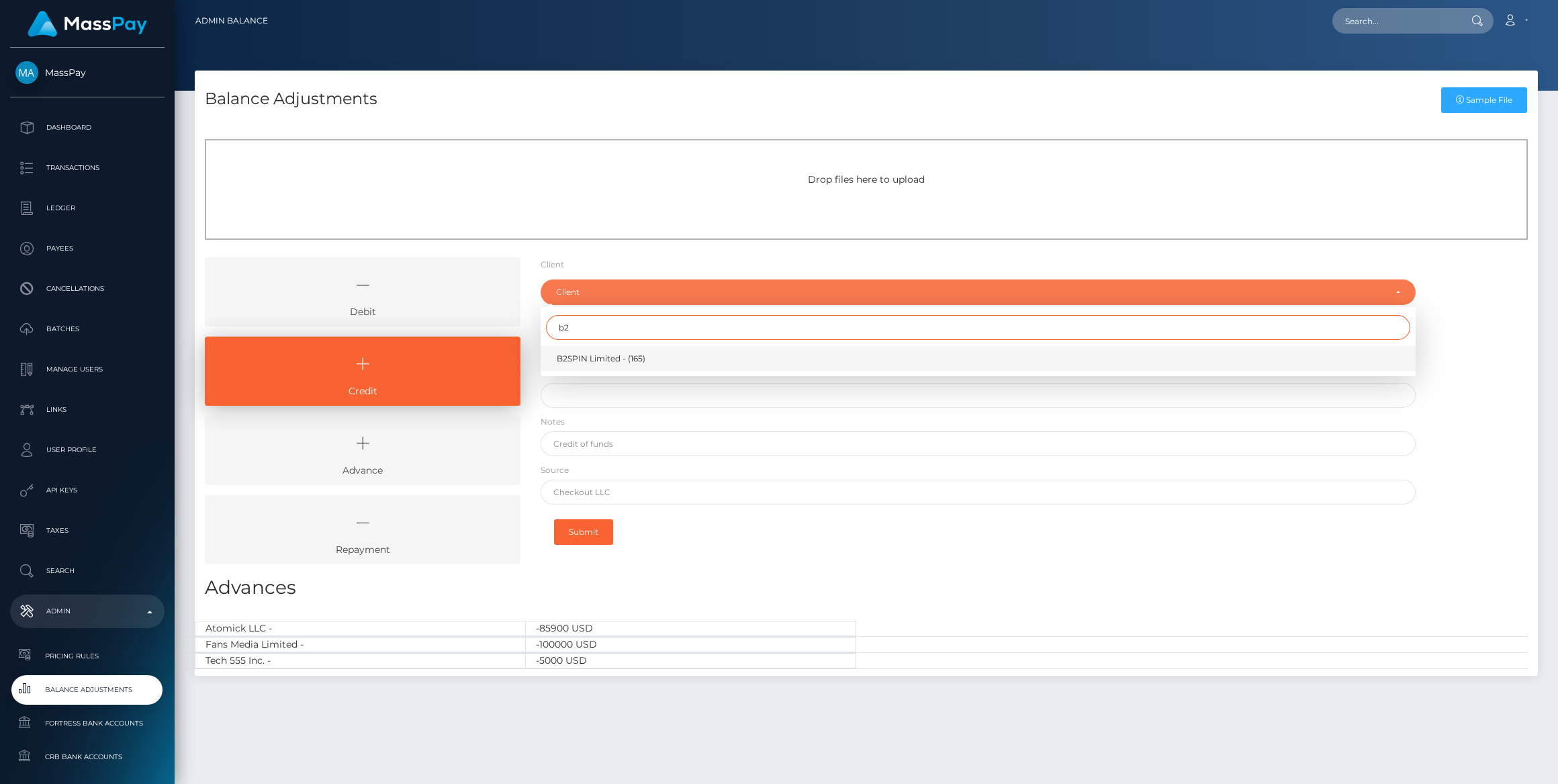
type input "b2"
click at [584, 363] on span "B2SPIN Limited - (165)" at bounding box center [601, 358] width 89 height 12
select select "165"
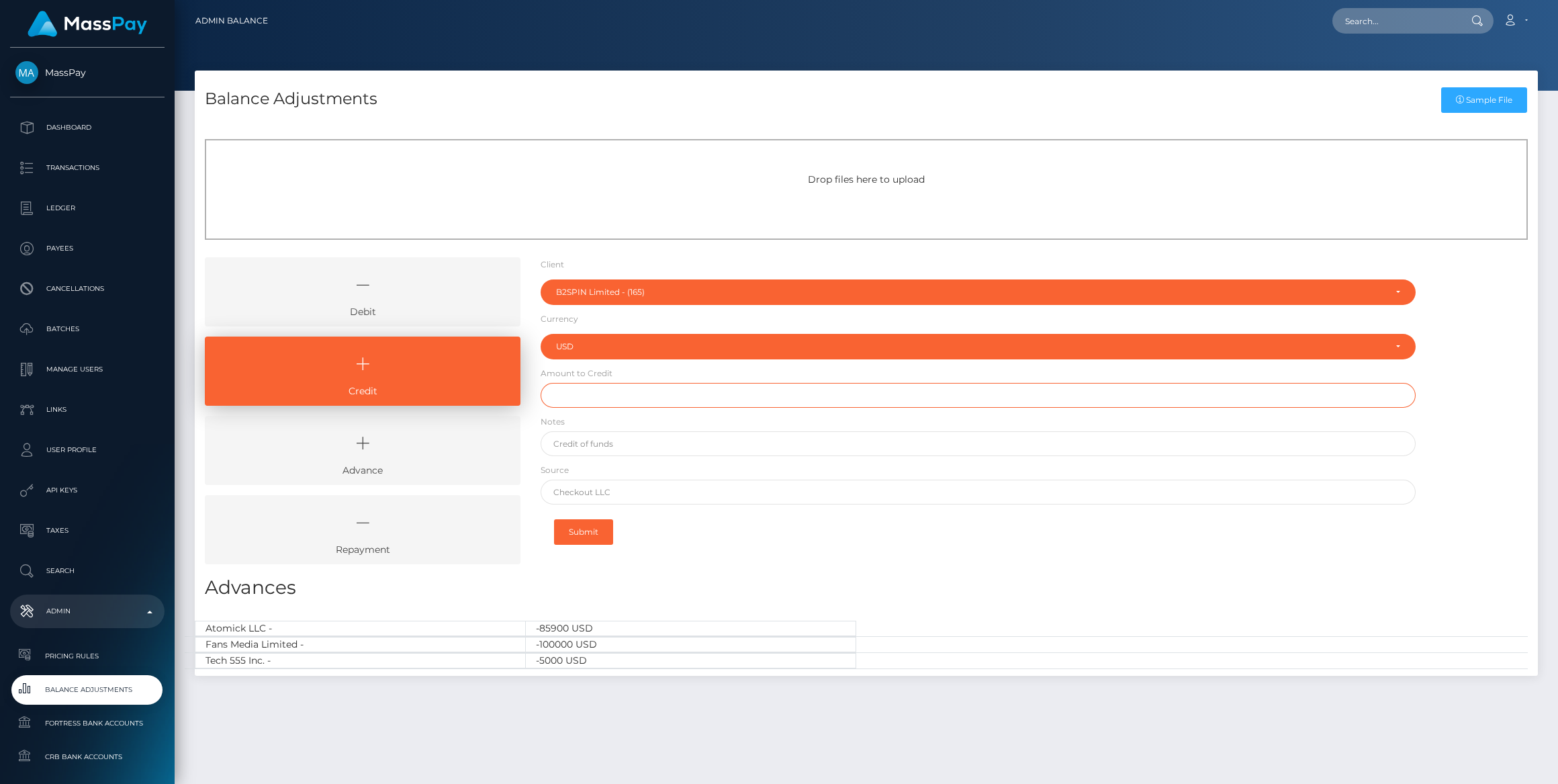
click at [592, 400] on input "text" at bounding box center [978, 395] width 875 height 25
click at [613, 395] on input "$" at bounding box center [978, 395] width 875 height 25
paste input "650,002.00"
type input "$650,002.00"
type input "q"
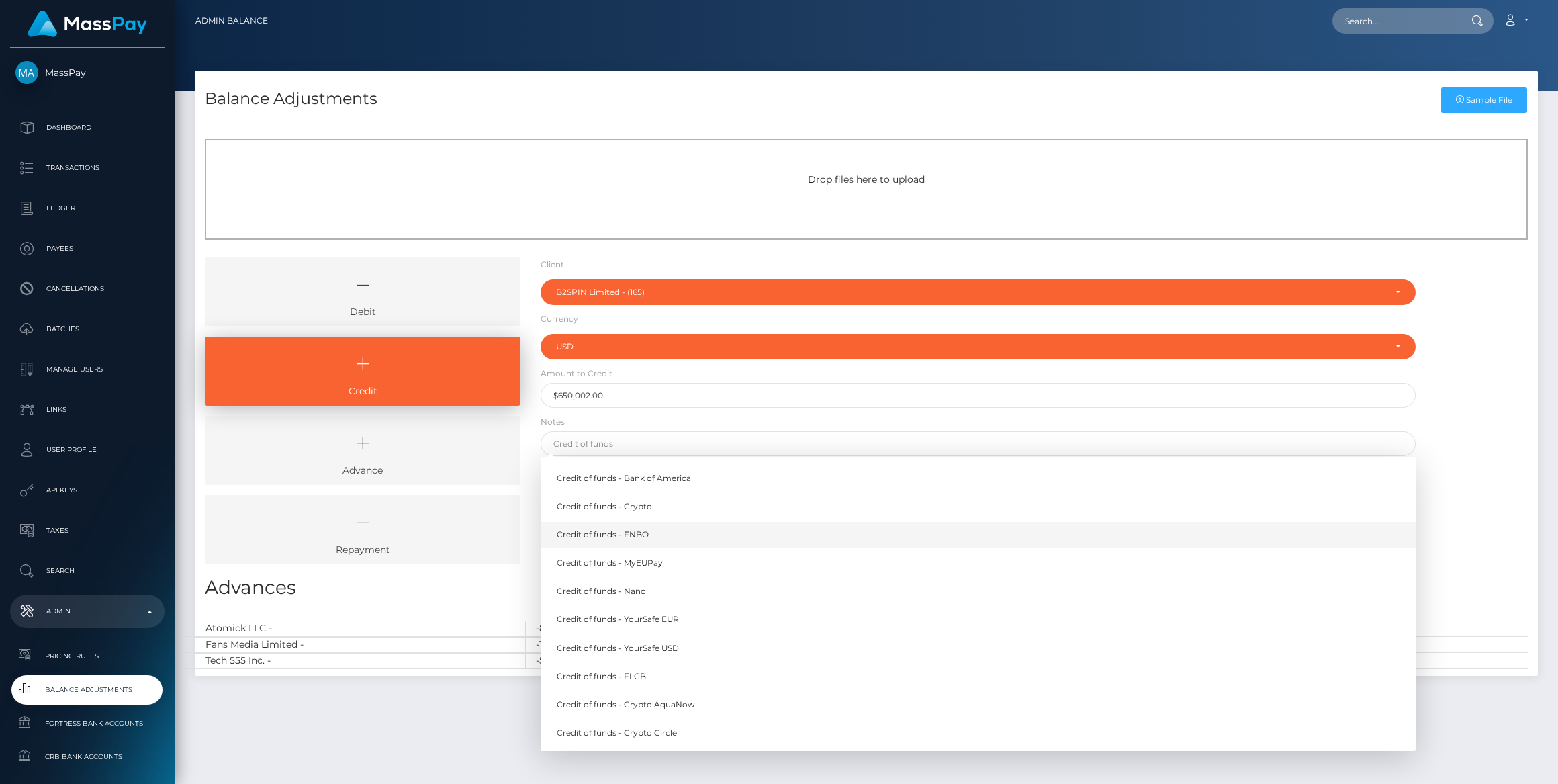
click at [607, 538] on link "Credit of funds - FNBO" at bounding box center [978, 534] width 875 height 25
type input "Credit of funds - FNBO"
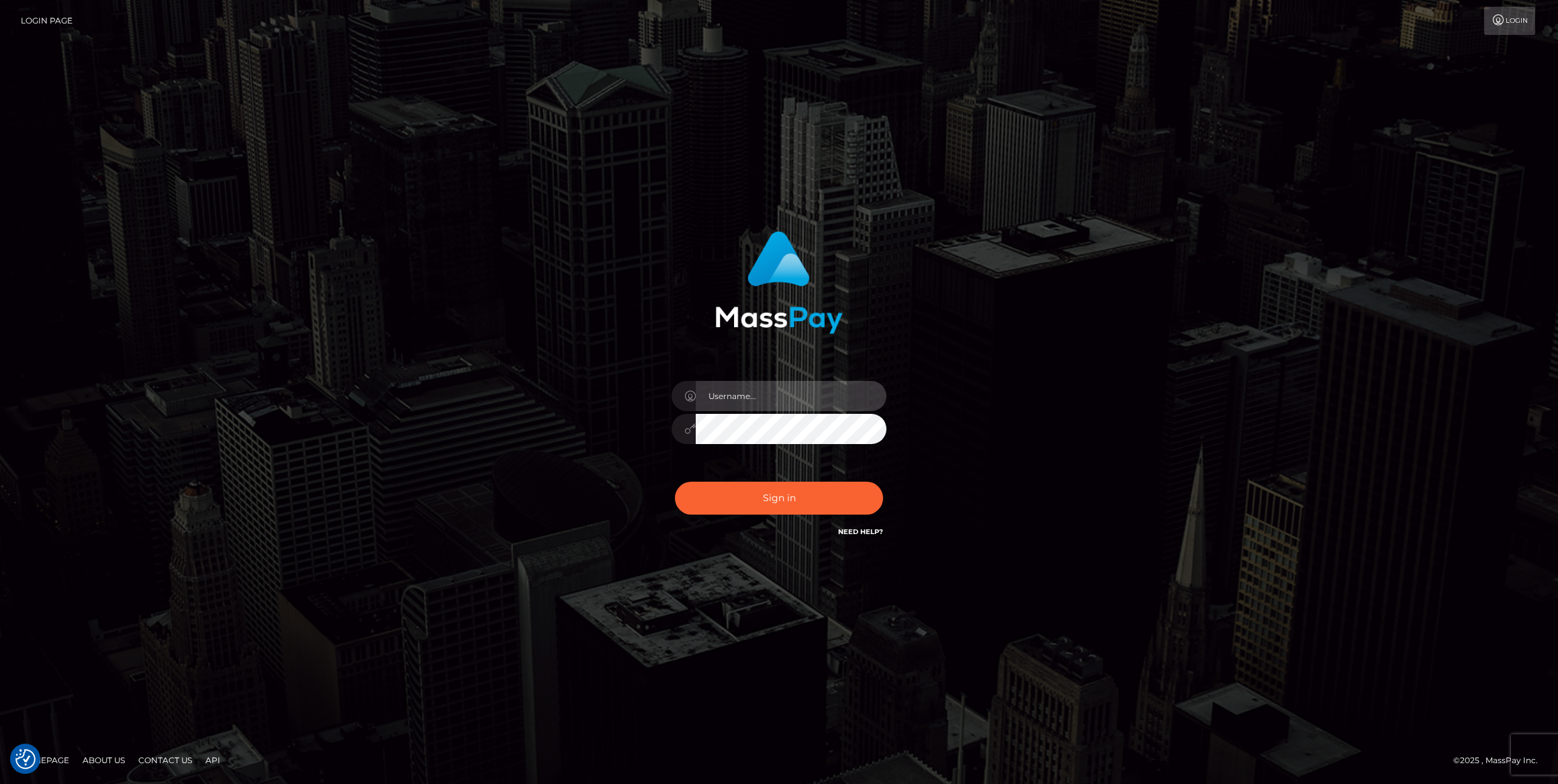
type input "bengreen"
click at [747, 510] on button "Sign in" at bounding box center [779, 497] width 208 height 33
type input "bengreen"
click at [825, 481] on div "0cAFcWeA5i3bpGXE19rnrRXqqYRjZWmkaPJ3v6sXPfZLuf1iOl76_C83bYZQWiP7yVAxd8C9WTKTaIe…" at bounding box center [779, 504] width 235 height 60
click at [823, 485] on button "Sign in" at bounding box center [779, 497] width 208 height 33
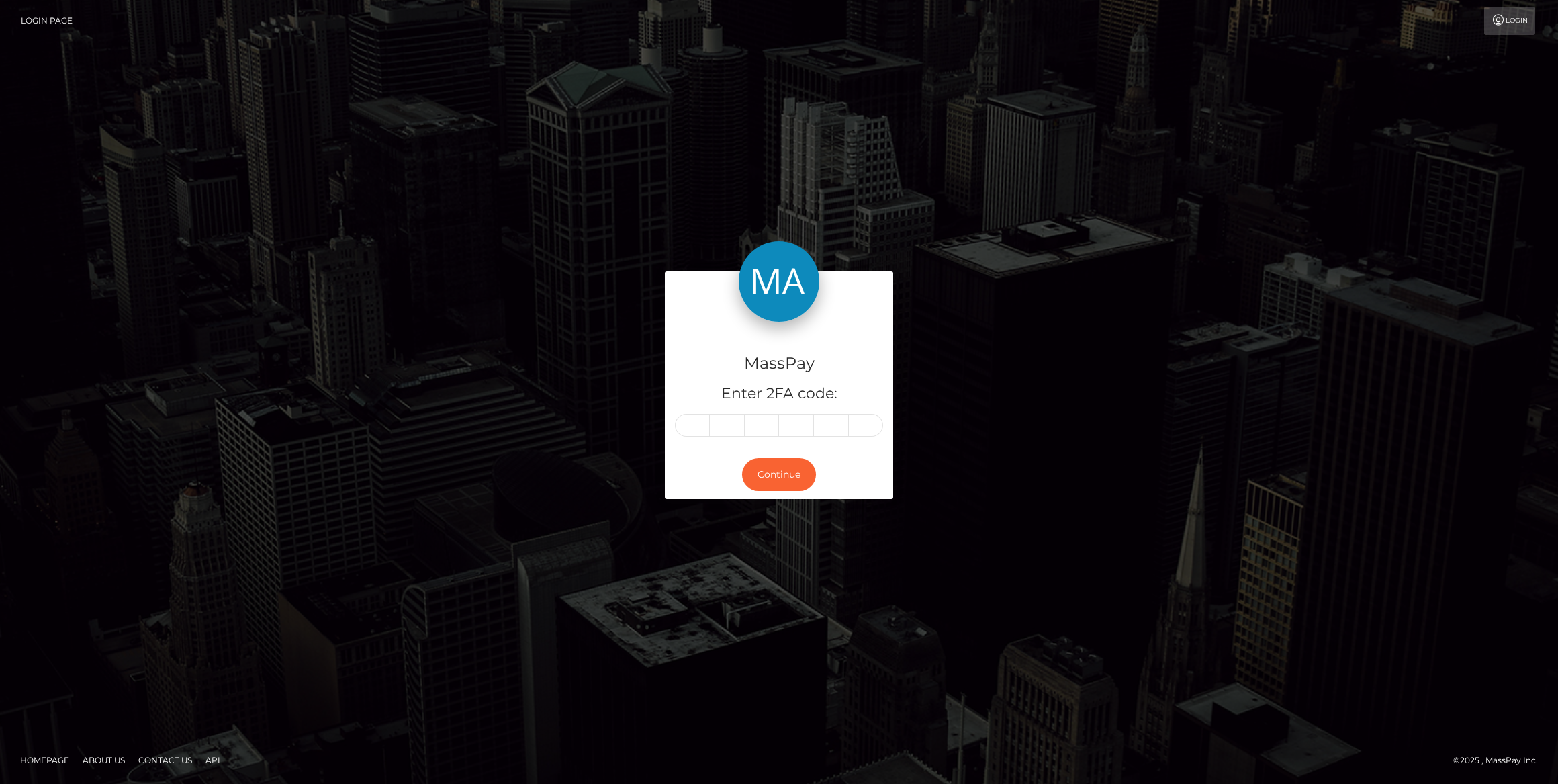
type input "6"
type input "3"
type input "1"
type input "0"
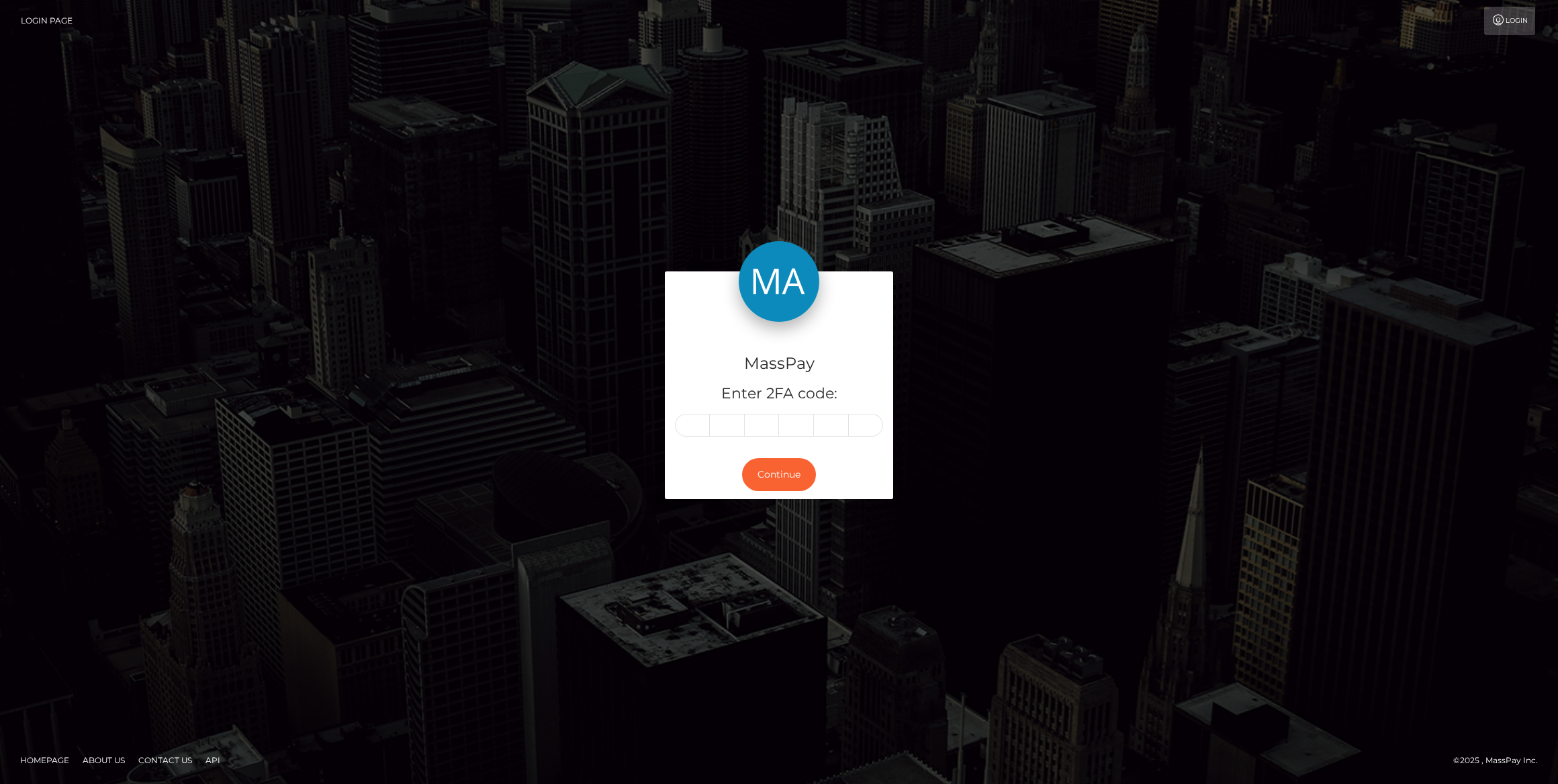
type input "2"
click at [764, 471] on button "Continue" at bounding box center [779, 474] width 74 height 33
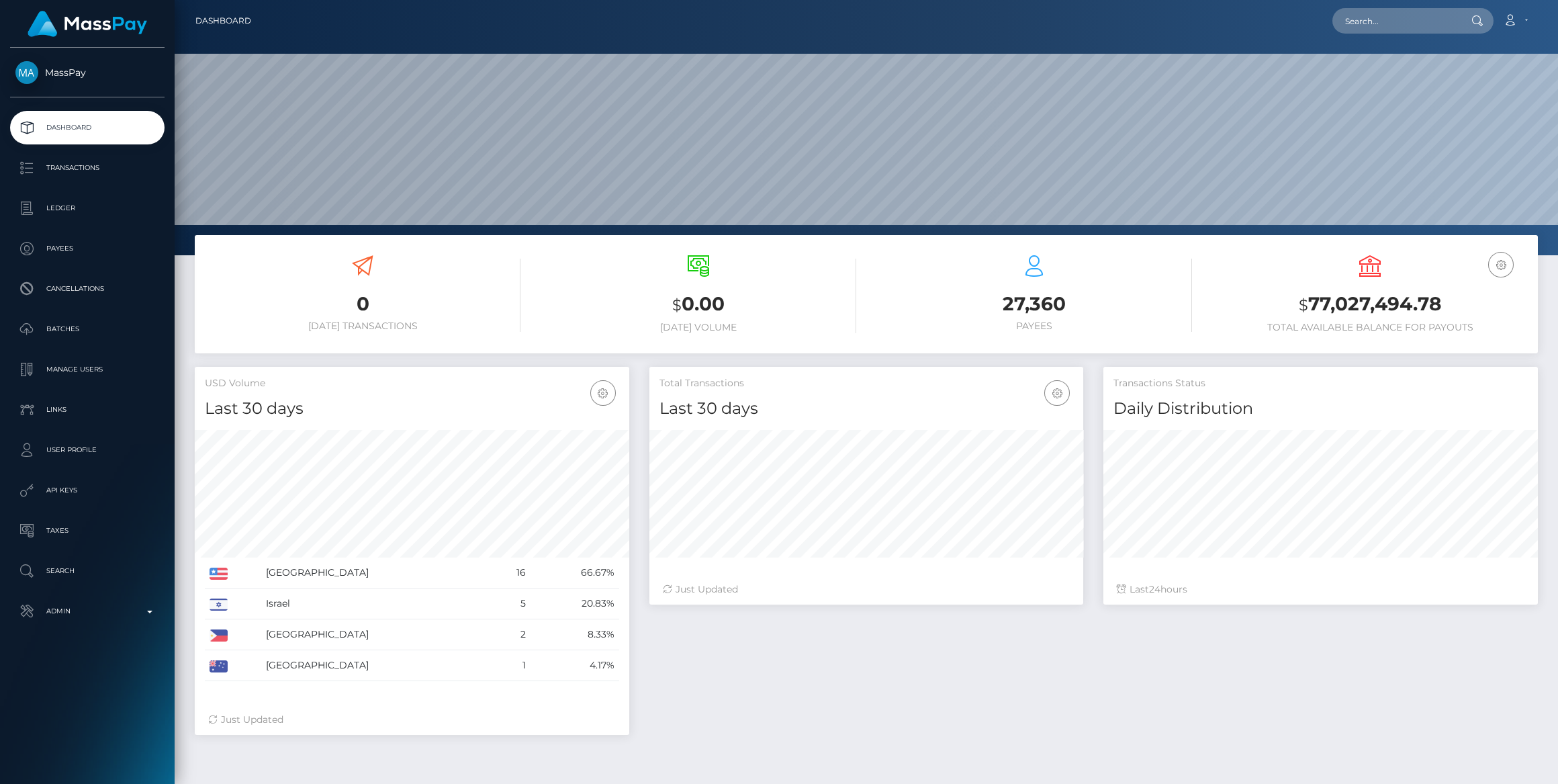
scroll to position [237, 434]
click at [93, 210] on p "Ledger" at bounding box center [86, 209] width 143 height 21
click at [96, 628] on div "MassPay Dashboard Transactions Ledger Payees Cancellations" at bounding box center [87, 414] width 174 height 733
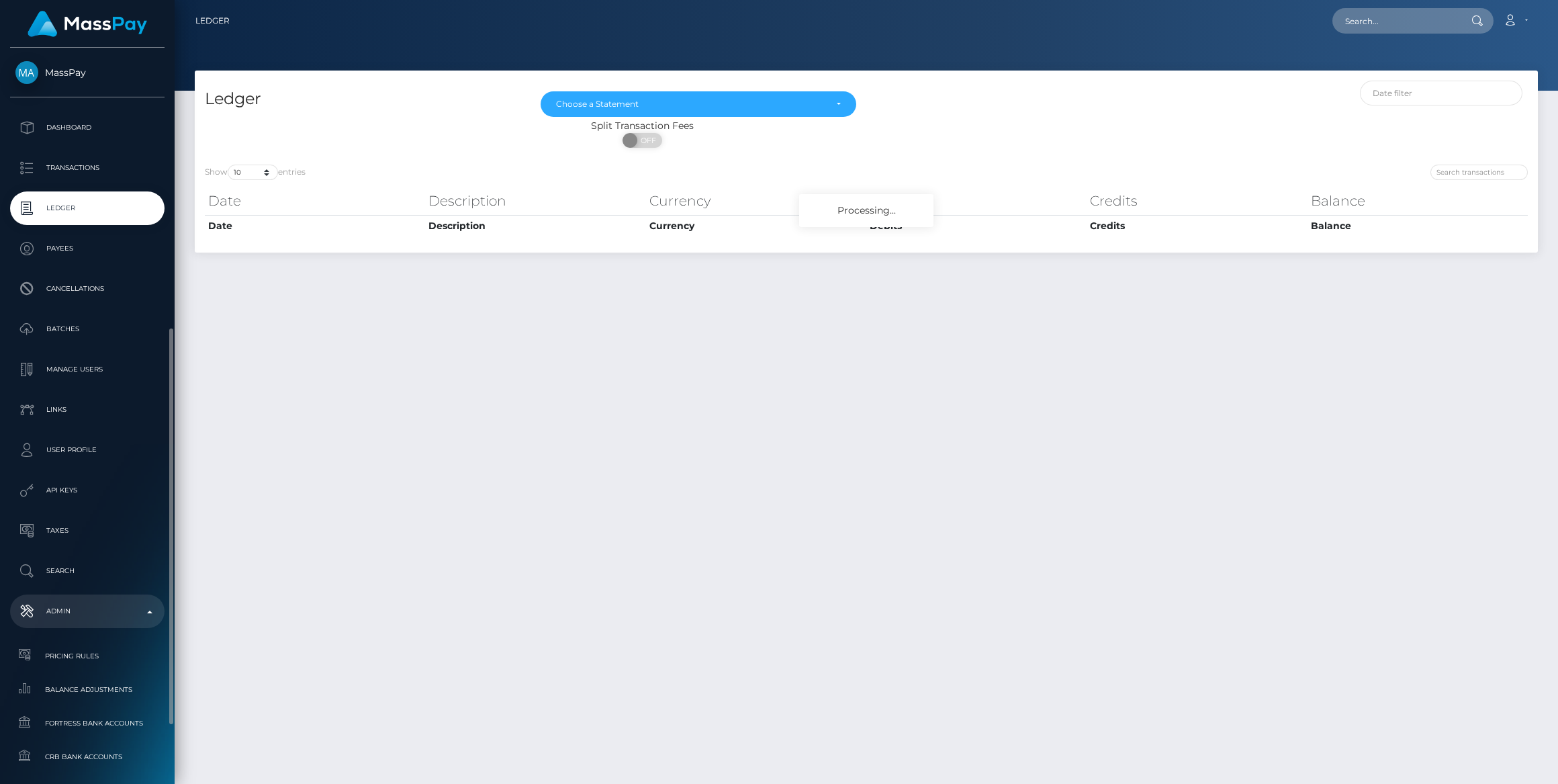
scroll to position [183, 0]
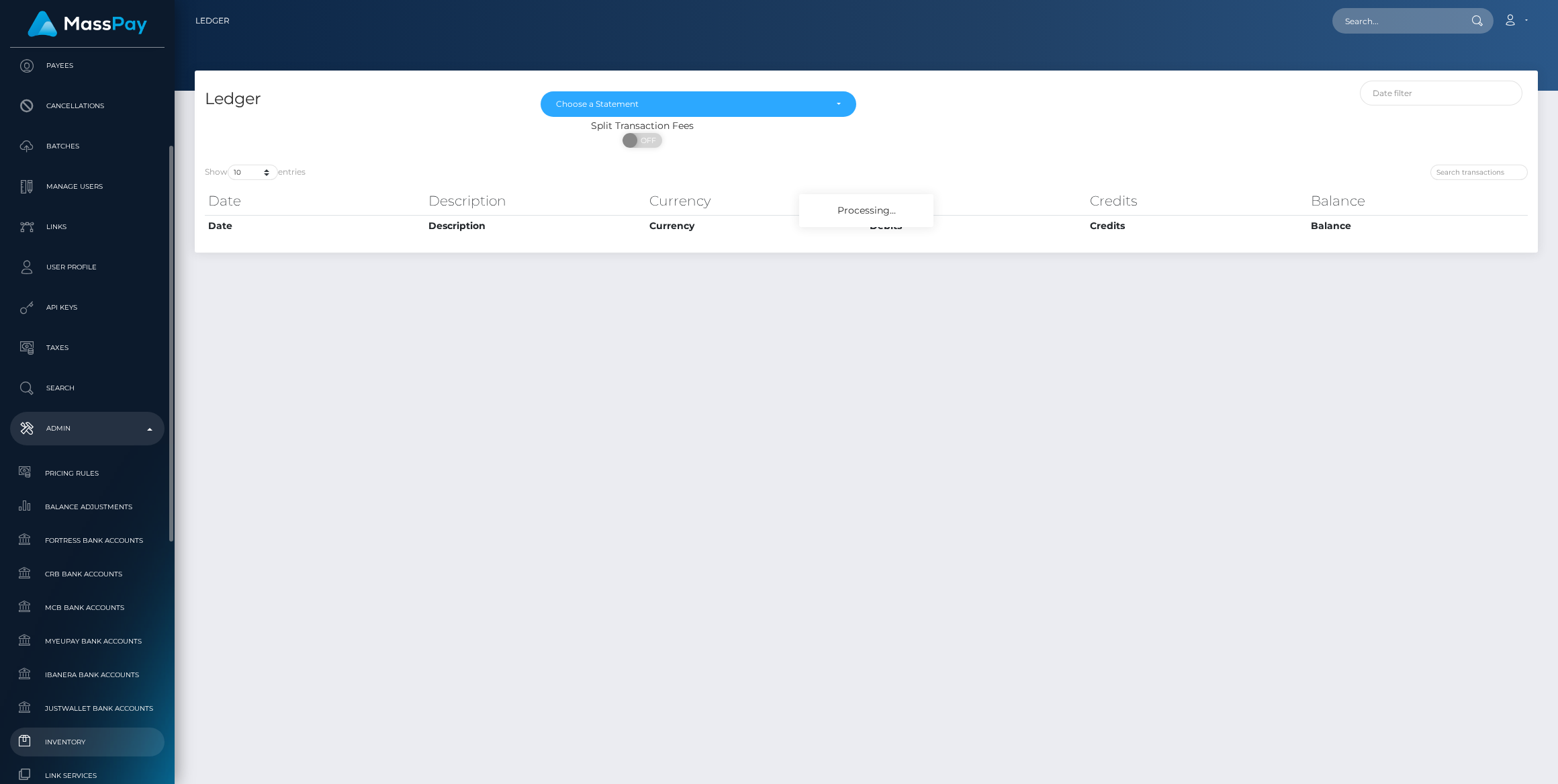
click at [84, 730] on link "Inventory" at bounding box center [87, 742] width 155 height 29
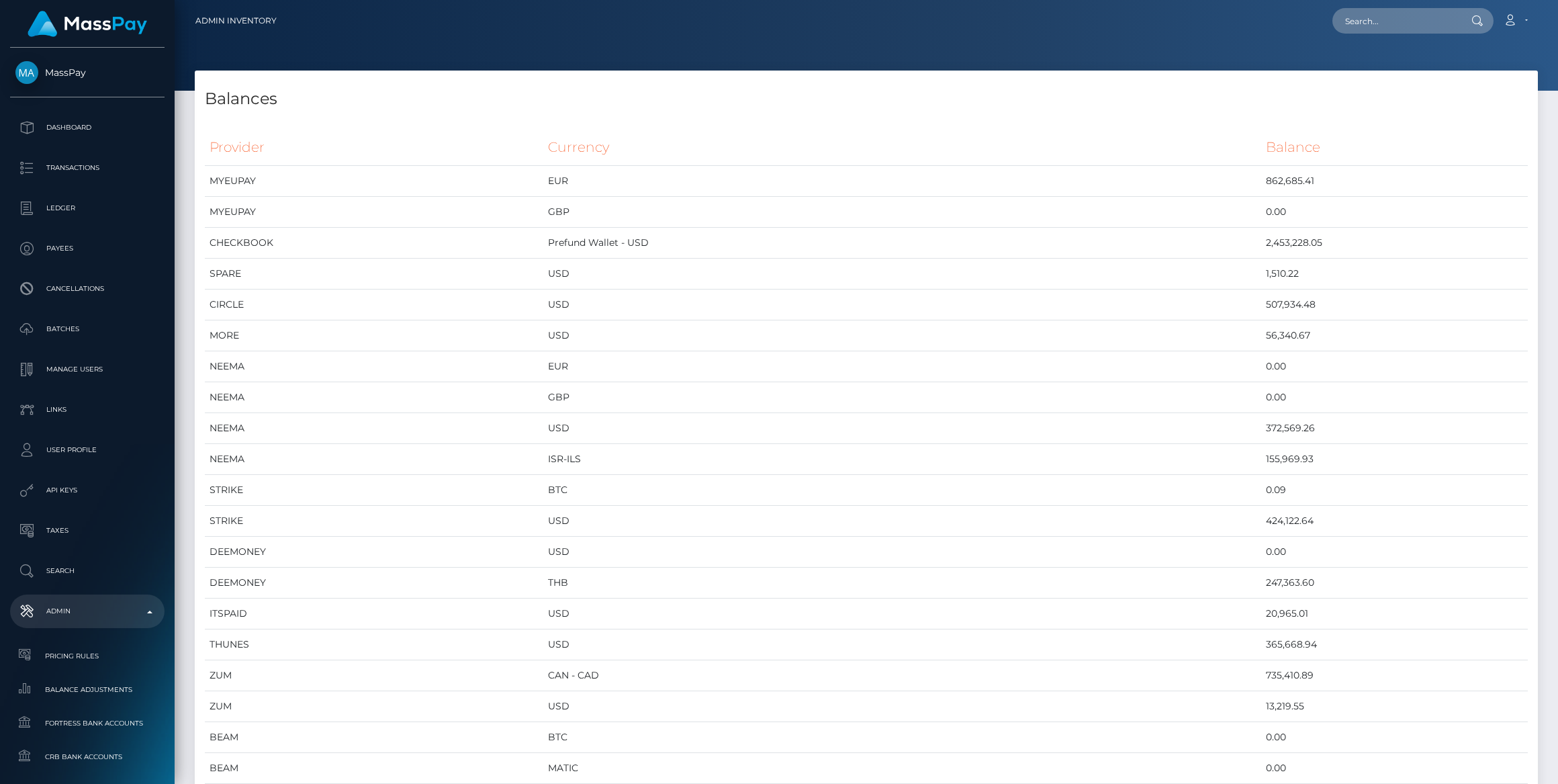
scroll to position [6107, 1343]
click at [516, 235] on td "CHECKBOOK" at bounding box center [374, 243] width 338 height 31
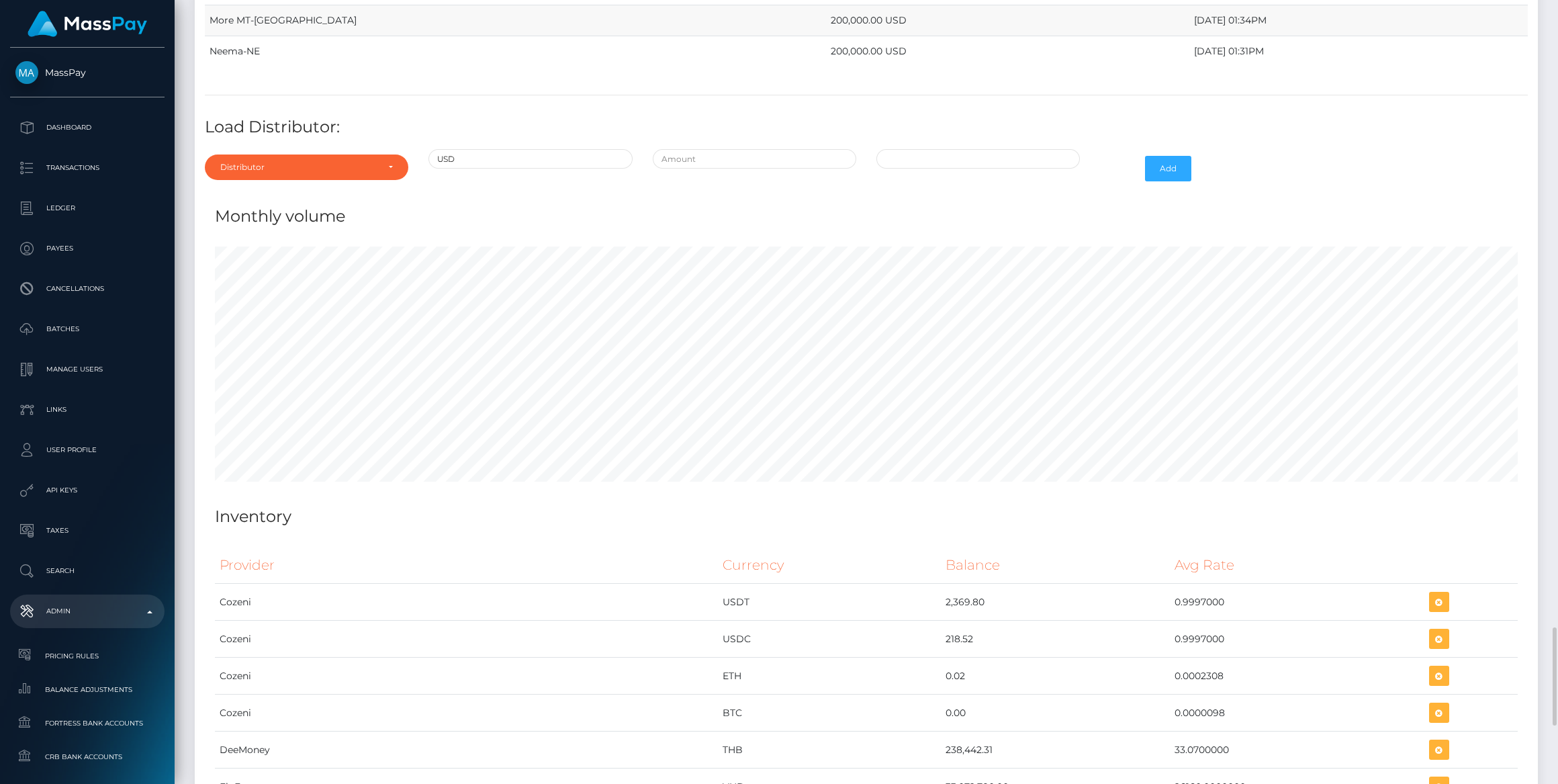
scroll to position [4700, 0]
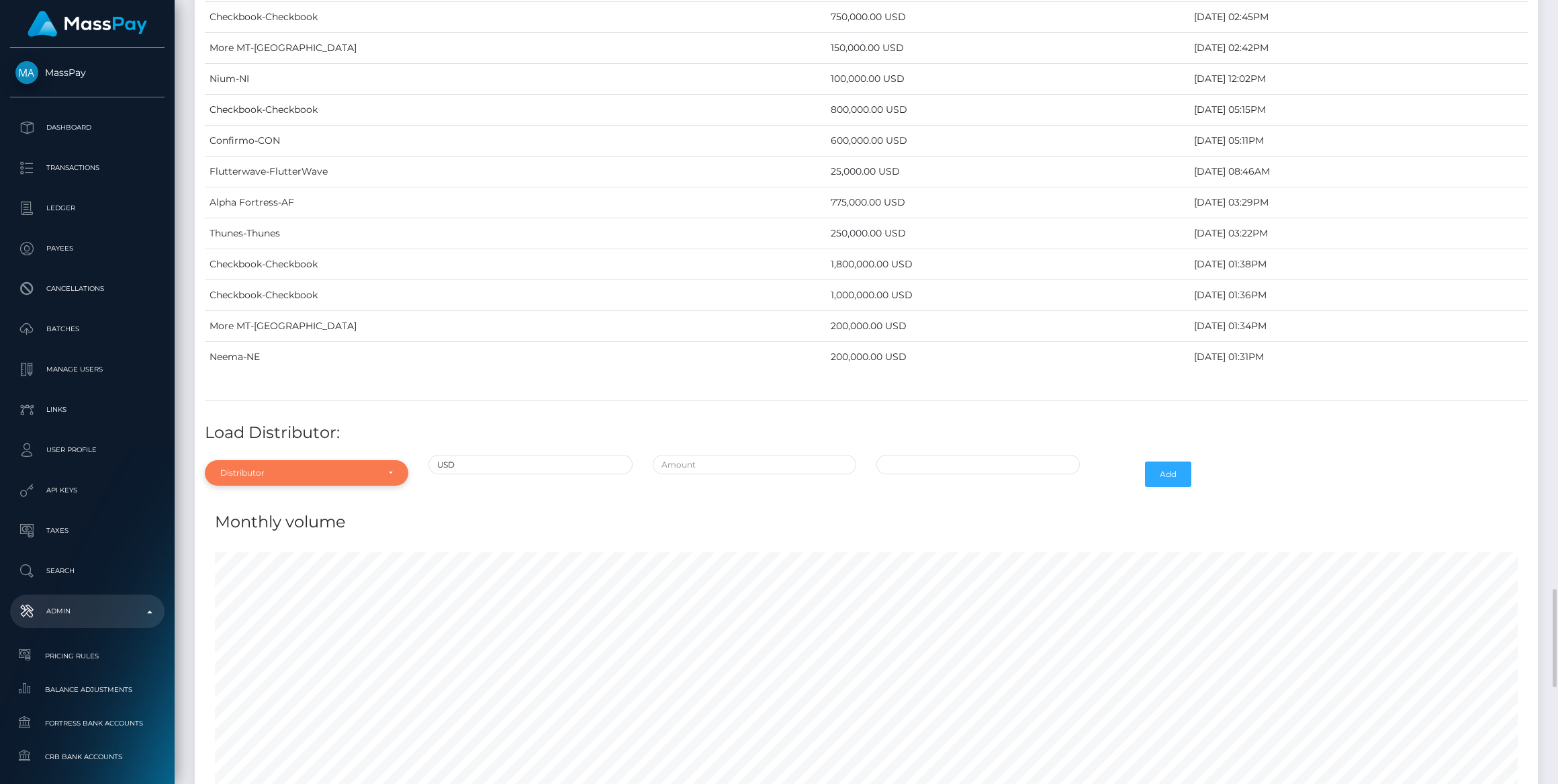
click at [321, 467] on div "Distributor" at bounding box center [299, 472] width 157 height 10
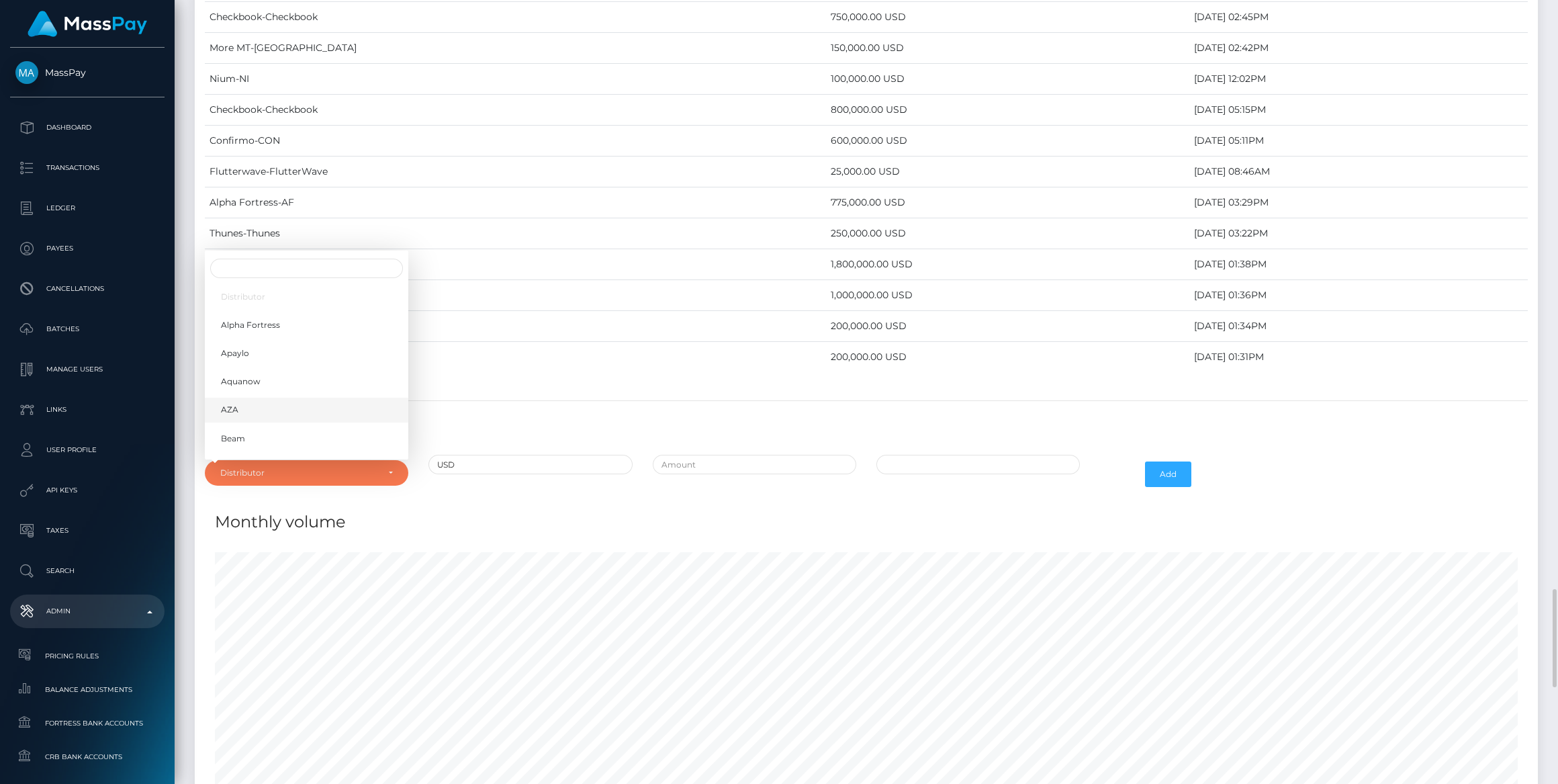
scroll to position [6107, 1343]
click at [273, 259] on input "Search" at bounding box center [306, 268] width 193 height 20
type input "chec"
click at [261, 429] on link "Checkbook" at bounding box center [306, 441] width 203 height 25
select select "7"
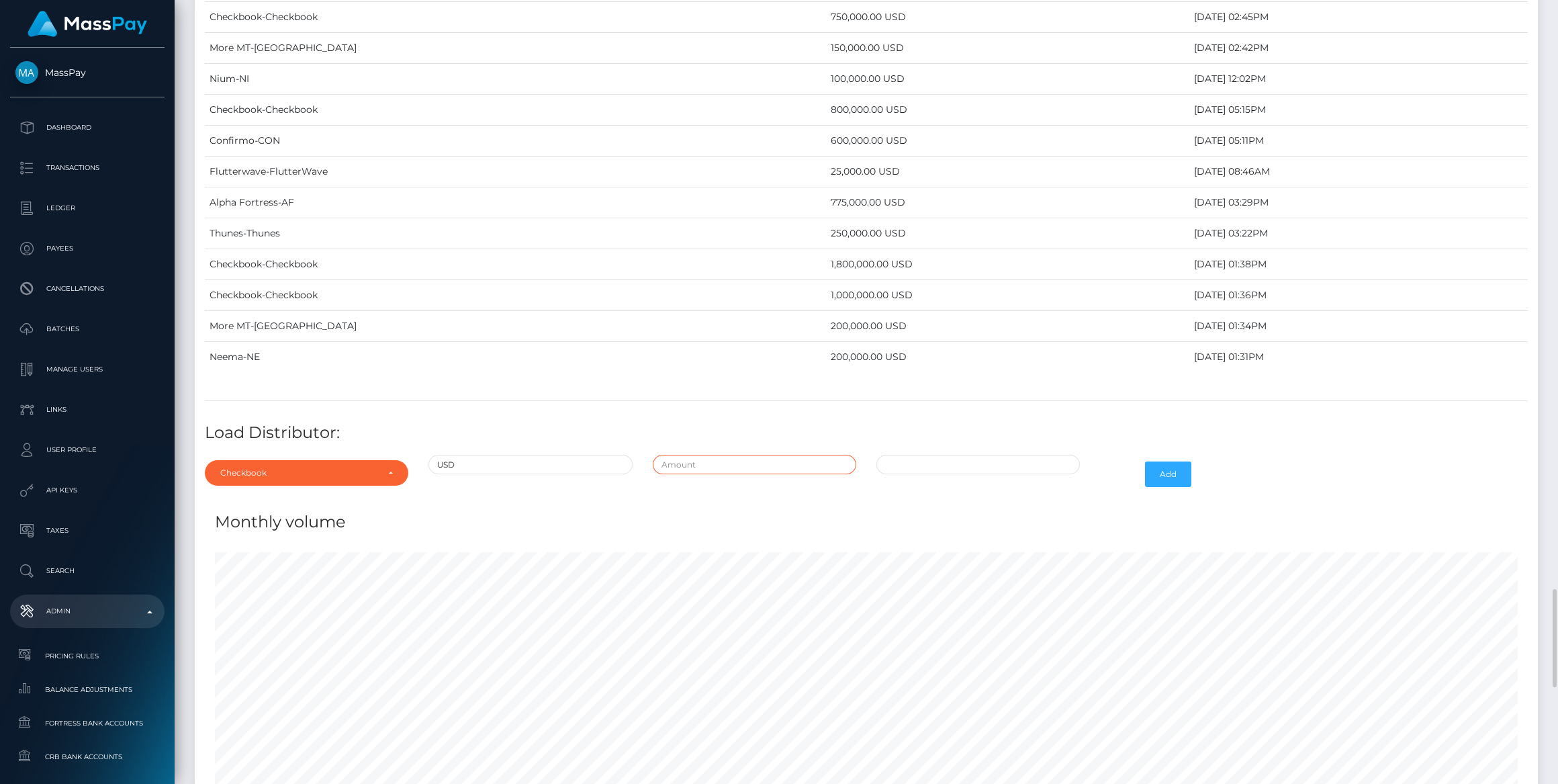
click at [819, 454] on input "text" at bounding box center [754, 464] width 203 height 20
type input "$925,000.0000000"
type input "08/26/2025 10:23 AM"
click at [1179, 462] on button "Add" at bounding box center [1168, 474] width 46 height 25
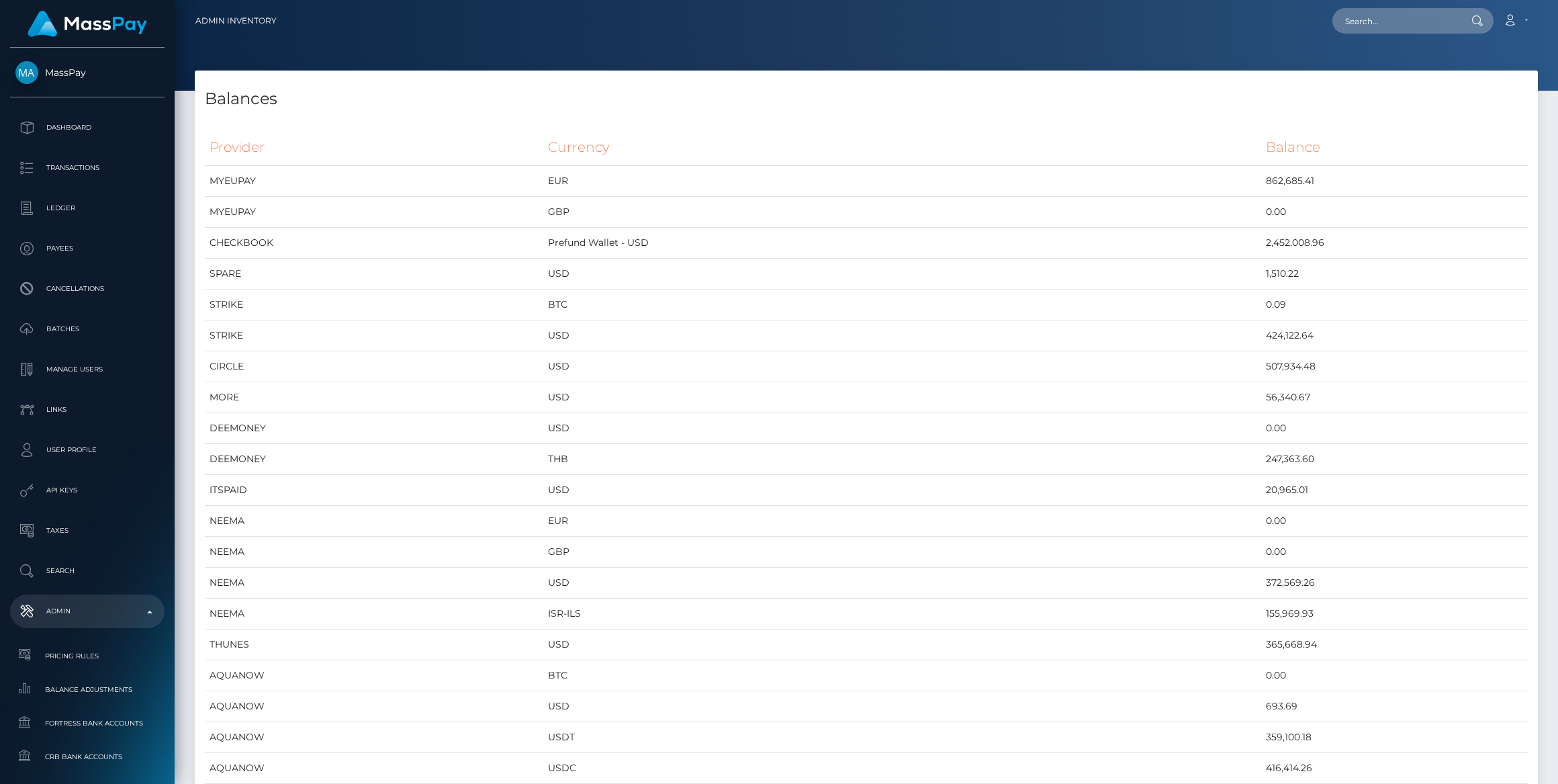
scroll to position [6138, 1343]
click at [112, 129] on p "Dashboard" at bounding box center [86, 127] width 143 height 21
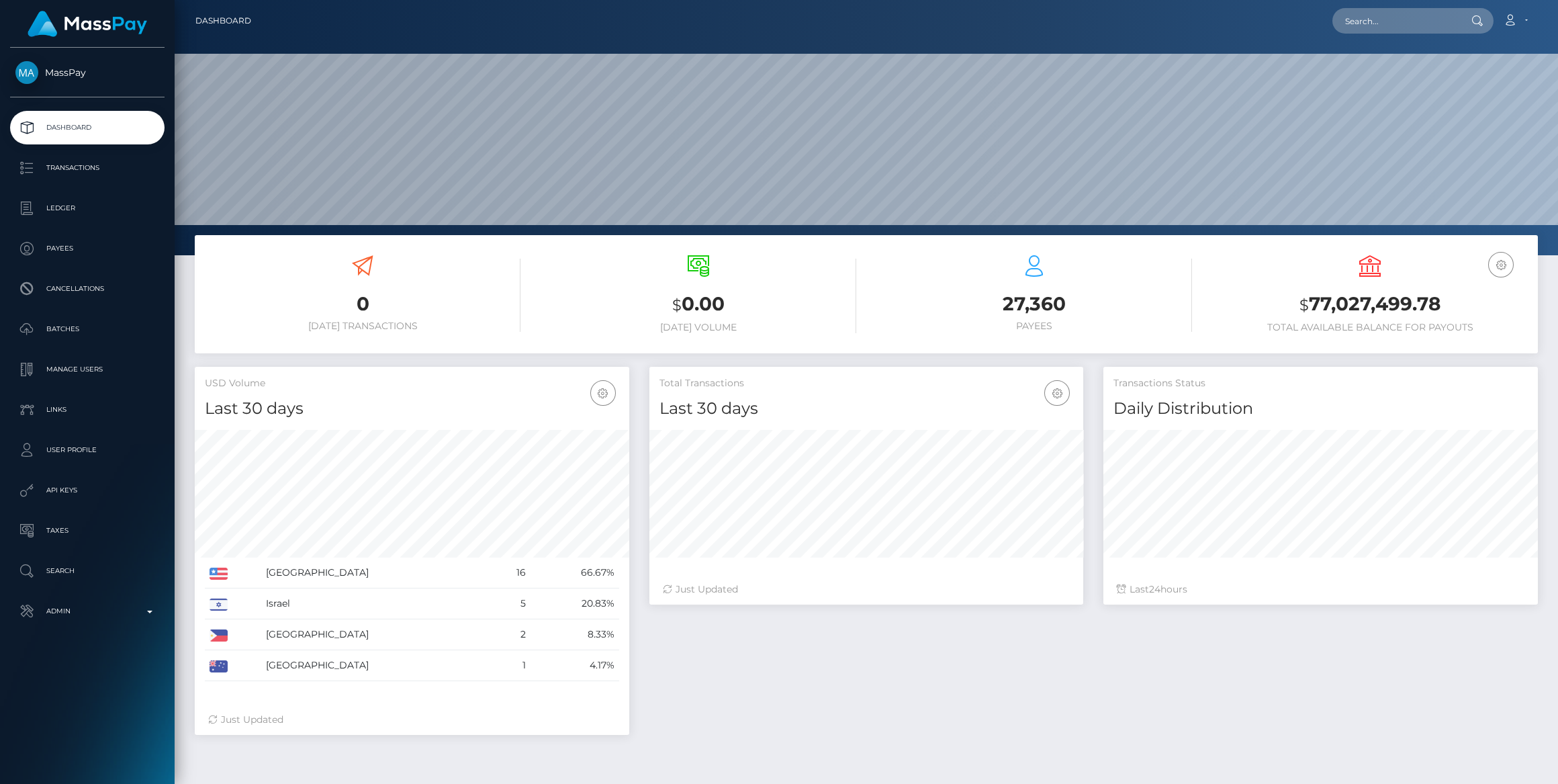
scroll to position [237, 434]
click at [66, 626] on link "Admin" at bounding box center [87, 612] width 155 height 34
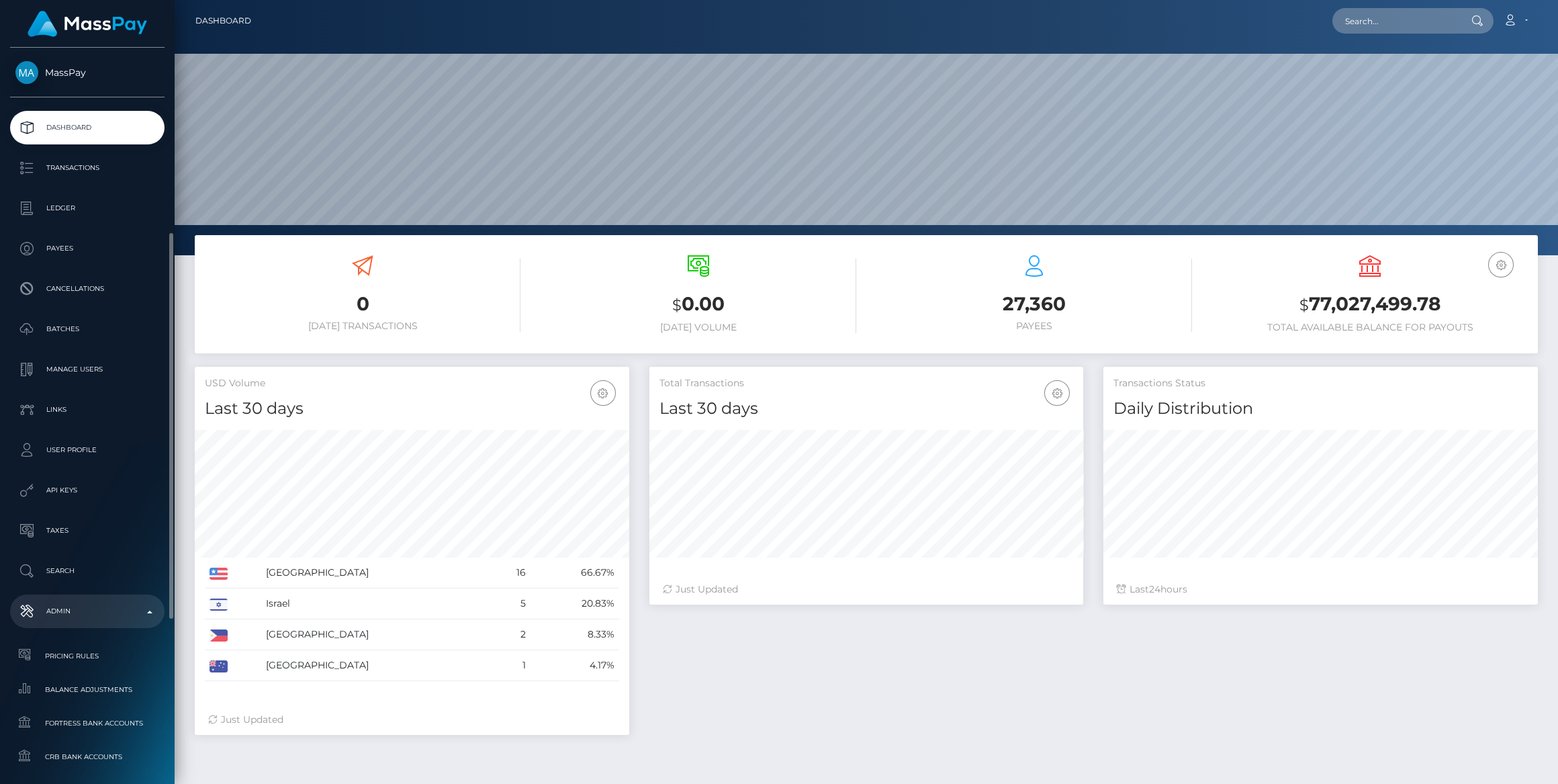
scroll to position [611, 0]
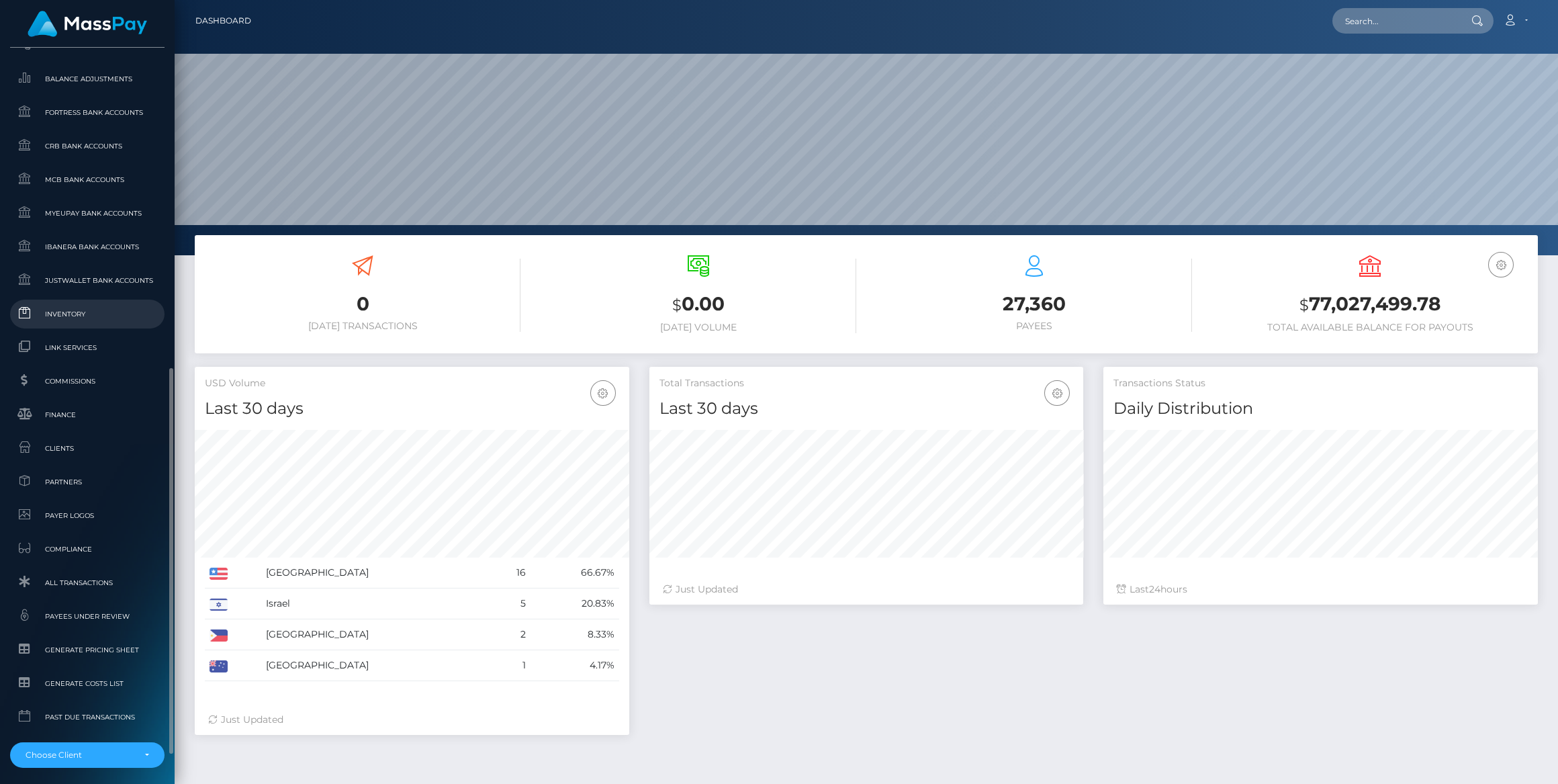
click at [64, 319] on span "Inventory" at bounding box center [86, 314] width 143 height 15
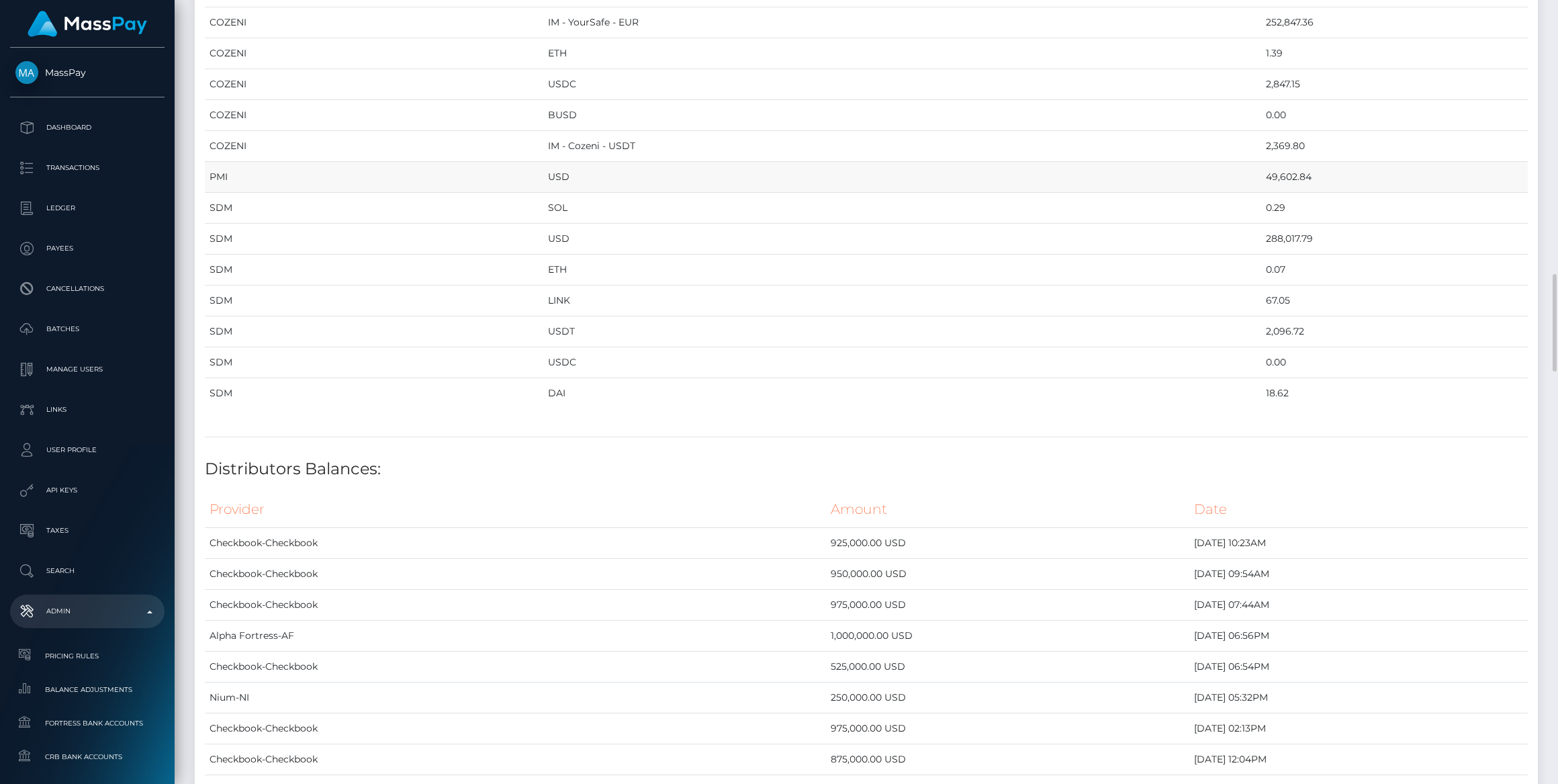
scroll to position [2381, 0]
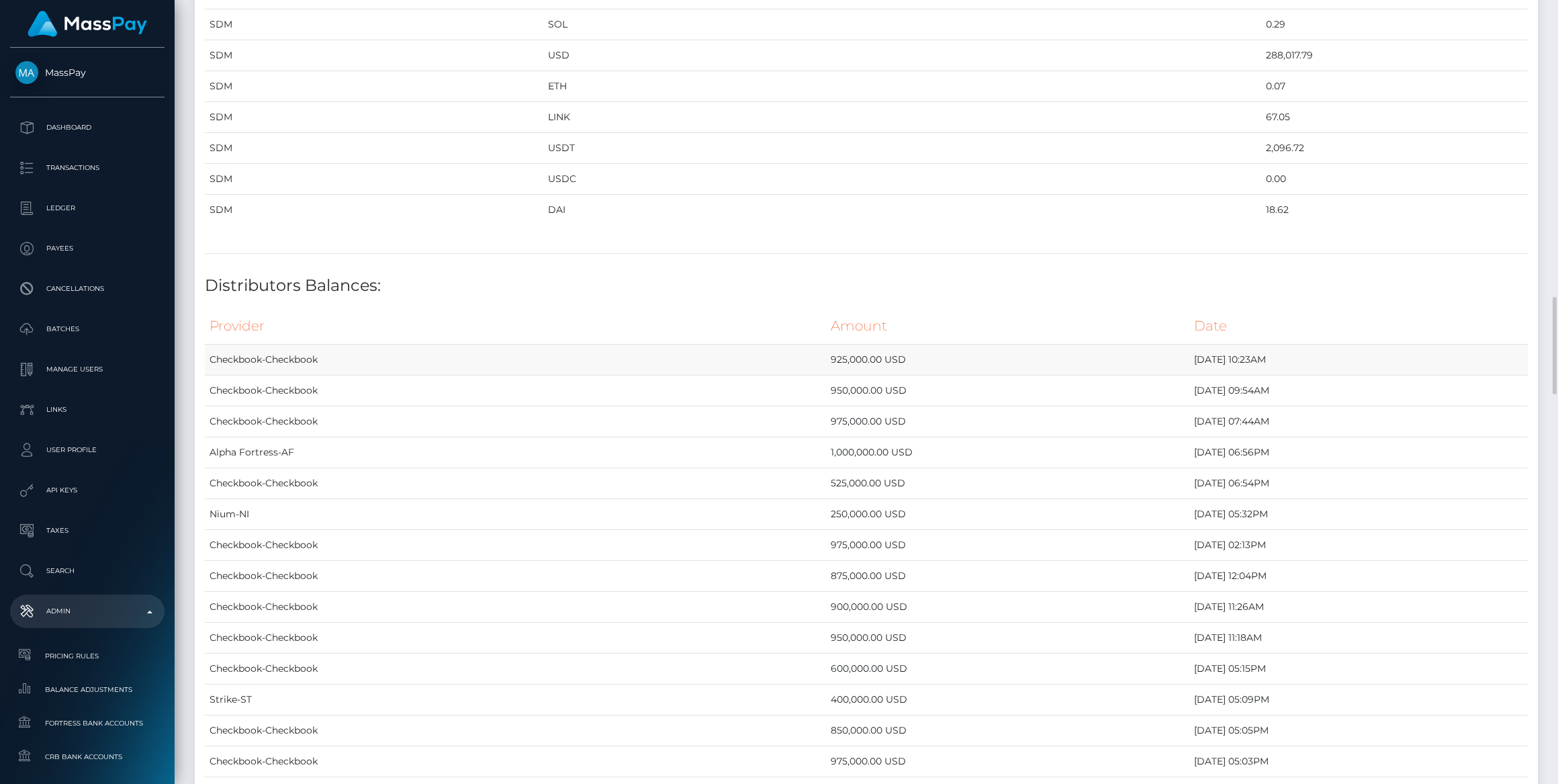
drag, startPoint x: 1148, startPoint y: 397, endPoint x: 205, endPoint y: 338, distance: 944.8
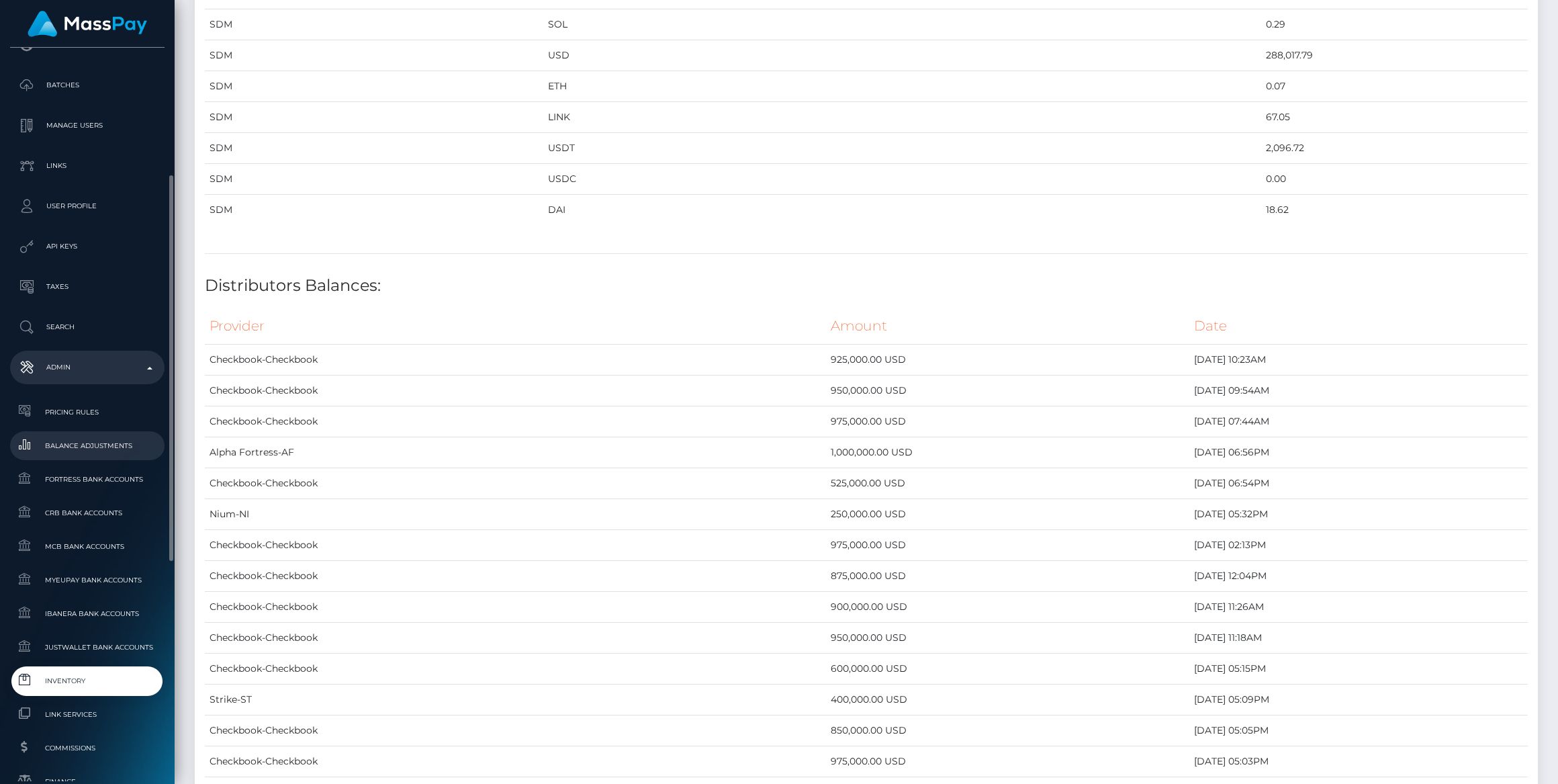
click at [100, 443] on span "Balance Adjustments" at bounding box center [86, 445] width 143 height 15
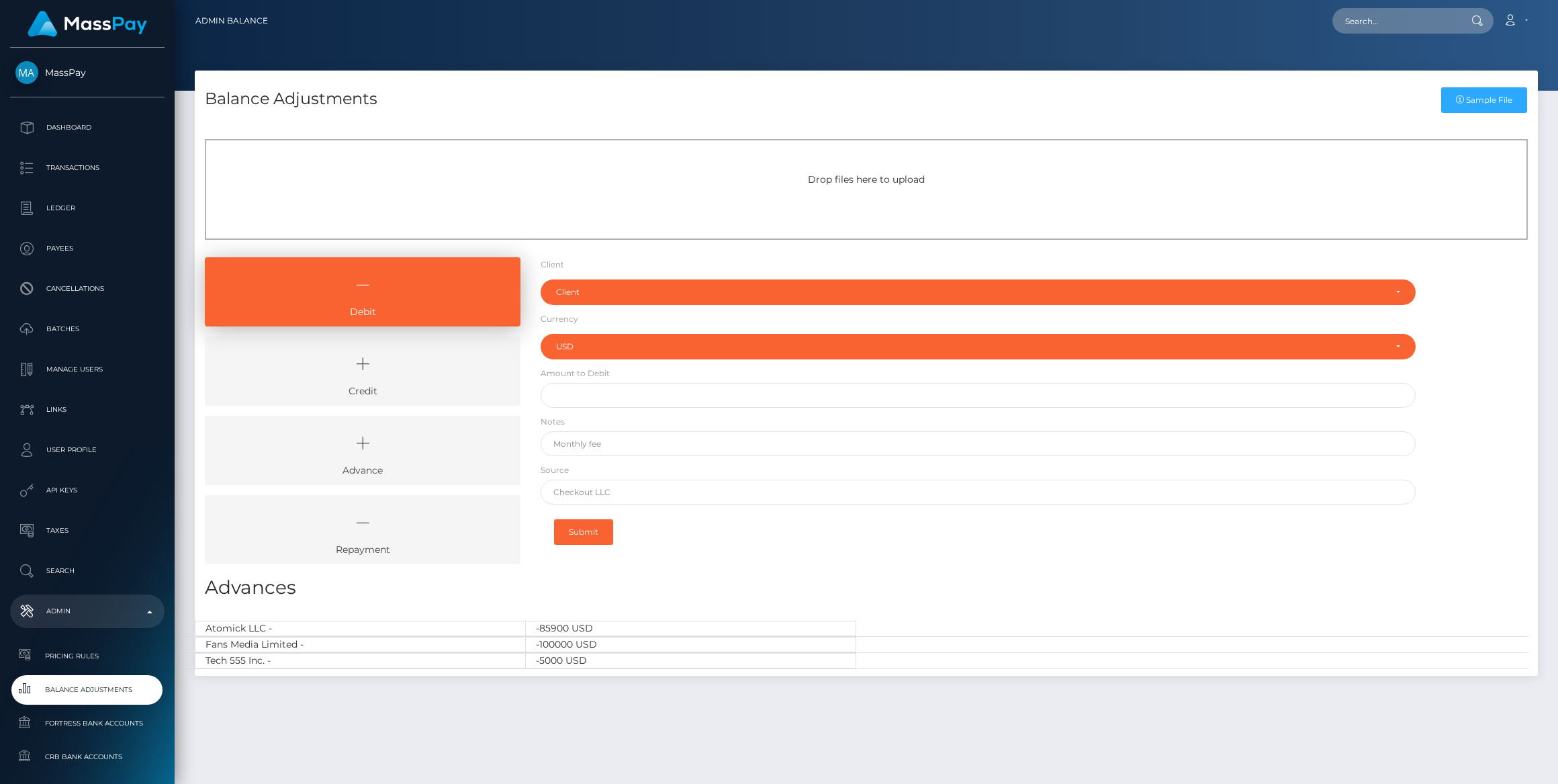
select select "USD"
click at [355, 363] on icon at bounding box center [363, 363] width 285 height 40
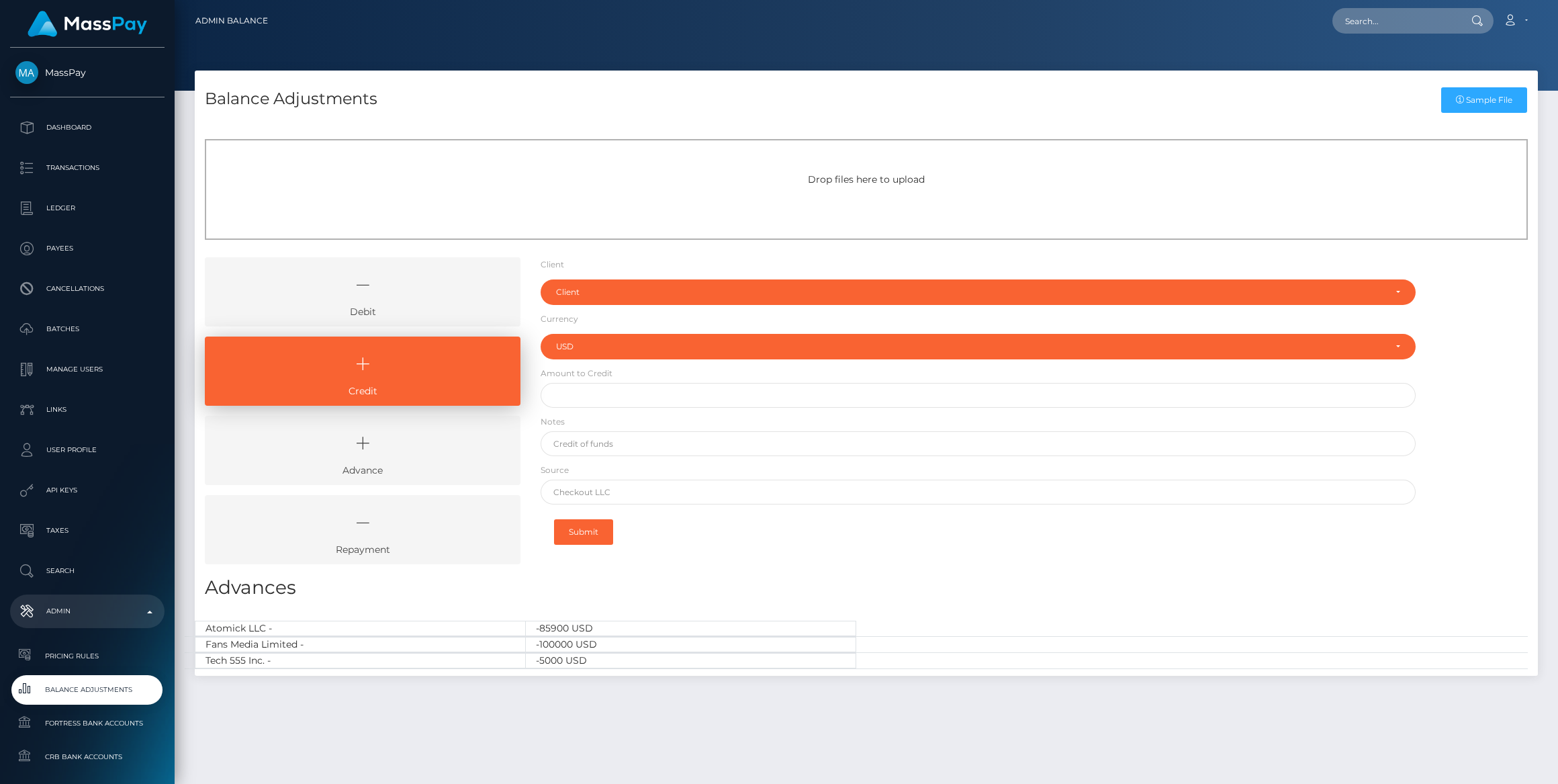
click at [601, 305] on form "Client Client RNetwork LLC - (1) MassPay - (2) Atlas Distributions - (3) I HEAL…" at bounding box center [978, 406] width 875 height 296
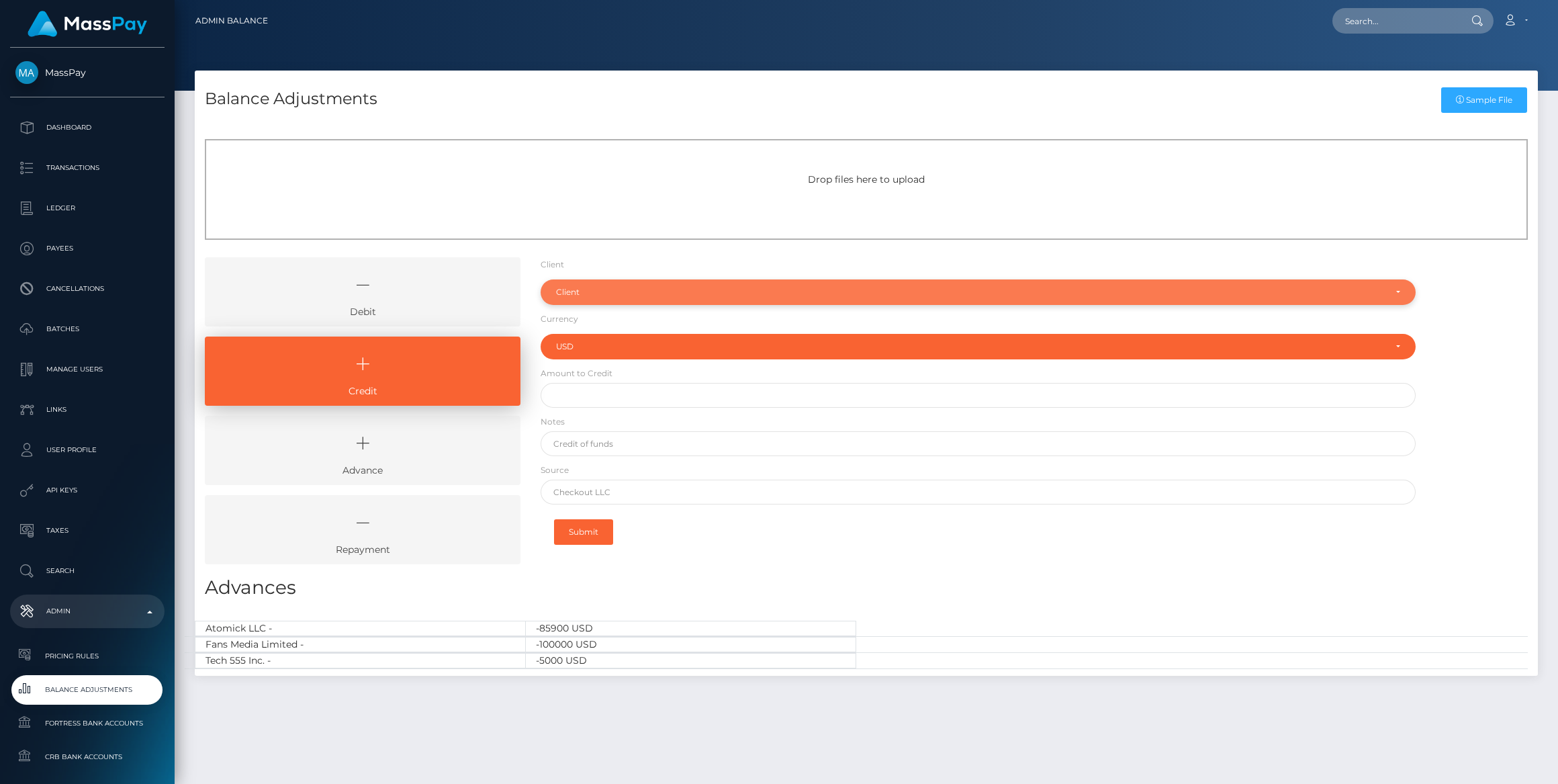
click at [605, 298] on div "Client" at bounding box center [971, 291] width 829 height 10
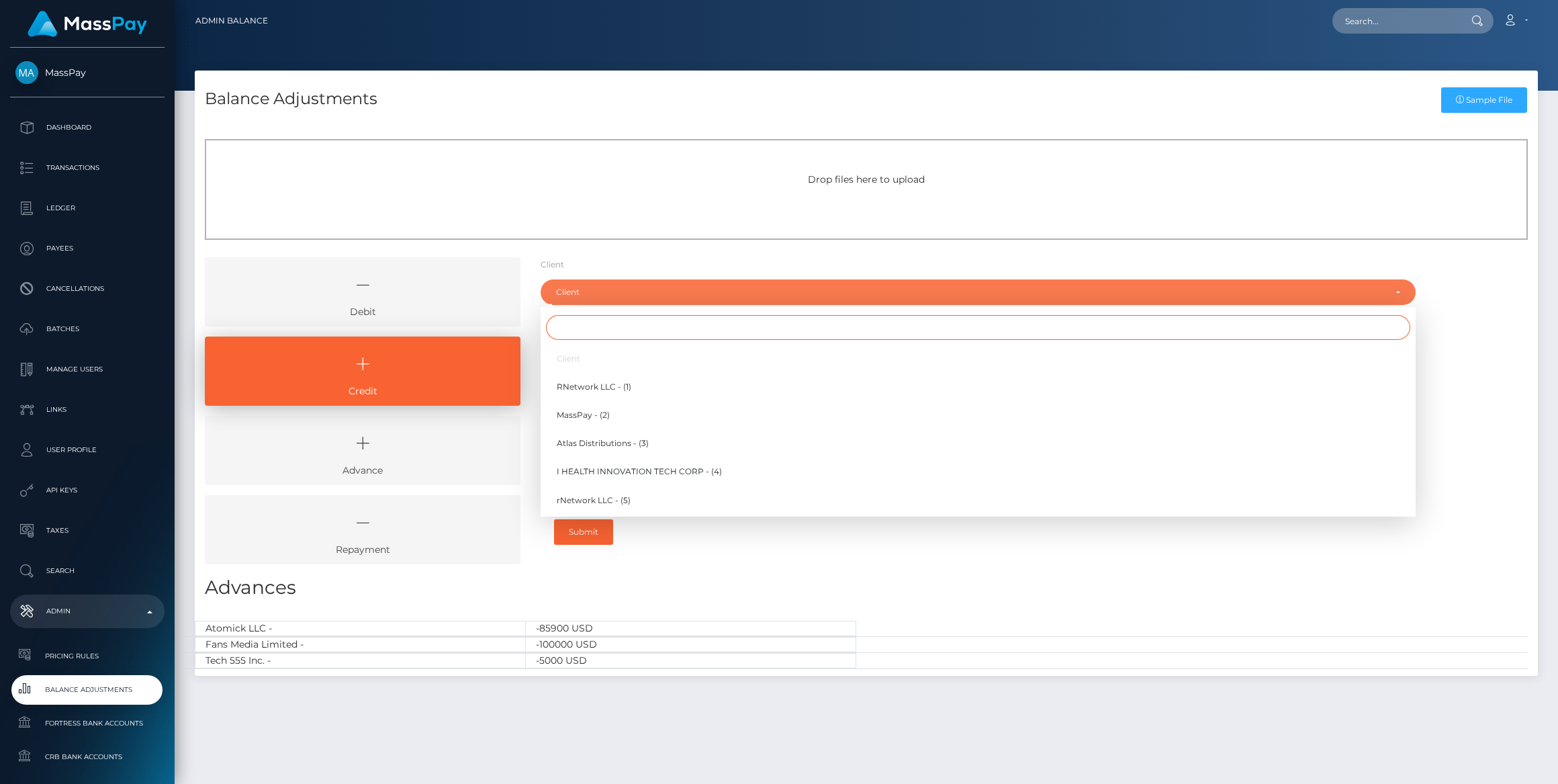
click at [595, 333] on input "Search" at bounding box center [978, 327] width 865 height 25
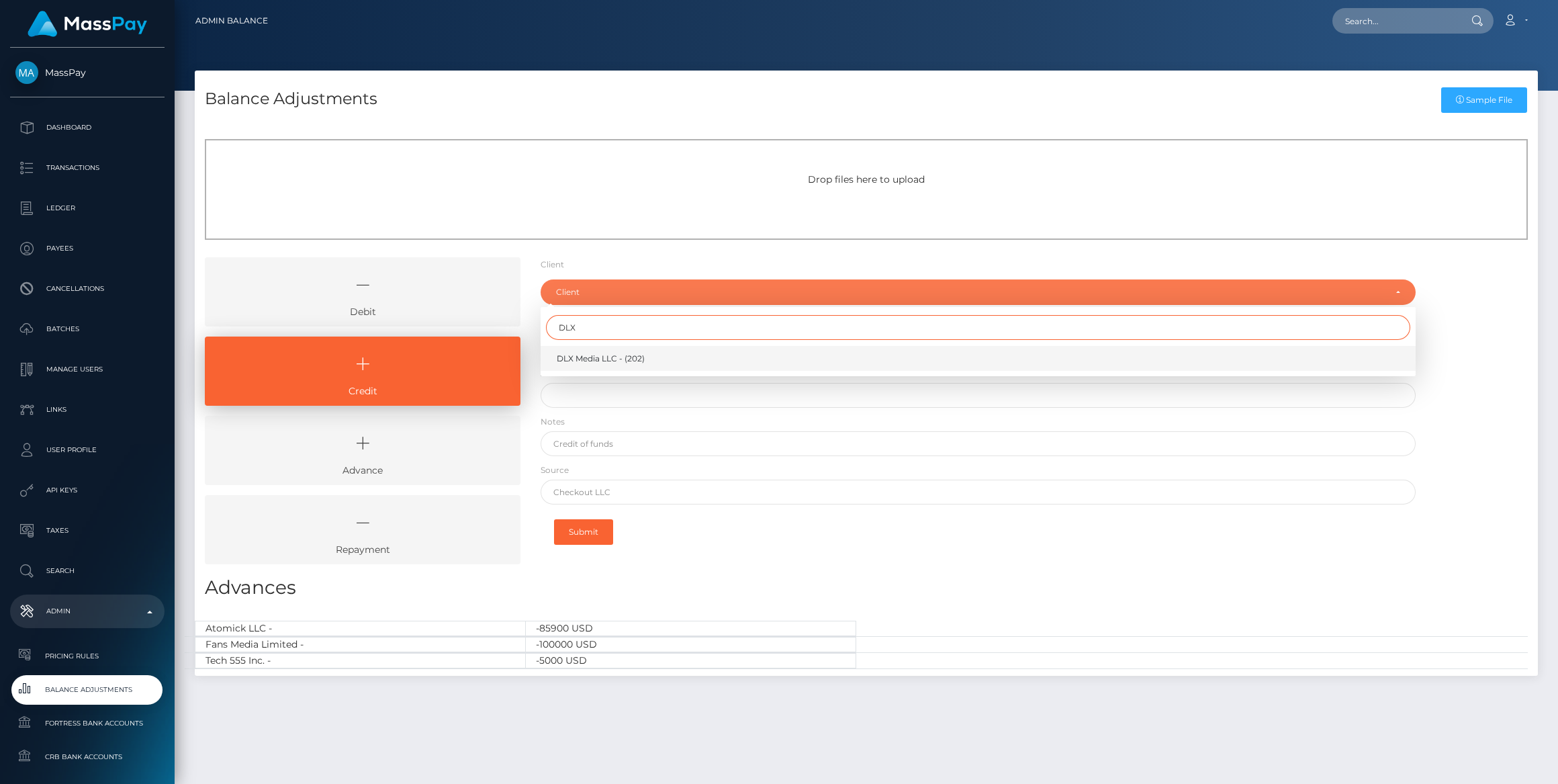
type input "DLX"
click at [585, 360] on span "DLX Media LLC - (202)" at bounding box center [601, 358] width 88 height 12
select select "202"
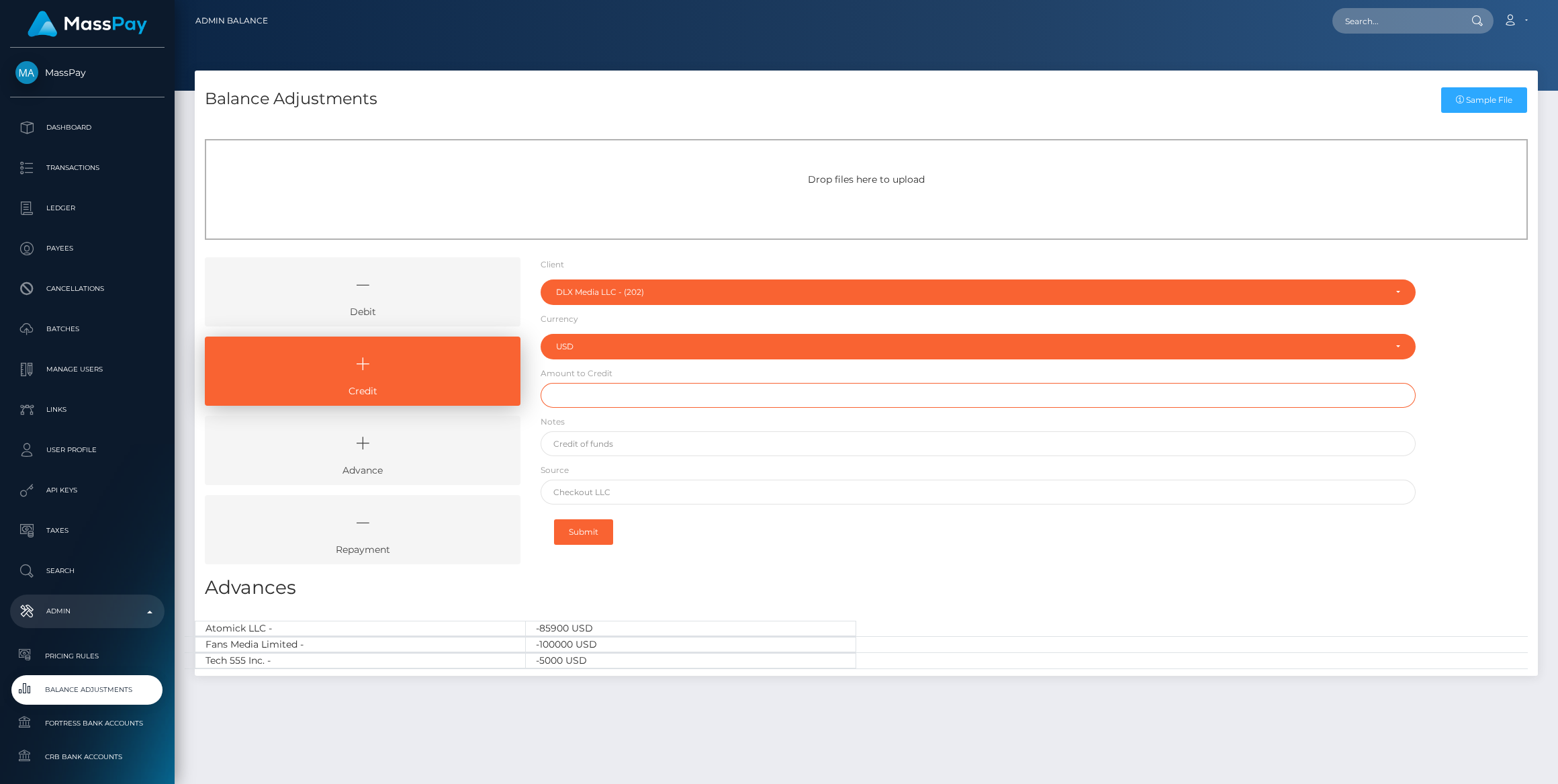
click at [586, 384] on input "text" at bounding box center [978, 395] width 875 height 25
type input "$2,500.00"
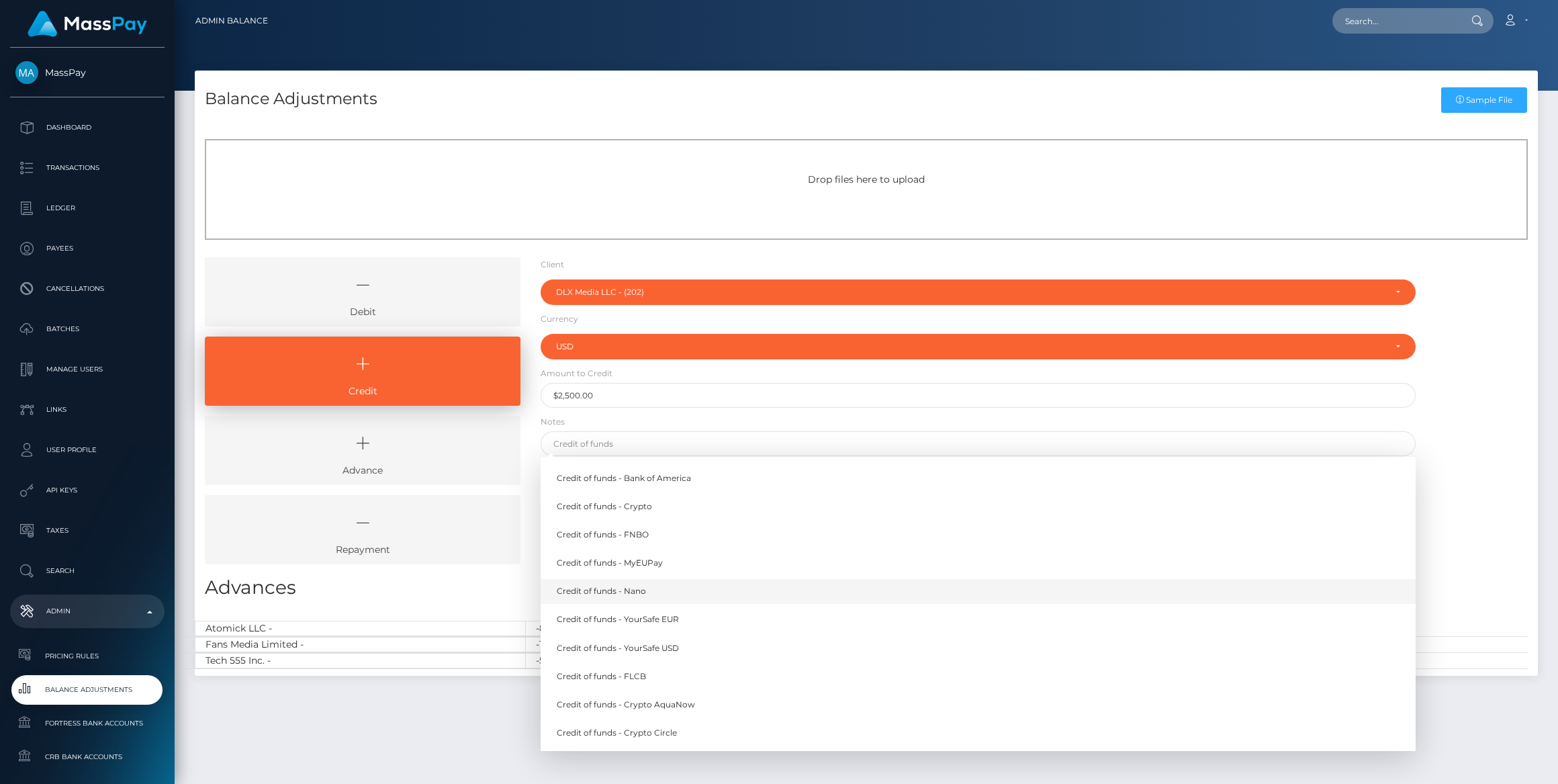
click at [668, 601] on link "Credit of funds - Nano" at bounding box center [978, 591] width 875 height 25
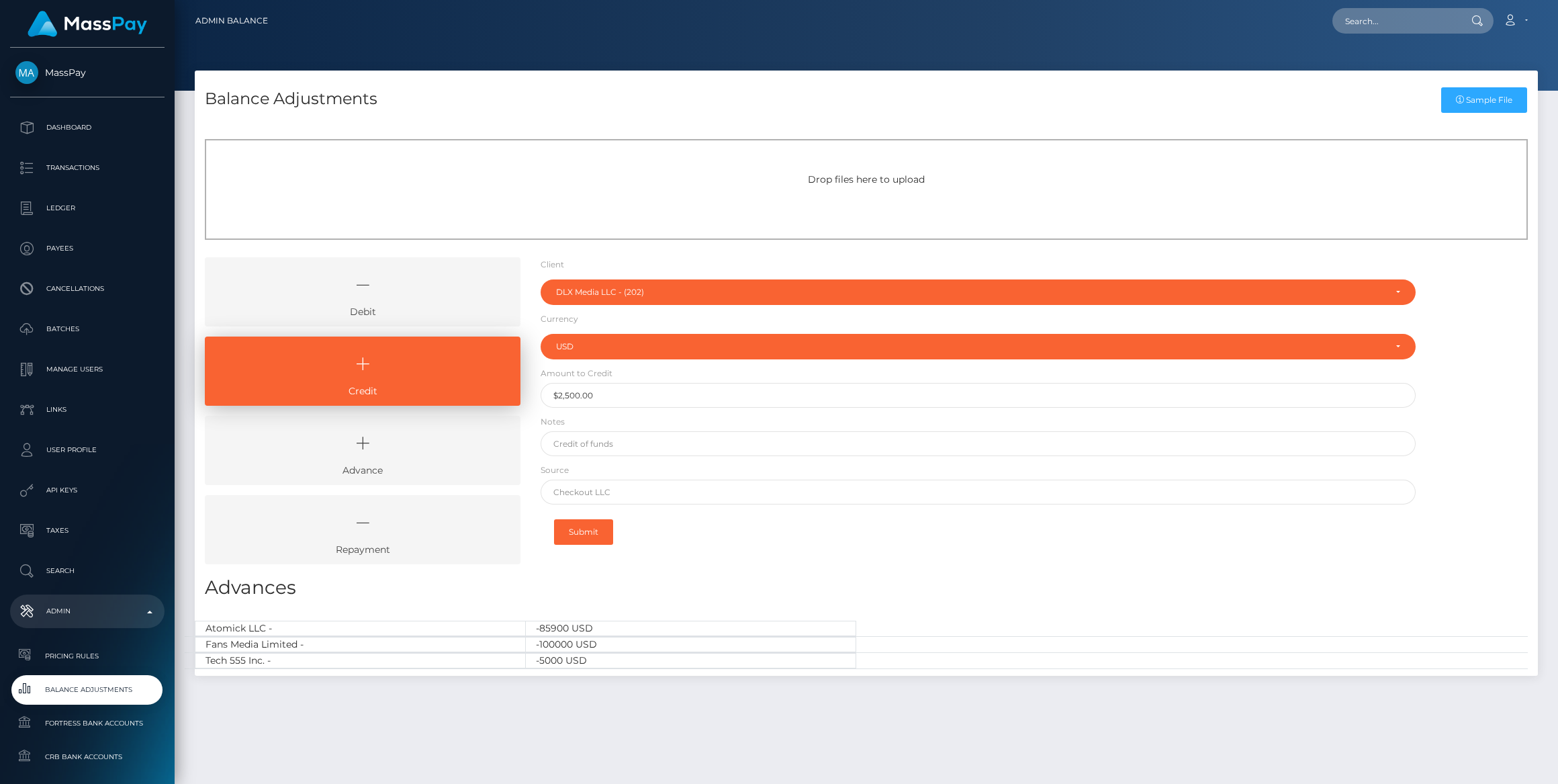
type input "Credit of funds - Nano"
click at [645, 504] on form "Client Client RNetwork LLC - (1) MassPay - (2) Atlas Distributions - (3) I HEAL…" at bounding box center [978, 406] width 875 height 296
click at [645, 493] on input "text" at bounding box center [978, 492] width 875 height 25
type input "Nano"
click at [604, 532] on button "Submit" at bounding box center [584, 531] width 59 height 25
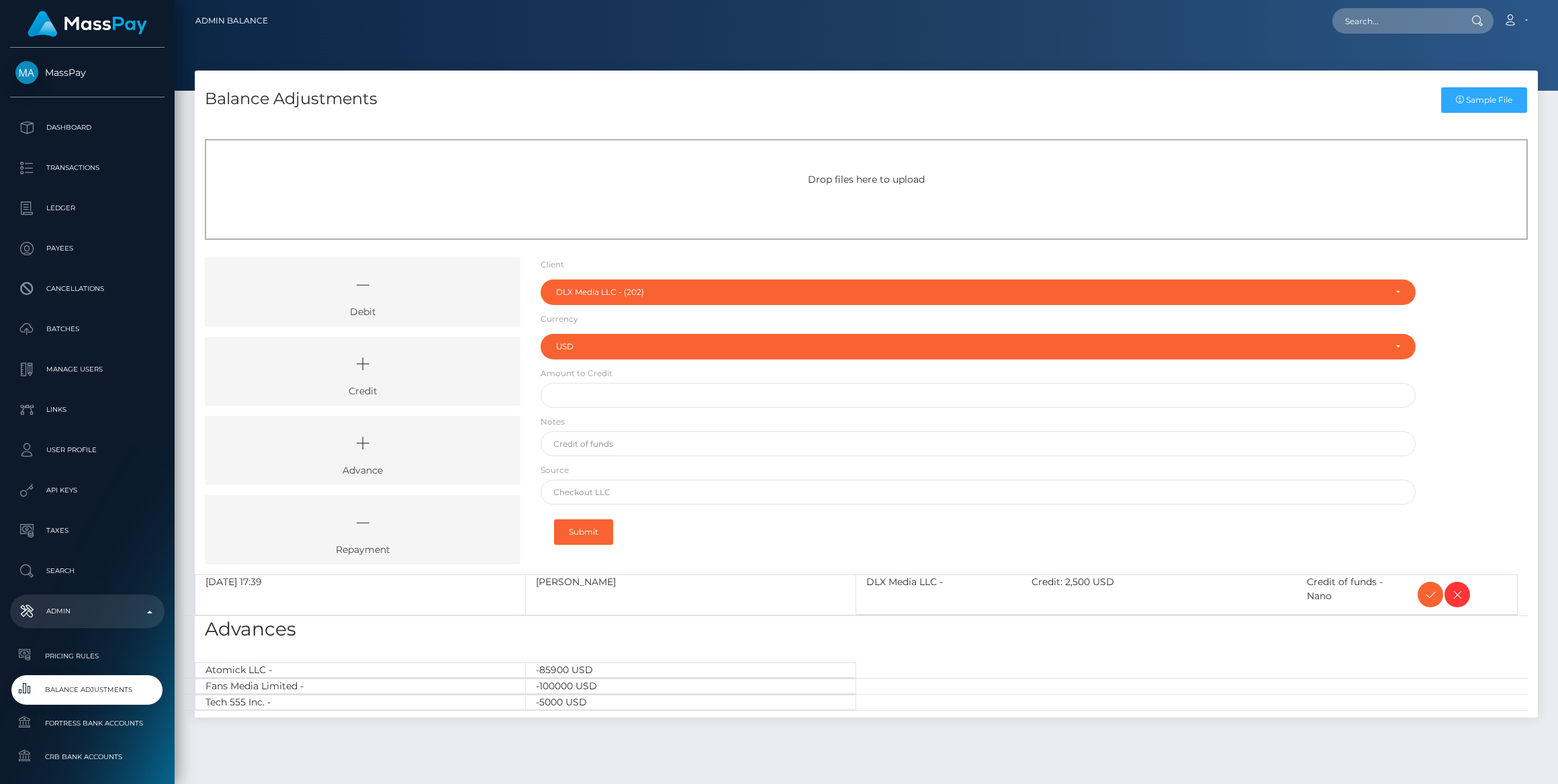
select select "202"
select select "USD"
click at [1434, 593] on icon at bounding box center [1431, 595] width 16 height 17
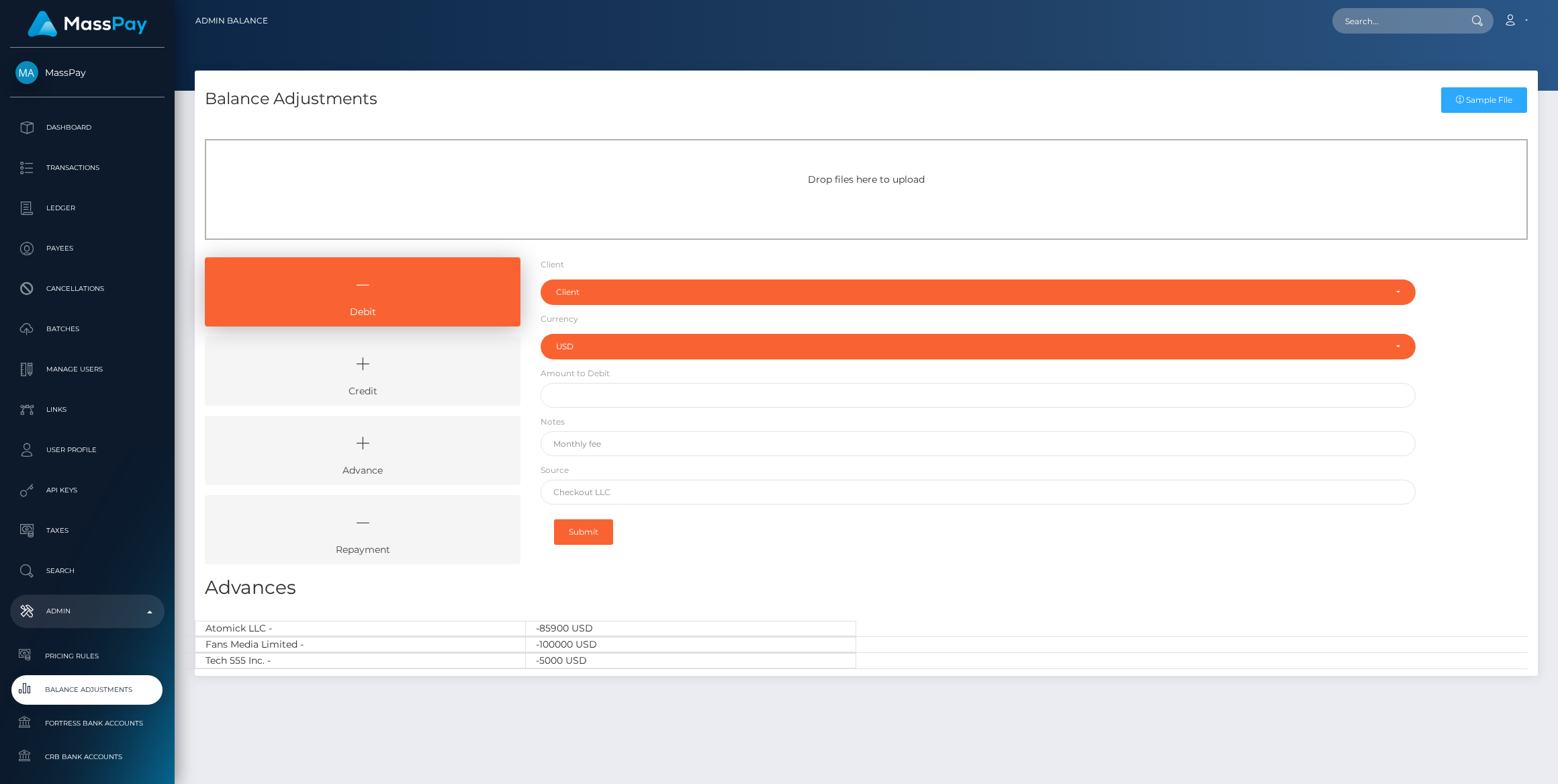
select select "USD"
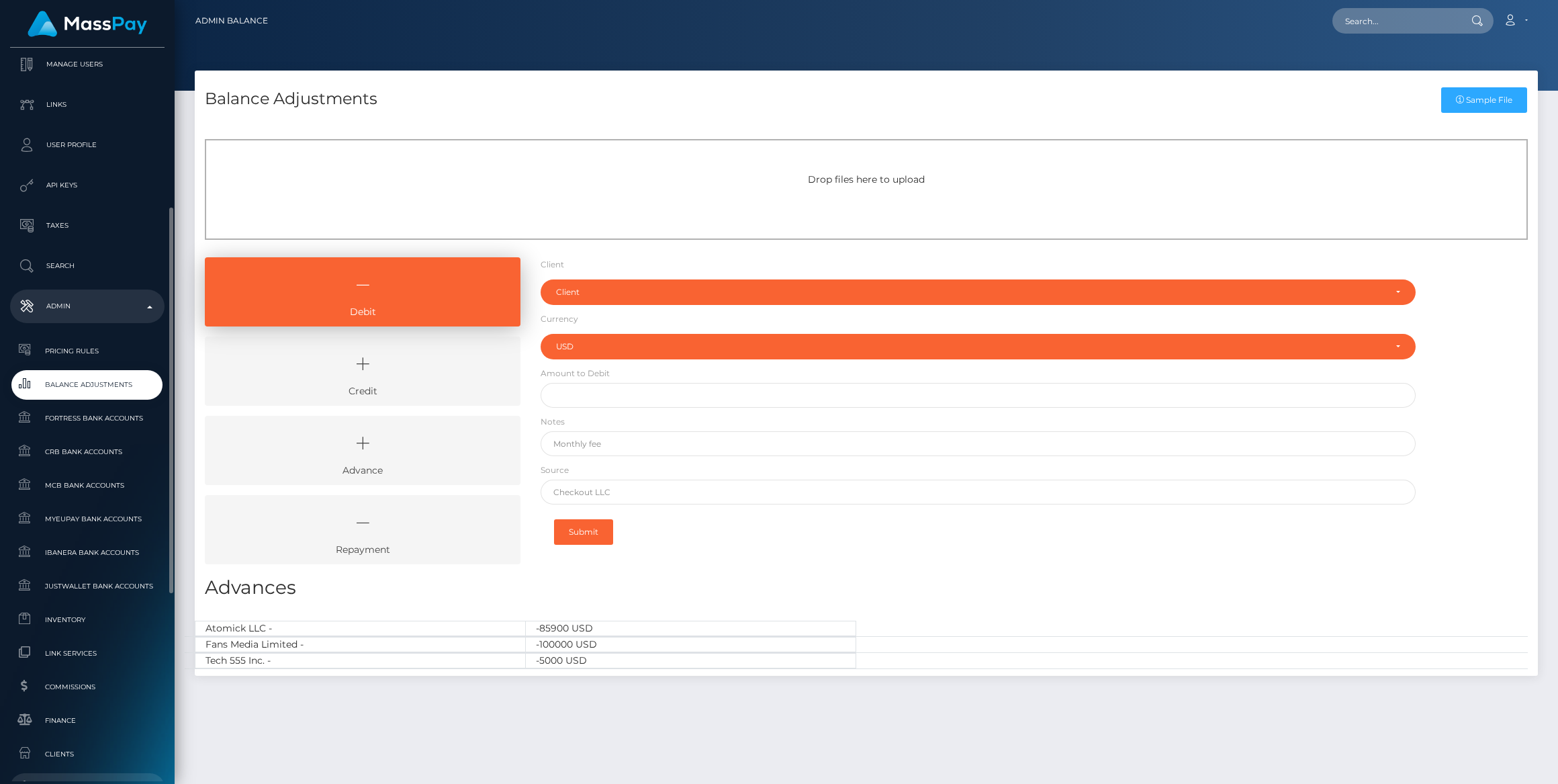
scroll to position [664, 0]
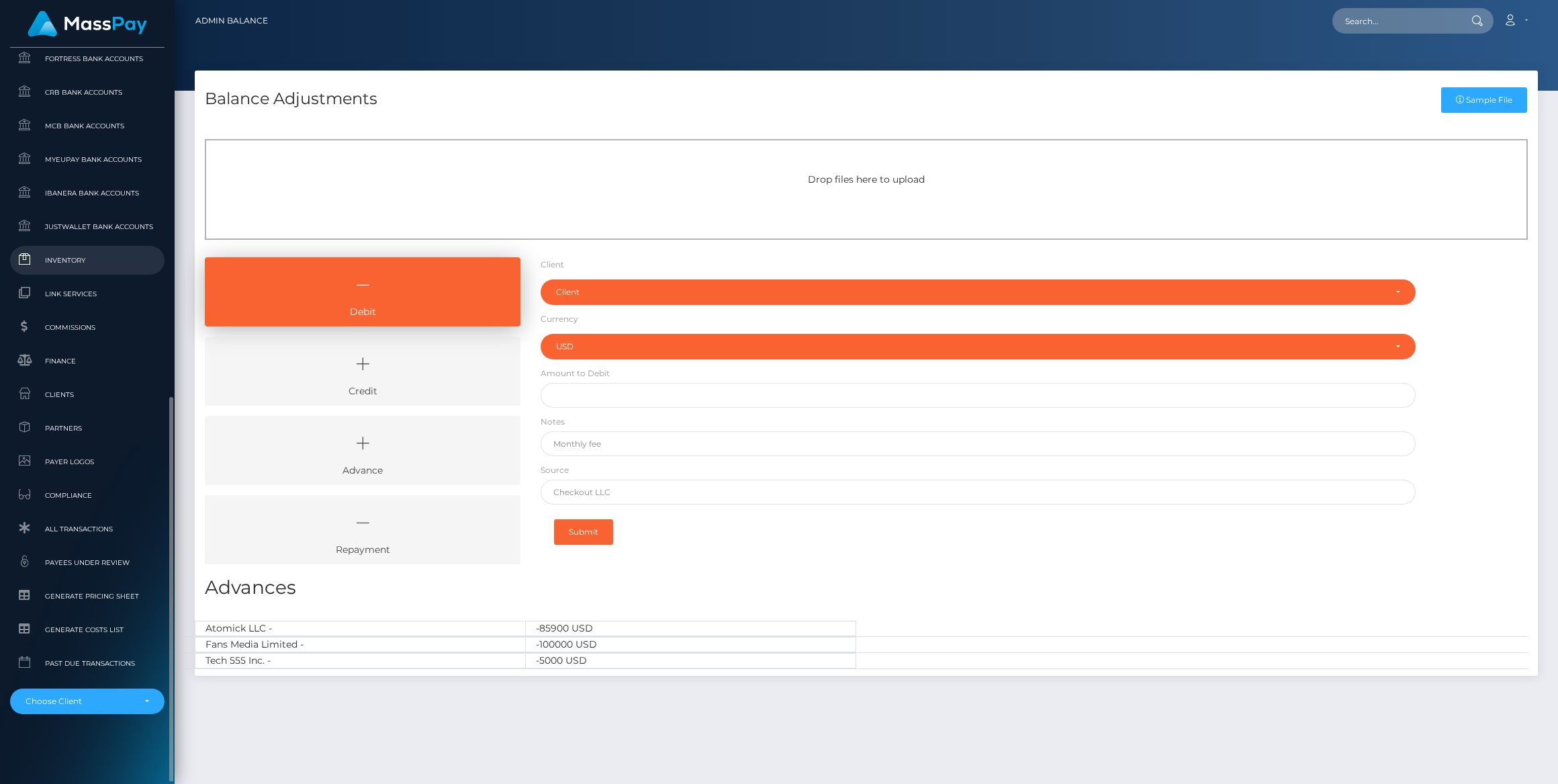
click at [89, 255] on span "Inventory" at bounding box center [86, 260] width 143 height 15
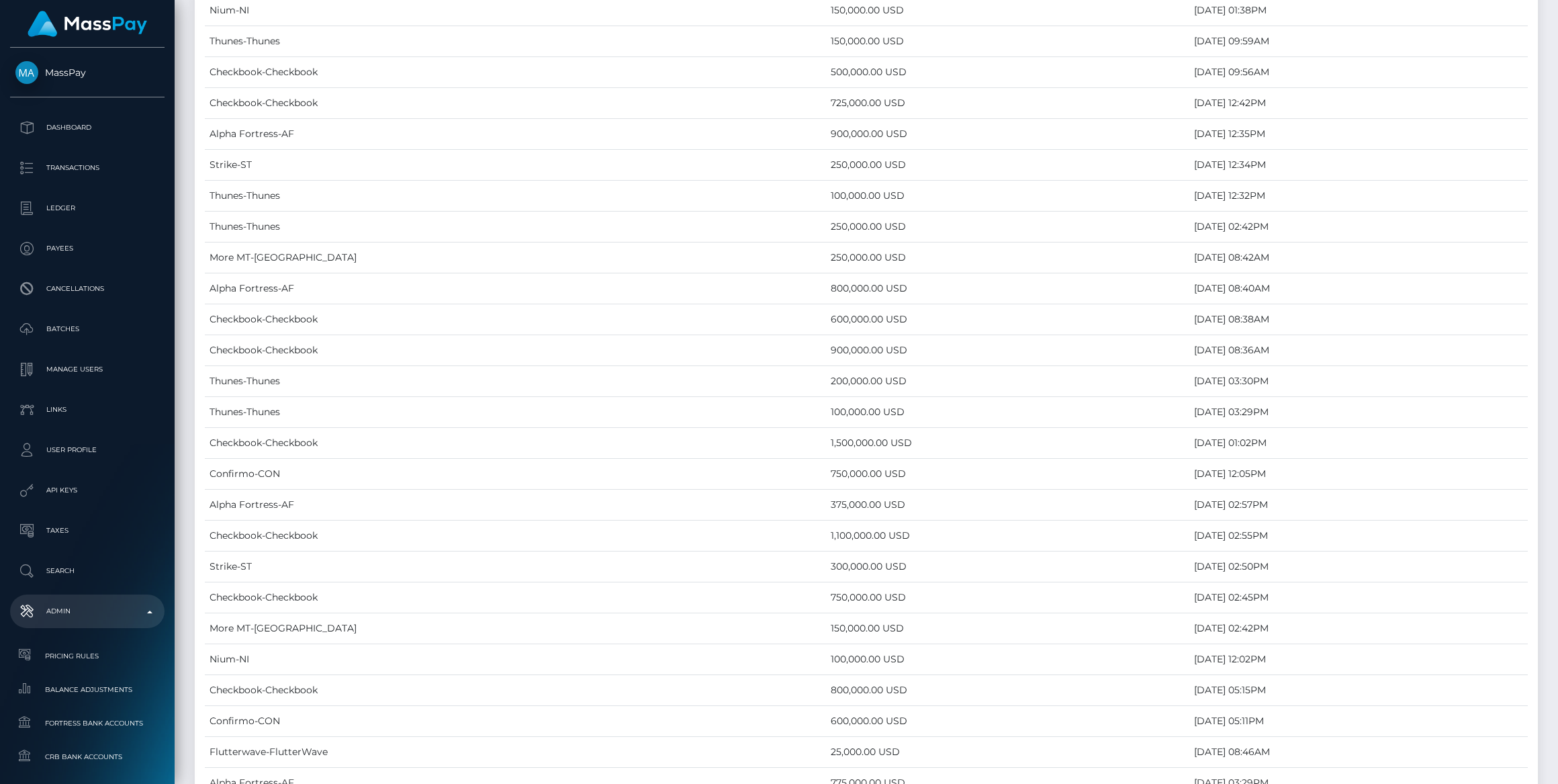
scroll to position [4945, 0]
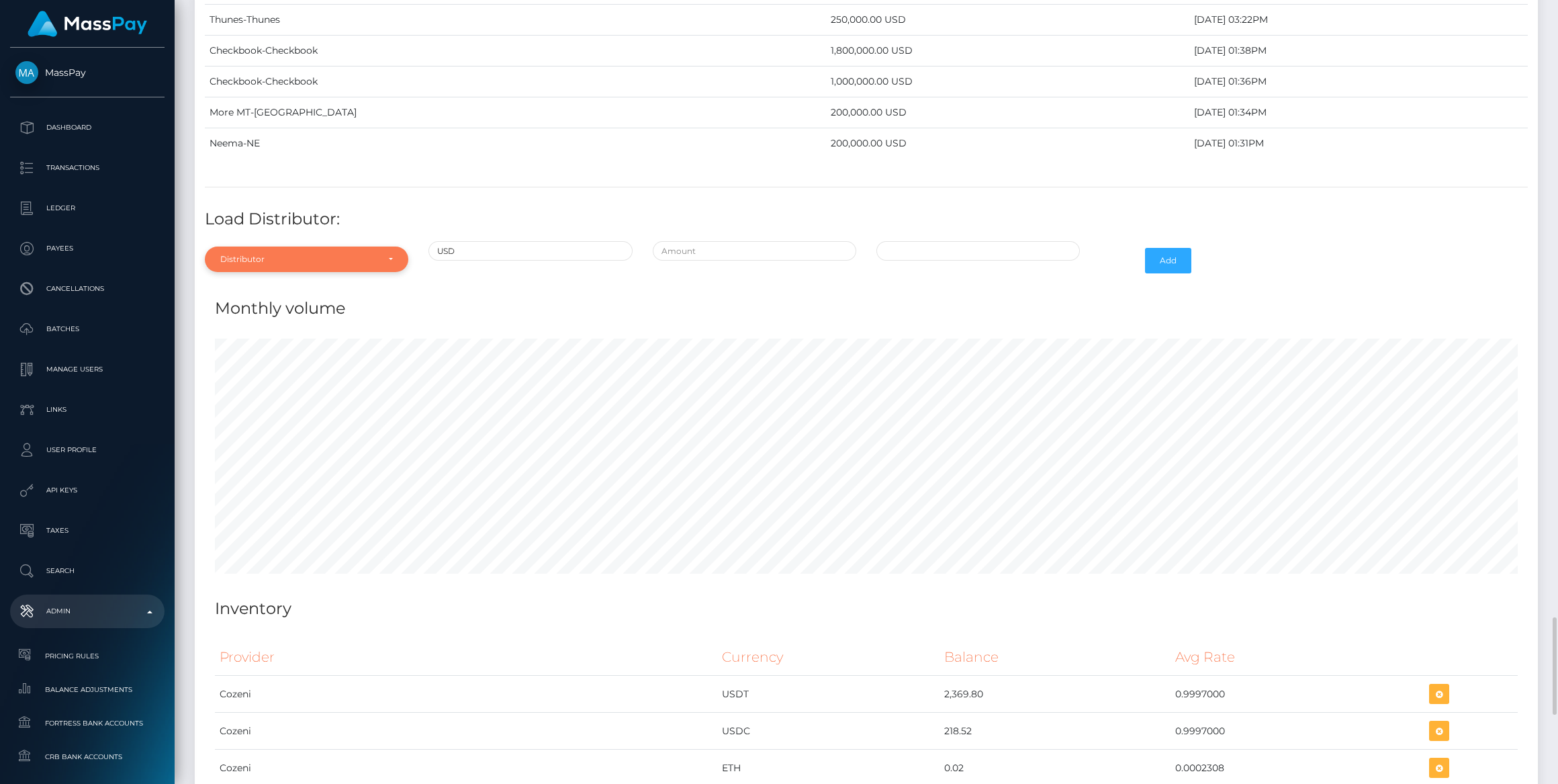
click at [322, 246] on div "Distributor" at bounding box center [306, 259] width 203 height 25
click at [288, 282] on input "Search" at bounding box center [306, 291] width 193 height 20
type input "nee"
click at [281, 307] on link "Neema" at bounding box center [306, 319] width 203 height 25
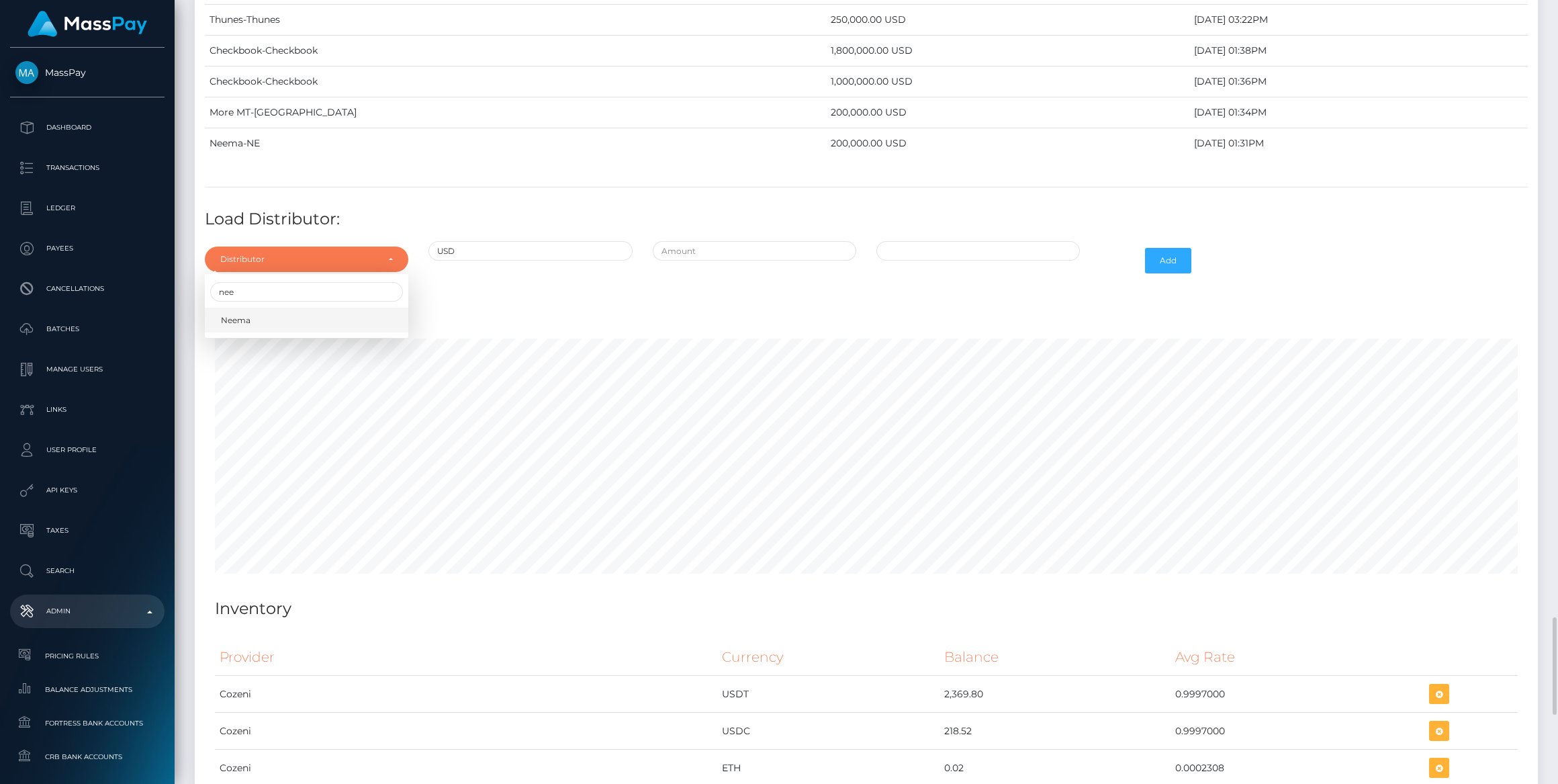
select select "38"
drag, startPoint x: 652, startPoint y: 212, endPoint x: 722, endPoint y: 207, distance: 70.2
click at [722, 241] on div at bounding box center [754, 260] width 224 height 39
click at [722, 241] on input "text" at bounding box center [754, 250] width 203 height 20
type input "$500,000.0000000"
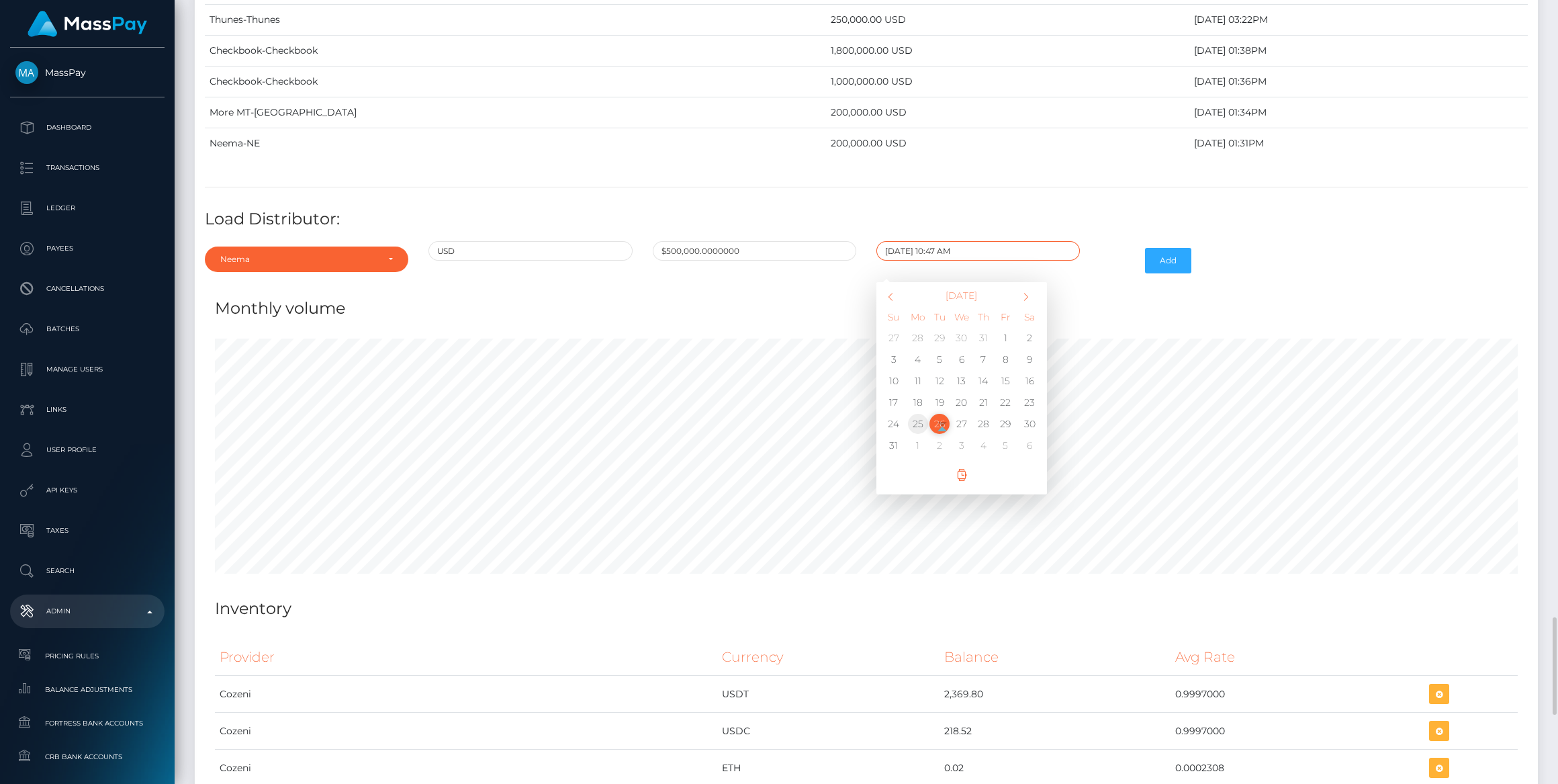
click at [923, 413] on td "25" at bounding box center [919, 423] width 22 height 22
type input "08/25/2025 10:47 AM"
click at [1174, 248] on button "Add" at bounding box center [1168, 260] width 46 height 25
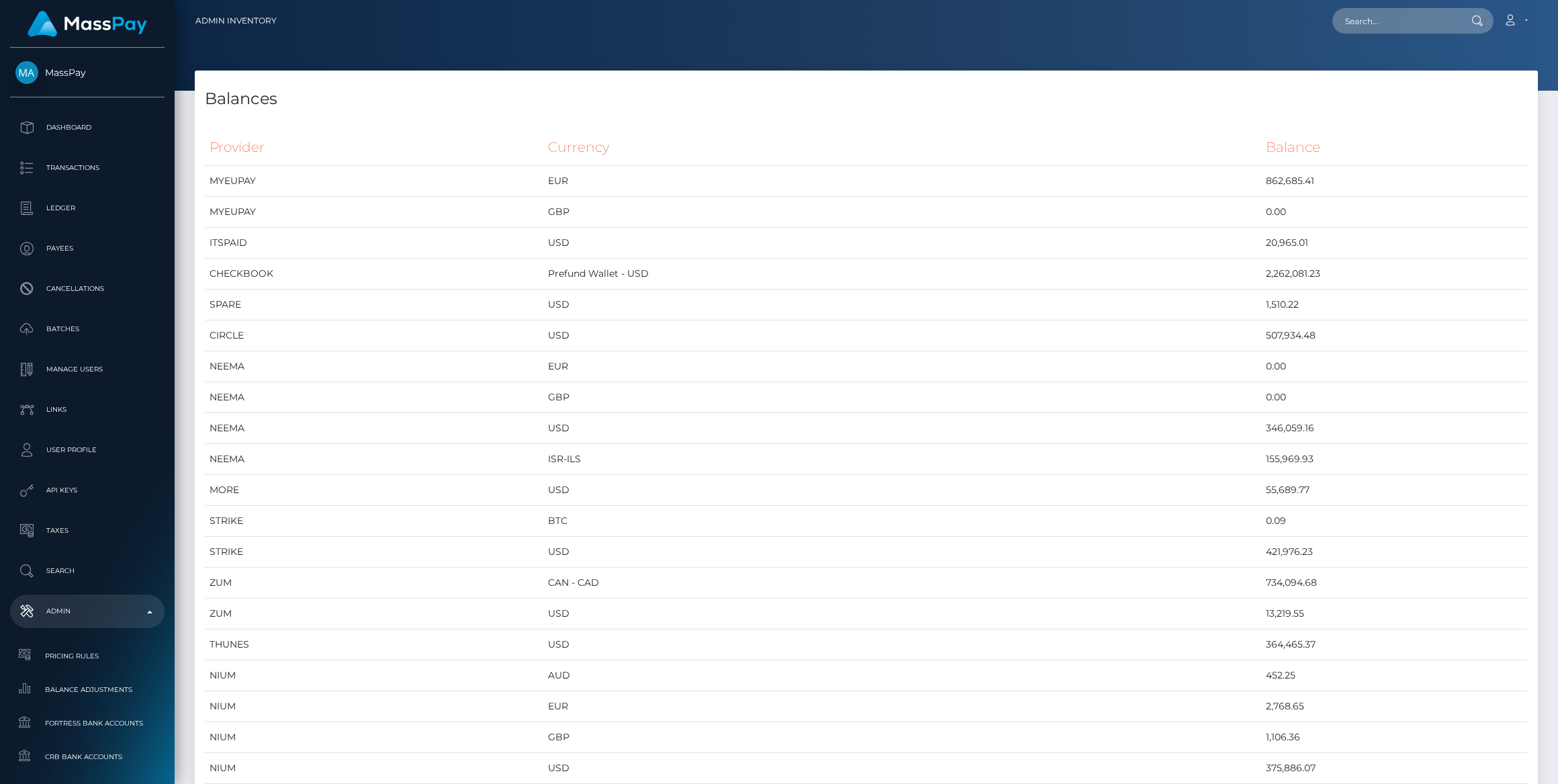
scroll to position [6168, 1343]
